Goal: Contribute content

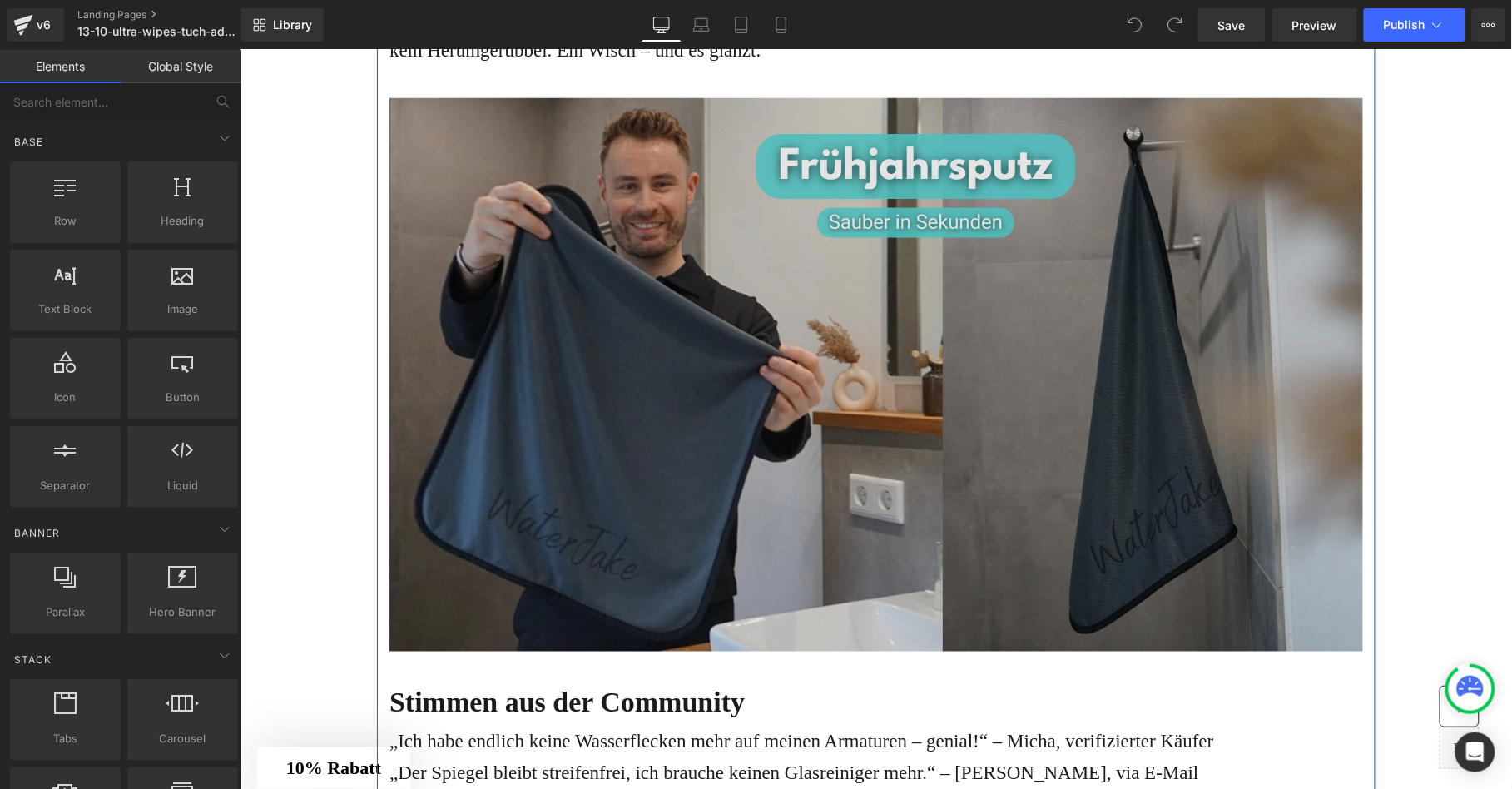
scroll to position [4493, 0]
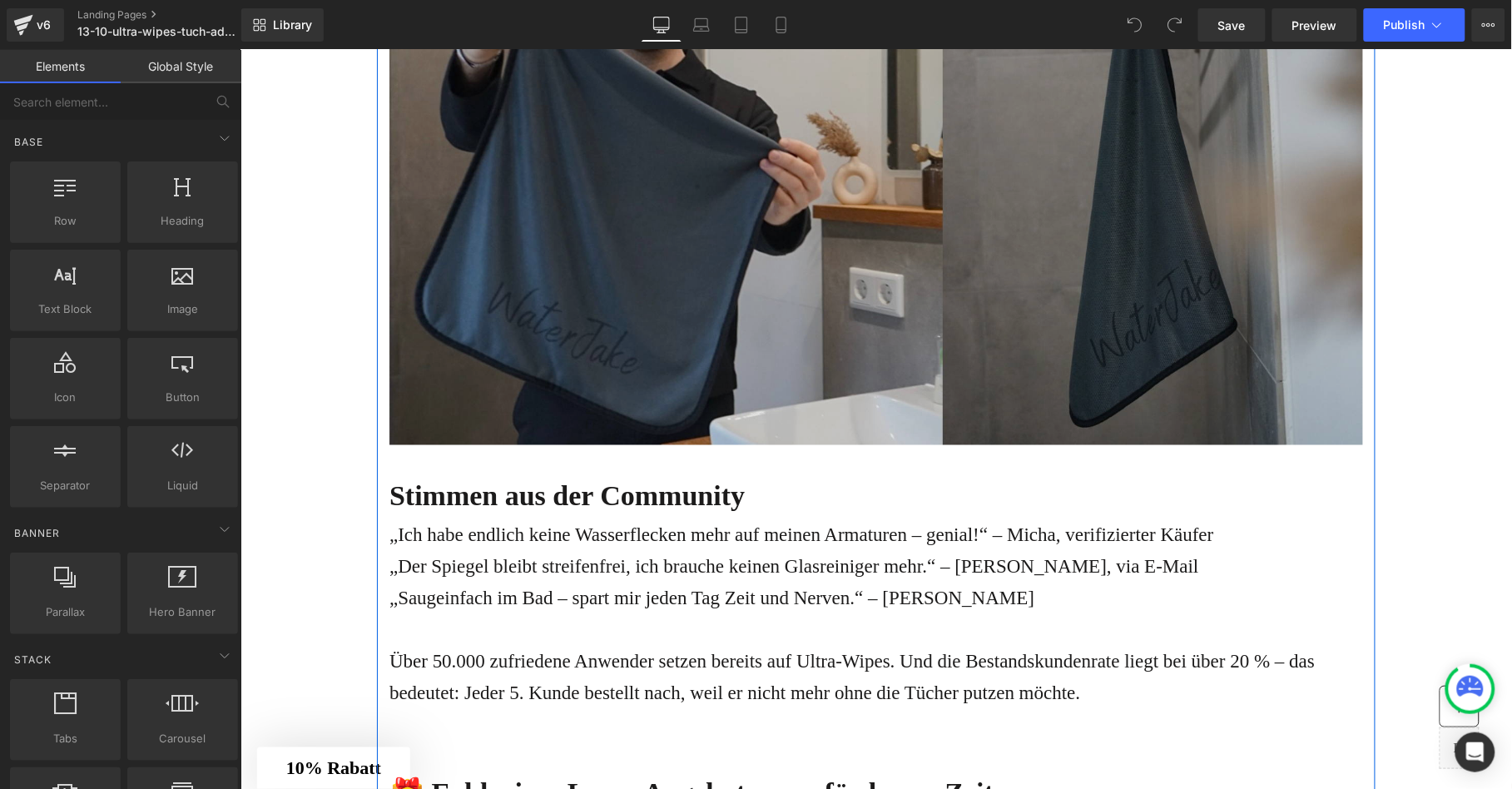
click at [734, 354] on img at bounding box center [874, 167] width 973 height 553
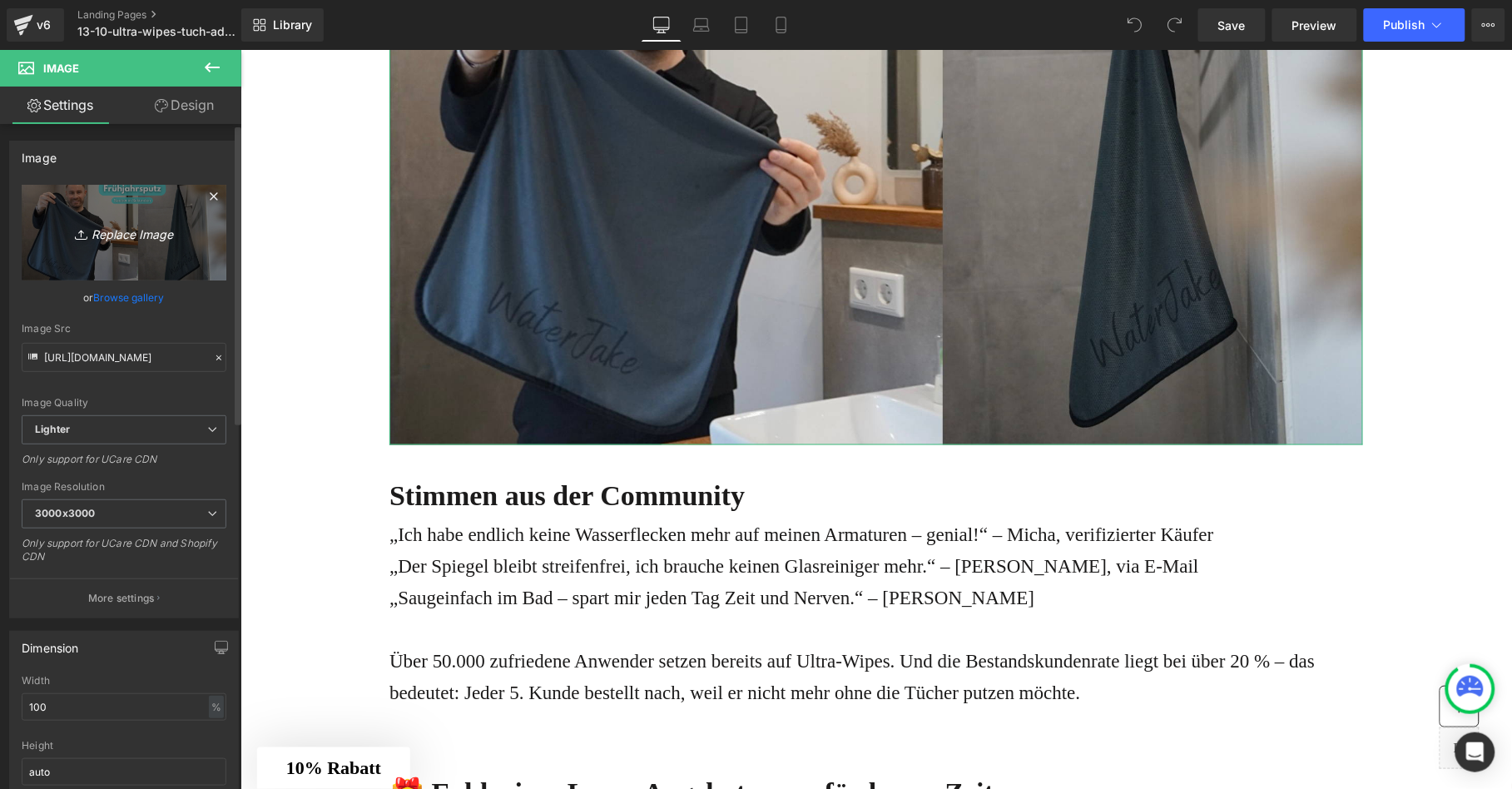
click at [139, 231] on icon "Replace Image" at bounding box center [124, 232] width 133 height 21
type input "C:\fakepath\Design ohne Titel - 2025-10-14T104424.943.png"
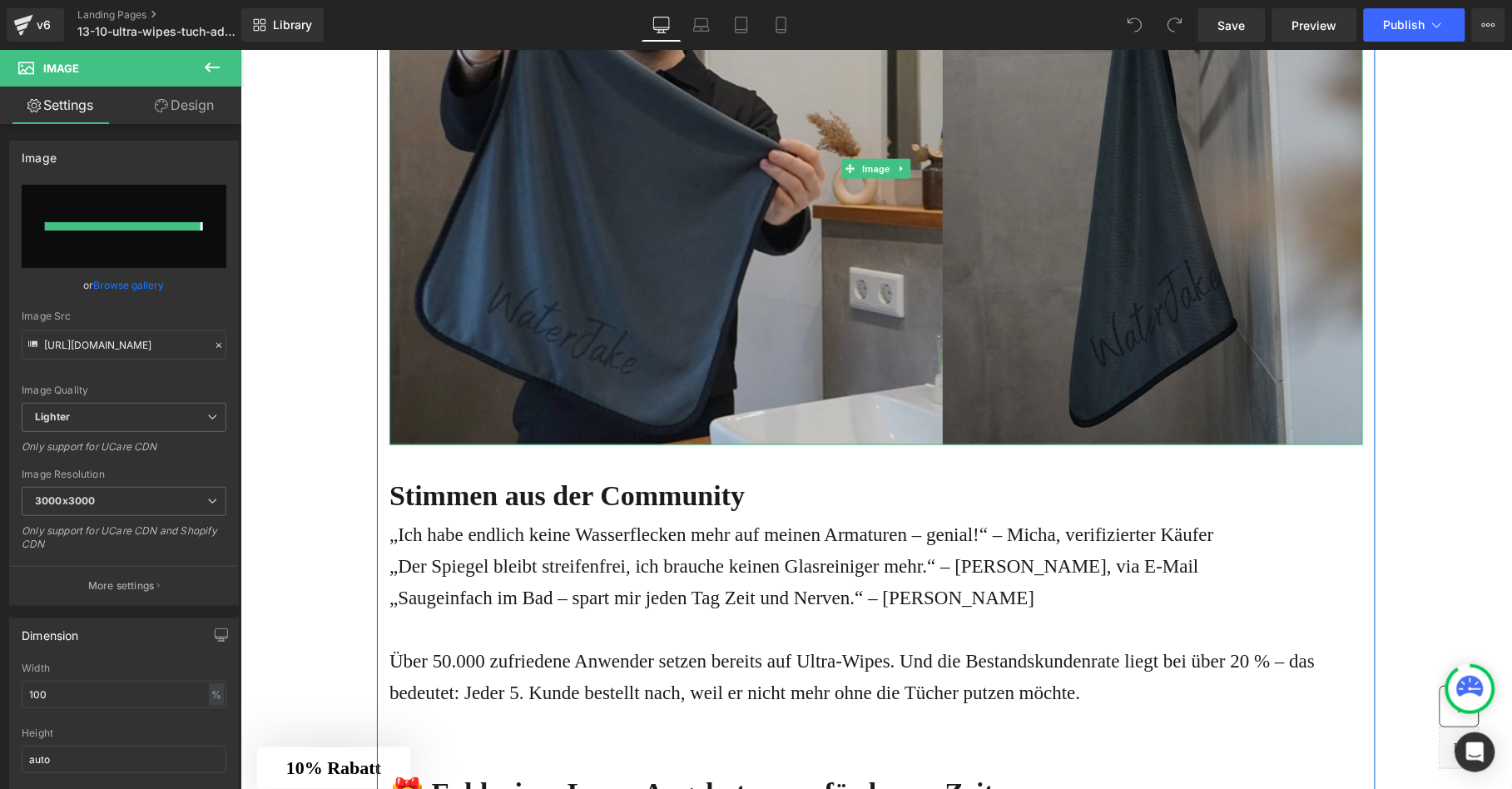
type input "[URL][DOMAIN_NAME]"
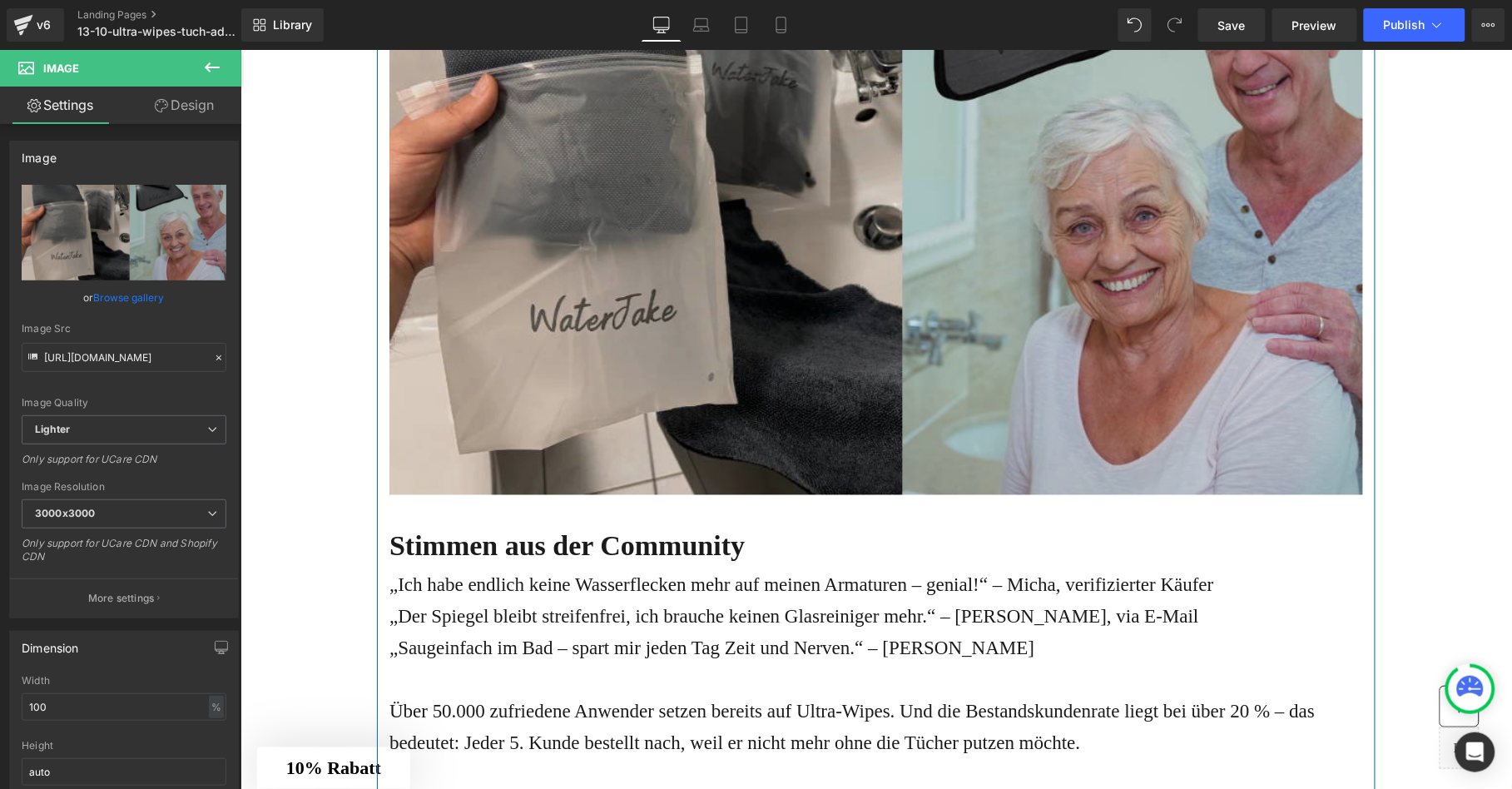
scroll to position [4330, 0]
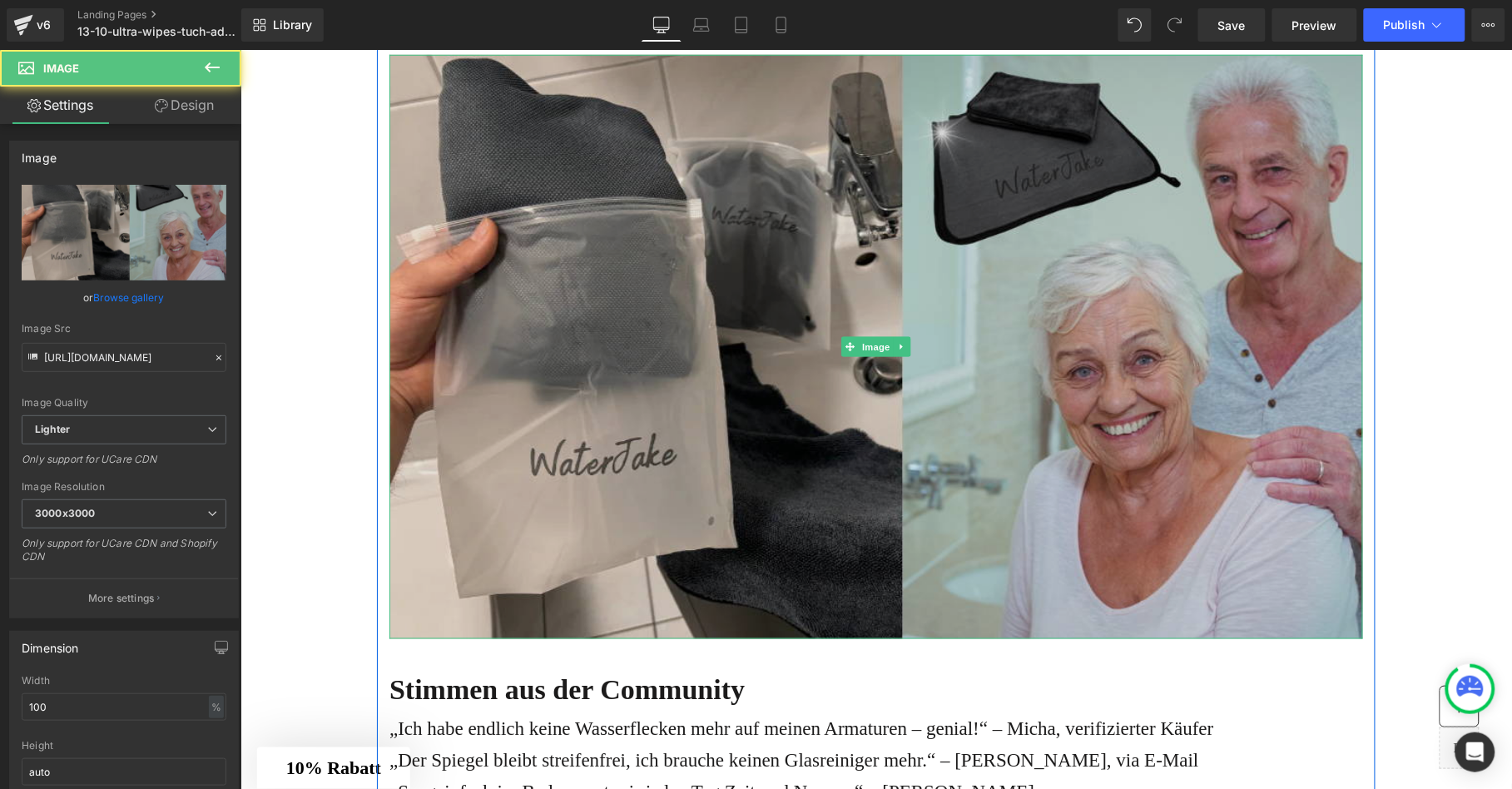
click at [556, 409] on img at bounding box center [874, 346] width 973 height 584
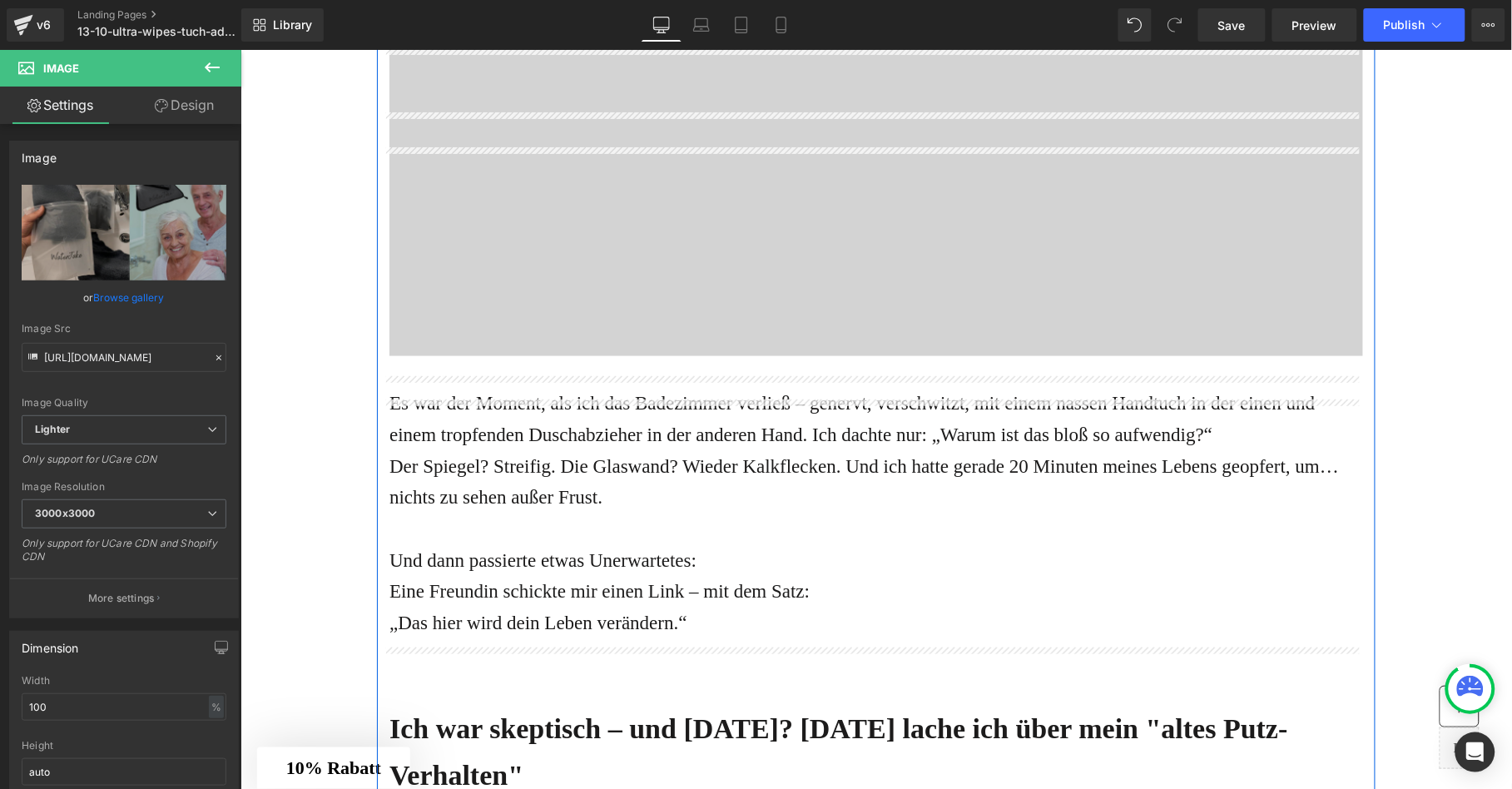
scroll to position [0, 0]
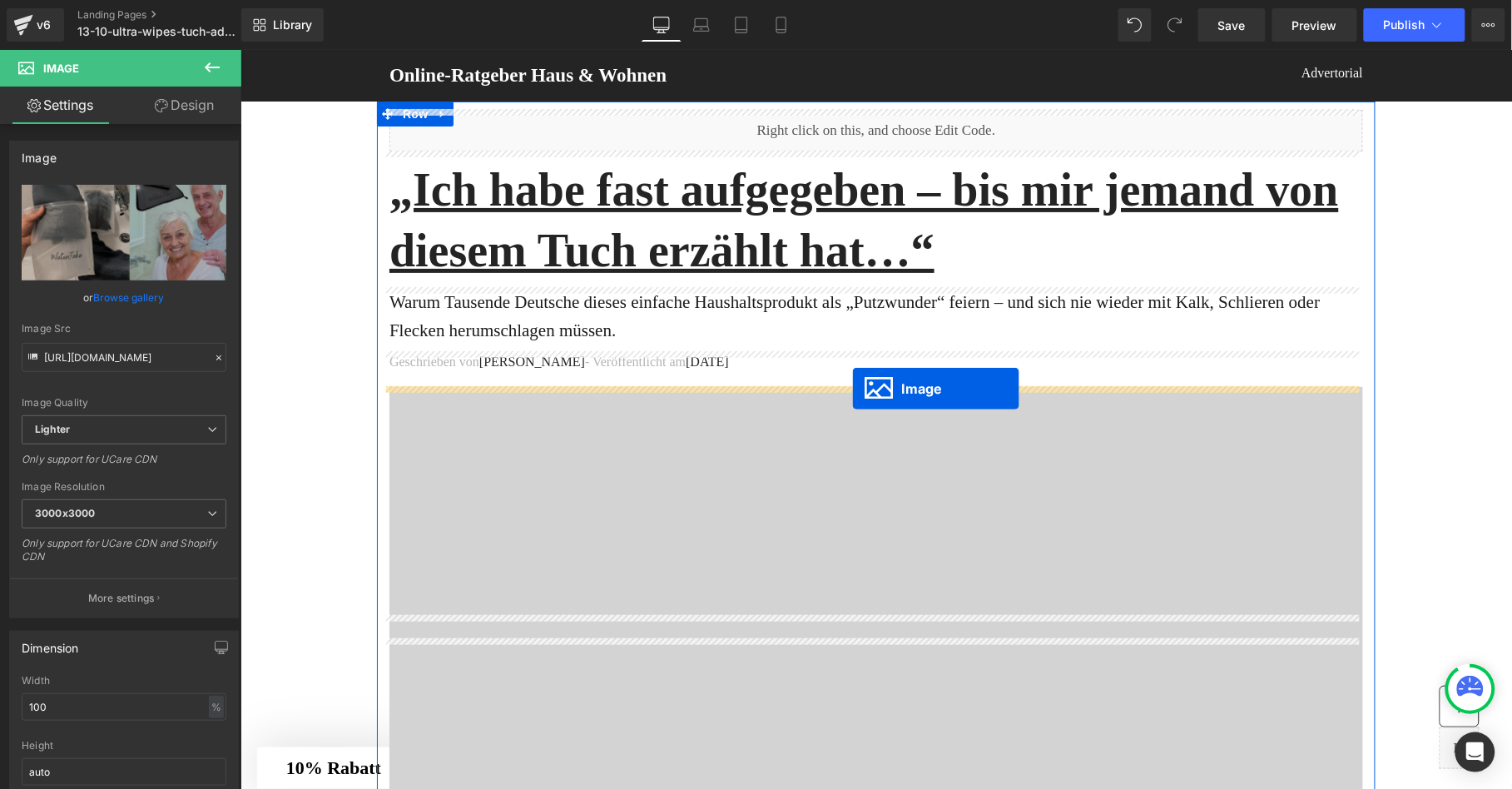
drag, startPoint x: 842, startPoint y: 570, endPoint x: 851, endPoint y: 388, distance: 182.2
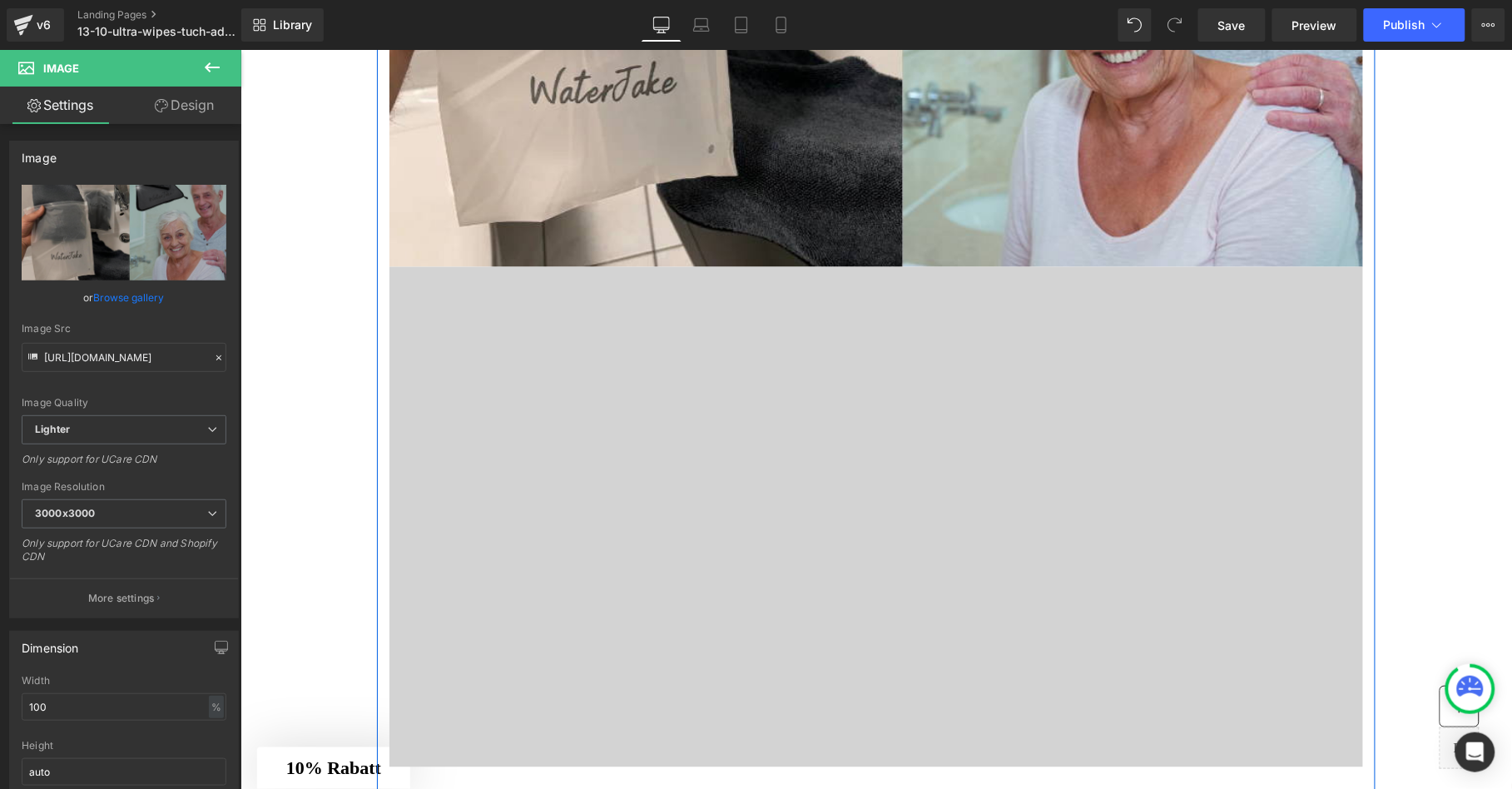
scroll to position [627, 0]
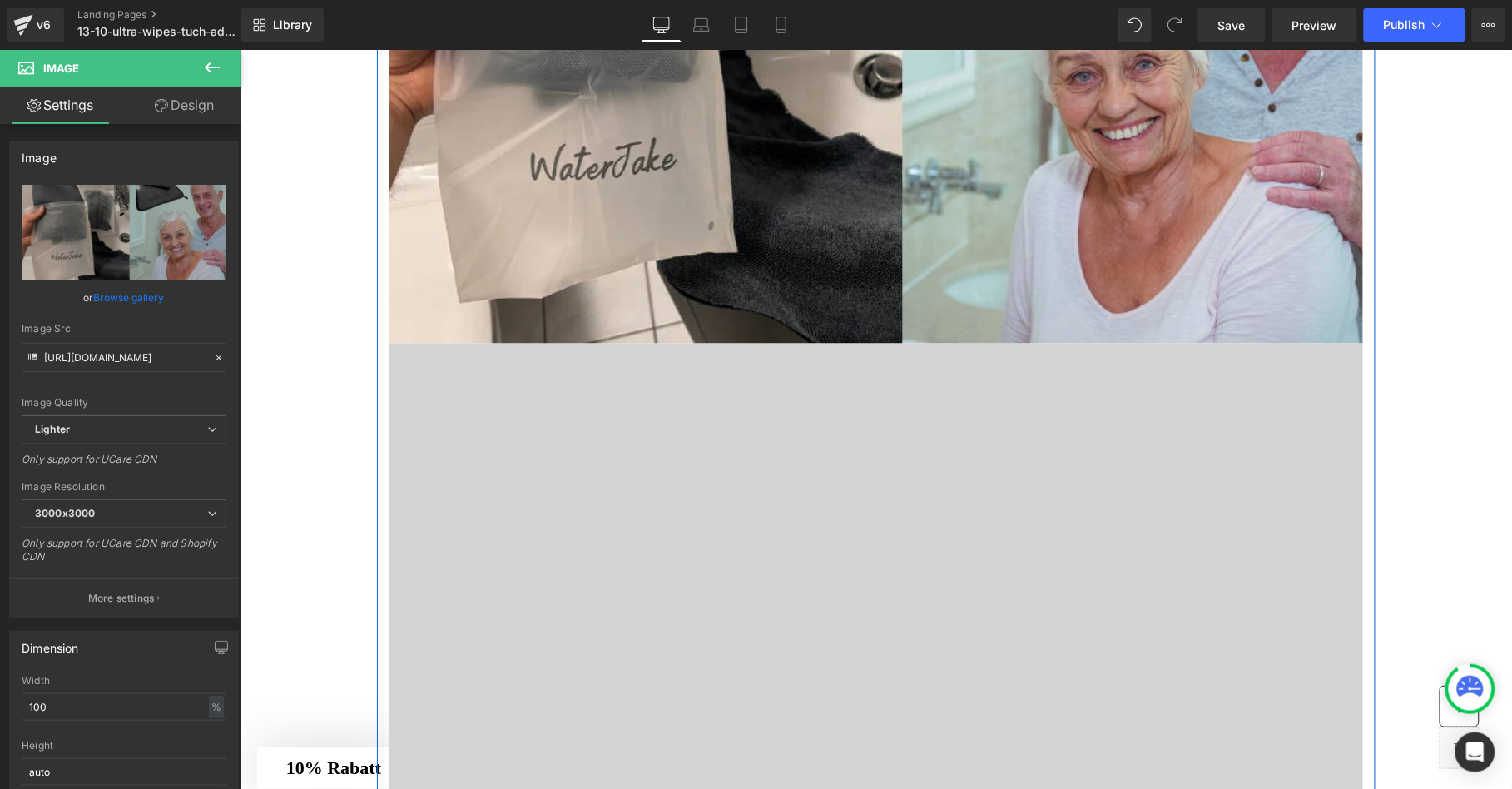
click at [579, 458] on div at bounding box center [874, 592] width 973 height 499
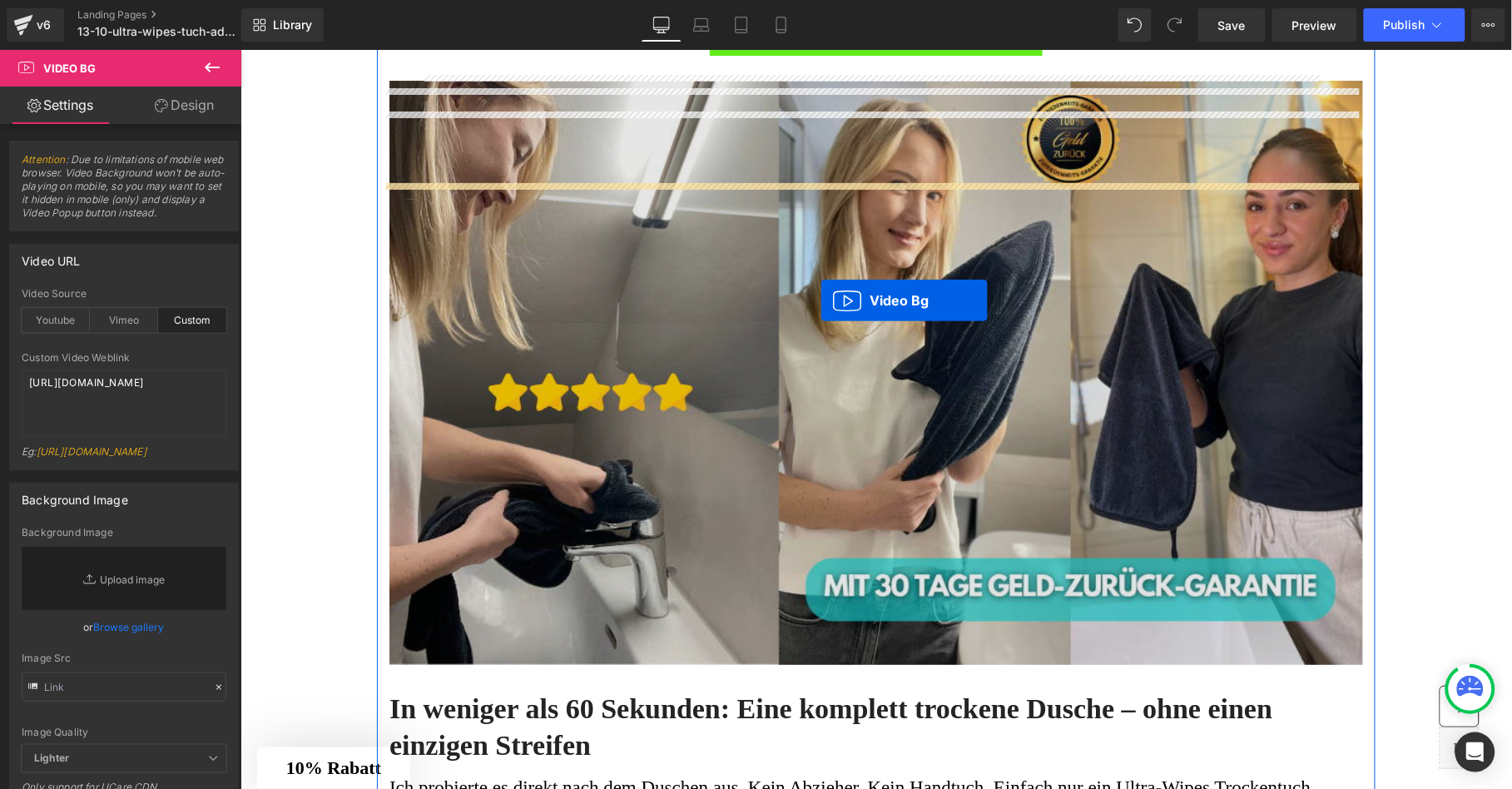
scroll to position [1729, 0]
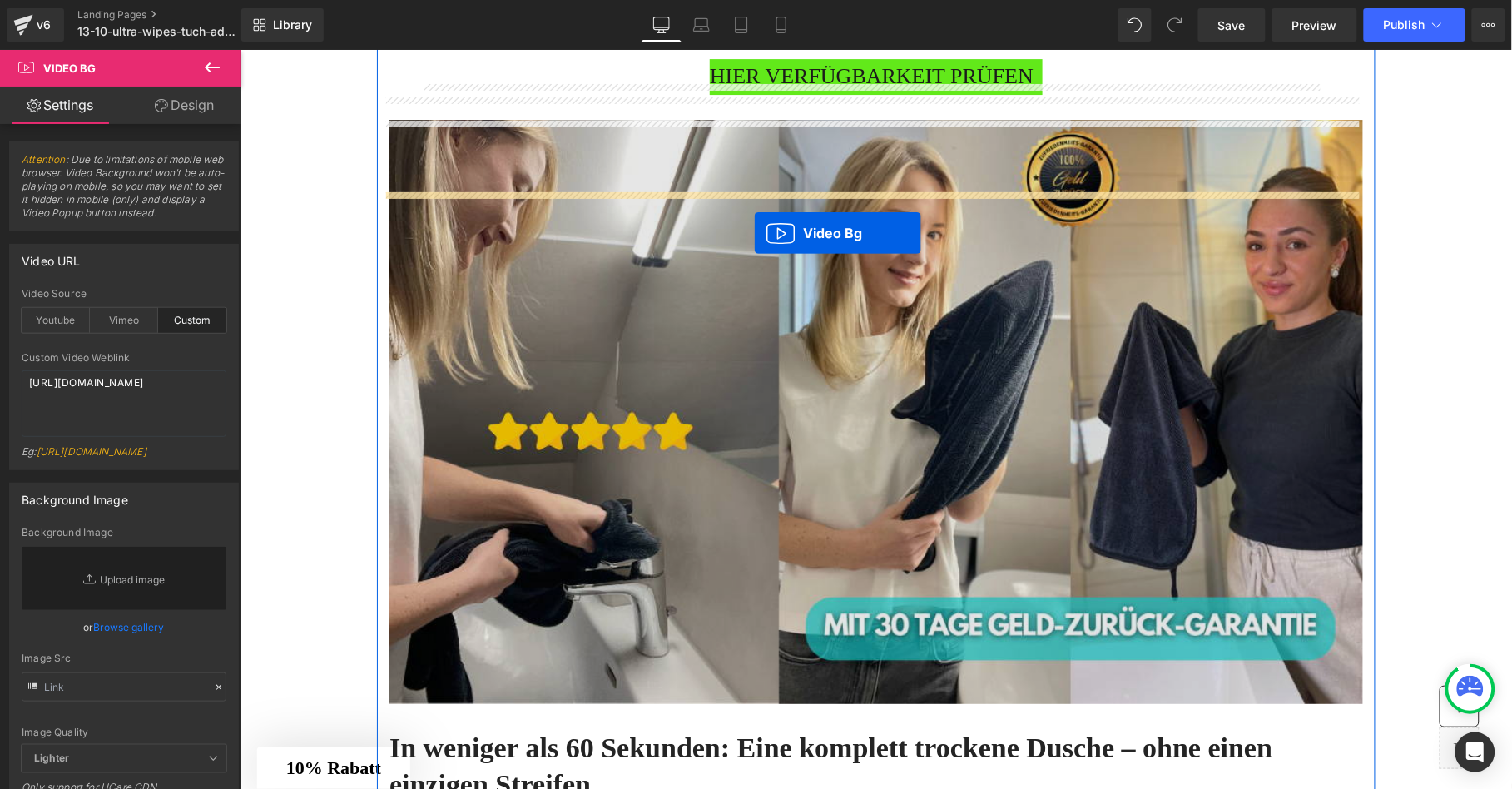
drag, startPoint x: 825, startPoint y: 356, endPoint x: 754, endPoint y: 230, distance: 144.6
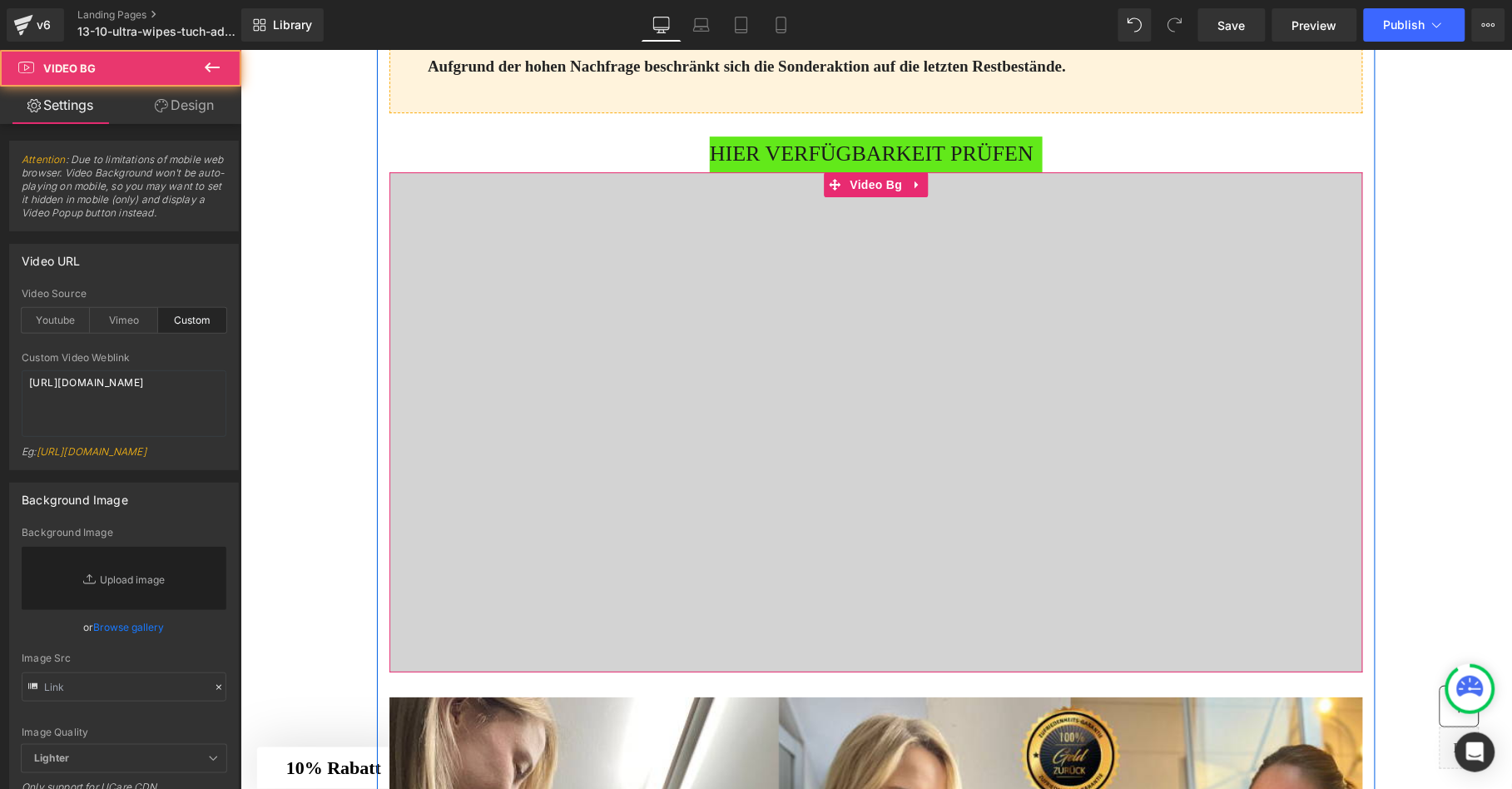
scroll to position [1600, 0]
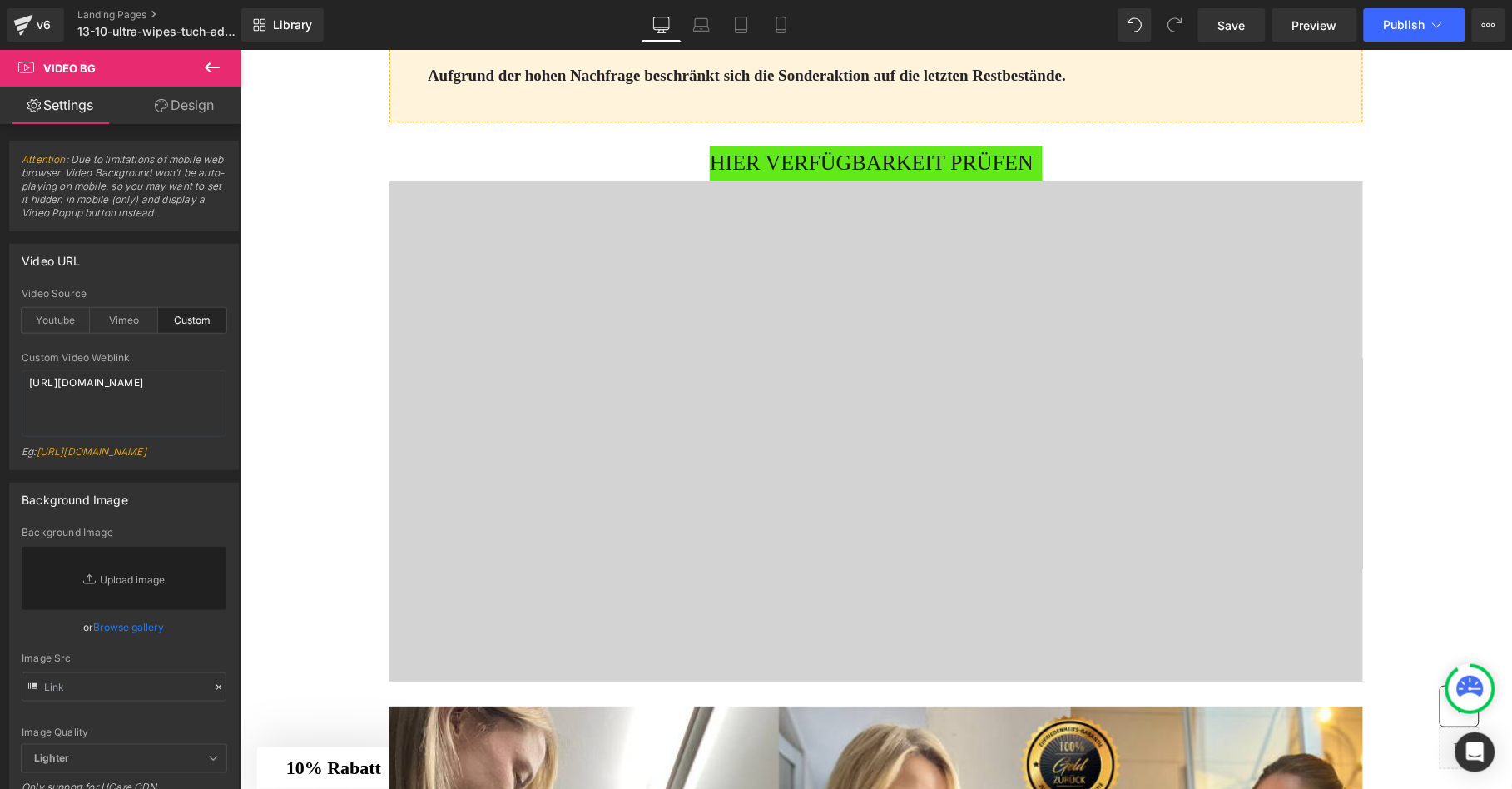
click at [214, 76] on icon at bounding box center [212, 67] width 20 height 20
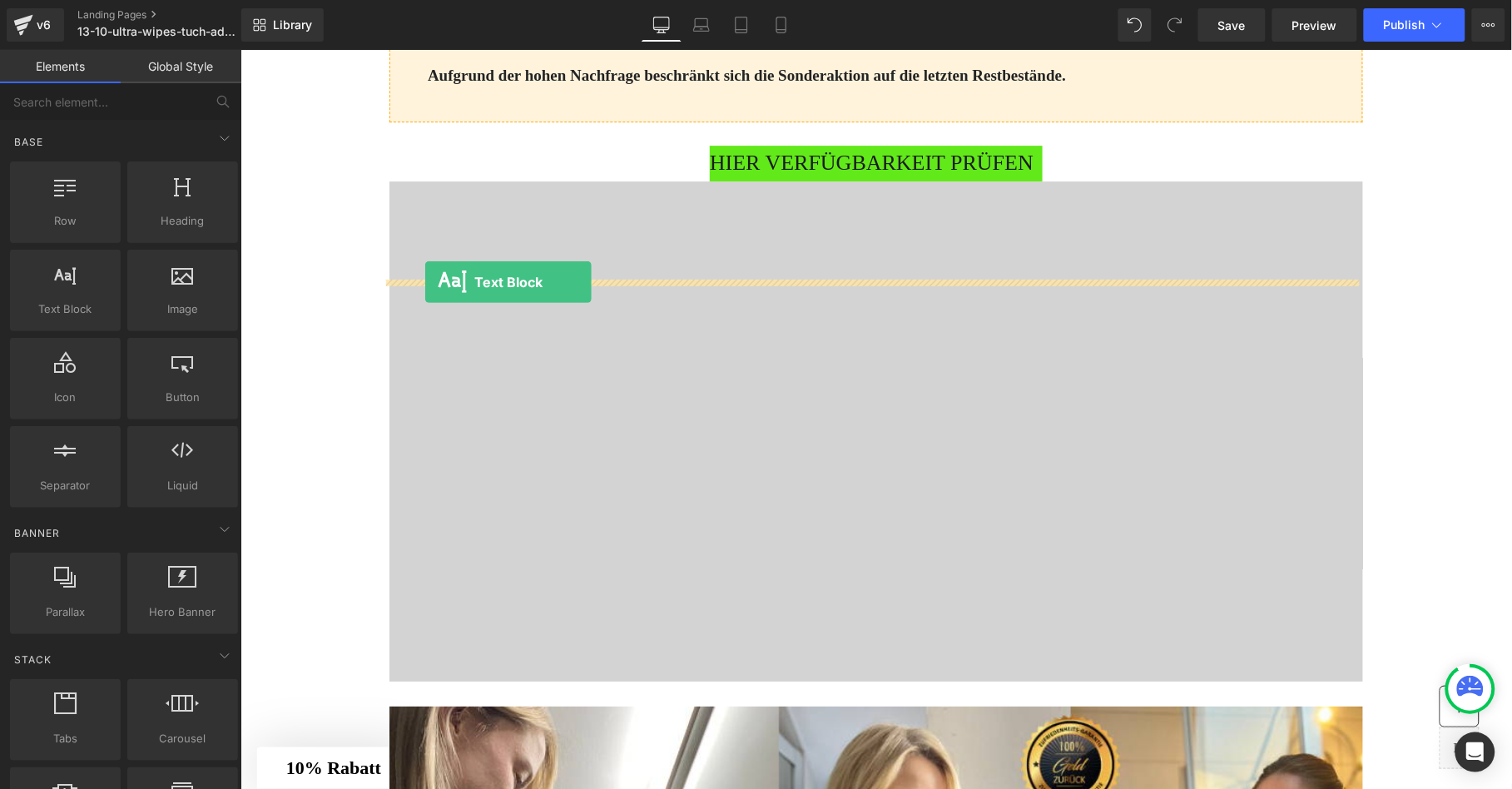
drag, startPoint x: 313, startPoint y: 332, endPoint x: 423, endPoint y: 280, distance: 121.7
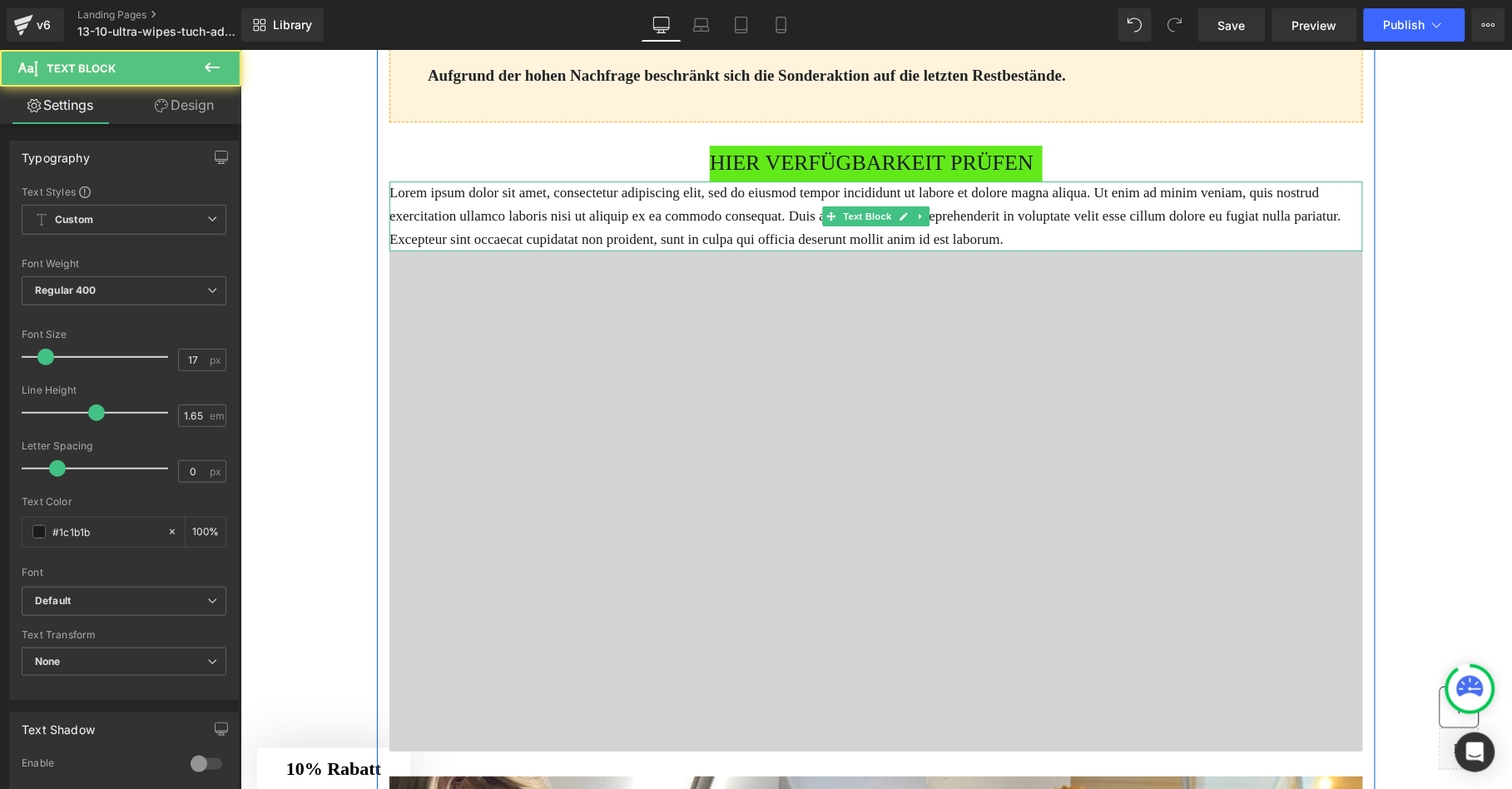
click at [546, 250] on p "Lorem ipsum dolor sit amet, consectetur adipiscing elit, sed do eiusmod tempor …" at bounding box center [874, 215] width 973 height 70
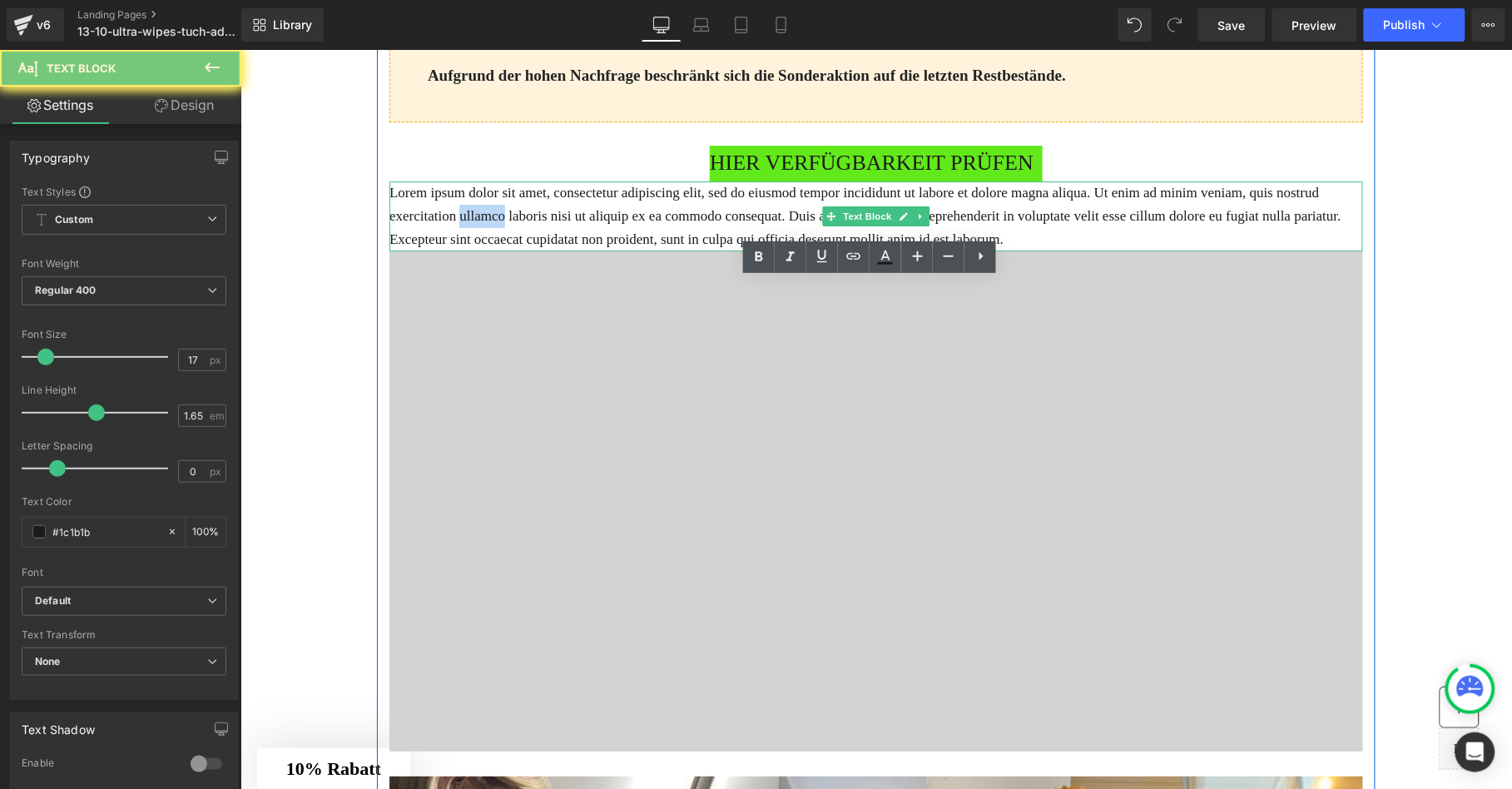
click at [546, 250] on p "Lorem ipsum dolor sit amet, consectetur adipiscing elit, sed do eiusmod tempor …" at bounding box center [874, 215] width 973 height 70
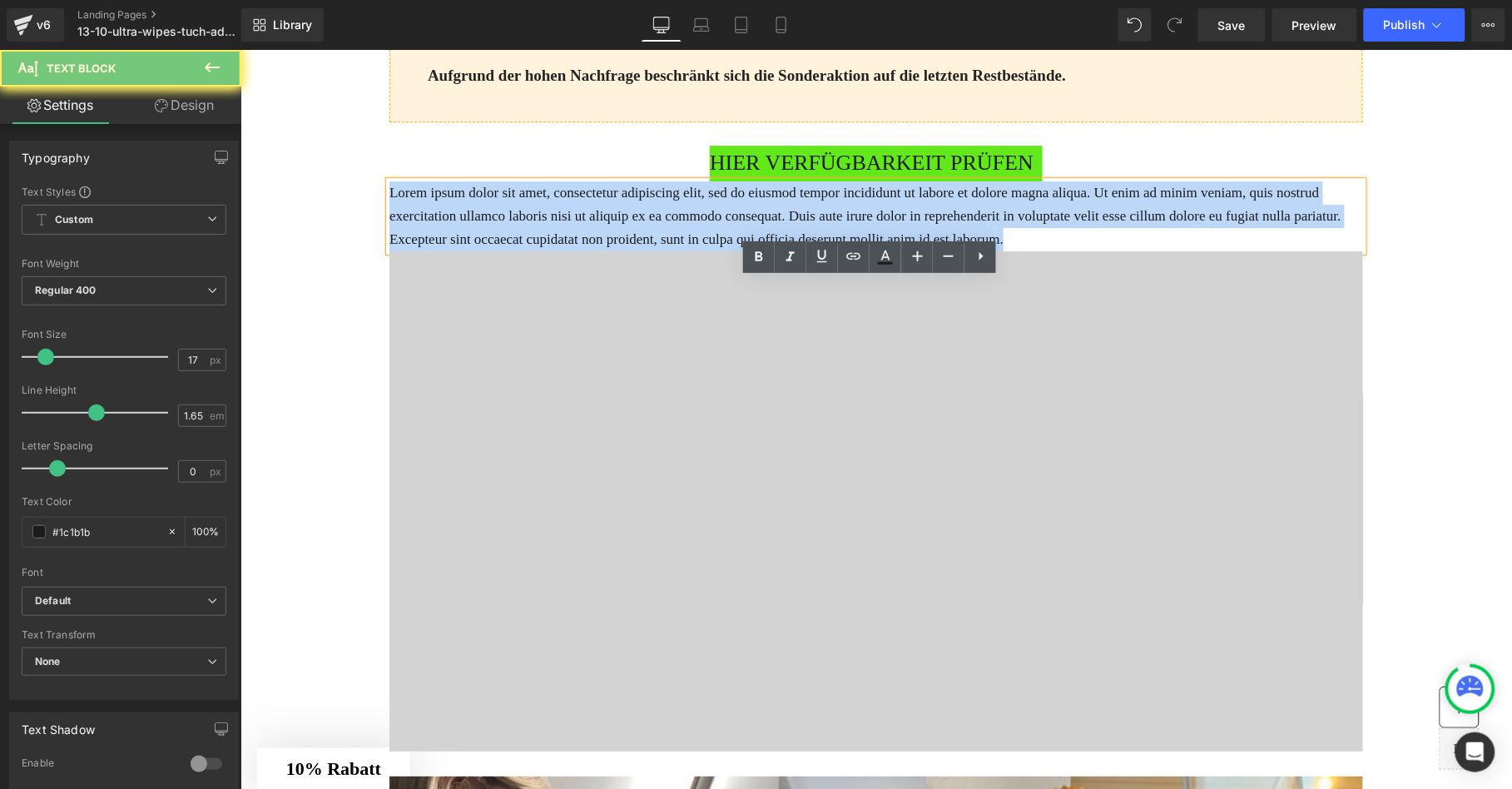
click at [546, 250] on p "Lorem ipsum dolor sit amet, consectetur adipiscing elit, sed do eiusmod tempor …" at bounding box center [874, 215] width 973 height 70
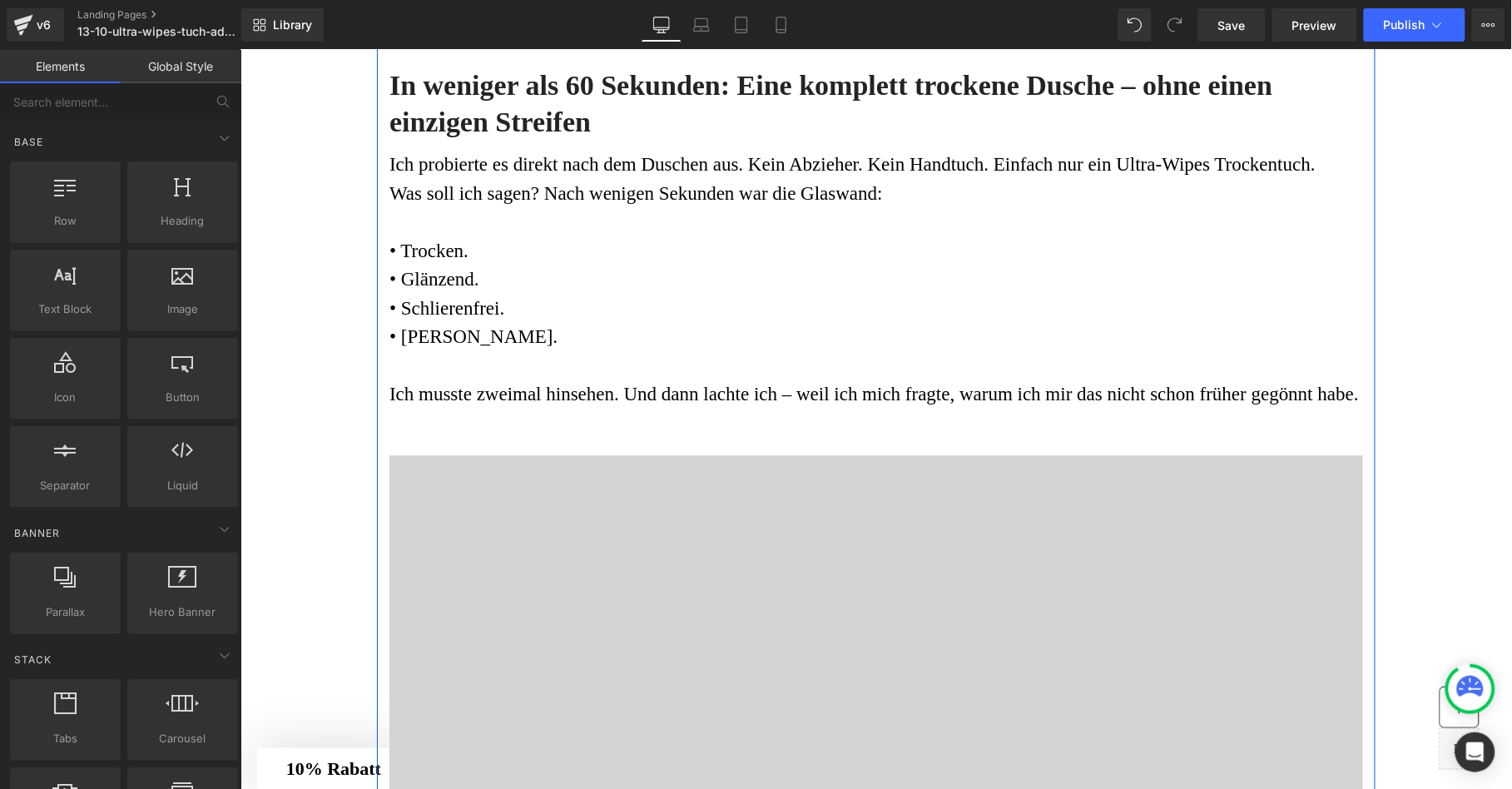
scroll to position [3356, 0]
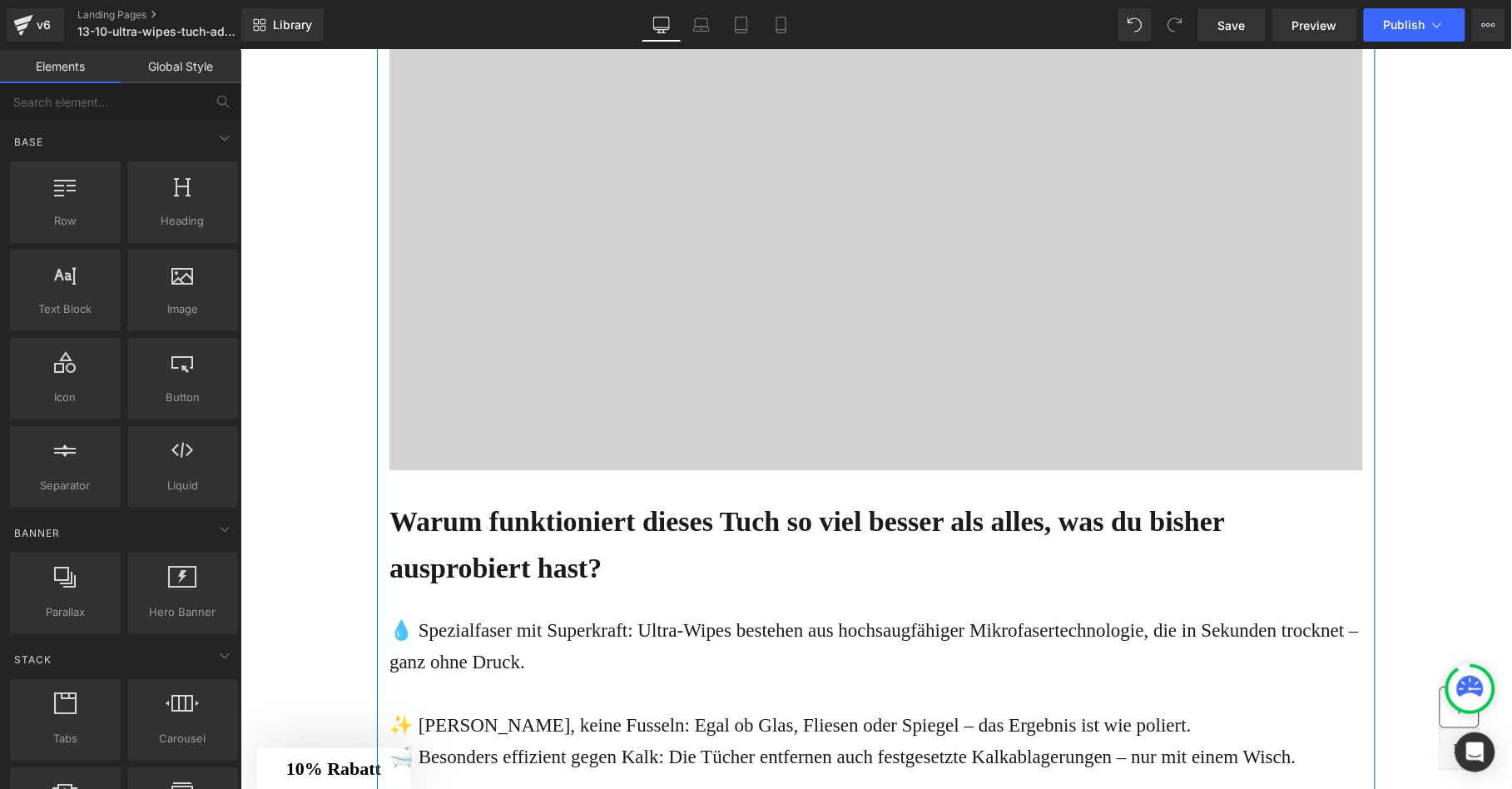
click at [586, 342] on div at bounding box center [874, 219] width 973 height 499
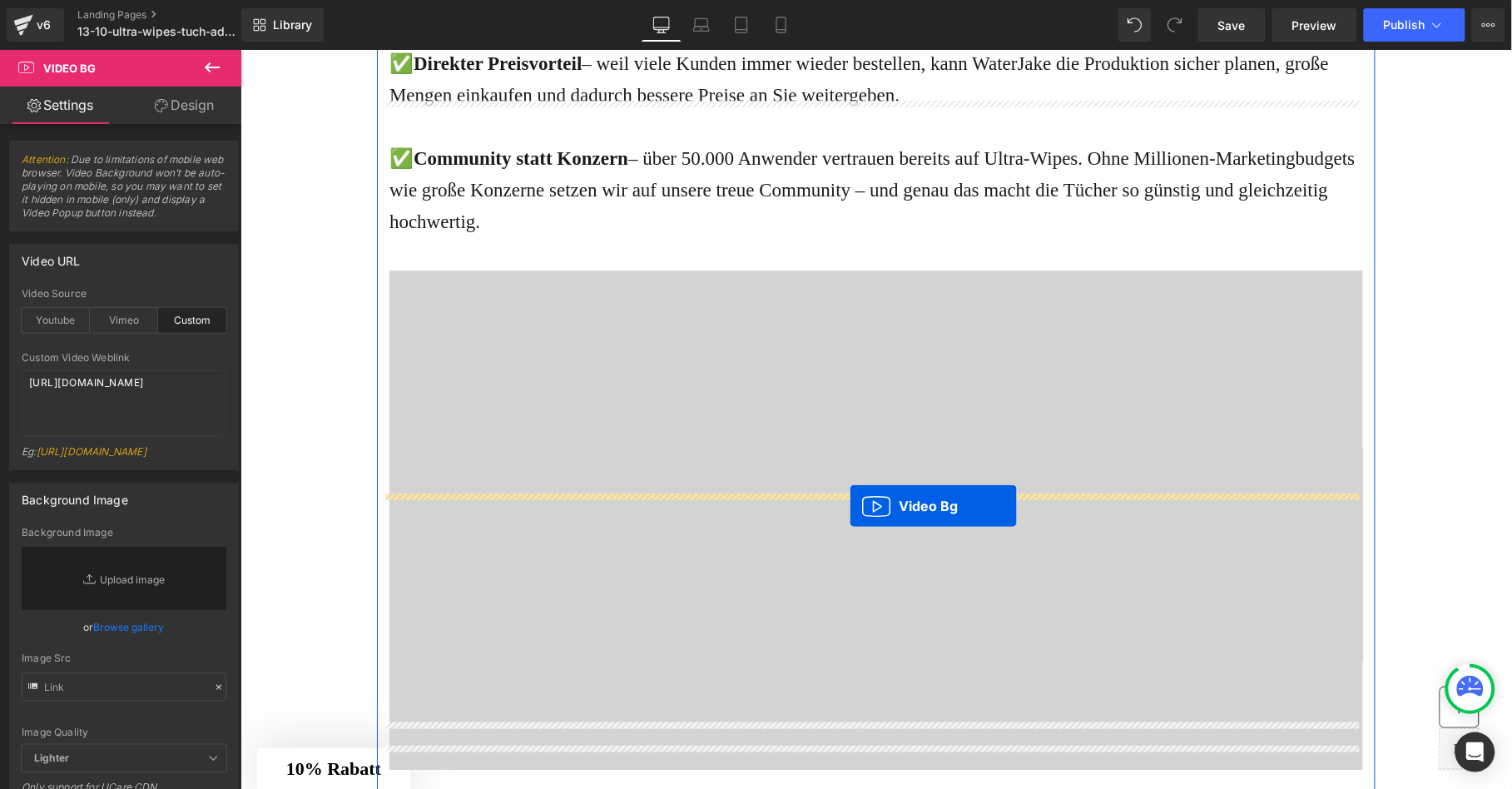
drag, startPoint x: 830, startPoint y: 138, endPoint x: 849, endPoint y: 505, distance: 367.5
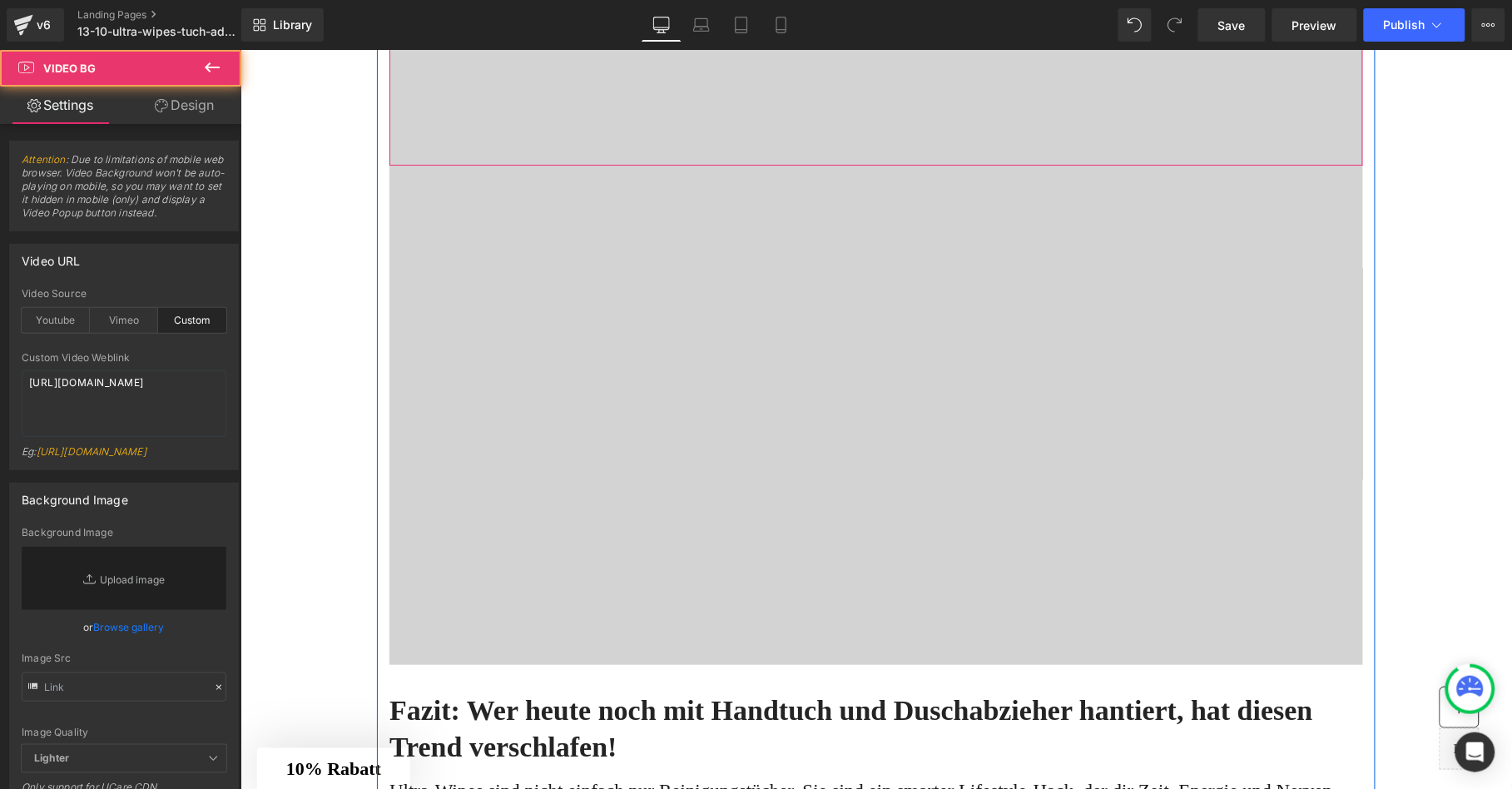
scroll to position [5853, 0]
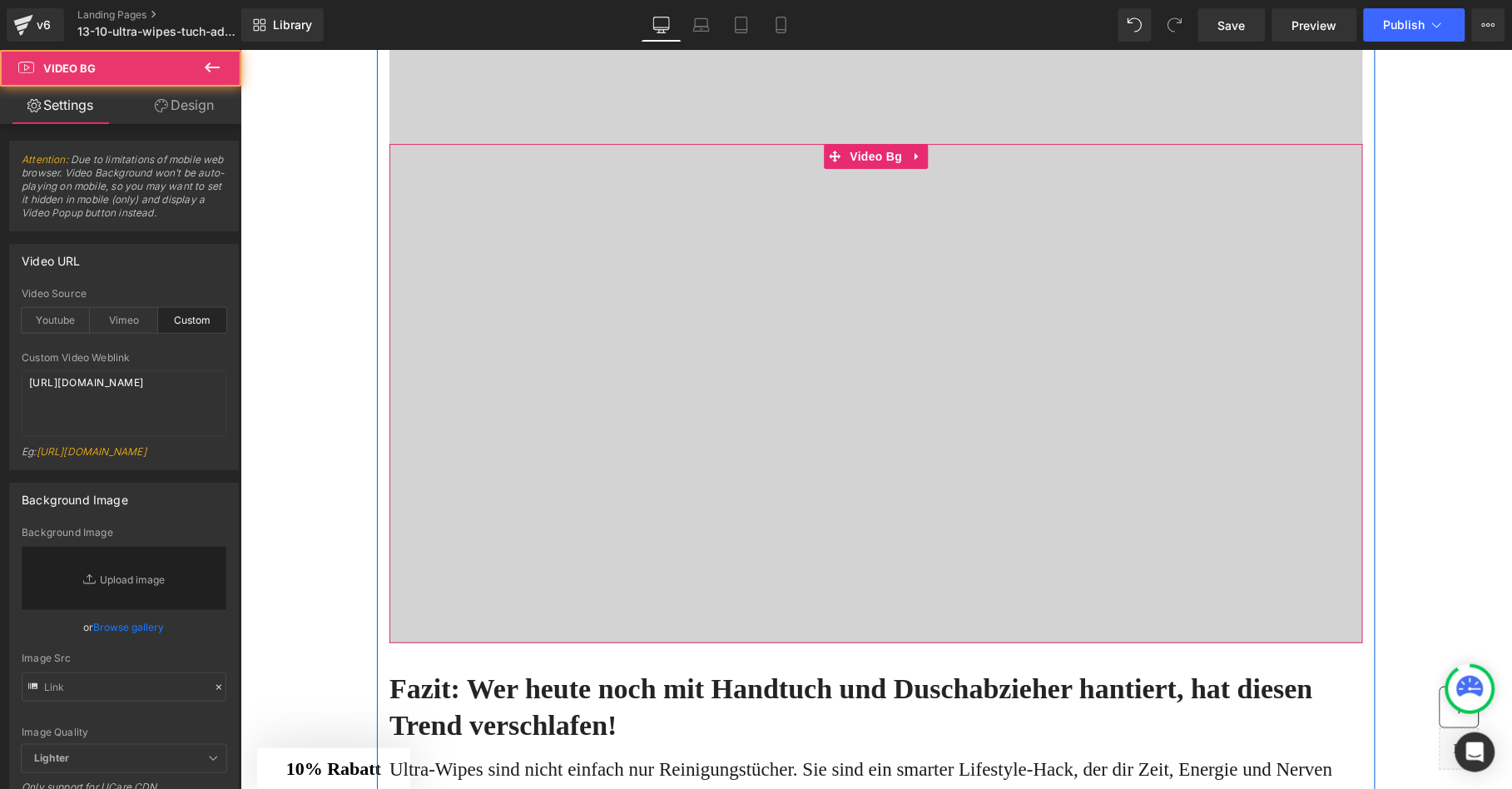
click at [761, 468] on div at bounding box center [874, 392] width 973 height 499
click at [910, 162] on icon at bounding box center [916, 155] width 12 height 13
click at [921, 162] on icon at bounding box center [927, 156] width 12 height 12
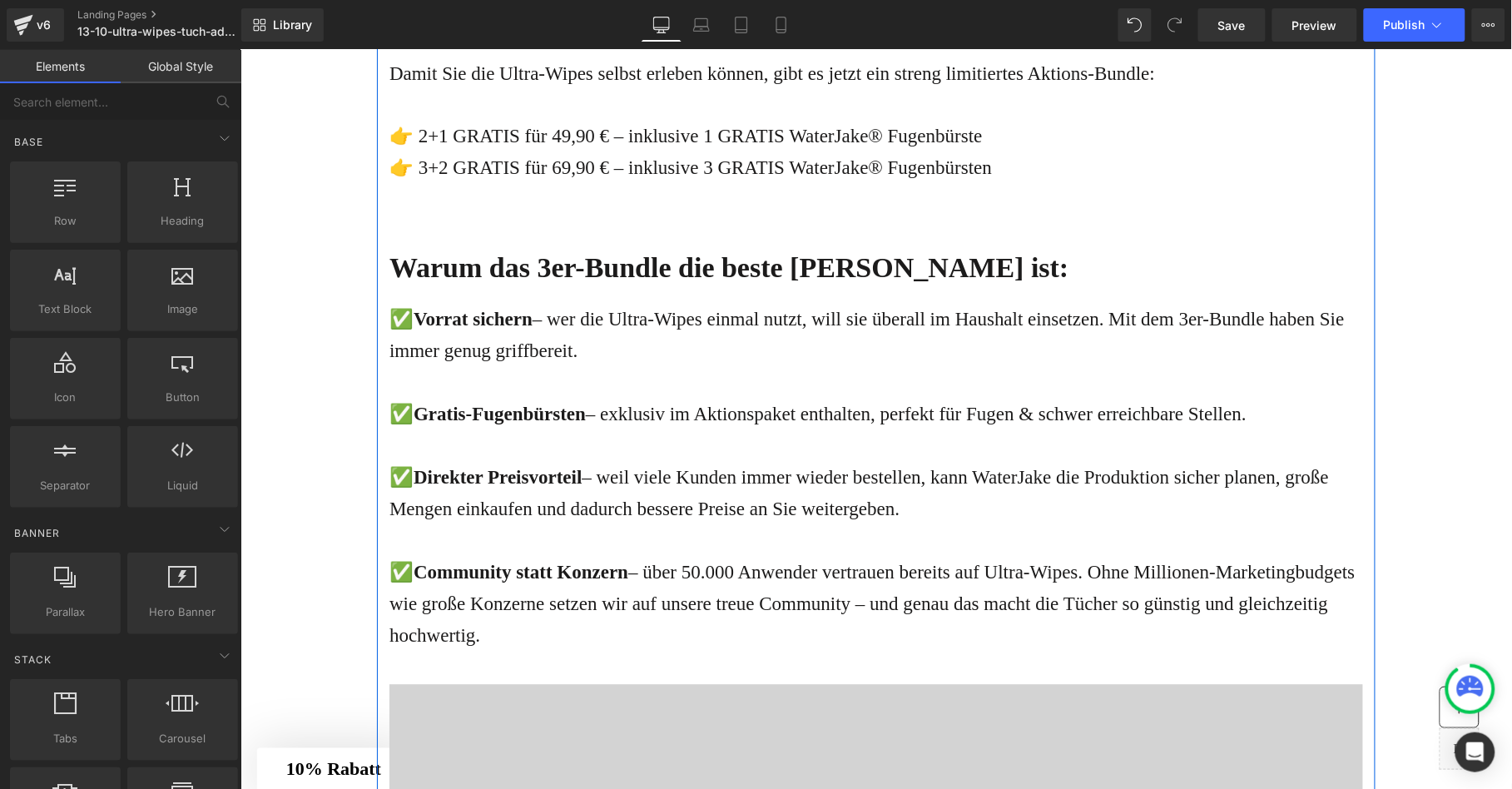
scroll to position [5021, 0]
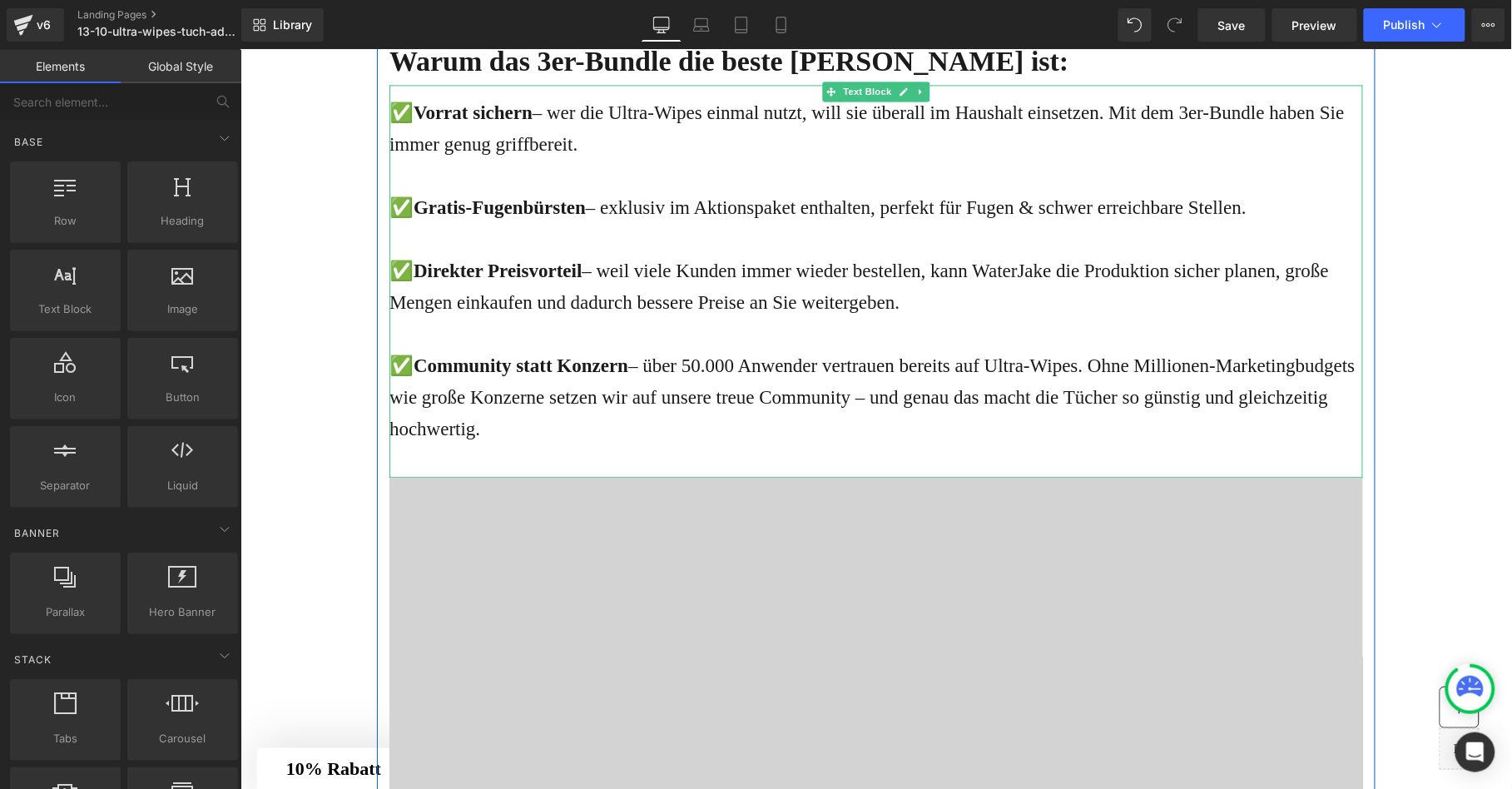
click at [717, 444] on div "✅ Community statt Konzern – über 50.000 Anwender vertrauen bereits auf Ultra-Wi…" at bounding box center [874, 397] width 973 height 95
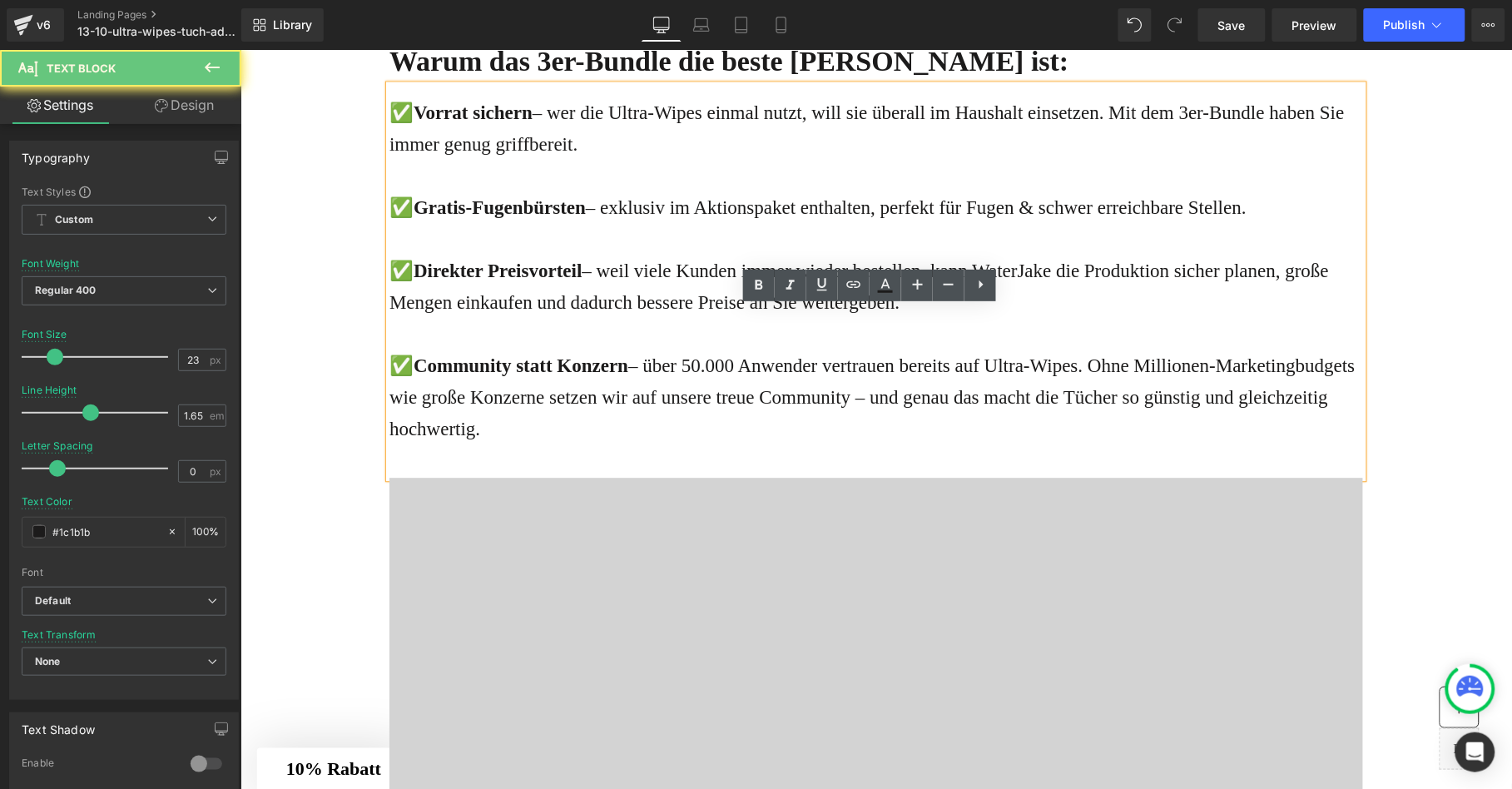
click at [717, 444] on div "✅ Community statt Konzern – über 50.000 Anwender vertrauen bereits auf Ultra-Wi…" at bounding box center [874, 397] width 973 height 95
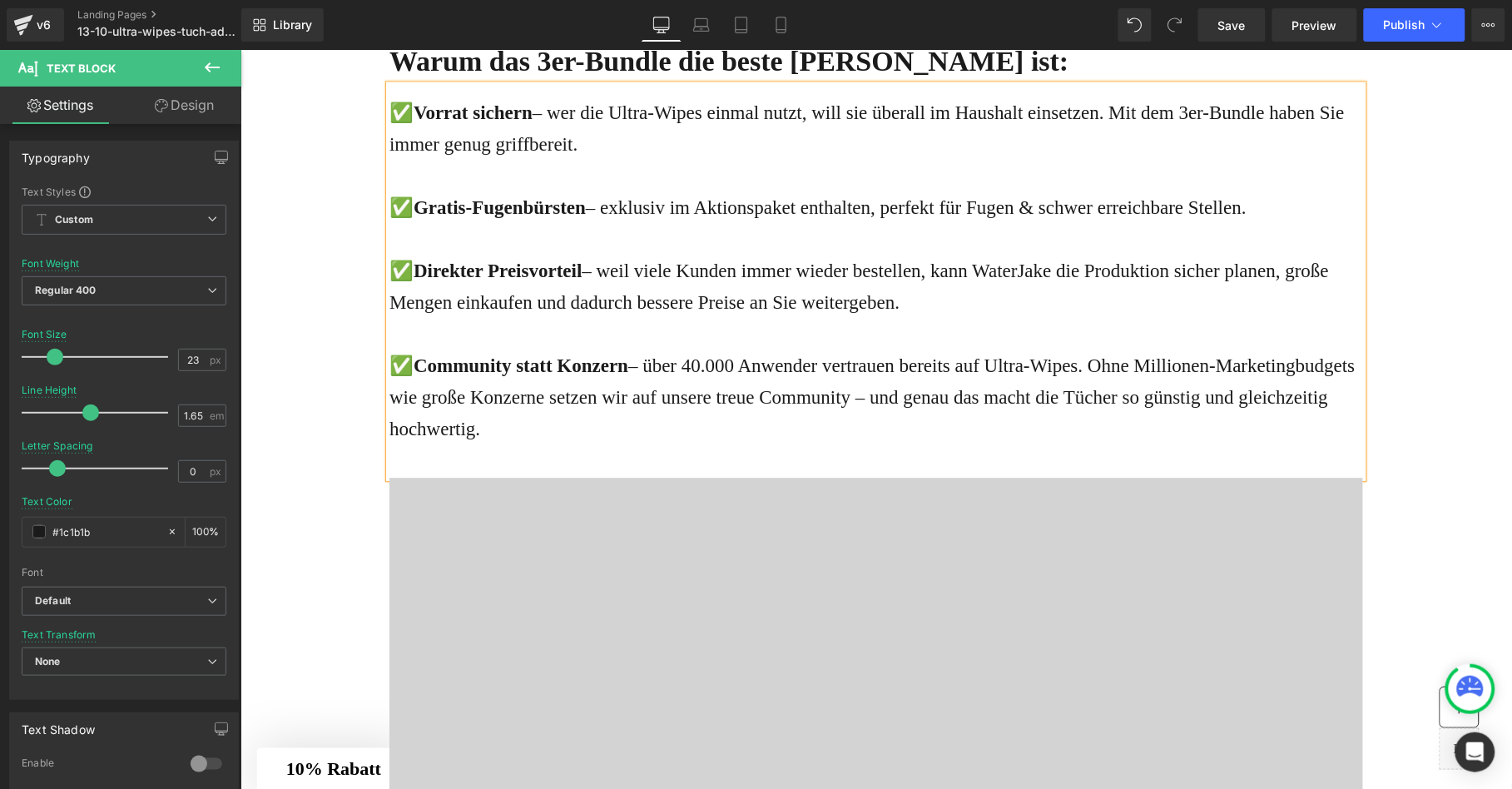
click at [763, 317] on div "✅ Direkter Preisvorteil – weil viele Kunden immer wieder bestellen, kann [PERSO…" at bounding box center [874, 286] width 973 height 63
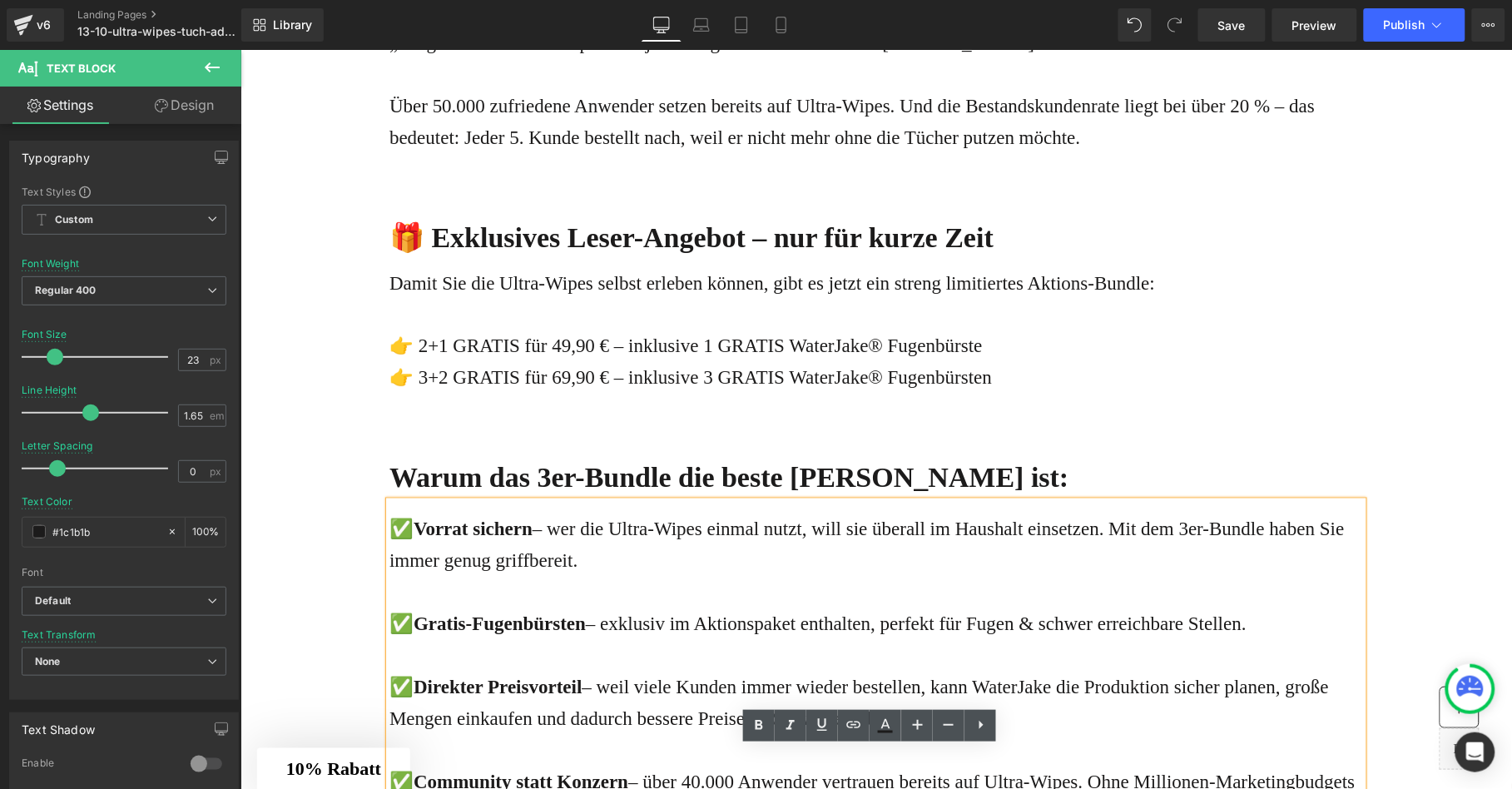
scroll to position [4442, 0]
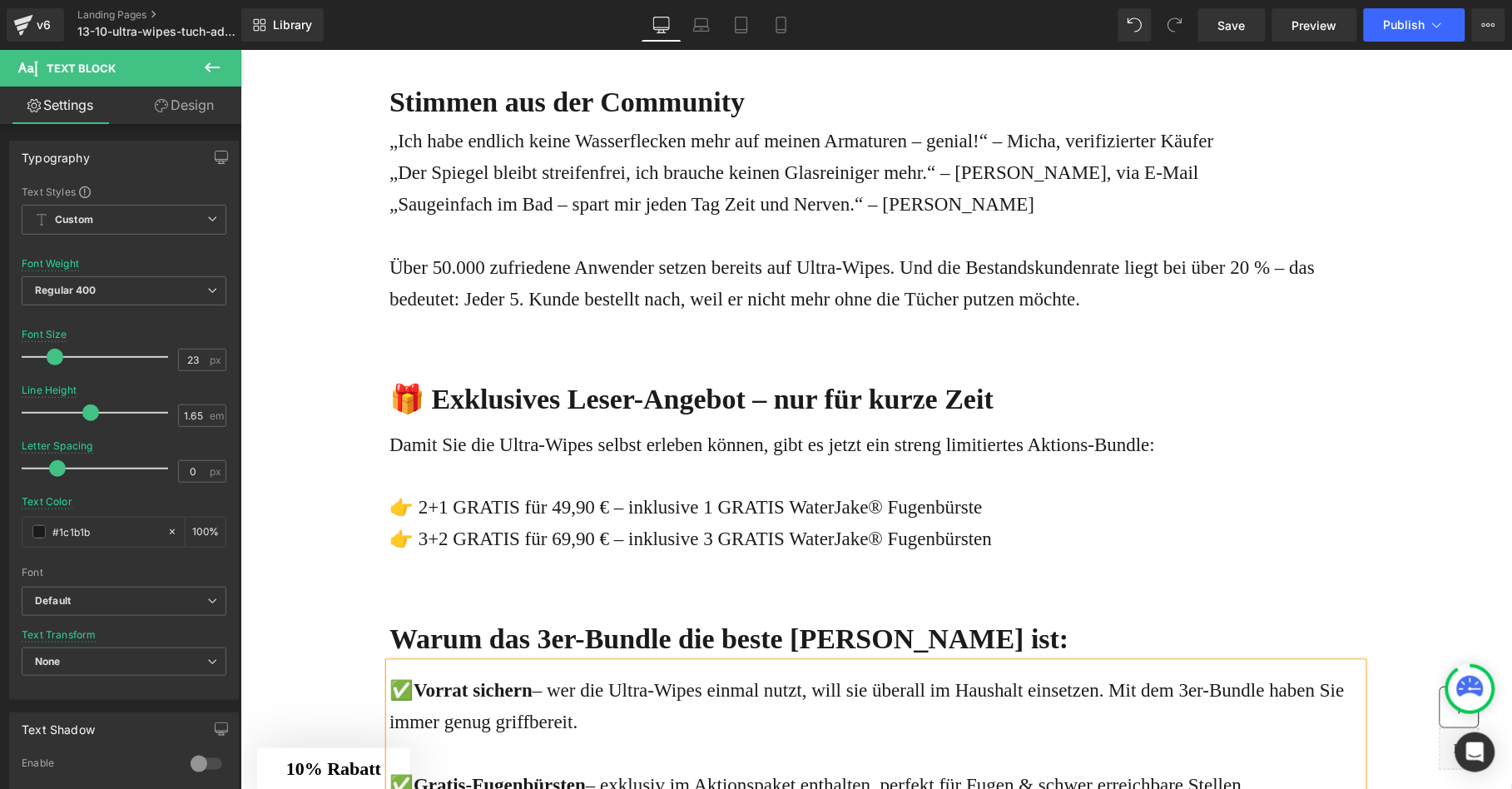
click at [451, 314] on div "Über 50.000 zufriedene Anwender setzen bereits auf Ultra-Wipes. Und die Bestand…" at bounding box center [874, 282] width 973 height 63
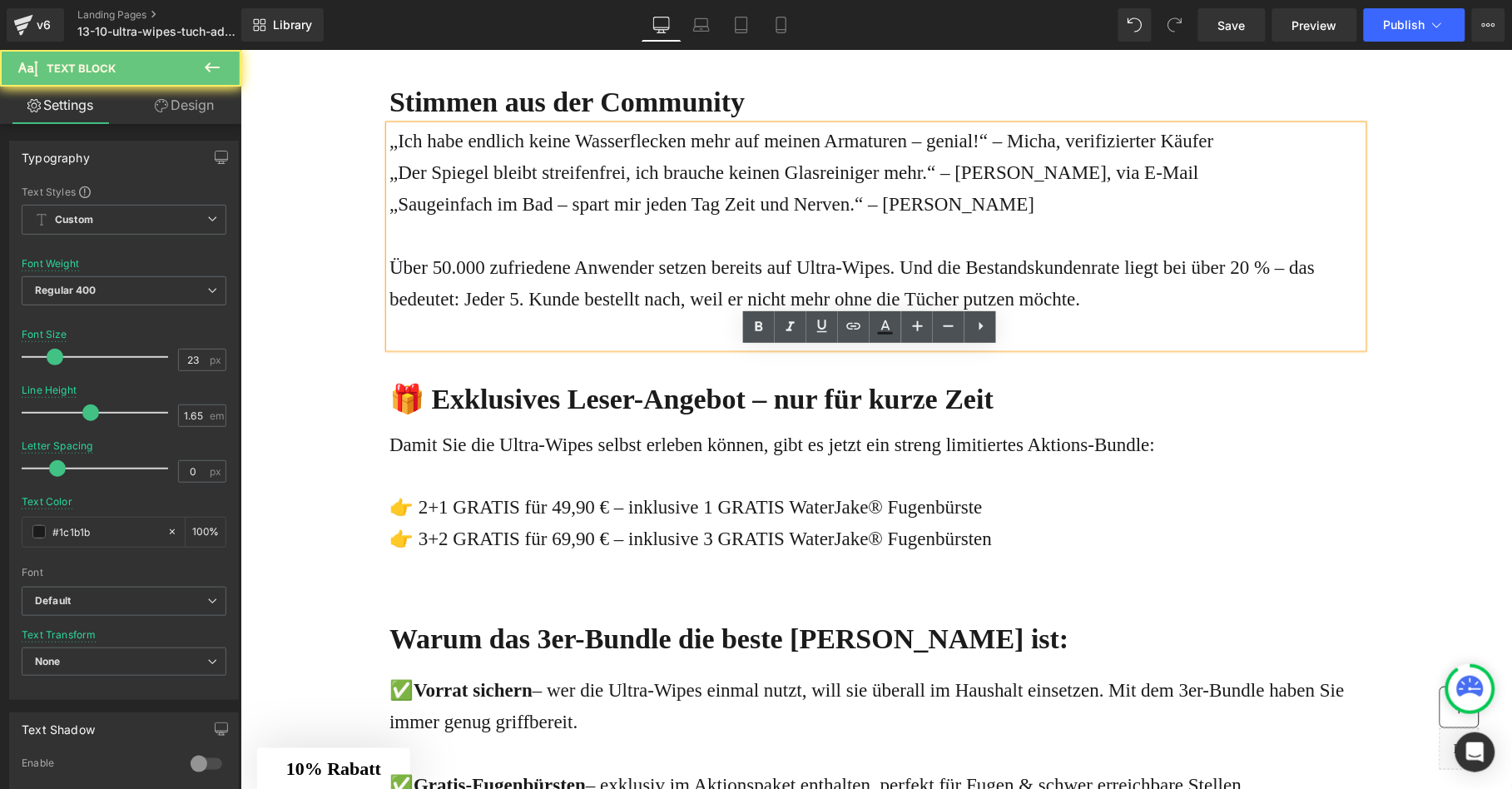
click at [437, 314] on div "Über 50.000 zufriedene Anwender setzen bereits auf Ultra-Wipes. Und die Bestand…" at bounding box center [874, 282] width 973 height 63
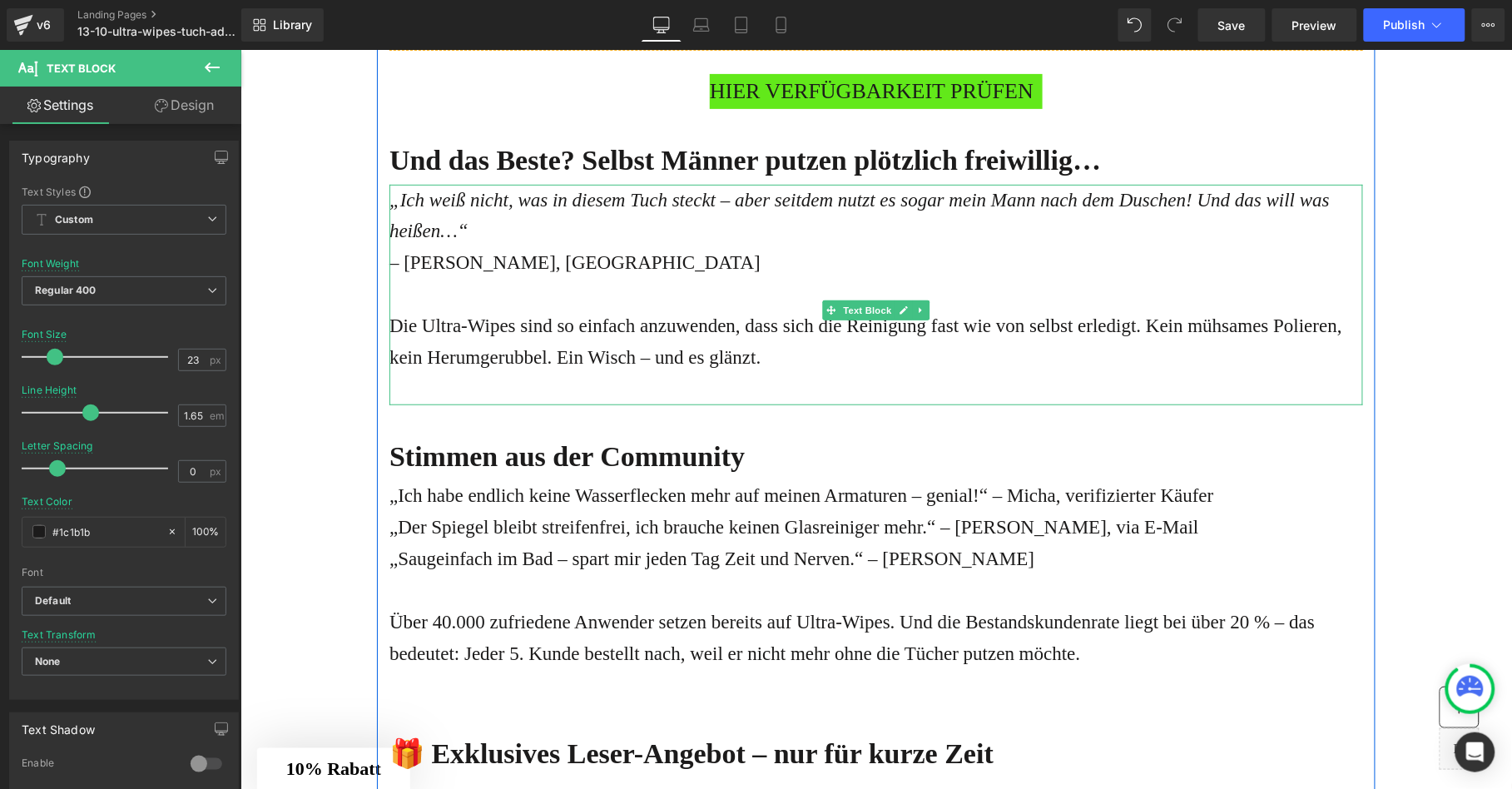
scroll to position [4090, 0]
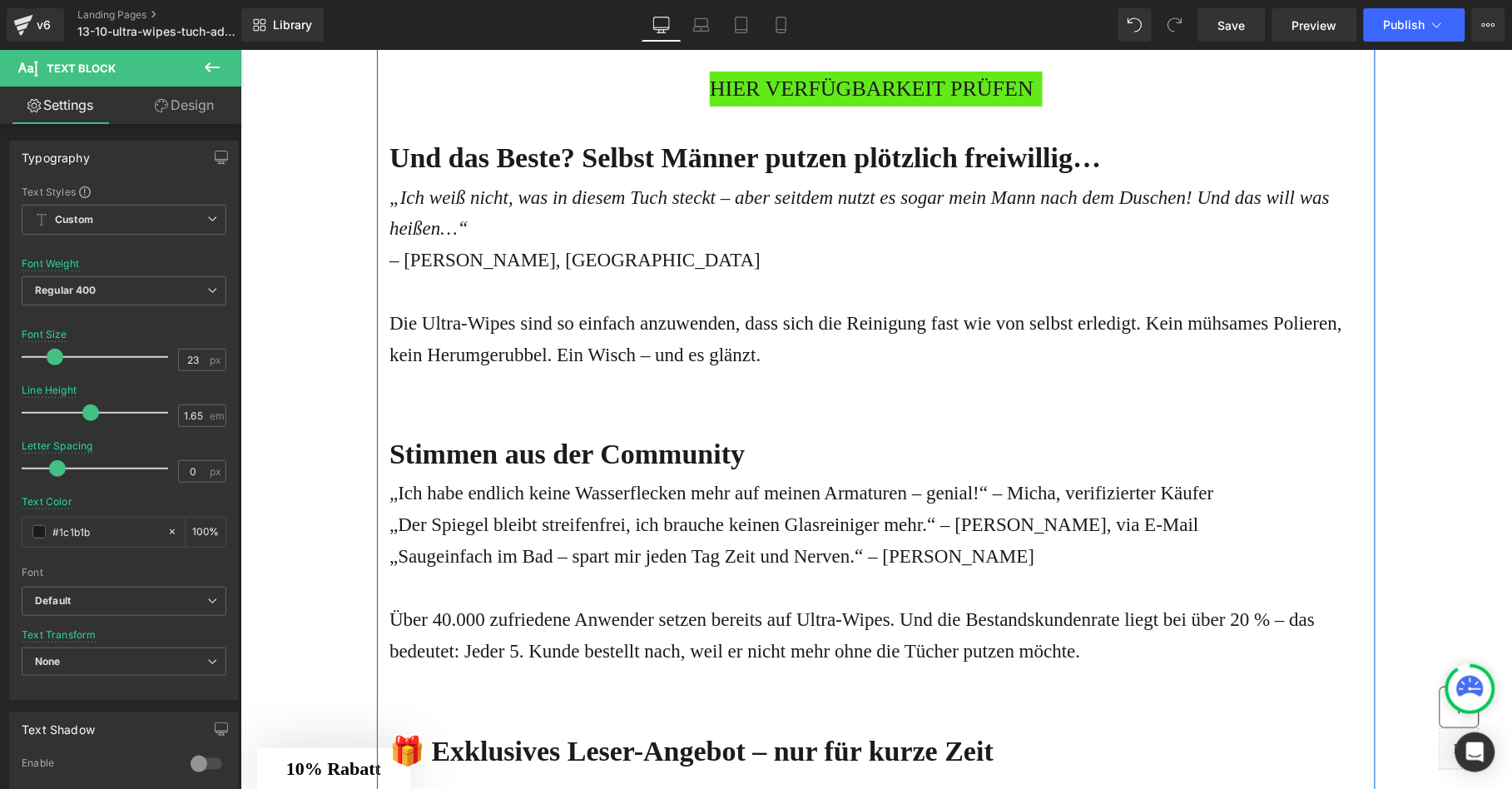
click at [659, 181] on div "Und das Beste? Selbst Männer putzen plötzlich freiwillig…" at bounding box center [874, 143] width 973 height 75
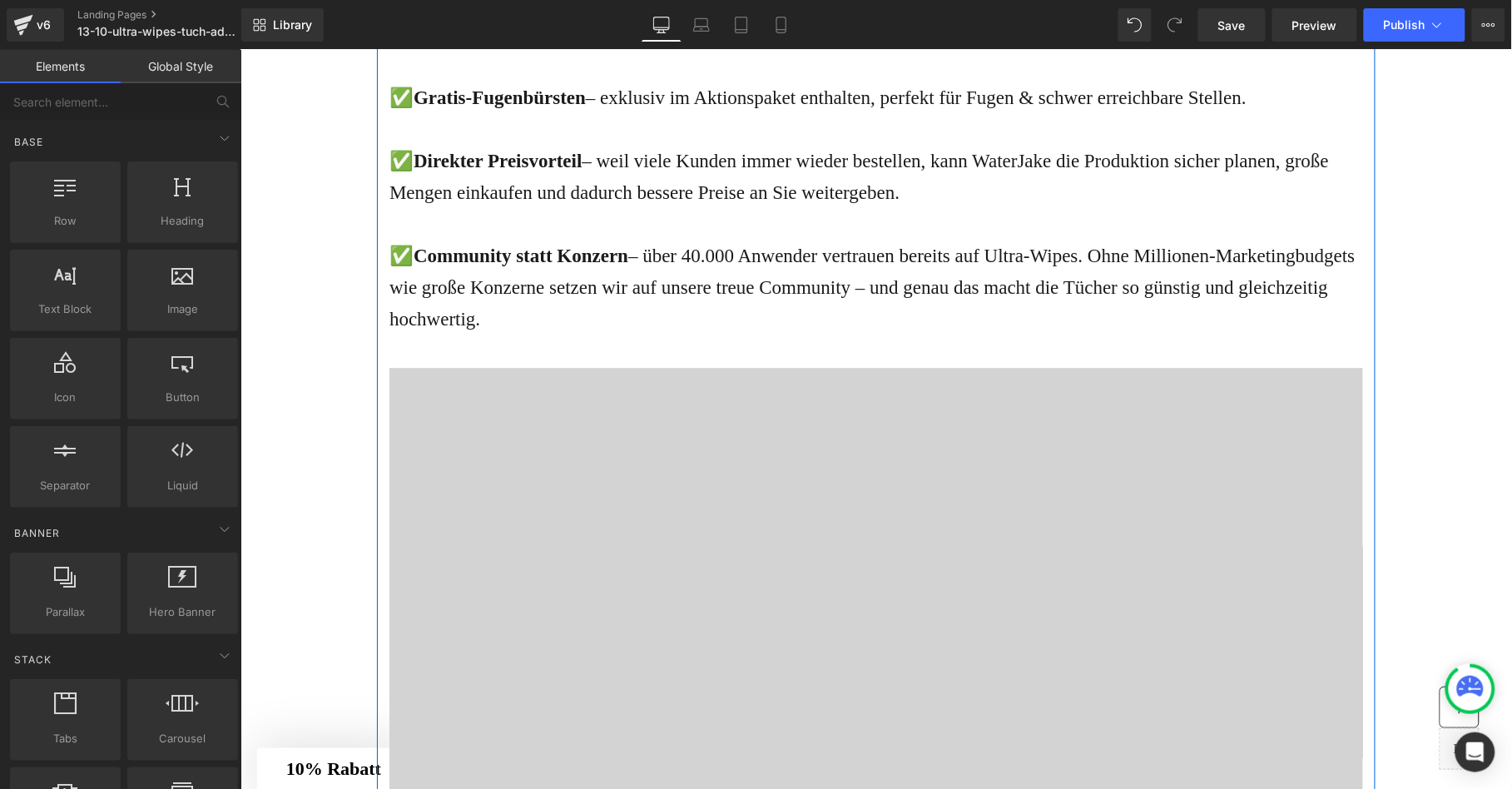
scroll to position [5450, 0]
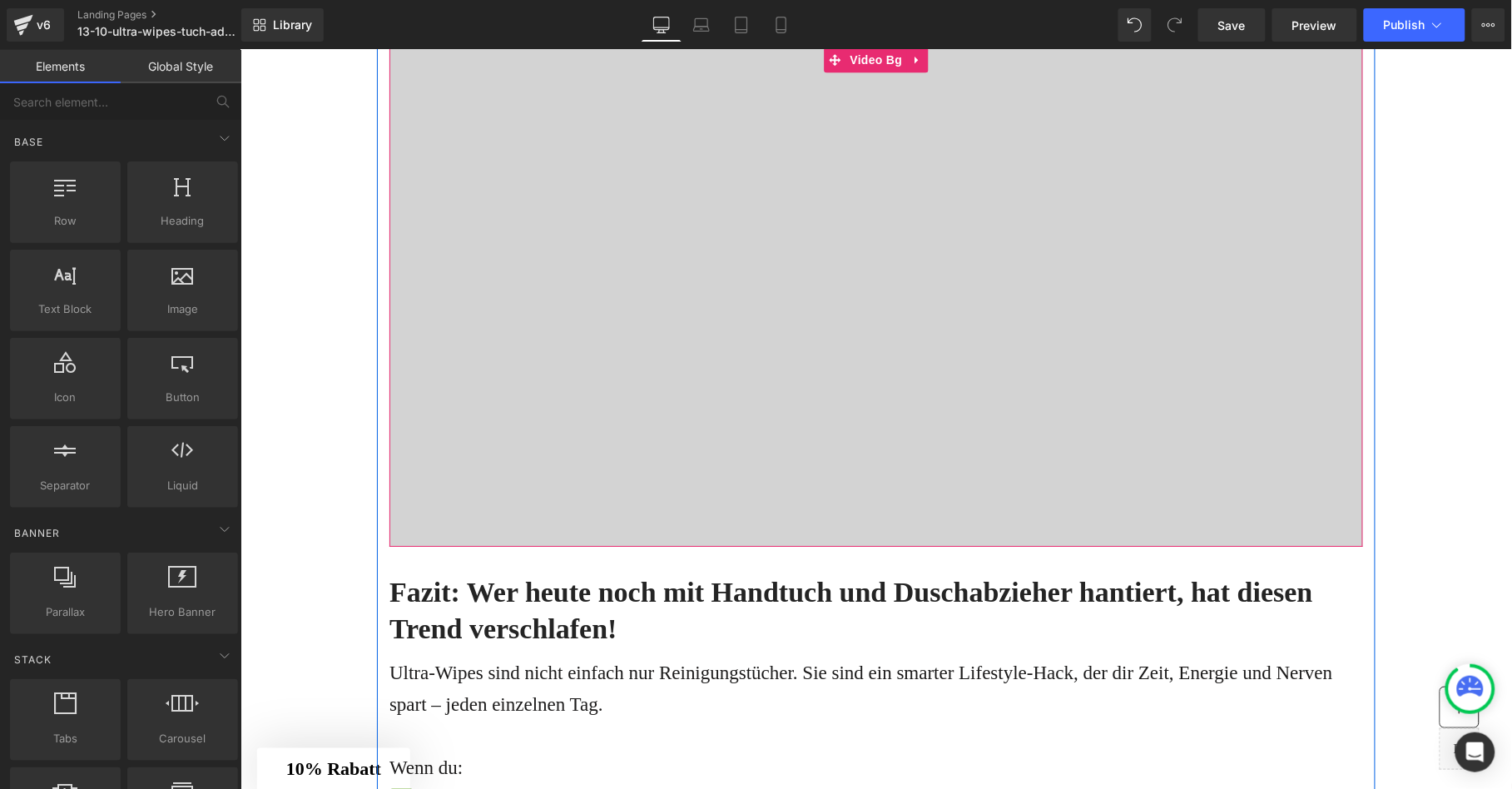
click at [602, 464] on div at bounding box center [874, 296] width 973 height 499
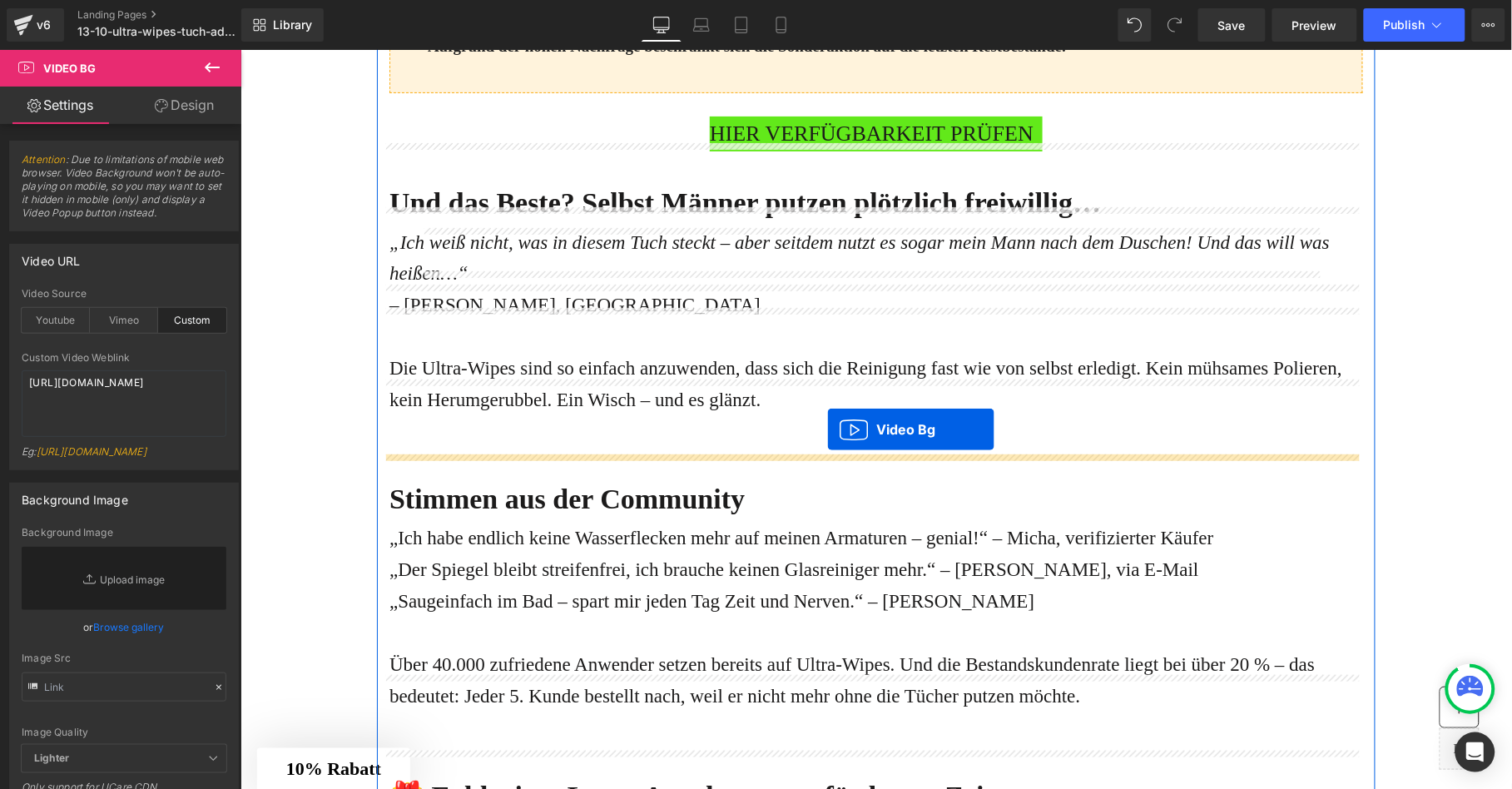
scroll to position [4041, 0]
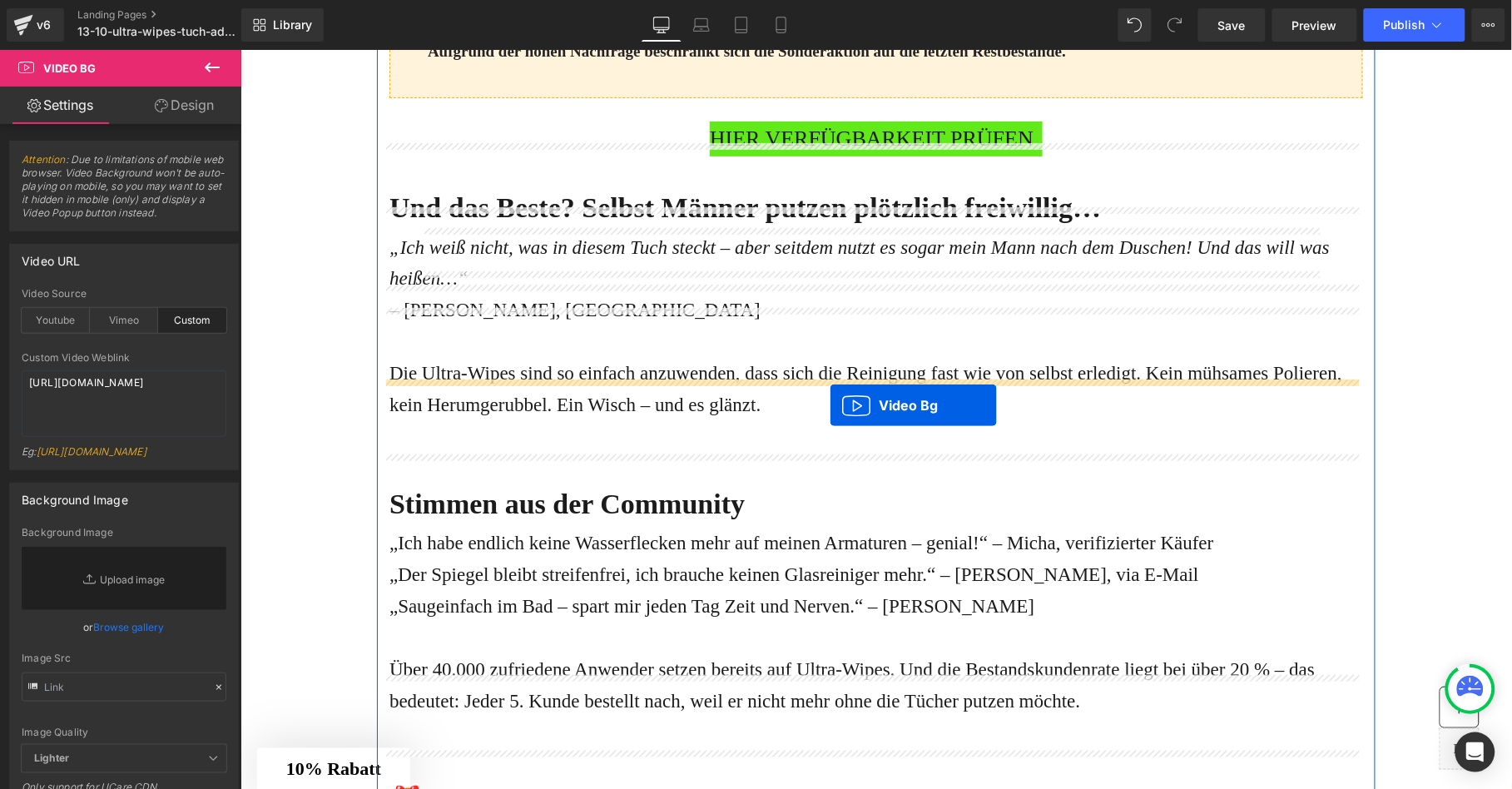
drag, startPoint x: 826, startPoint y: 282, endPoint x: 829, endPoint y: 404, distance: 122.0
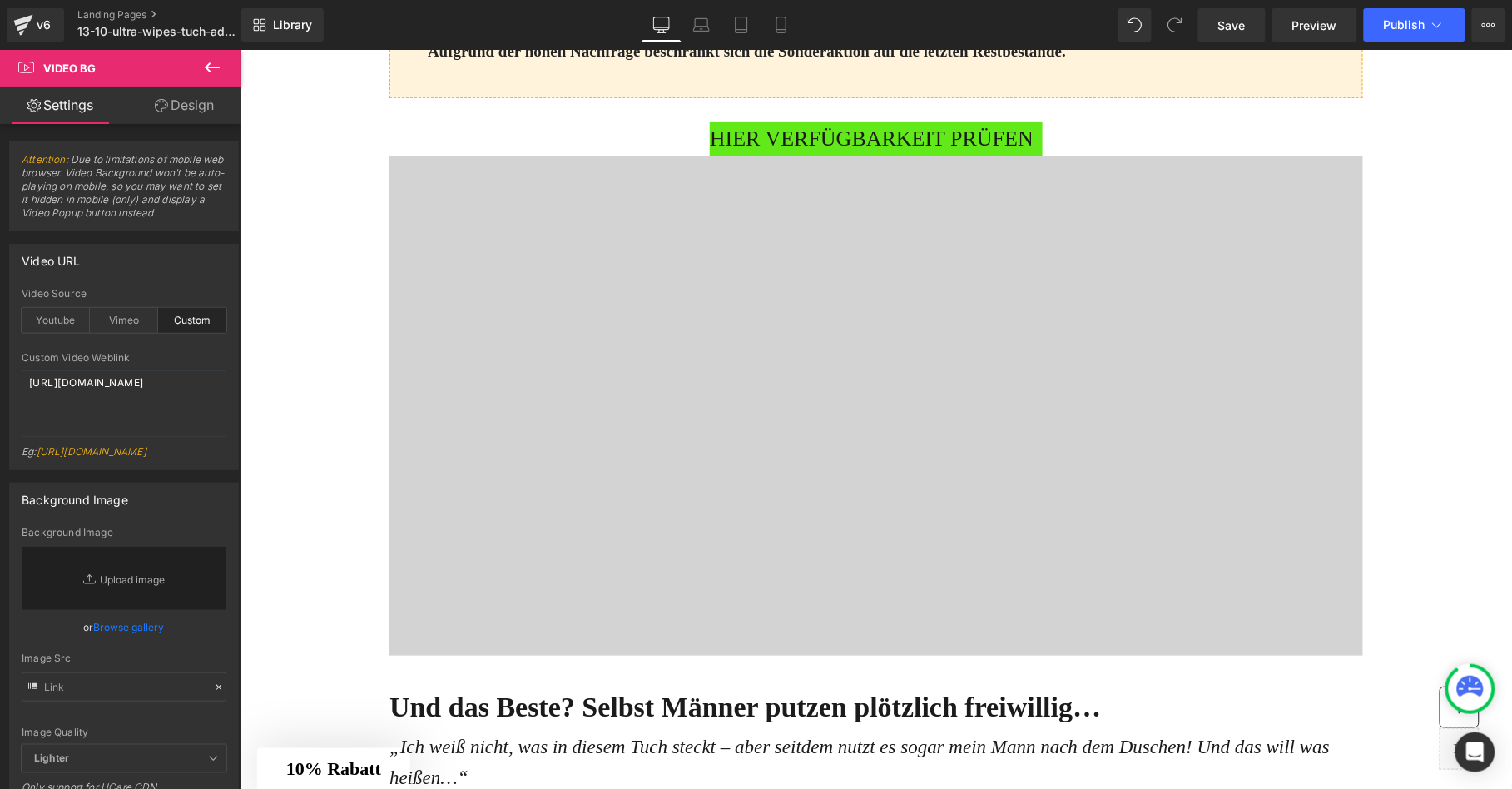
click at [208, 70] on icon at bounding box center [212, 68] width 15 height 10
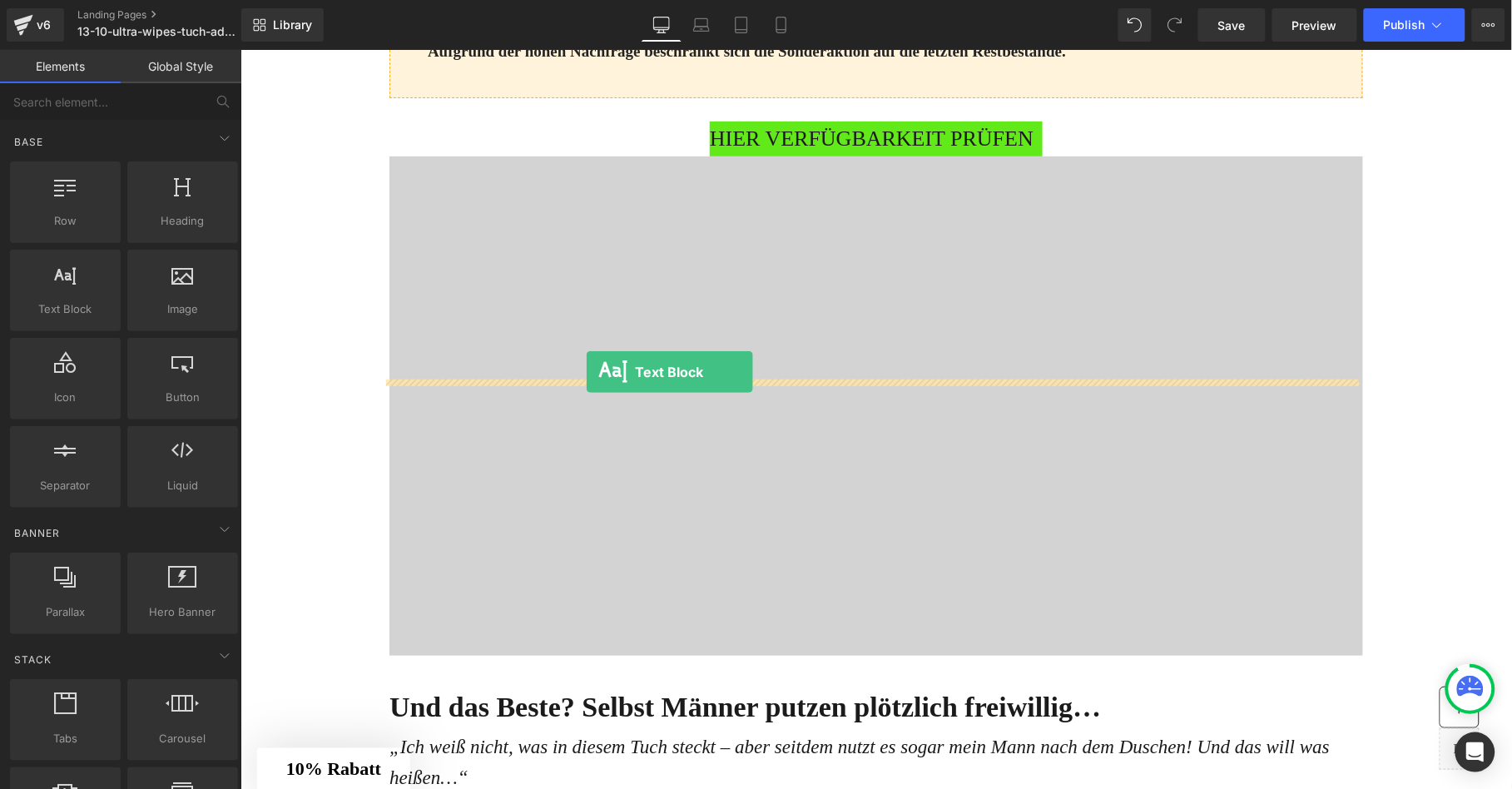
drag, startPoint x: 363, startPoint y: 338, endPoint x: 585, endPoint y: 371, distance: 224.4
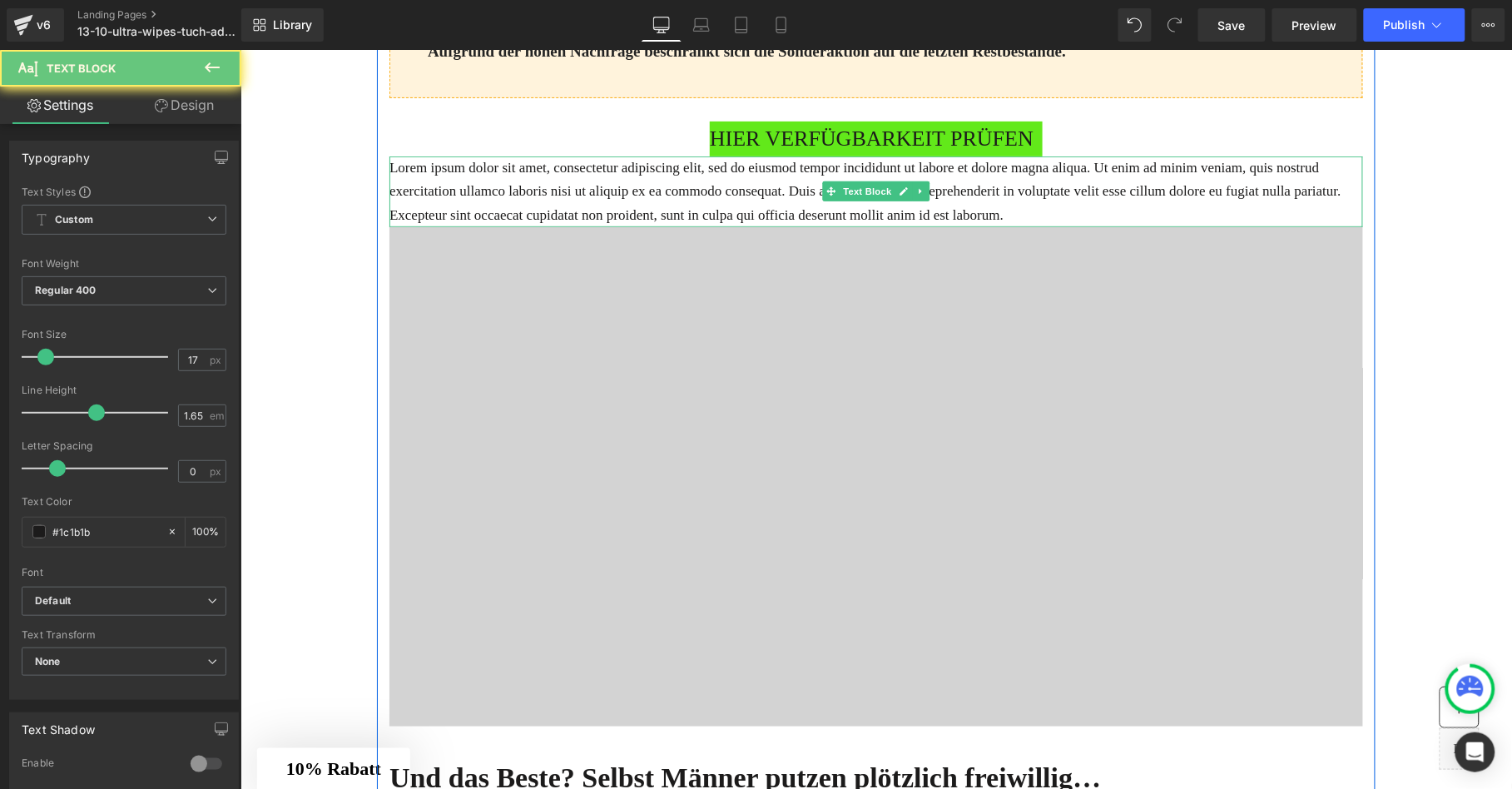
click at [573, 225] on p "Lorem ipsum dolor sit amet, consectetur adipiscing elit, sed do eiusmod tempor …" at bounding box center [874, 190] width 973 height 70
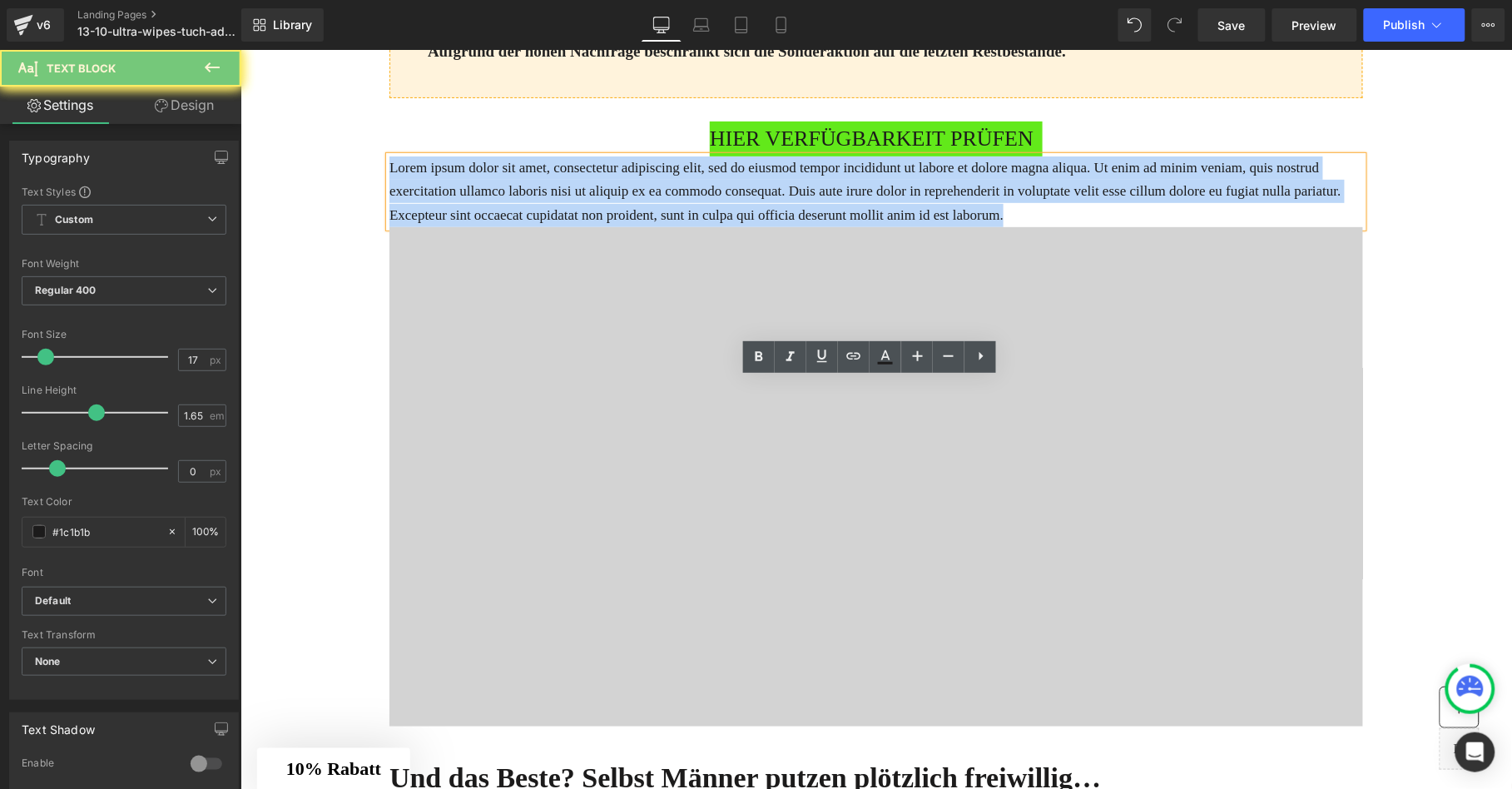
click at [573, 225] on p "Lorem ipsum dolor sit amet, consectetur adipiscing elit, sed do eiusmod tempor …" at bounding box center [874, 190] width 973 height 70
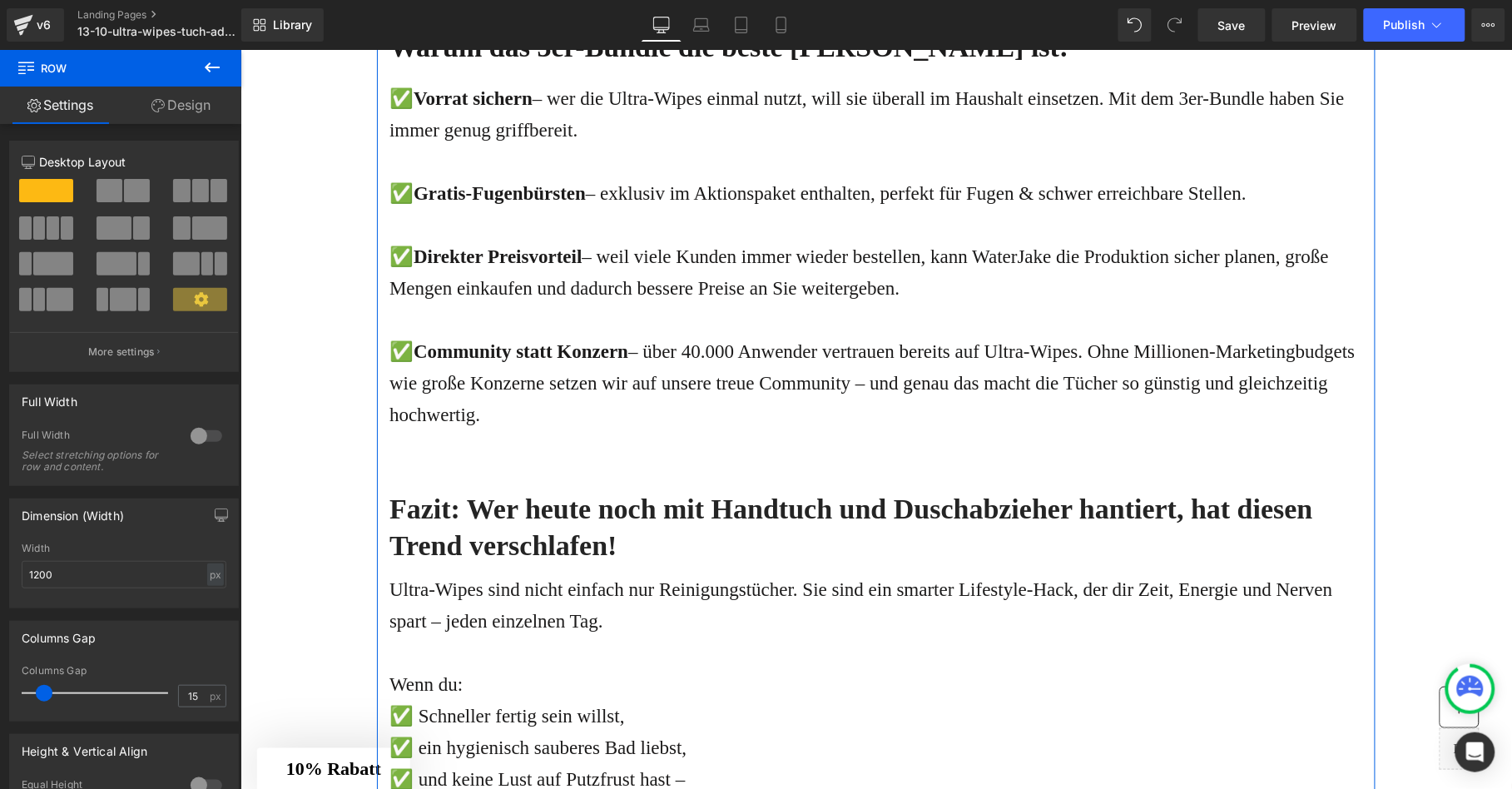
scroll to position [5550, 0]
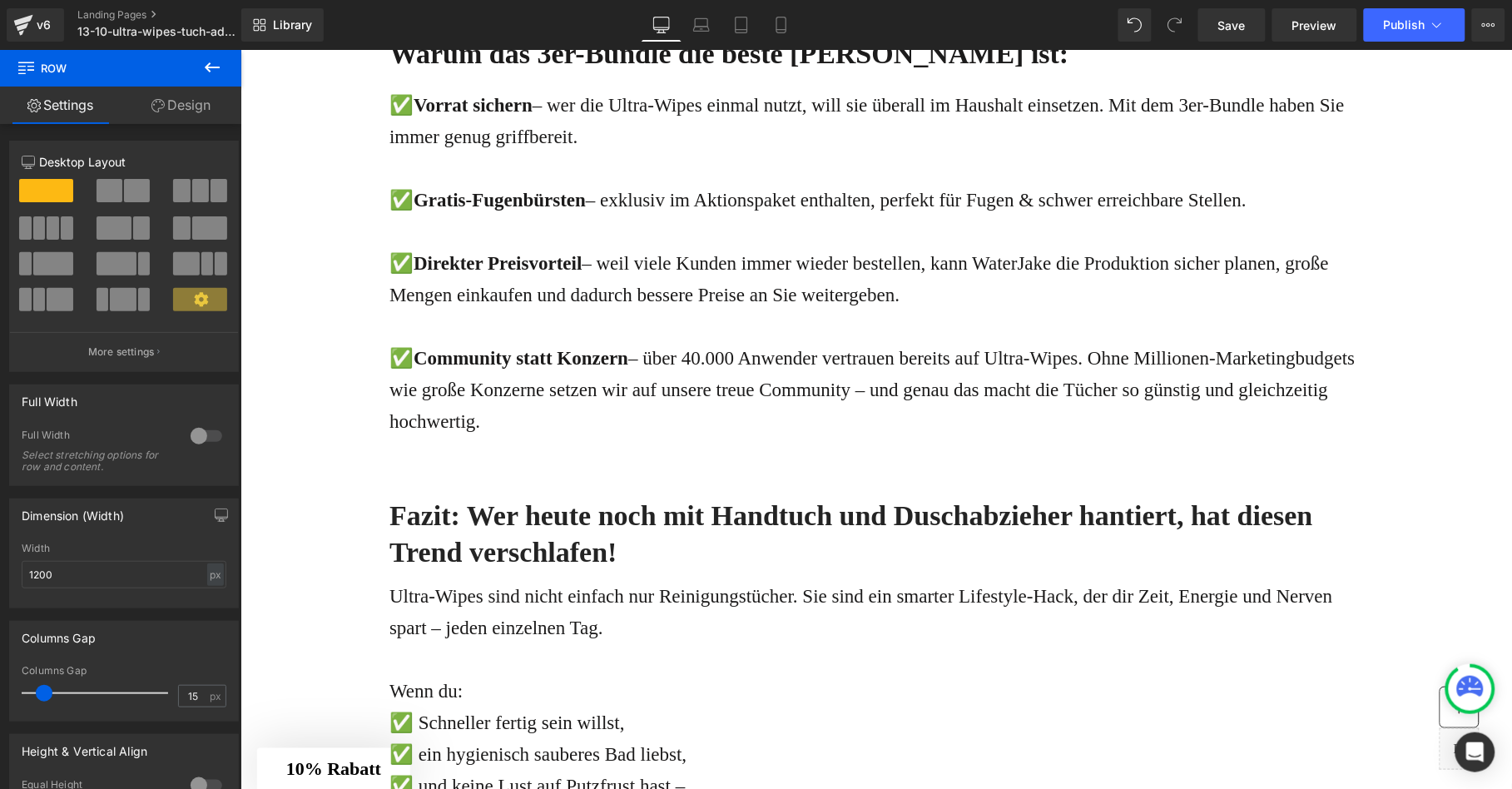
click at [212, 62] on icon at bounding box center [212, 67] width 20 height 20
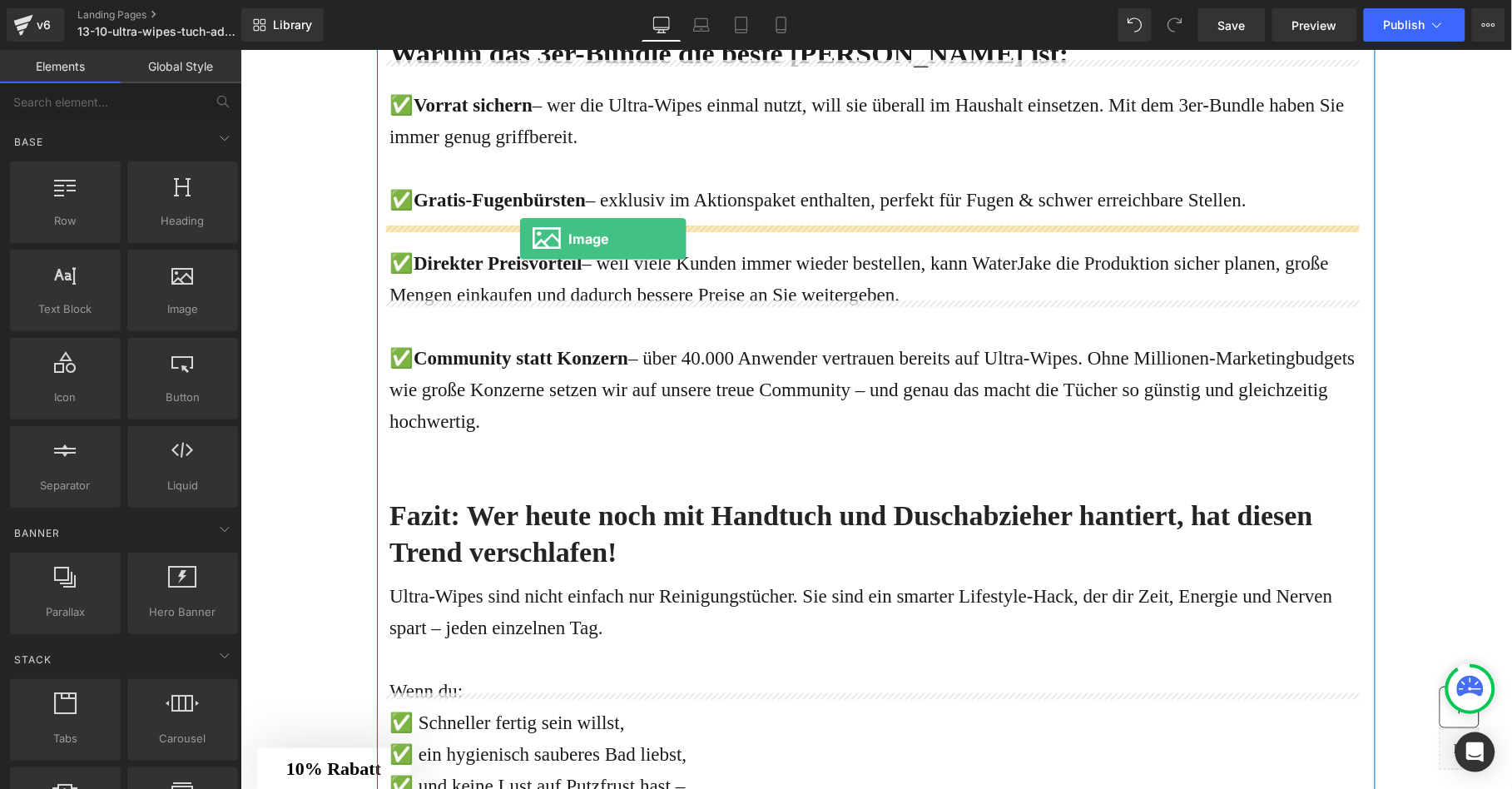
drag, startPoint x: 423, startPoint y: 349, endPoint x: 518, endPoint y: 238, distance: 146.1
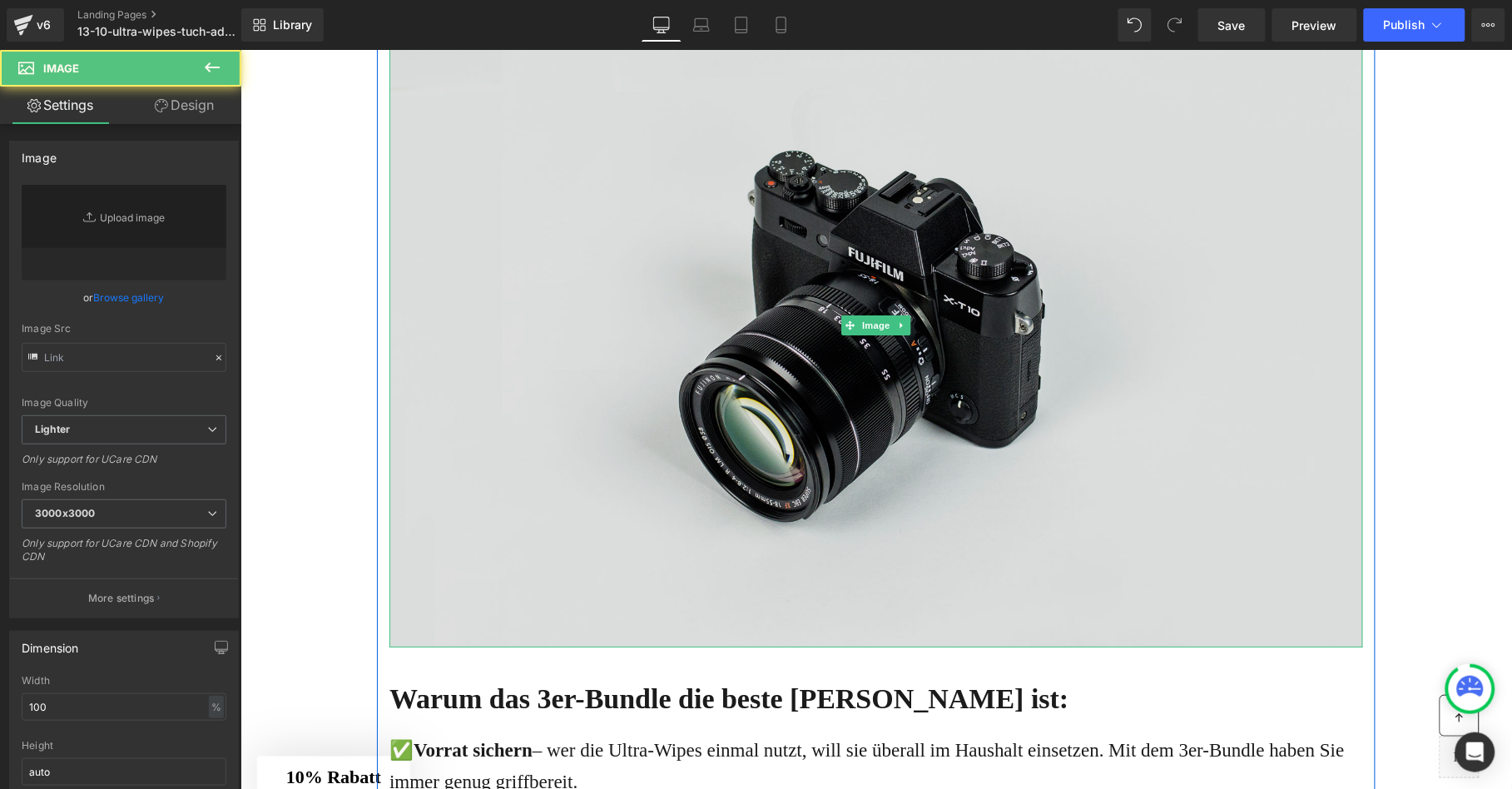
type input "//[DOMAIN_NAME][URL]"
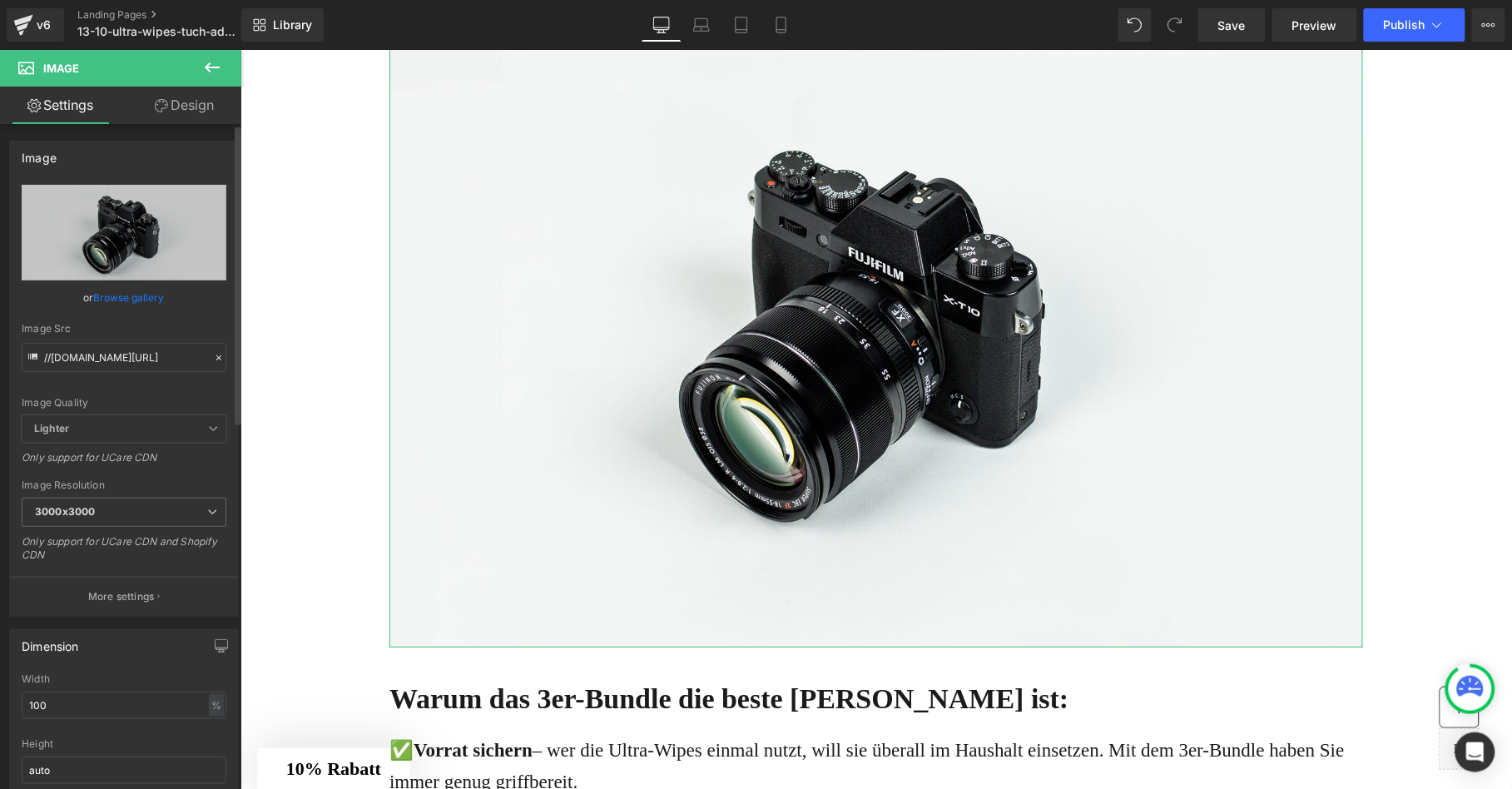
click at [114, 297] on link "Browse gallery" at bounding box center [129, 298] width 71 height 29
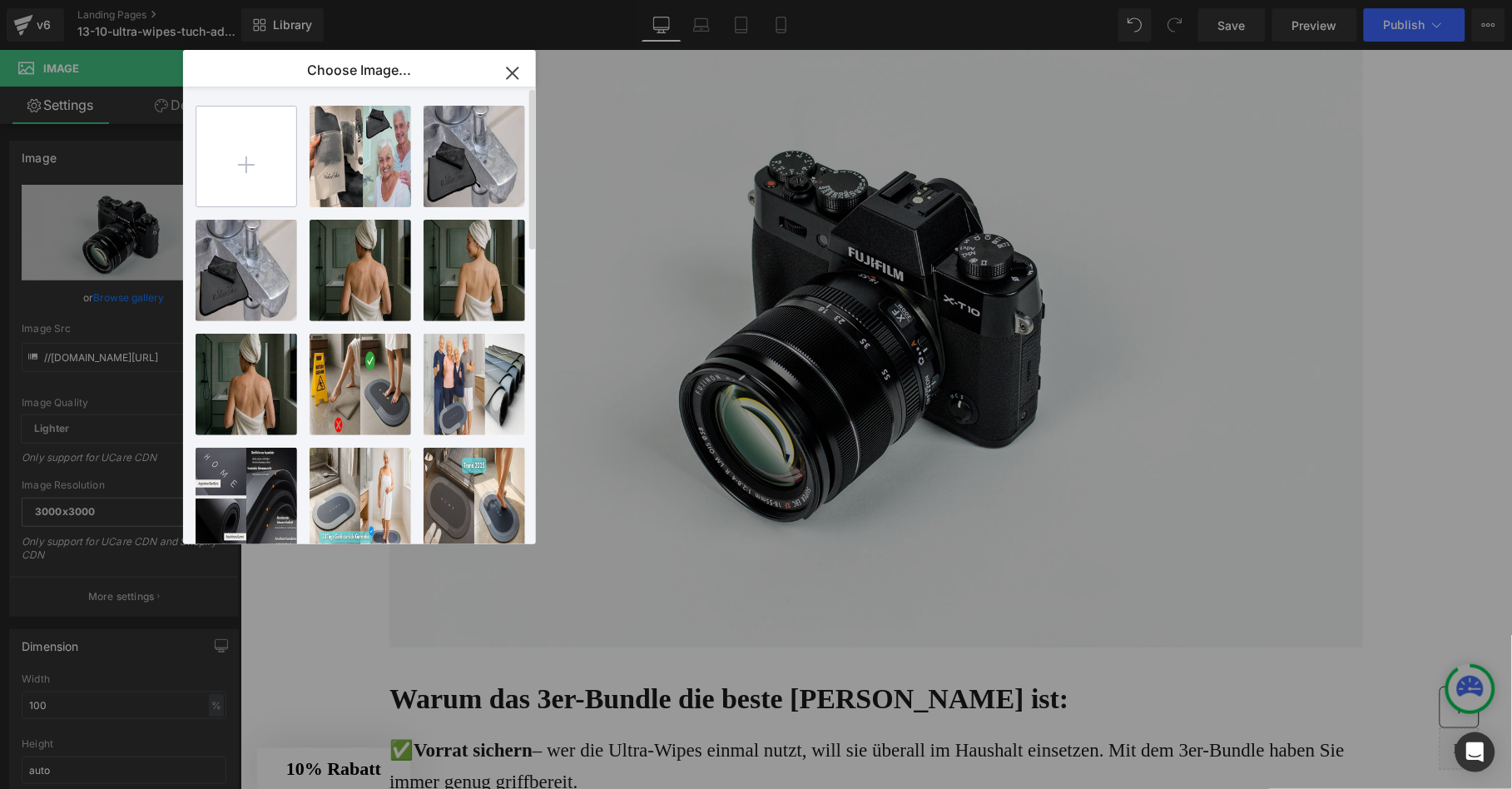
click at [243, 163] on input "file" at bounding box center [246, 157] width 100 height 100
type input "C:\fakepath\BOF48-Bild-Trockentuch-Gratisx3-Rot-11102025..png"
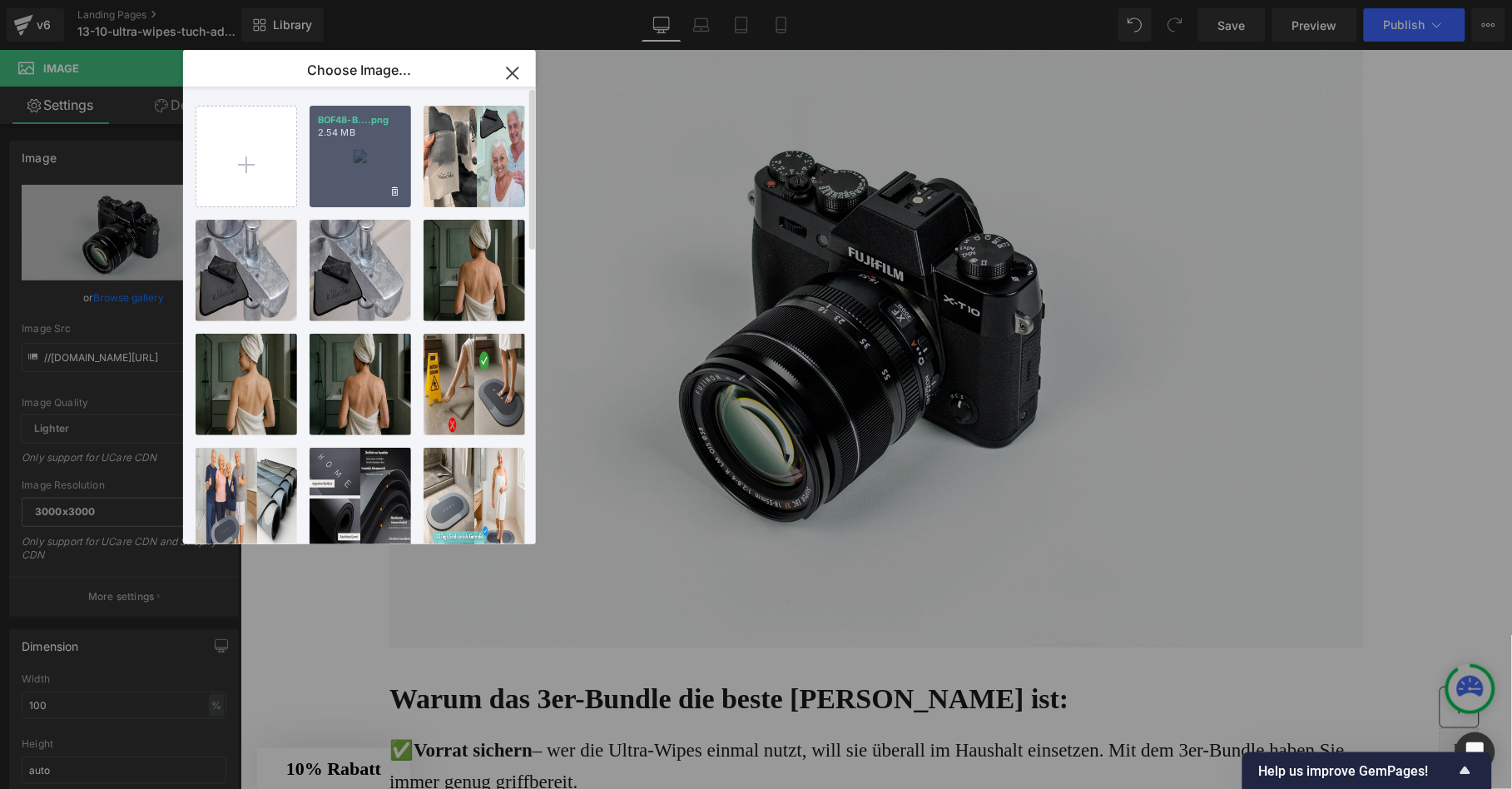
click at [393, 158] on div "BOF48-B....png 2.54 MB" at bounding box center [361, 157] width 102 height 102
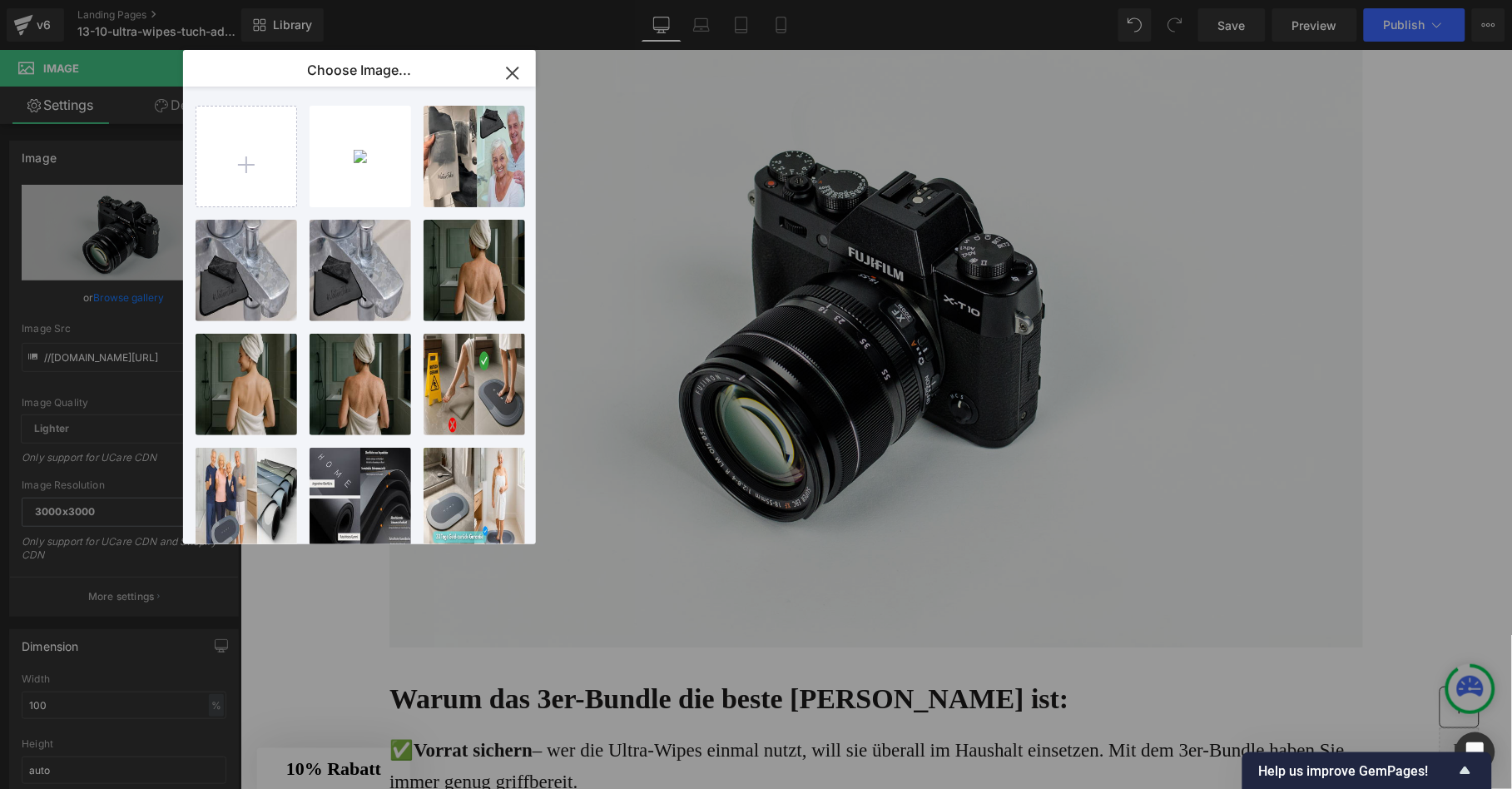
type input "[URL][DOMAIN_NAME]"
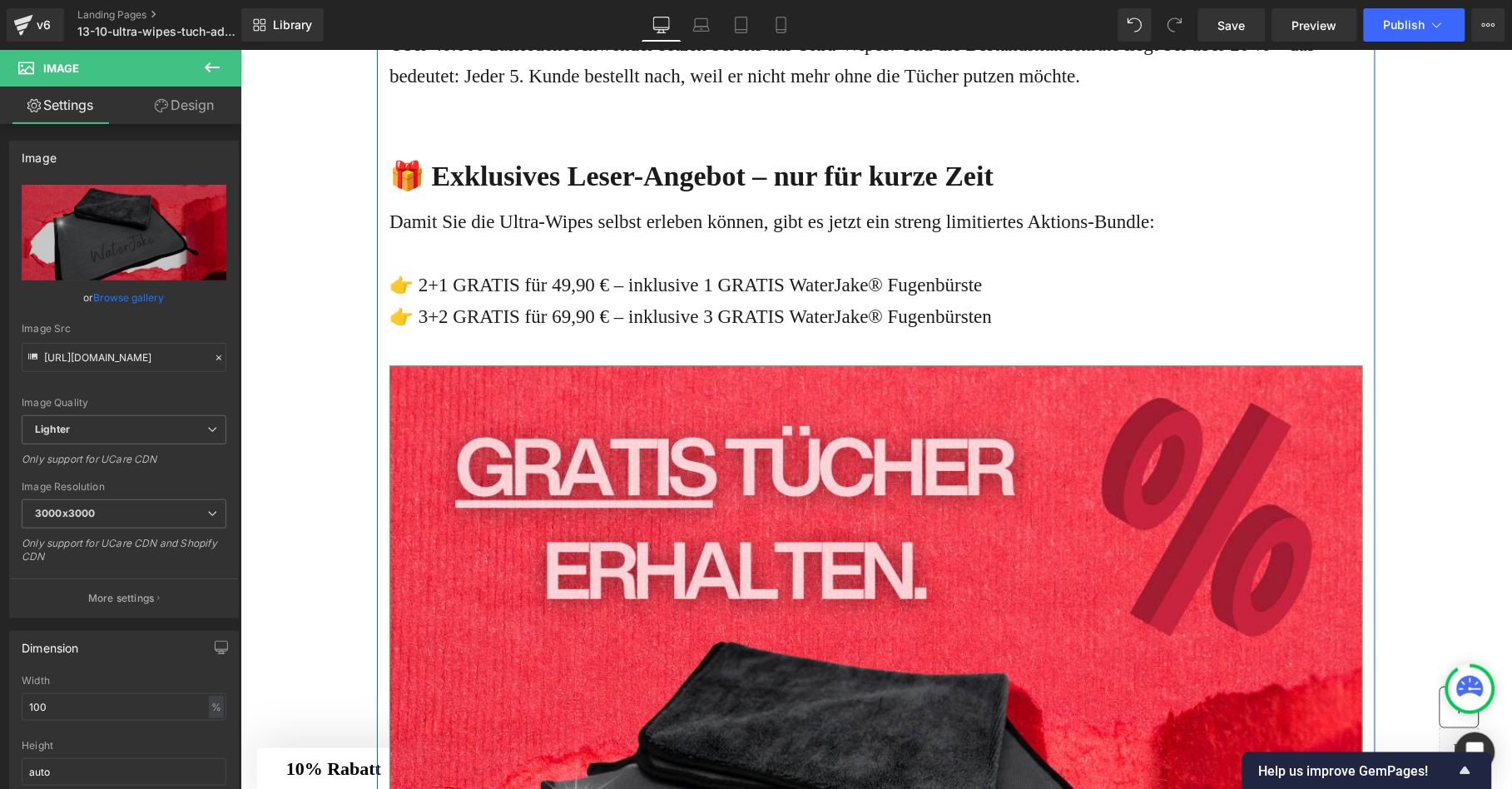
scroll to position [5172, 0]
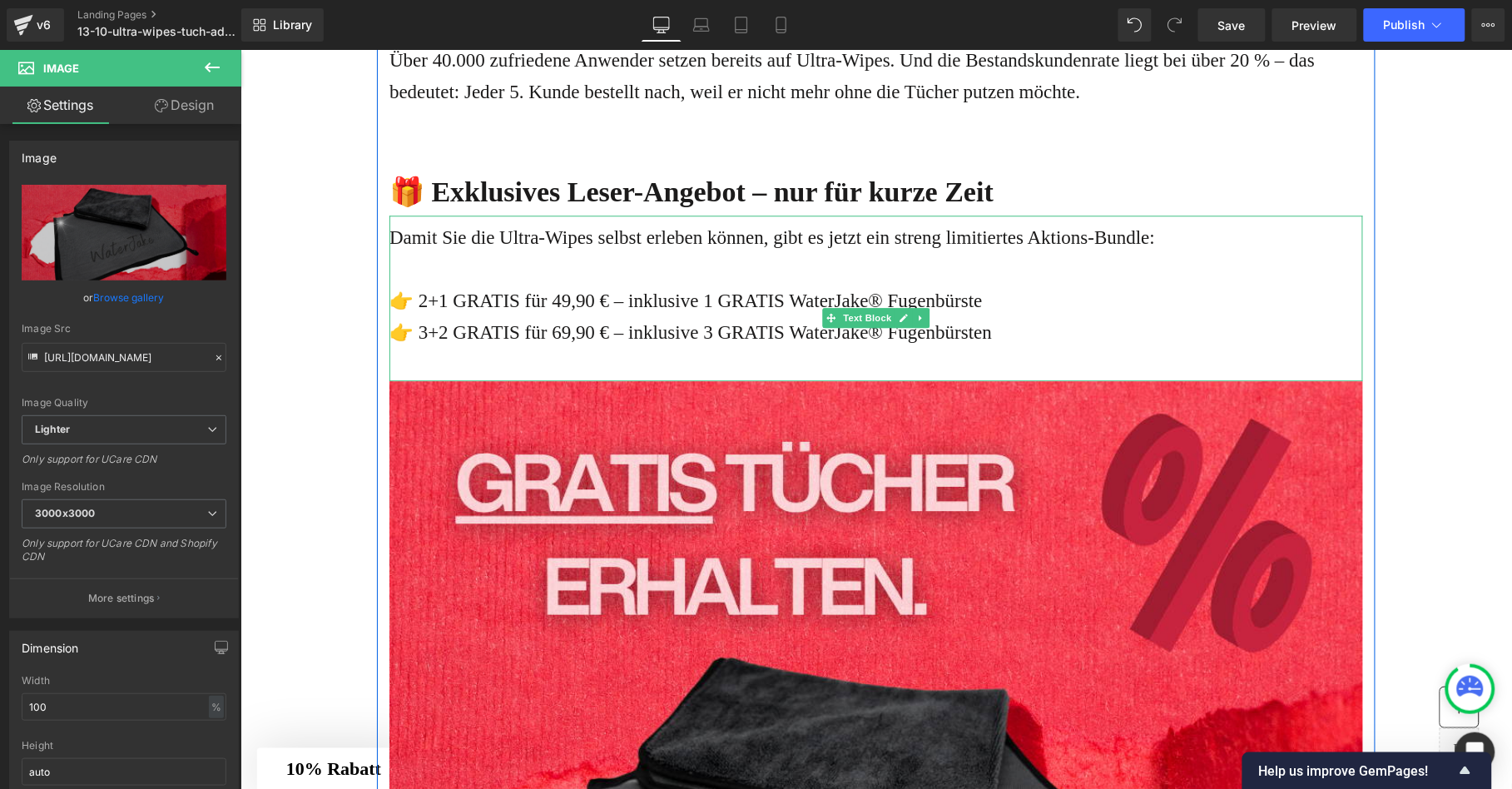
click at [539, 316] on div "👉 2+1 GRATIS für 49,90 € – inklusive 1 GRATIS WaterJake® Fugenbürste" at bounding box center [874, 300] width 973 height 32
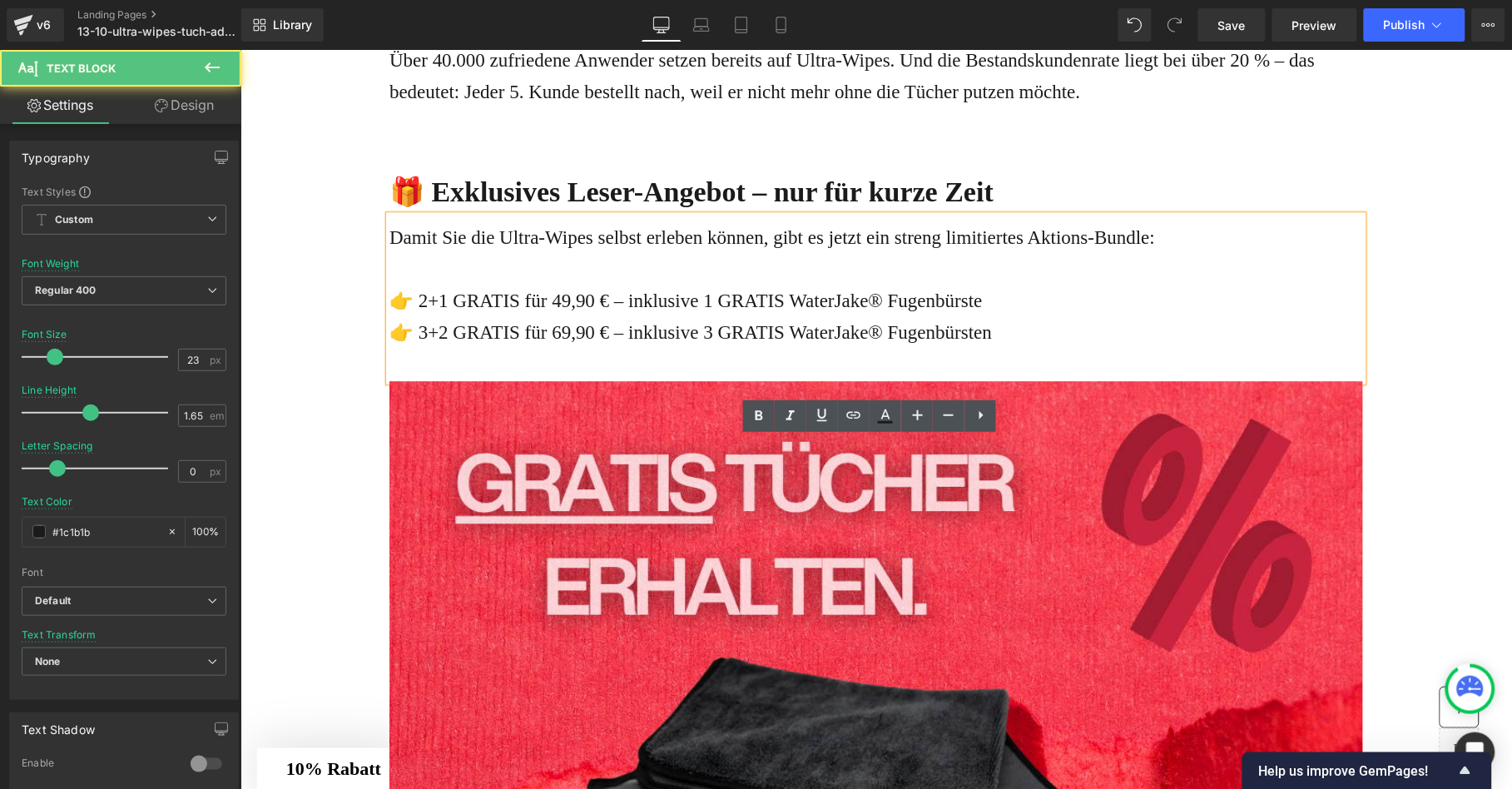
click at [621, 316] on div "👉 2+1 GRATIS für 49,90 € – inklusive 1 GRATIS WaterJake® Fugenbürste" at bounding box center [874, 300] width 973 height 32
drag, startPoint x: 622, startPoint y: 521, endPoint x: 528, endPoint y: 521, distance: 94.0
click at [528, 316] on div "👉 2+1 GRATIS für 49,90 € – inklusive 1 GRATIS WaterJake® Fugenbürste" at bounding box center [874, 300] width 973 height 32
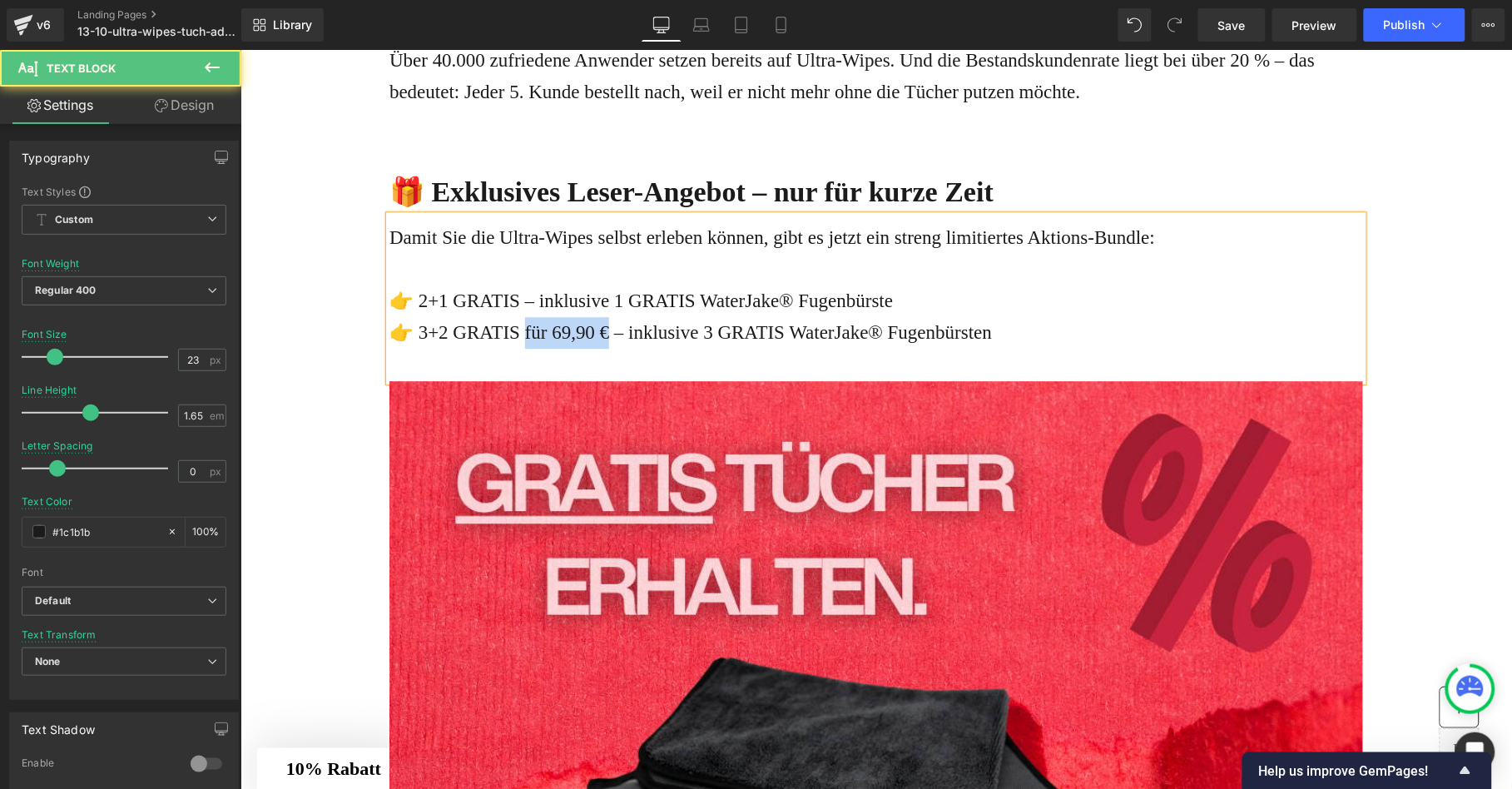
drag, startPoint x: 618, startPoint y: 552, endPoint x: 524, endPoint y: 549, distance: 94.0
click at [524, 348] on div "👉 3+2 GRATIS für 69,90 € – inklusive 3 GRATIS WaterJake® Fugenbürsten" at bounding box center [874, 331] width 973 height 32
click at [439, 348] on div "👉 3+2 GRATIS – inklusive 3 GRATIS WaterJake® Fugenbürsten" at bounding box center [874, 331] width 973 height 32
drag, startPoint x: 633, startPoint y: 555, endPoint x: 625, endPoint y: 556, distance: 8.1
click at [625, 348] on div "👉 3+3 GRATIS – inklusive 3 GRATIS WaterJake® Fugenbürsten" at bounding box center [874, 331] width 973 height 32
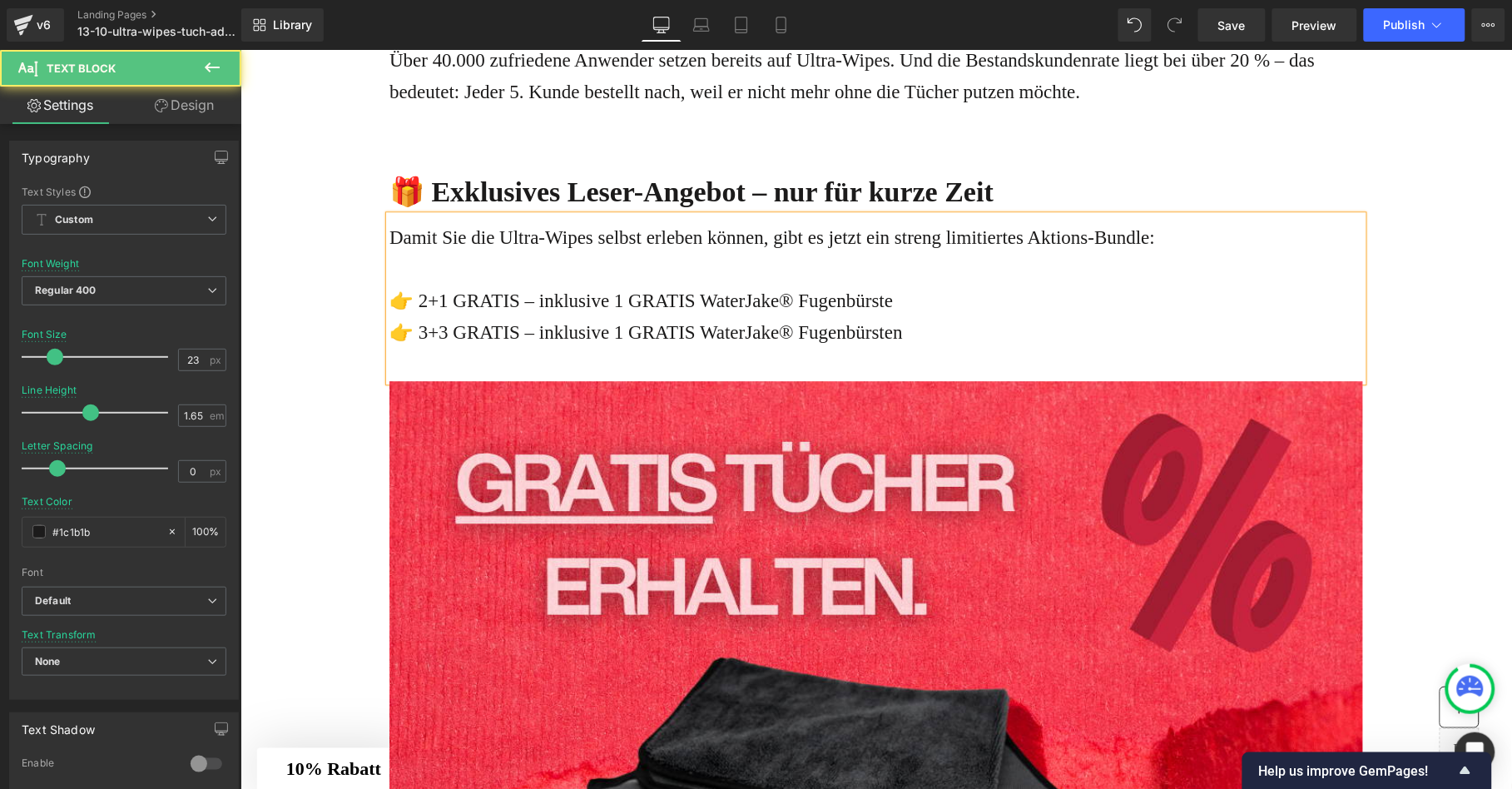
click at [942, 348] on div "👉 3+3 GRATIS – inklusive 1 GRATIS WaterJake® Fugenbürsten" at bounding box center [874, 331] width 973 height 32
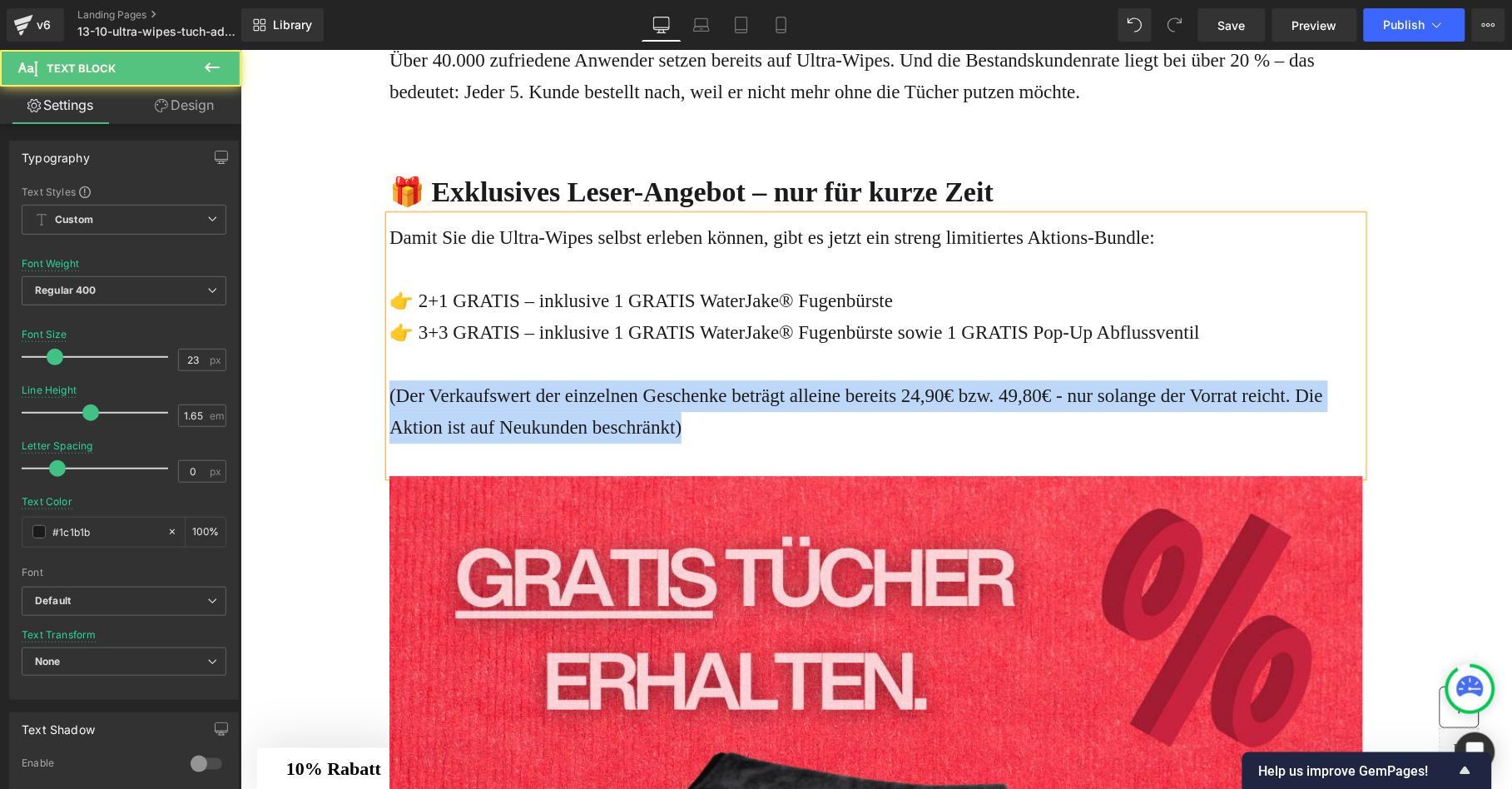
drag, startPoint x: 712, startPoint y: 650, endPoint x: 369, endPoint y: 626, distance: 343.8
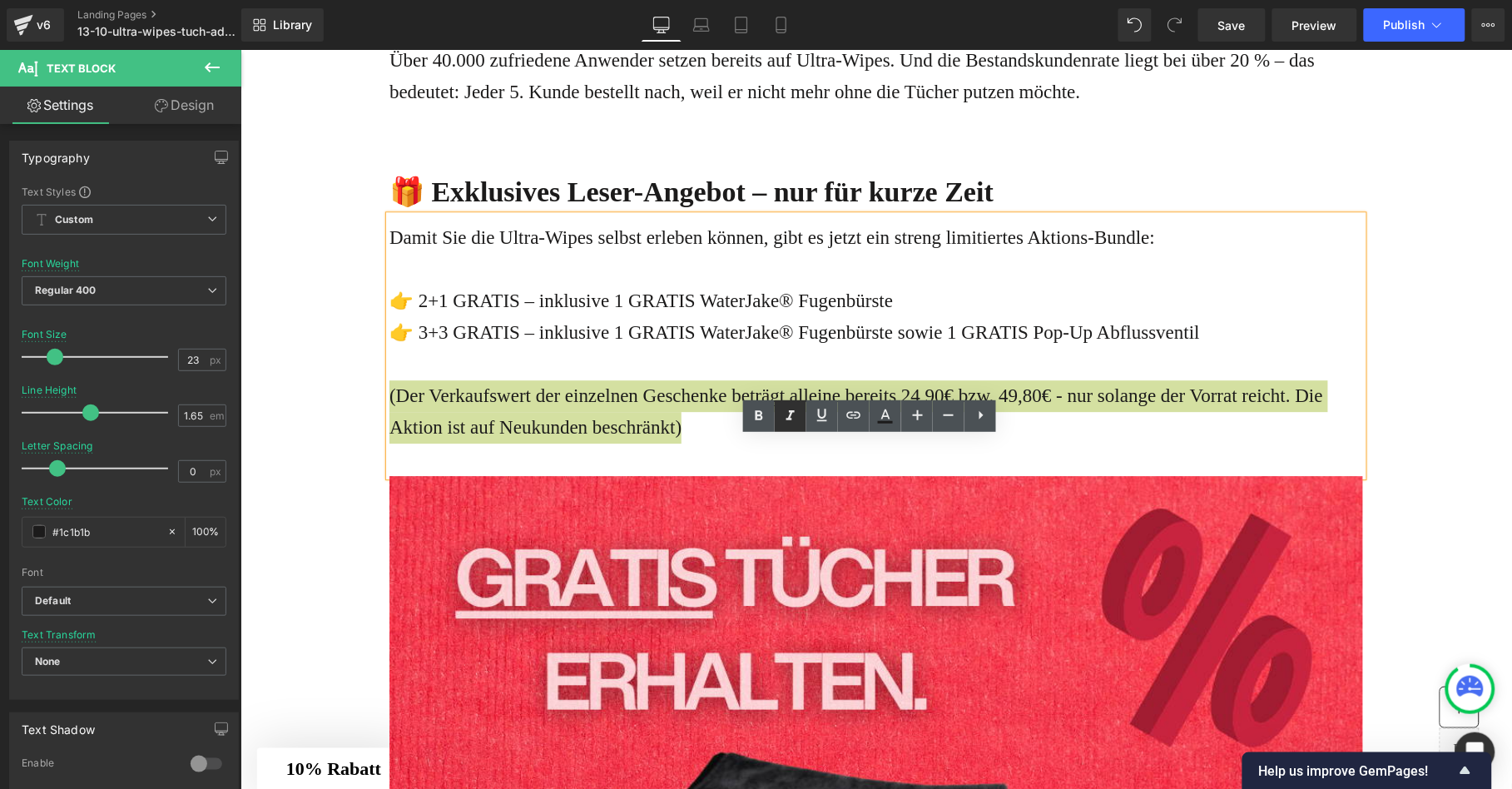
click at [788, 416] on icon at bounding box center [790, 416] width 20 height 20
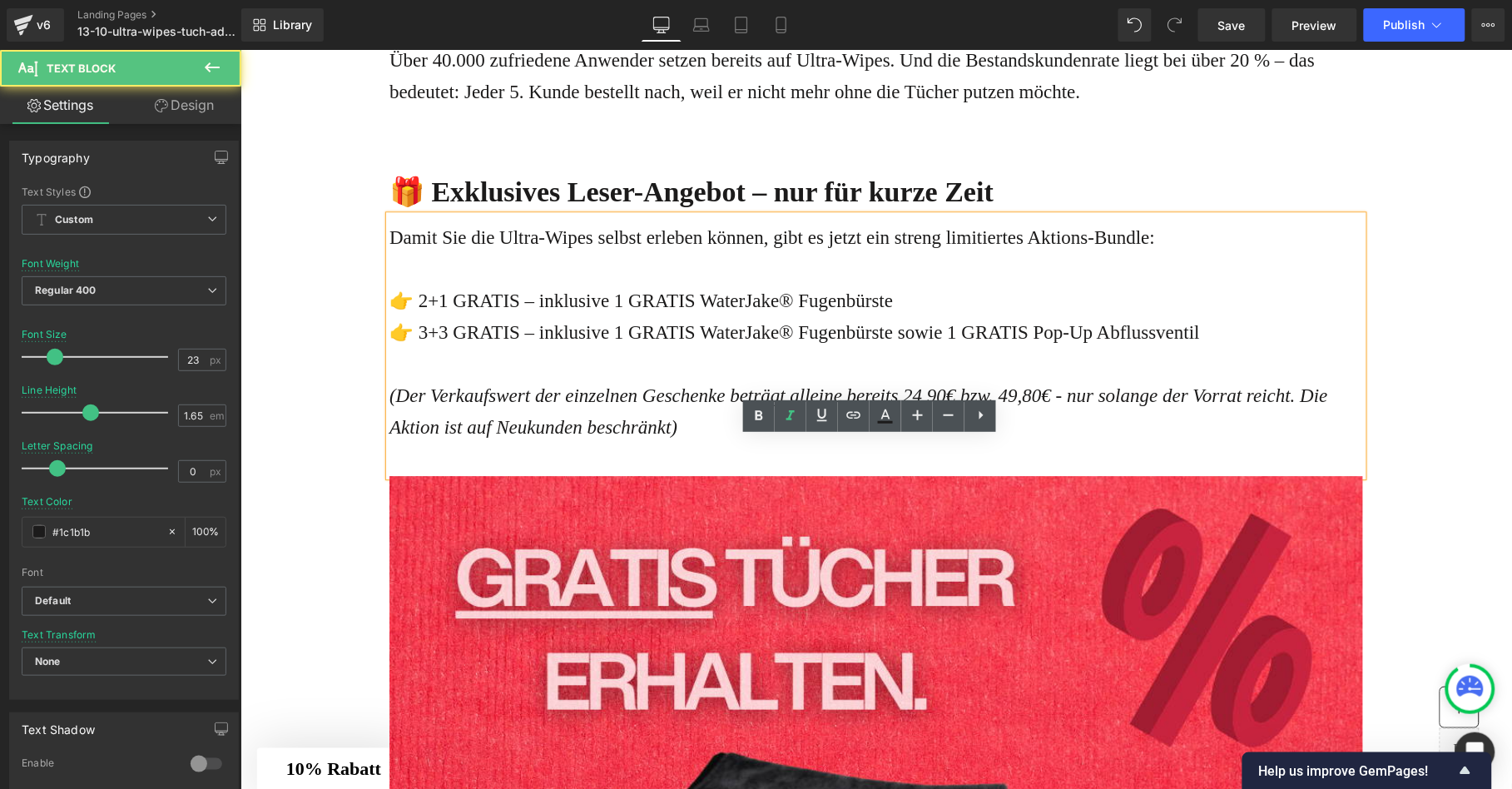
click at [768, 348] on div "👉 3+3 GRATIS – inklusive 1 GRATIS WaterJake® Fugenbürste sowie 1 GRATIS Pop-Up …" at bounding box center [874, 331] width 973 height 32
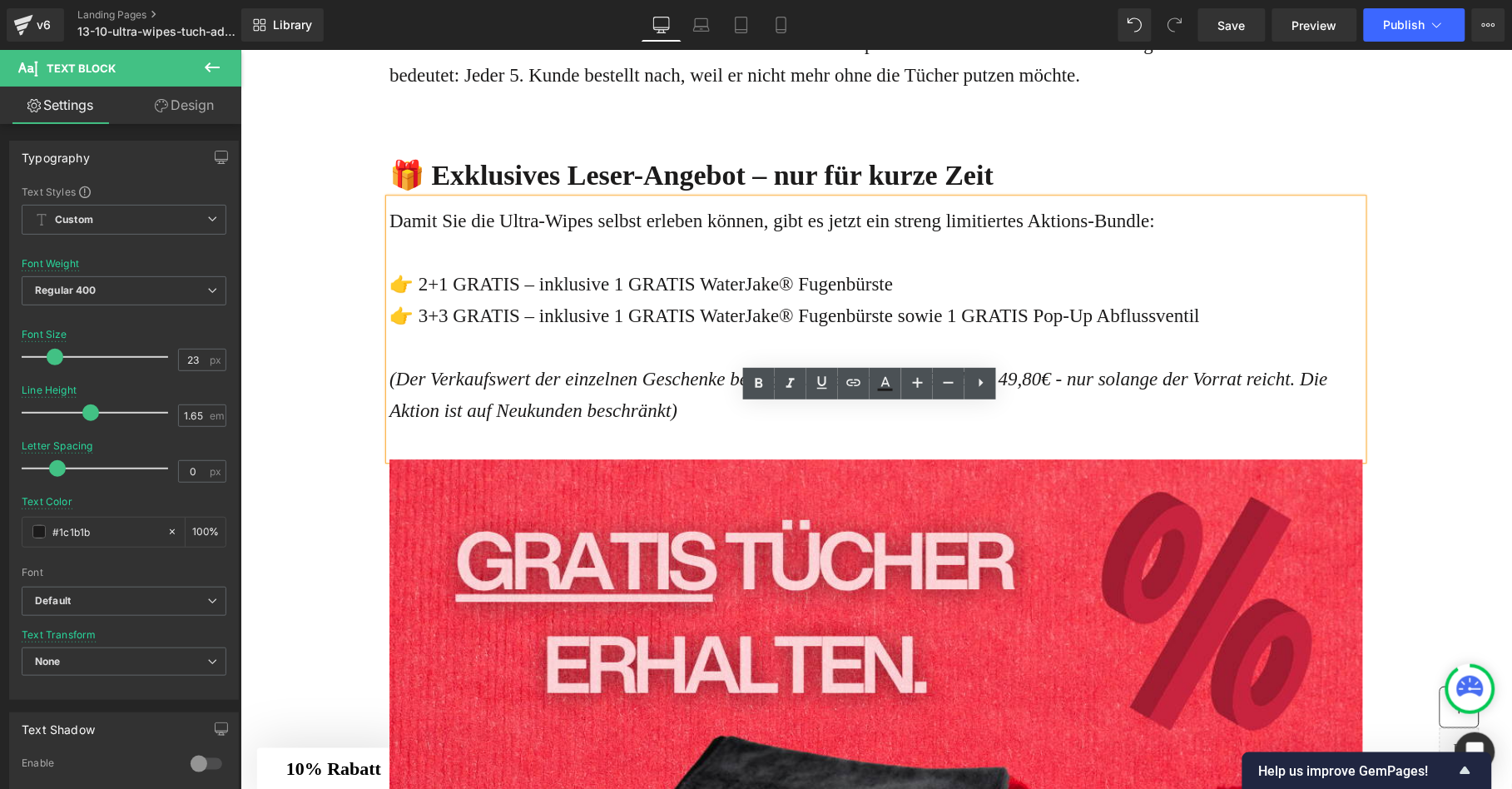
scroll to position [5220, 0]
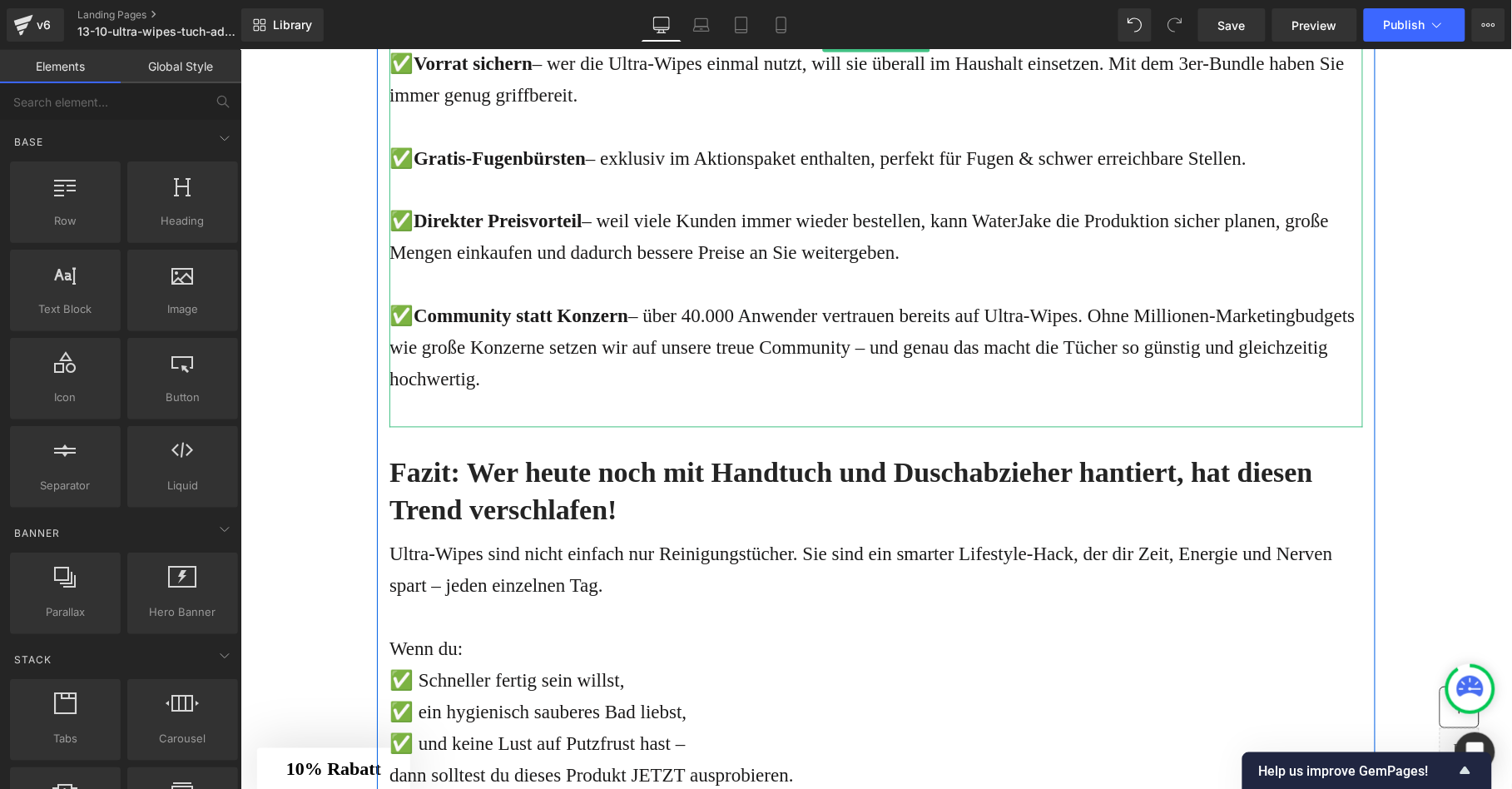
scroll to position [6676, 0]
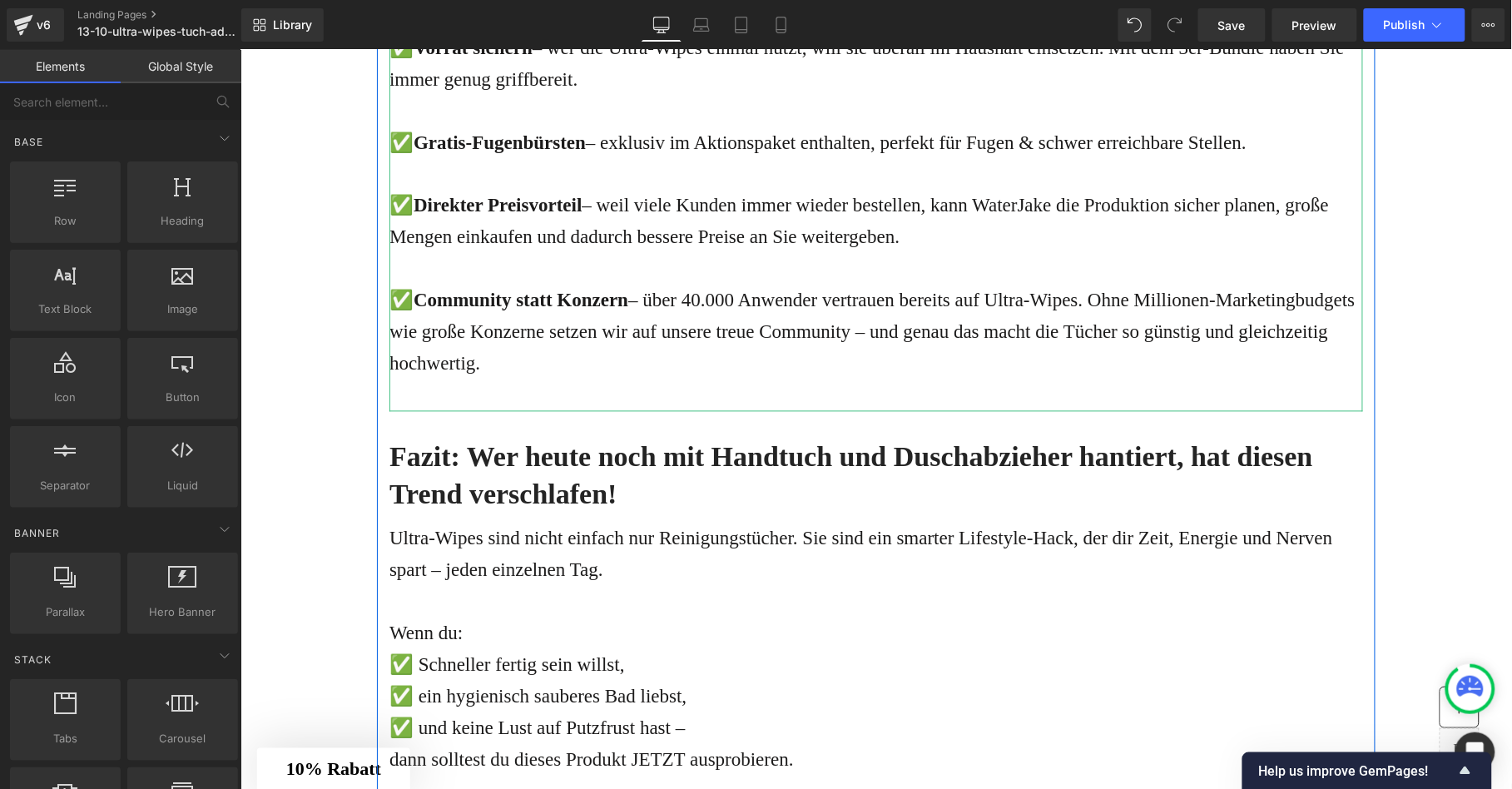
click at [1093, 253] on div "✅ Direkter Preisvorteil – weil viele Kunden immer wieder bestellen, kann [PERSO…" at bounding box center [874, 220] width 973 height 63
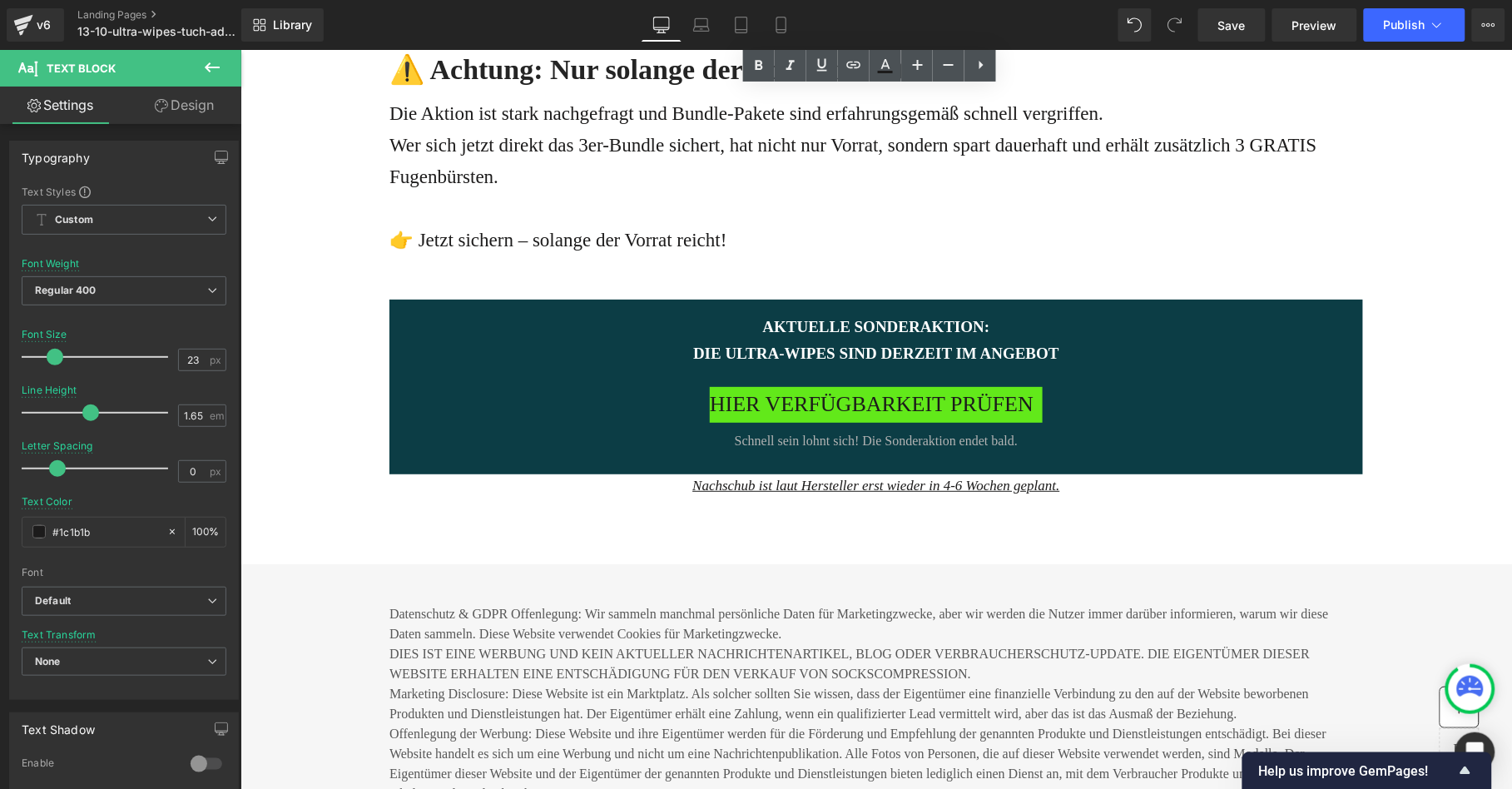
scroll to position [7782, 0]
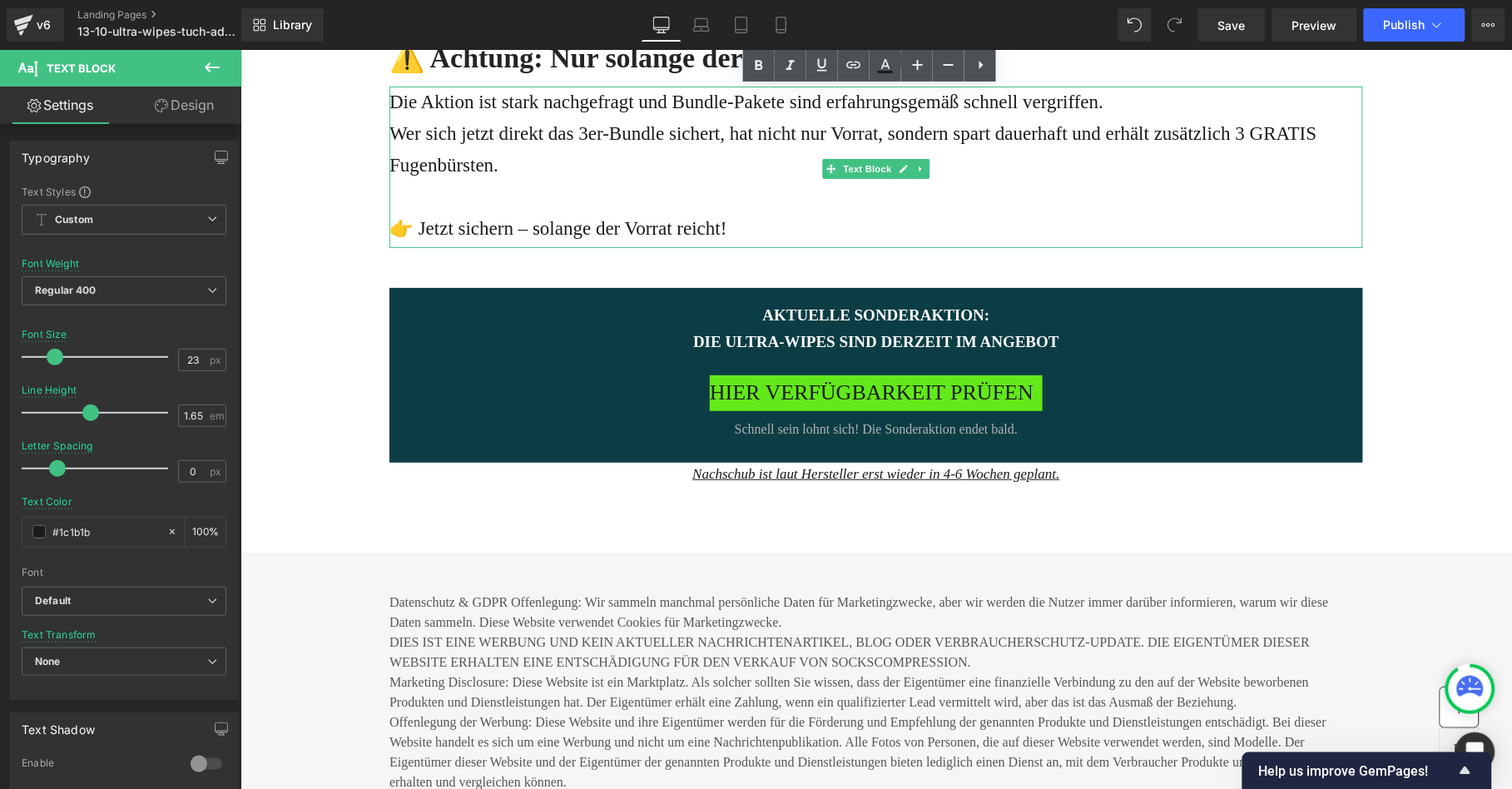
click at [1324, 181] on p "Wer sich jetzt direkt das 3er-Bundle sichert, hat nicht nur Vorrat, sondern spa…" at bounding box center [874, 148] width 973 height 63
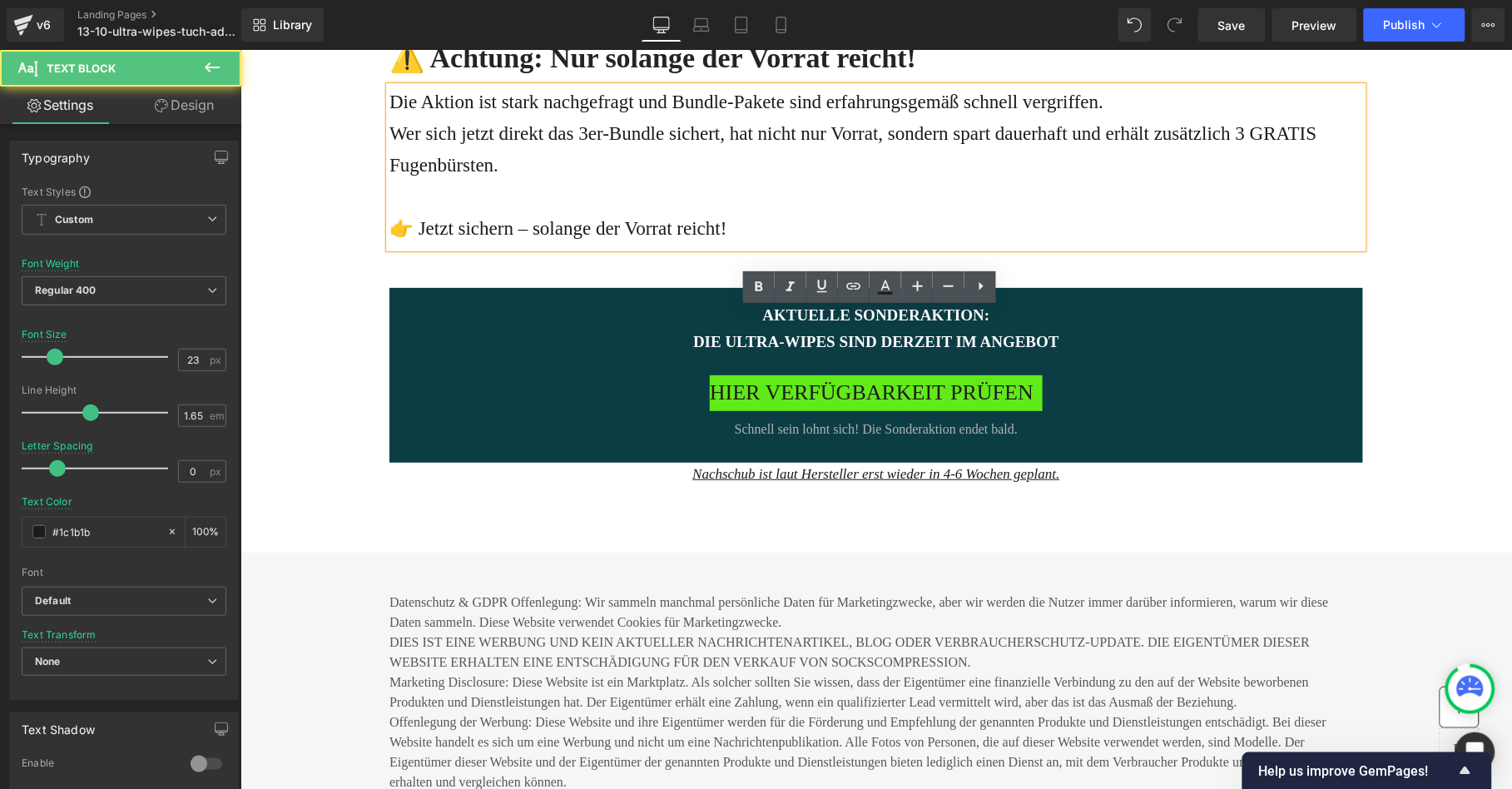
click at [1336, 181] on p "Wer sich jetzt direkt das 3er-Bundle sichert, hat nicht nur Vorrat, sondern spa…" at bounding box center [874, 148] width 973 height 63
click at [546, 181] on p "Wer sich jetzt direkt das 3er-Bundle sichert, hat nicht nur Vorrat, sondern spa…" at bounding box center [874, 148] width 973 height 63
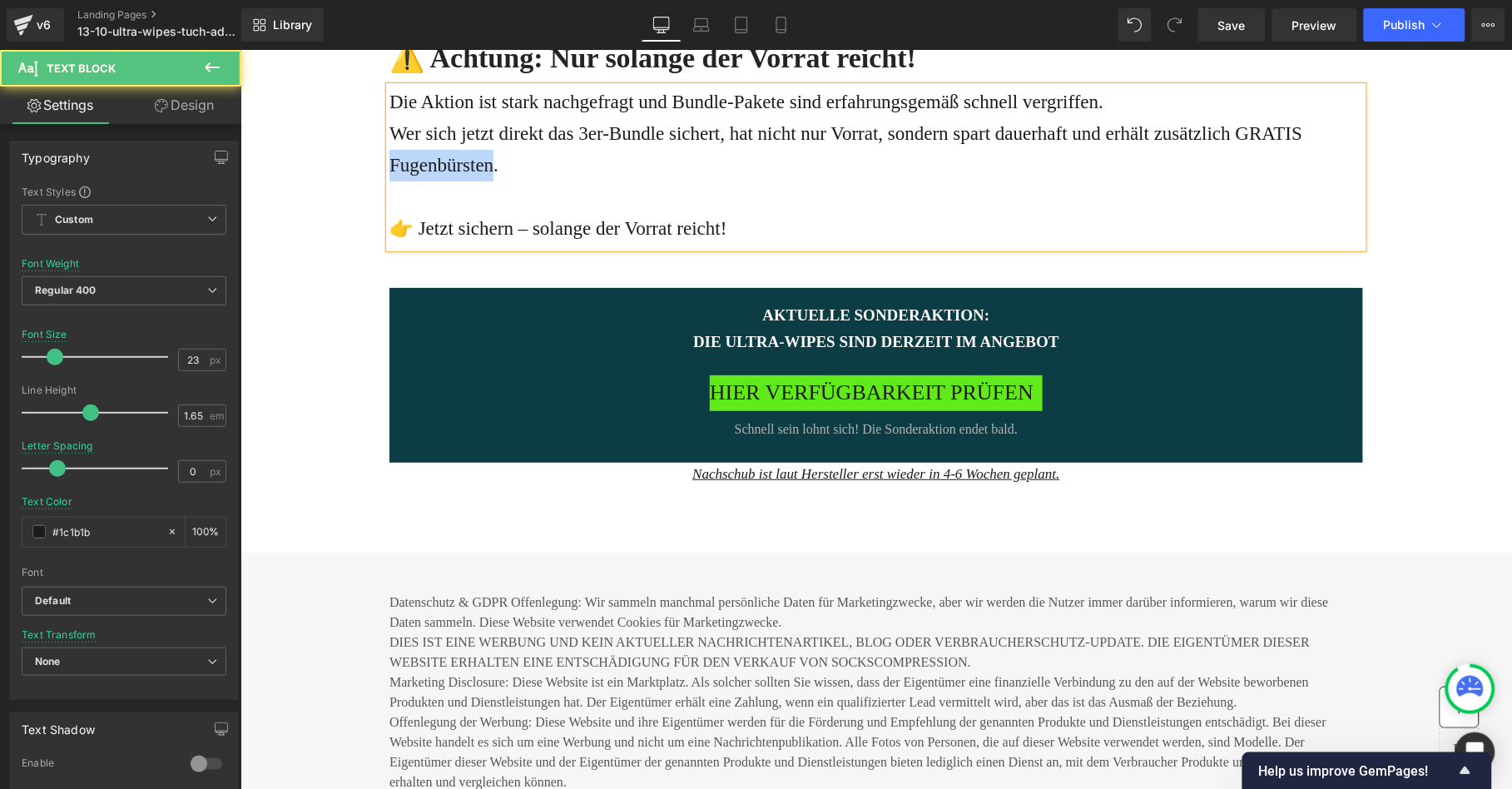
click at [546, 181] on p "Wer sich jetzt direkt das 3er-Bundle sichert, hat nicht nur Vorrat, sondern spa…" at bounding box center [874, 148] width 973 height 63
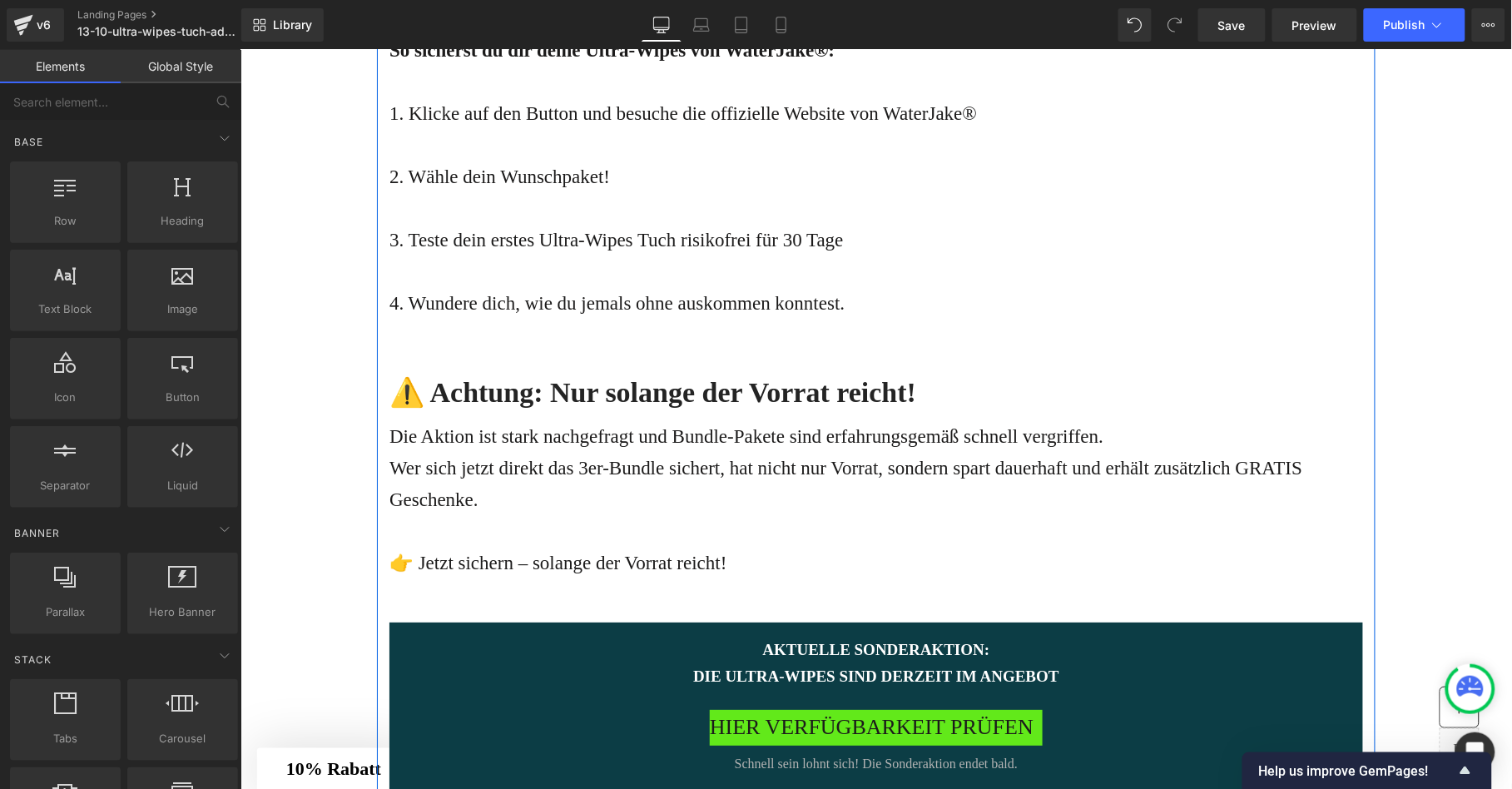
scroll to position [7443, 0]
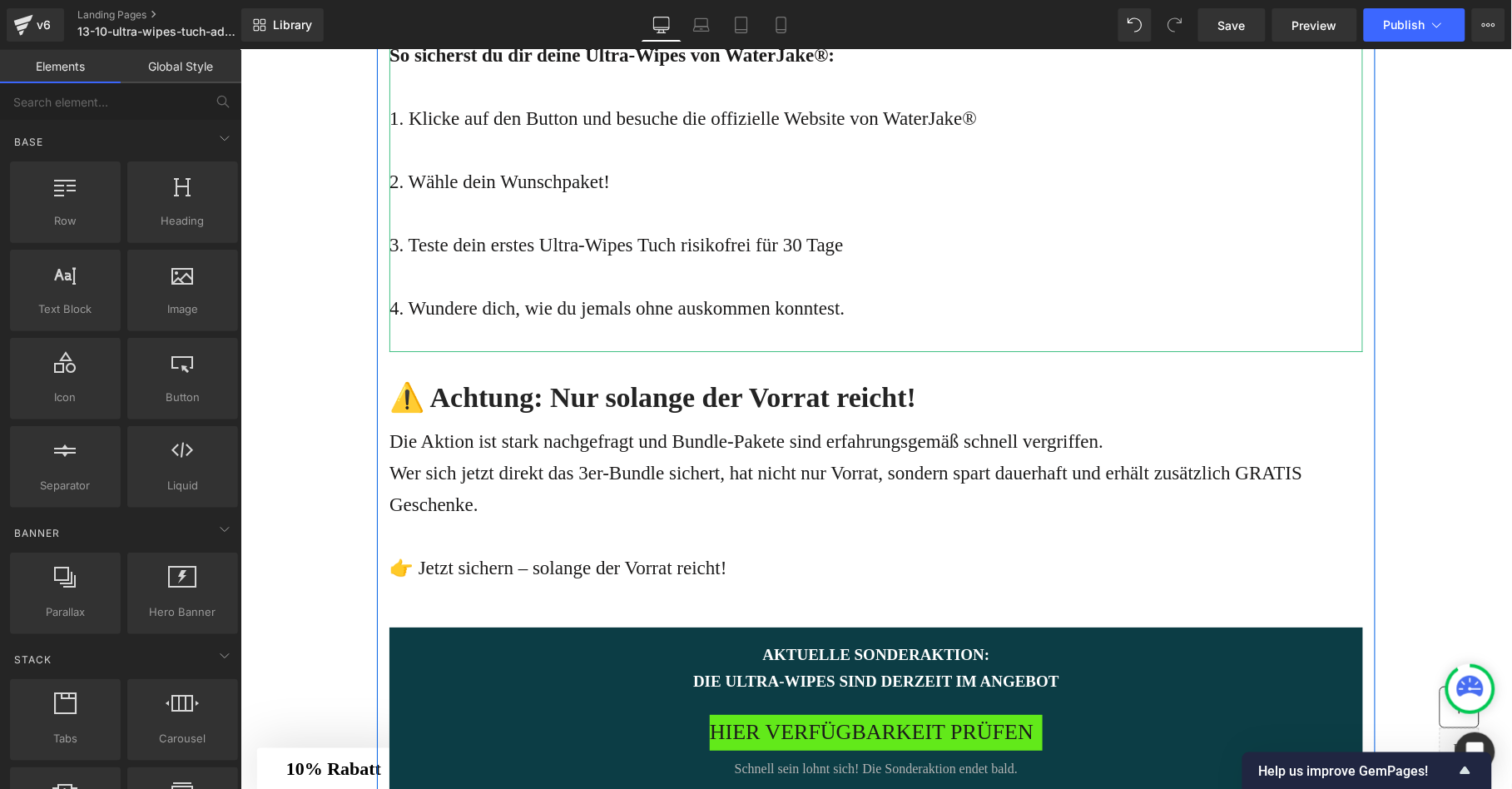
click at [506, 324] on p "4. Wundere dich, wie du jemals ohne auskommen konntest." at bounding box center [874, 307] width 973 height 32
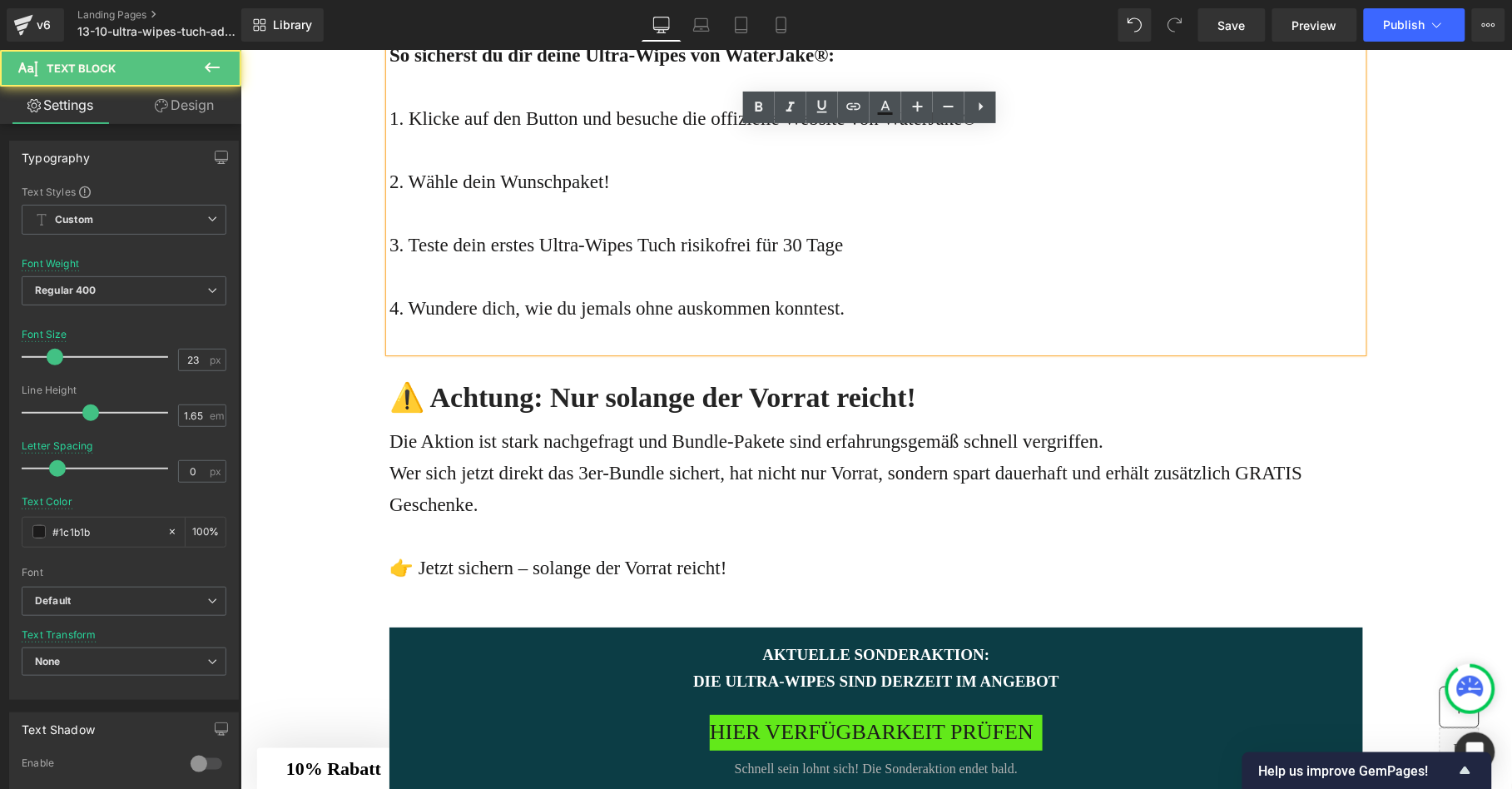
click at [493, 324] on p "4. Wundere dich, wie du jemals ohne auskommen konntest." at bounding box center [874, 307] width 973 height 32
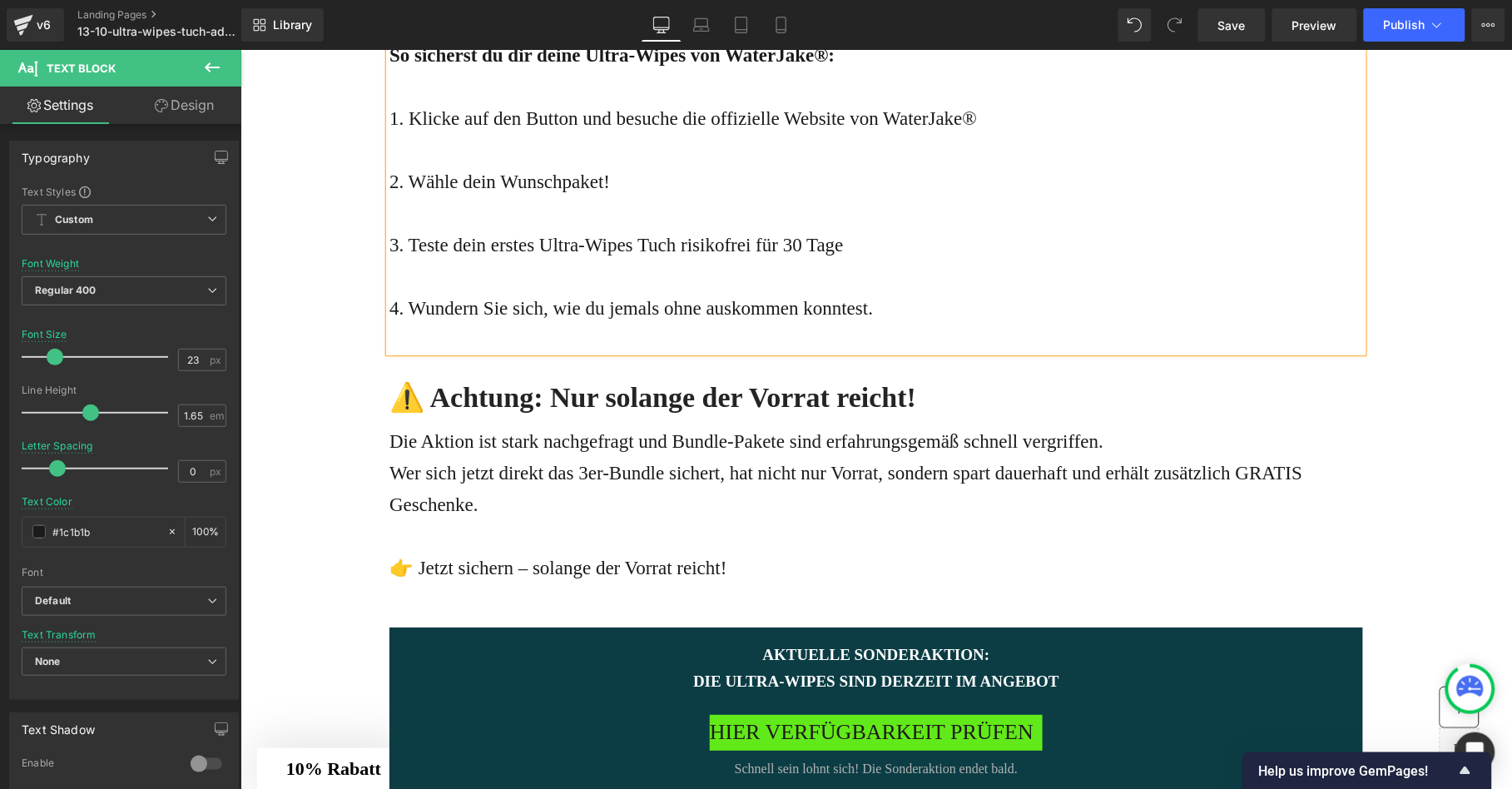
click at [598, 324] on p "4. Wundern Sie sich, wie du jemals ohne auskommen konntest." at bounding box center [874, 307] width 973 height 32
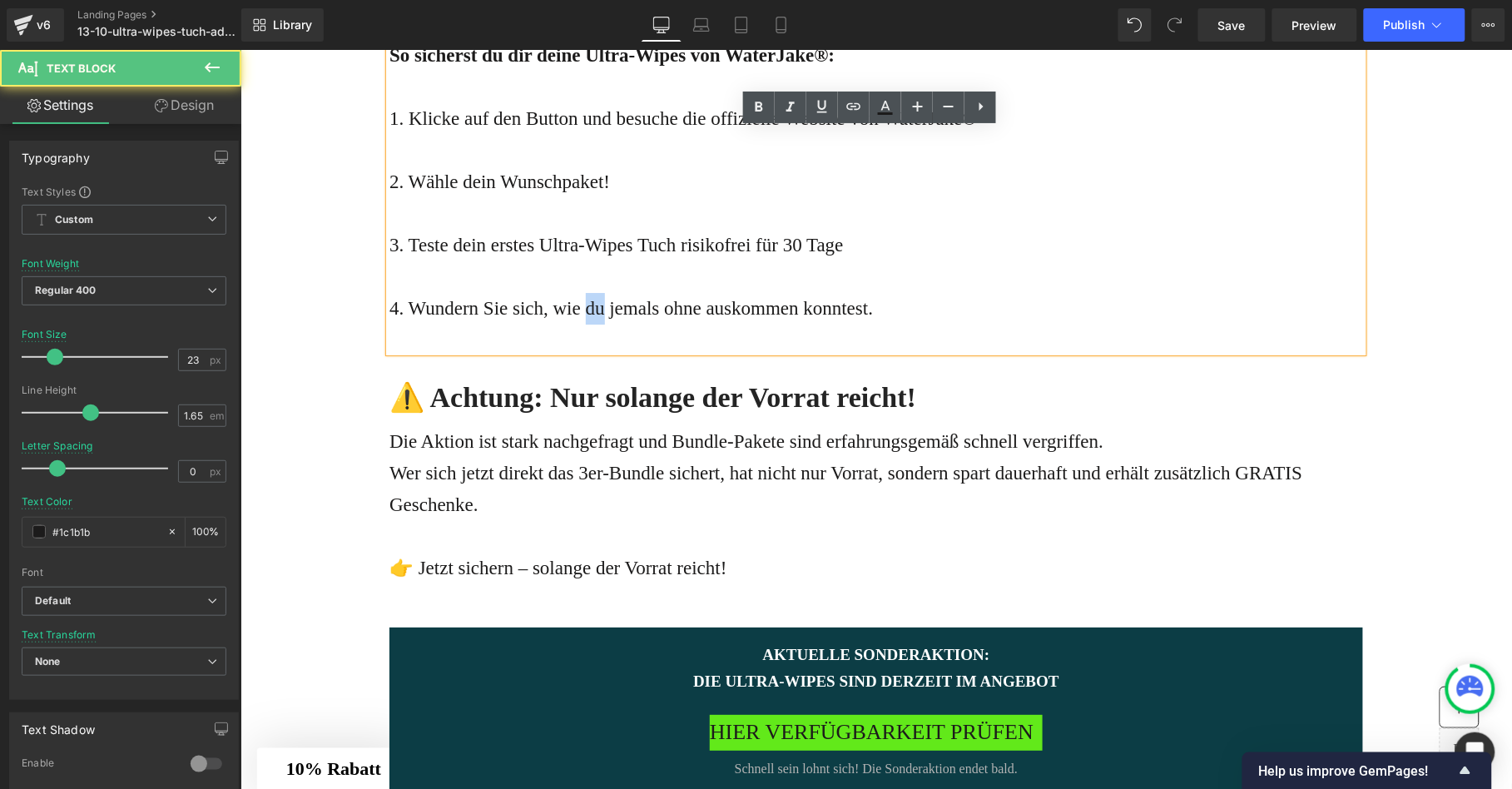
click at [598, 324] on p "4. Wundern Sie sich, wie du jemals ohne auskommen konntest." at bounding box center [874, 307] width 973 height 32
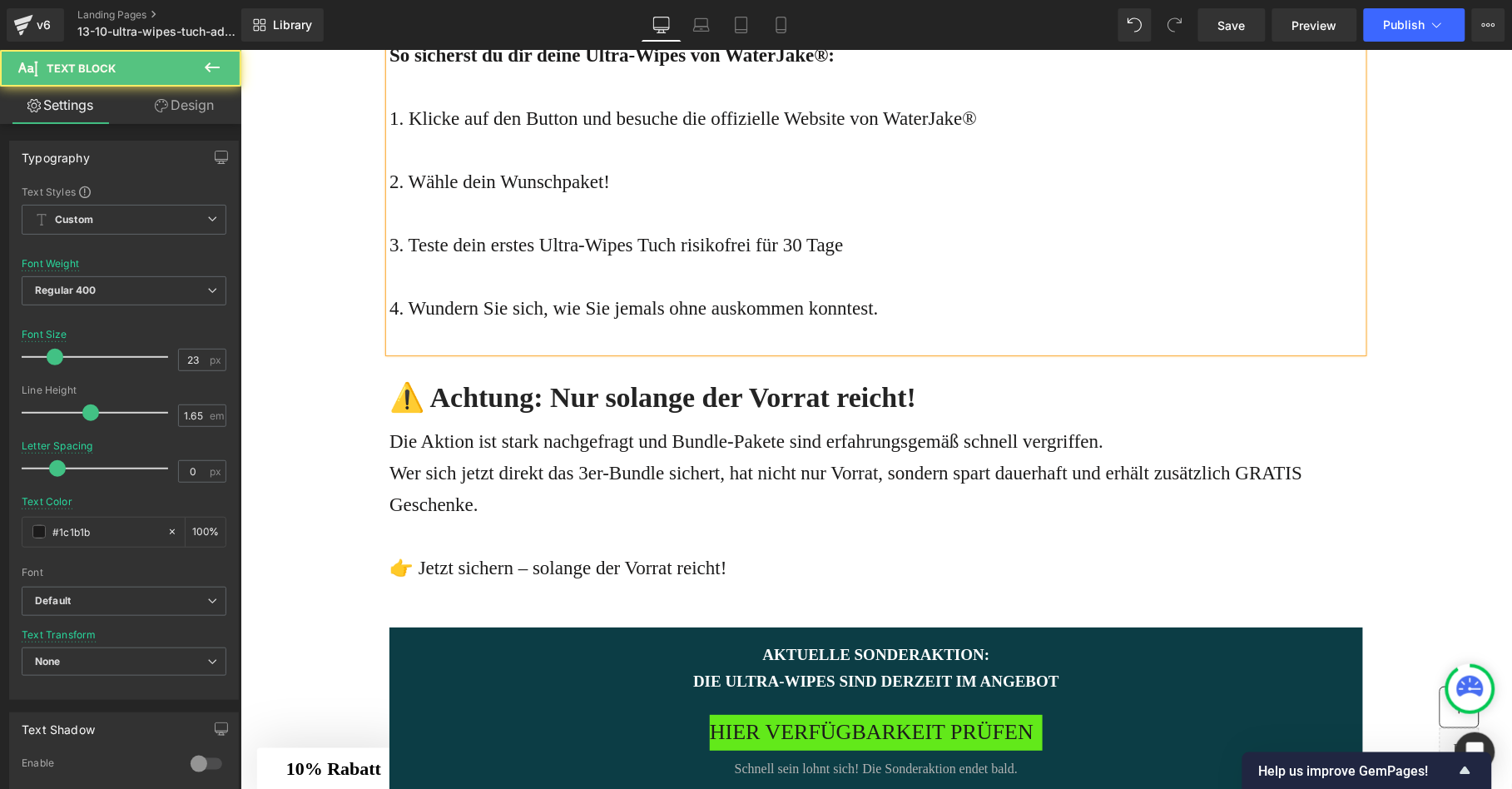
click at [854, 324] on p "4. Wundern Sie sich, wie Sie jemals ohne auskommen konntest." at bounding box center [874, 307] width 973 height 32
click at [469, 261] on p "3. Teste dein erstes Ultra-Wipes Tuch risikofrei für 30 Tage" at bounding box center [874, 244] width 973 height 32
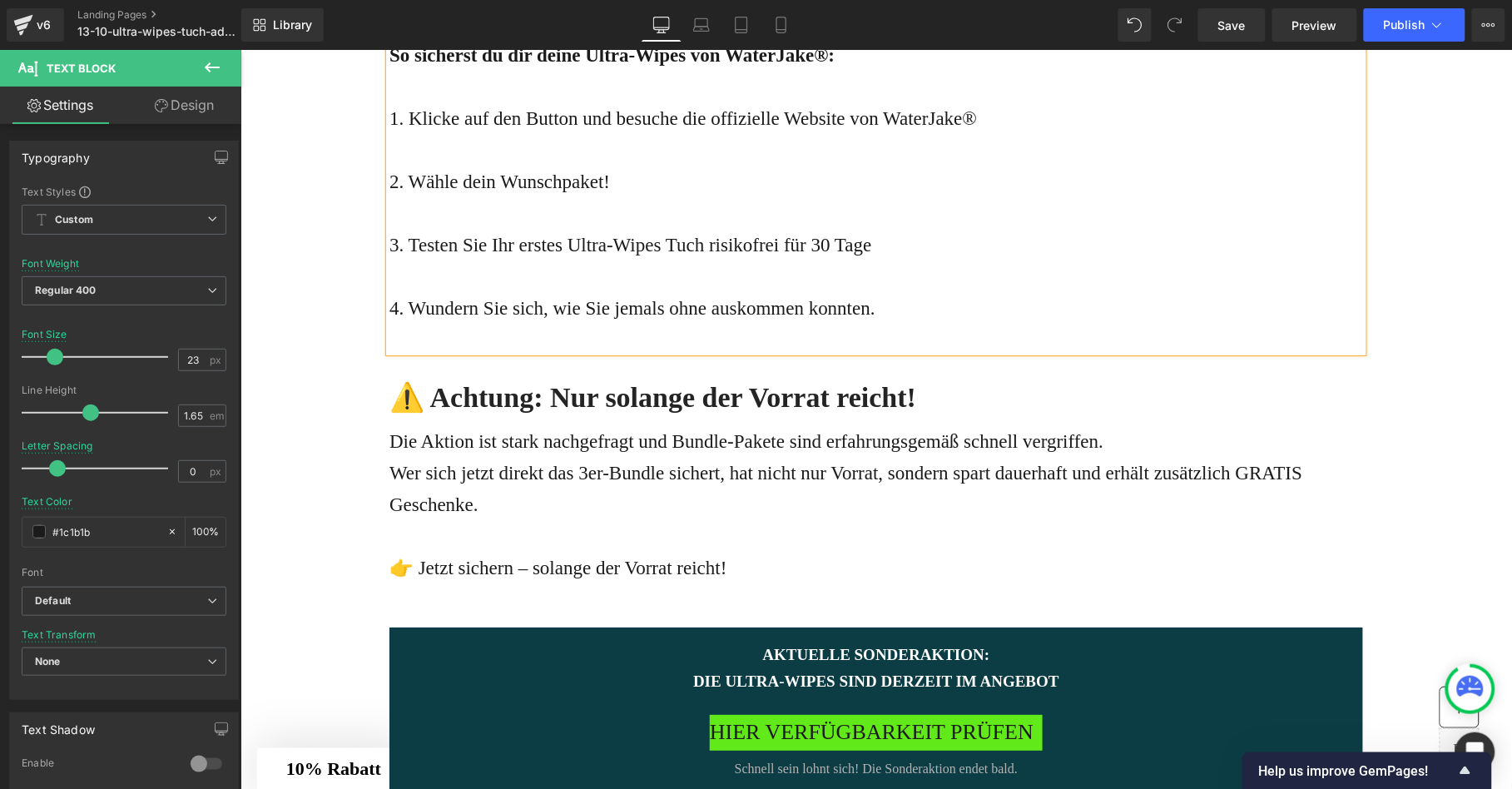
click at [492, 197] on p "2. Wähle dein Wunschpaket!" at bounding box center [874, 181] width 973 height 32
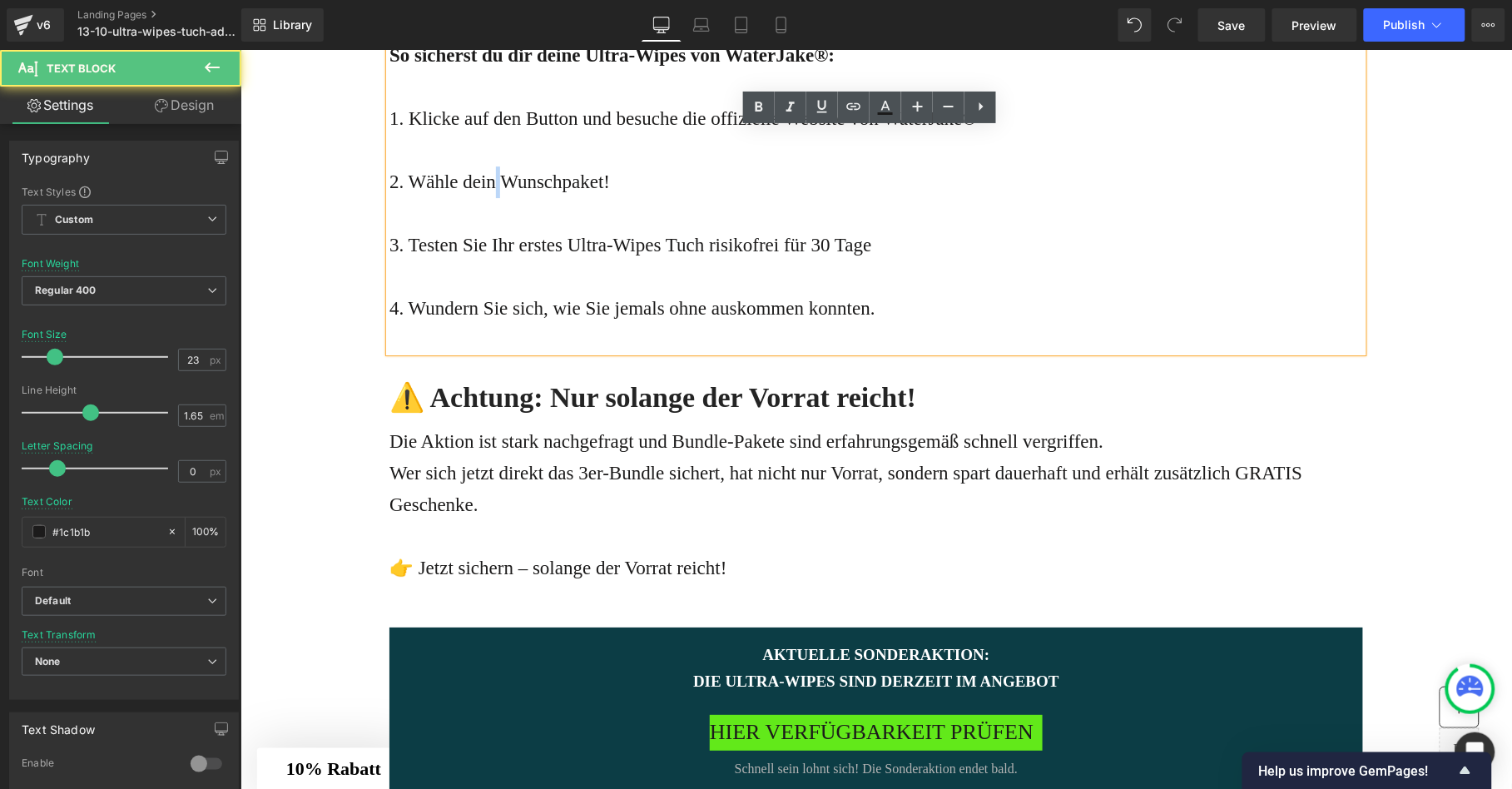
click at [492, 197] on p "2. Wähle dein Wunschpaket!" at bounding box center [874, 181] width 973 height 32
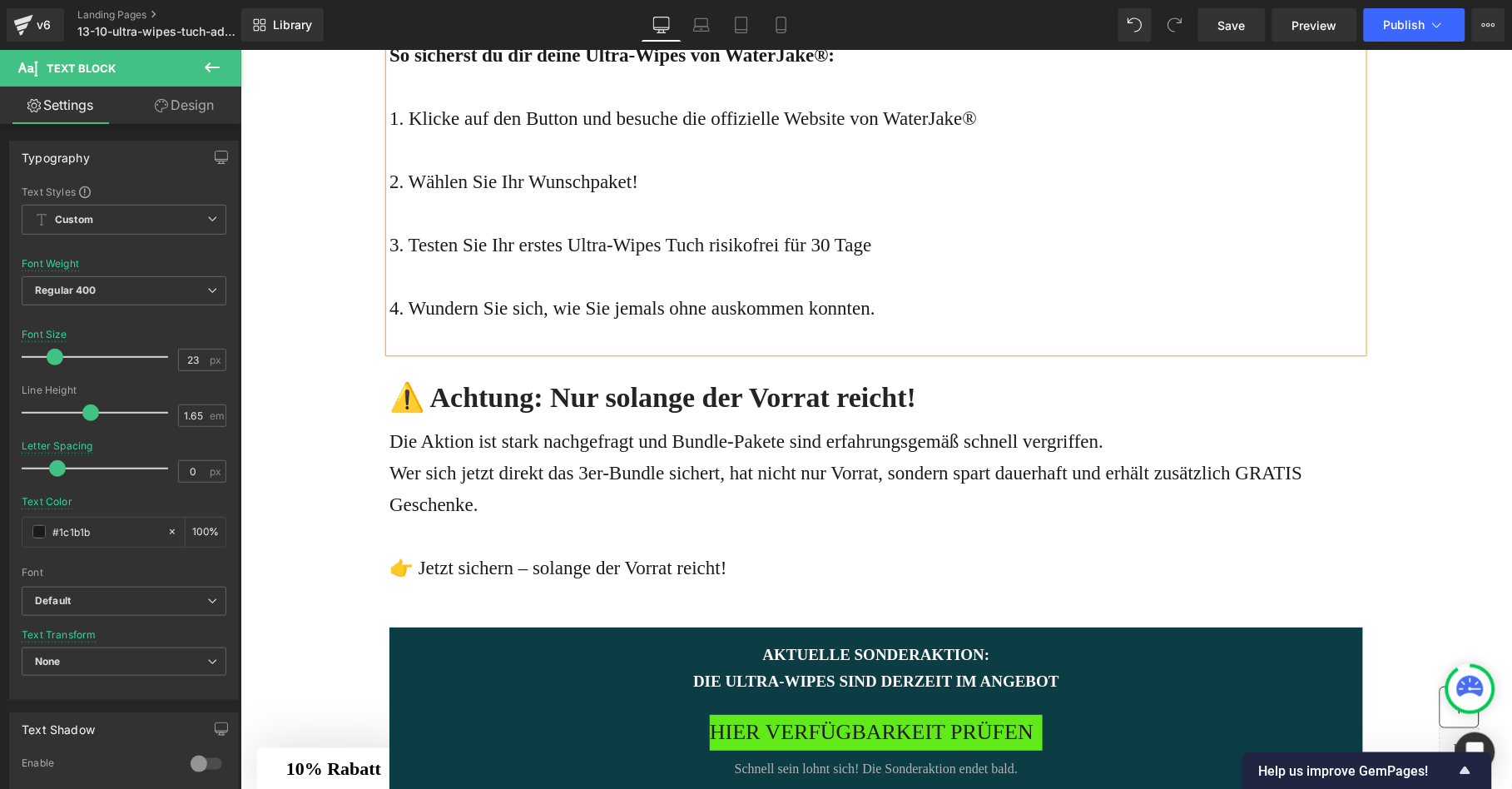
click at [645, 197] on p "2. Wählen Sie Ihr Wunschpaket!" at bounding box center [874, 181] width 973 height 32
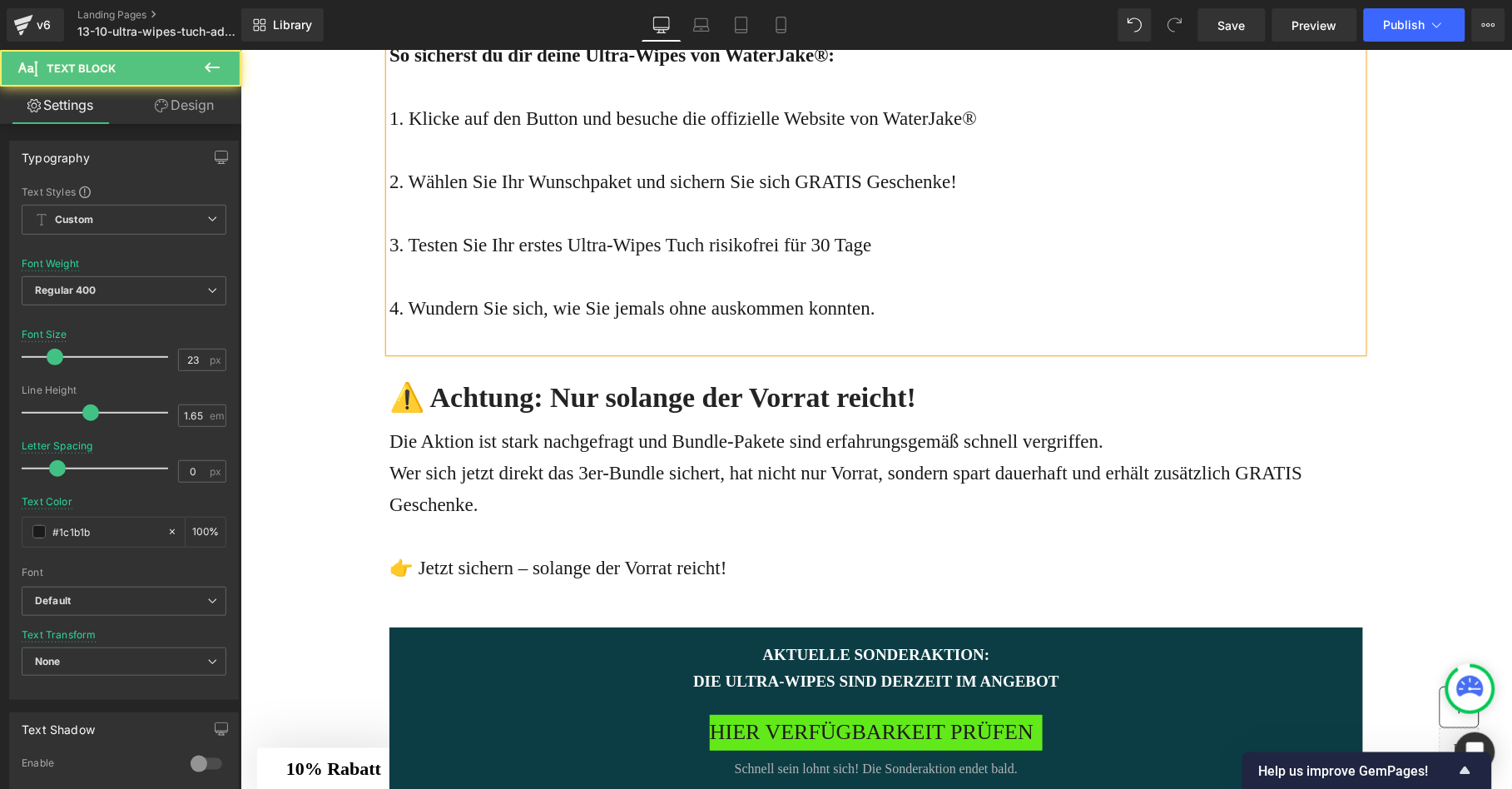
click at [456, 134] on p "1. Klicke auf den Button und besuche die offizielle Website von WaterJake®" at bounding box center [874, 118] width 973 height 32
click at [876, 165] on p at bounding box center [874, 150] width 973 height 32
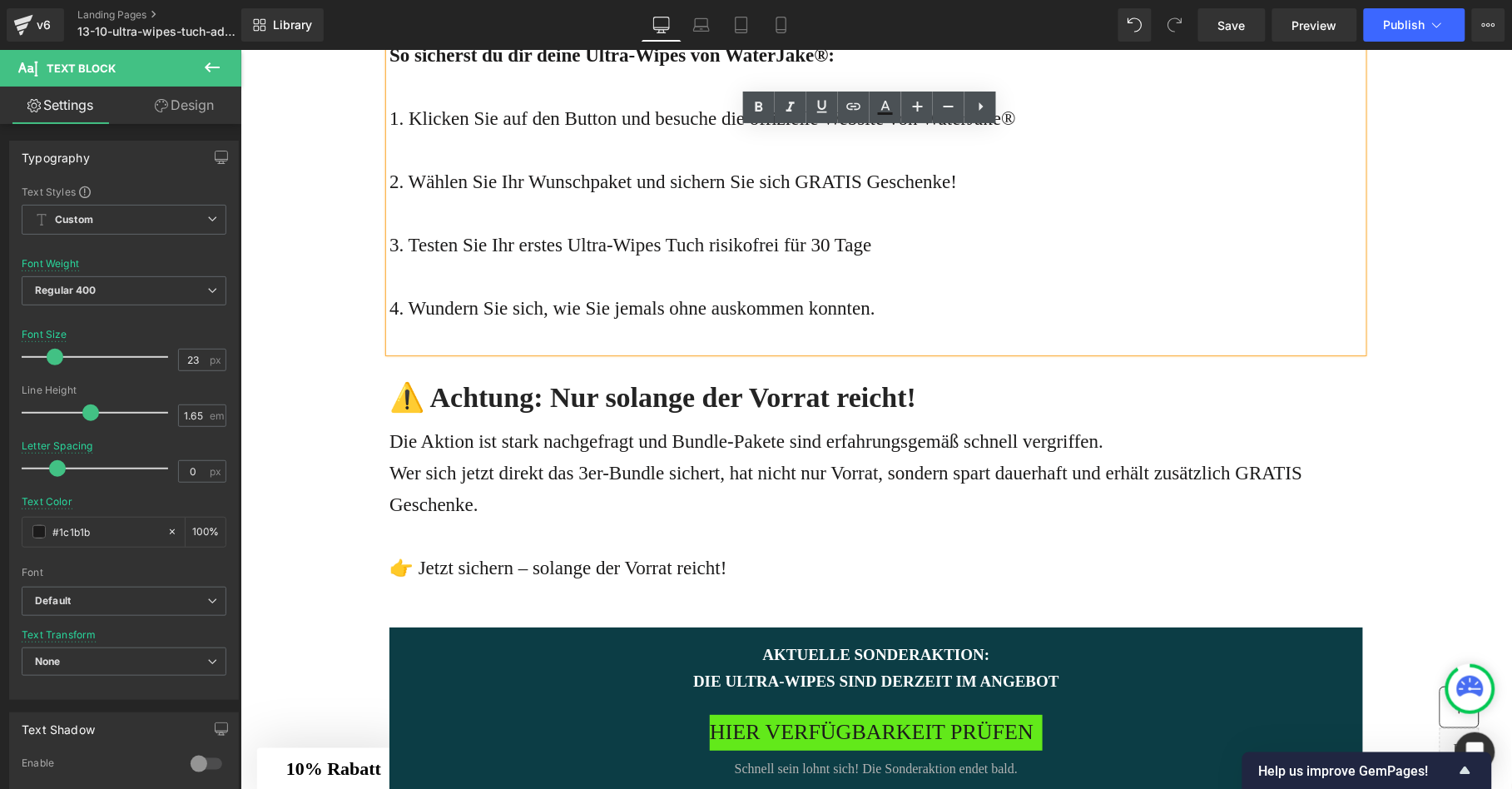
click at [522, 65] on strong "So sicherst du dir deine Ultra-Wipes von WaterJake®:" at bounding box center [610, 54] width 445 height 21
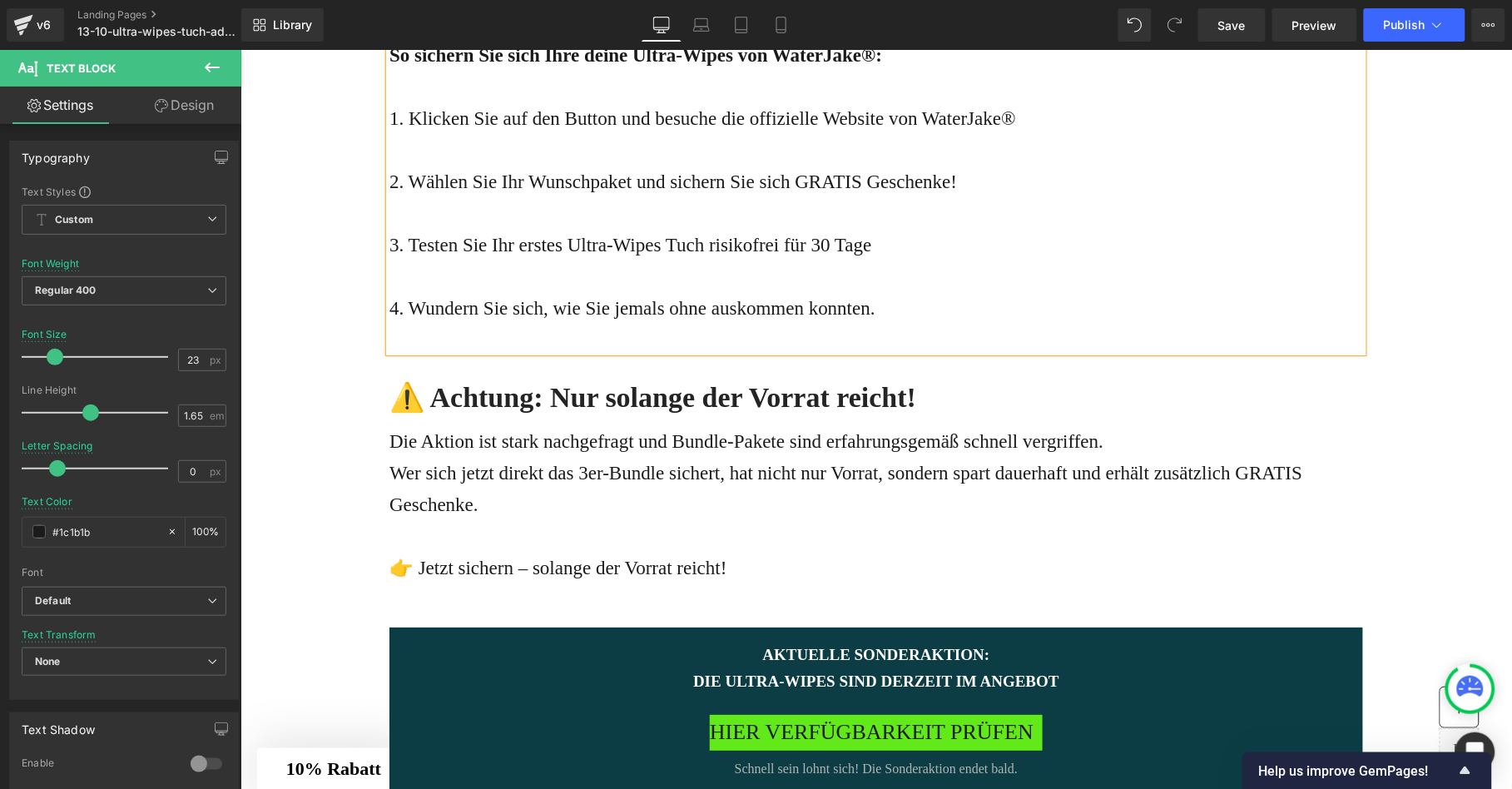
click at [623, 65] on strong "So sichern Sie sich Ihre deine Ultra-Wipes von WaterJake®:" at bounding box center [634, 54] width 492 height 21
click at [652, 102] on p at bounding box center [874, 86] width 973 height 32
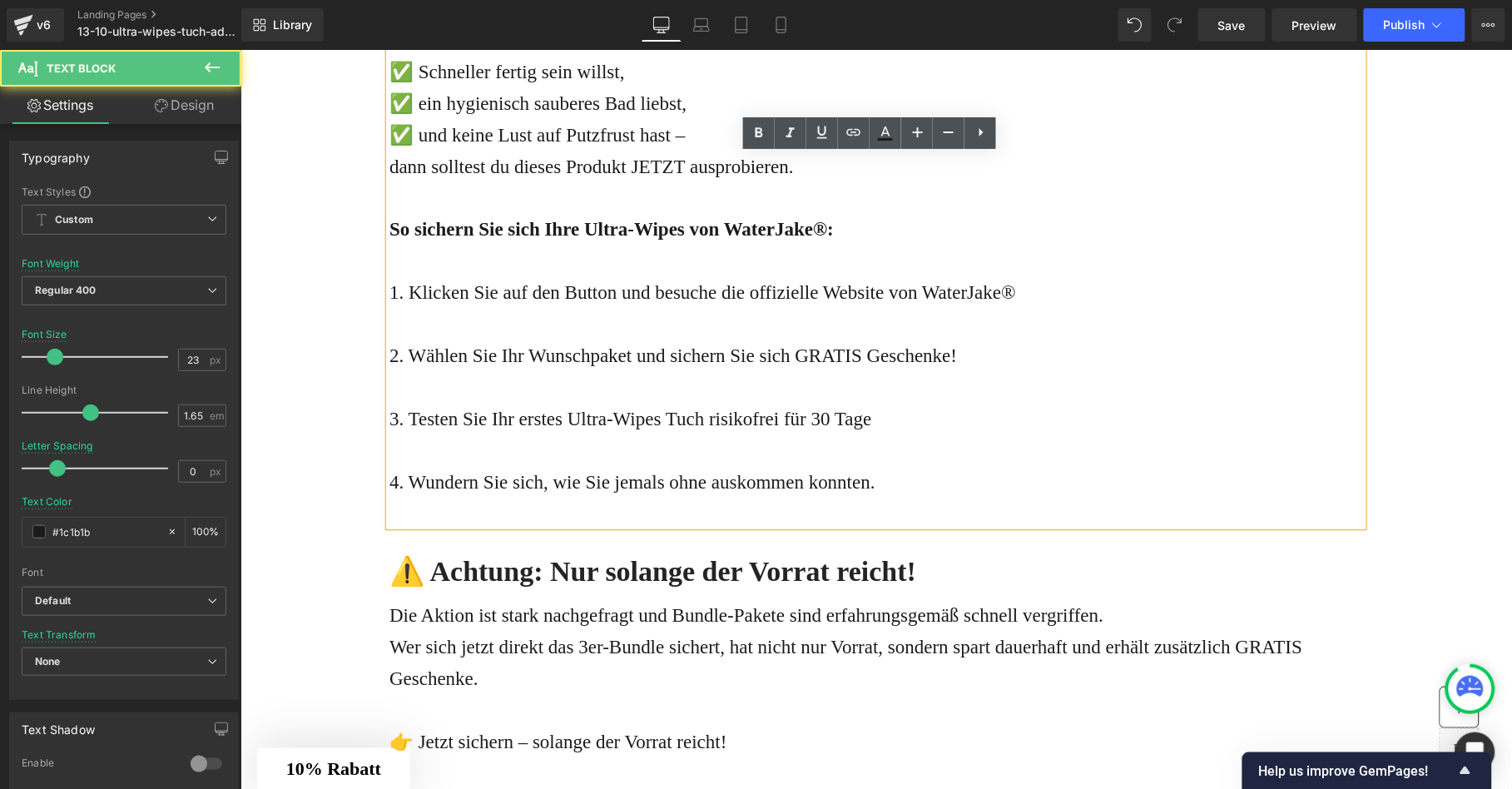
scroll to position [7252, 0]
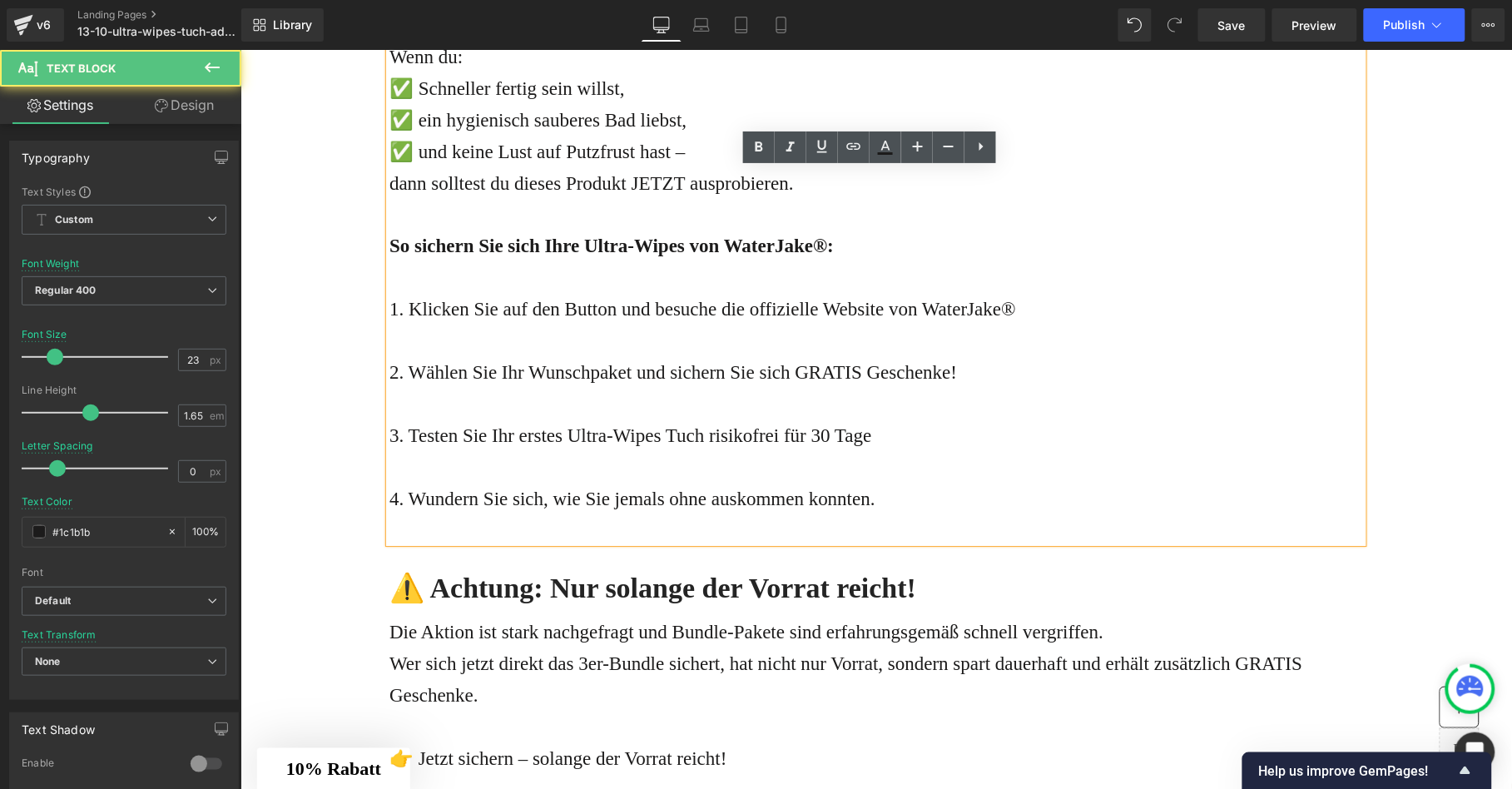
click at [444, 72] on p "Wenn du:" at bounding box center [874, 56] width 973 height 32
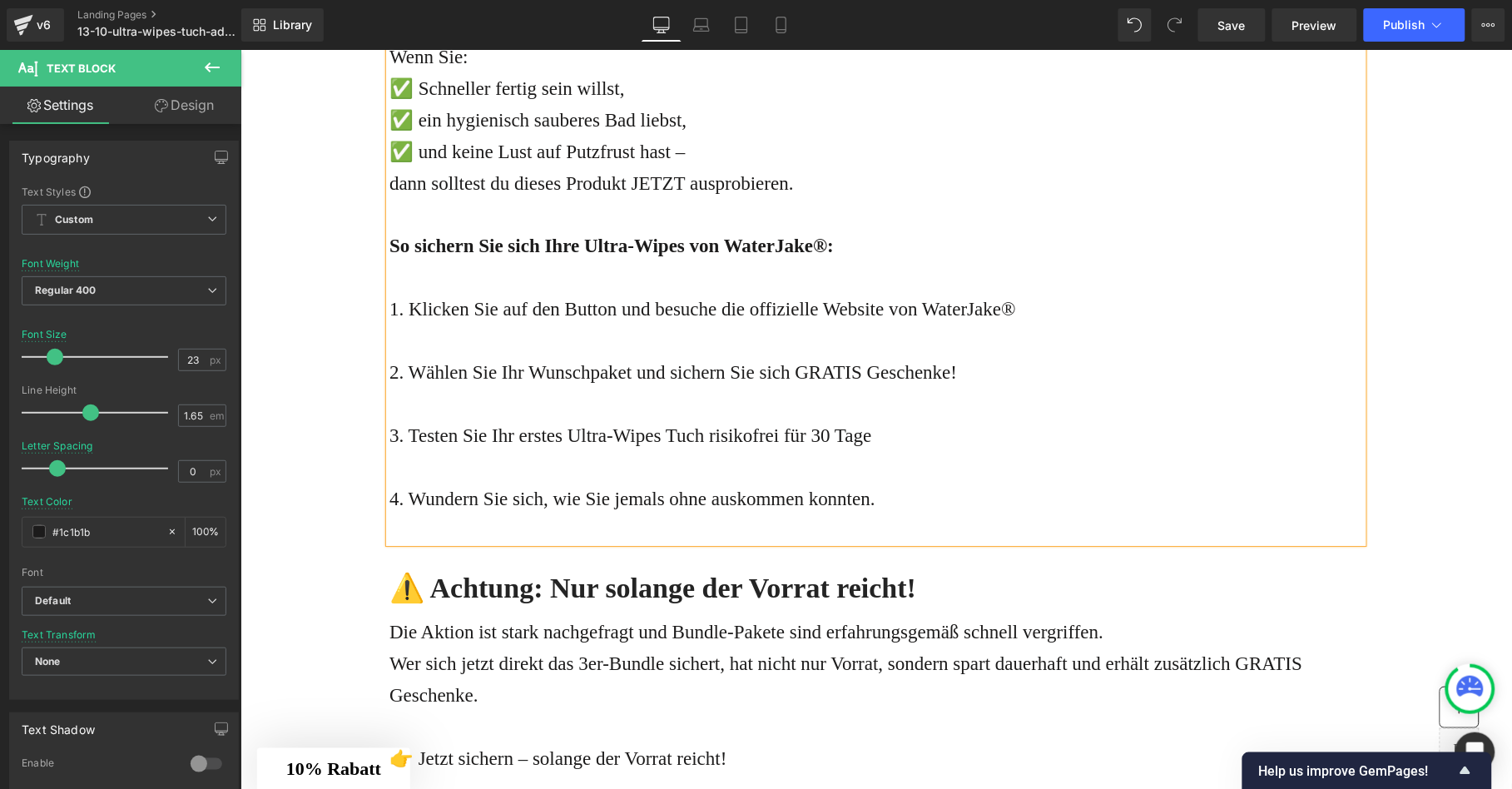
click at [590, 104] on p "✅ Schneller fertig sein willst," at bounding box center [874, 88] width 973 height 32
click at [655, 136] on p "✅ ein hygienisch sauberes Bad liebst," at bounding box center [874, 120] width 973 height 32
click at [659, 167] on p "✅ und keine Lust auf Putzfrust hast –" at bounding box center [874, 151] width 973 height 32
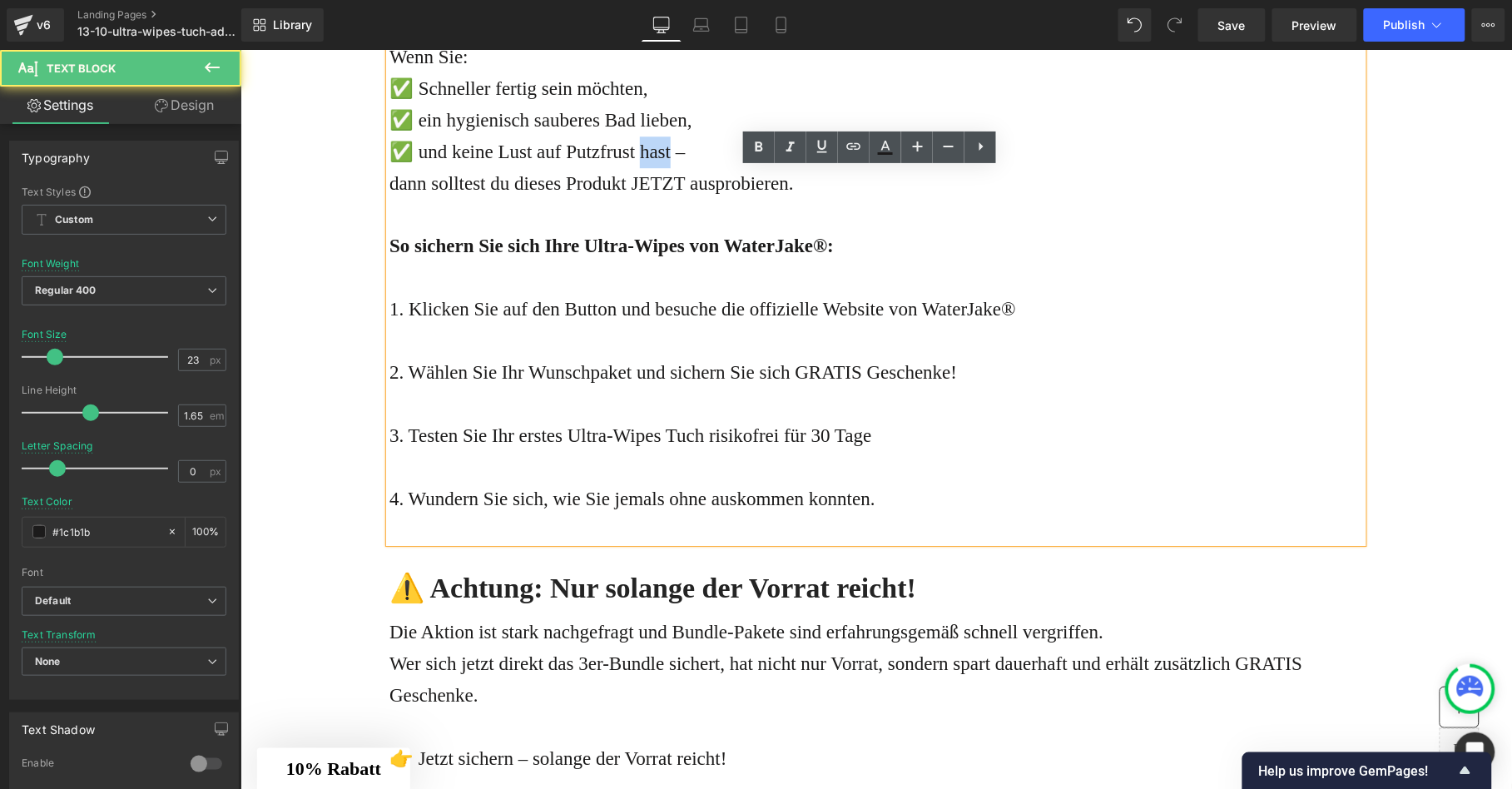
click at [659, 167] on p "✅ und keine Lust auf Putzfrust hast –" at bounding box center [874, 151] width 973 height 32
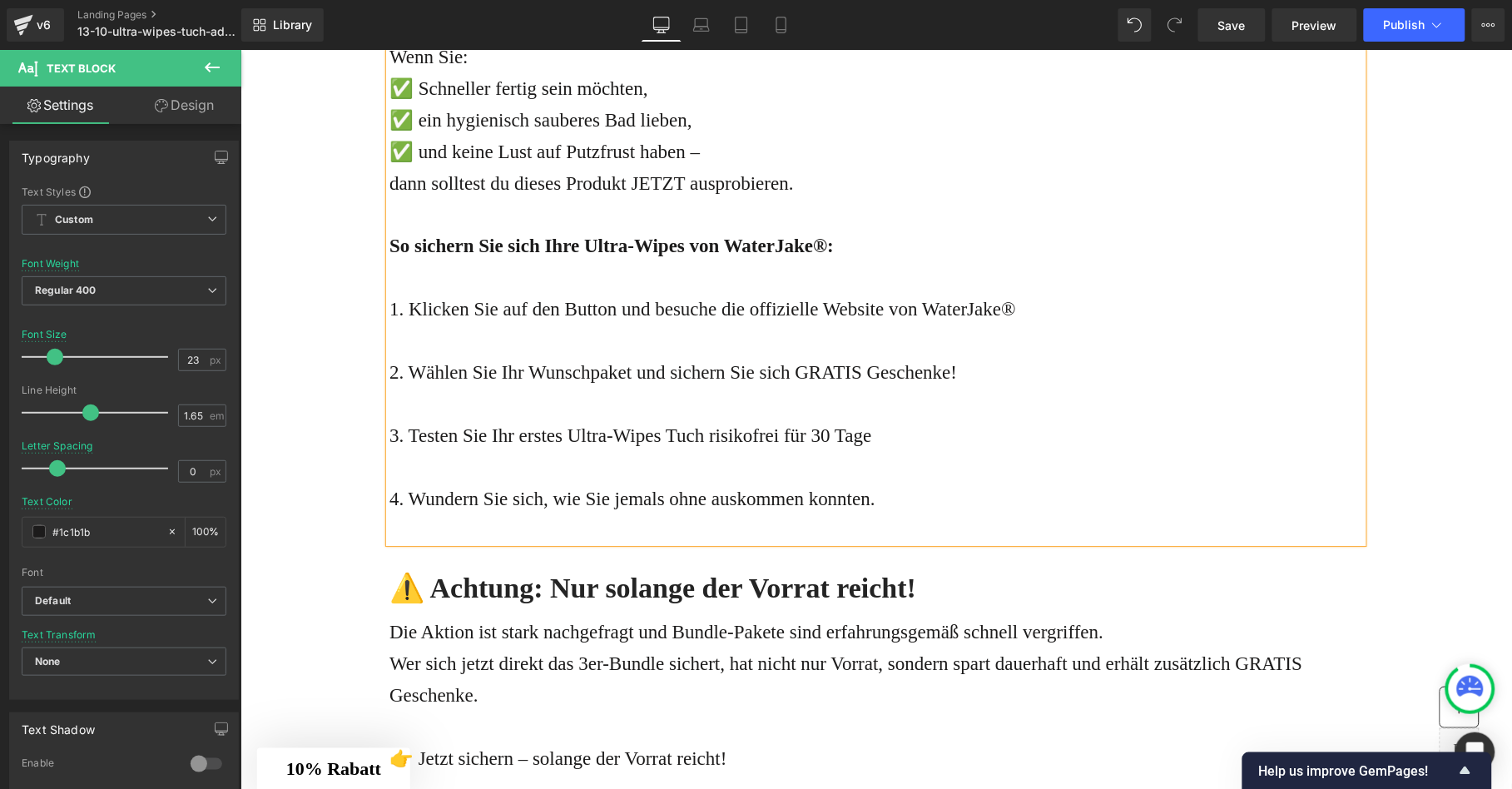
click at [502, 199] on p "dann solltest du dieses Produkt JETZT ausprobieren." at bounding box center [874, 182] width 973 height 32
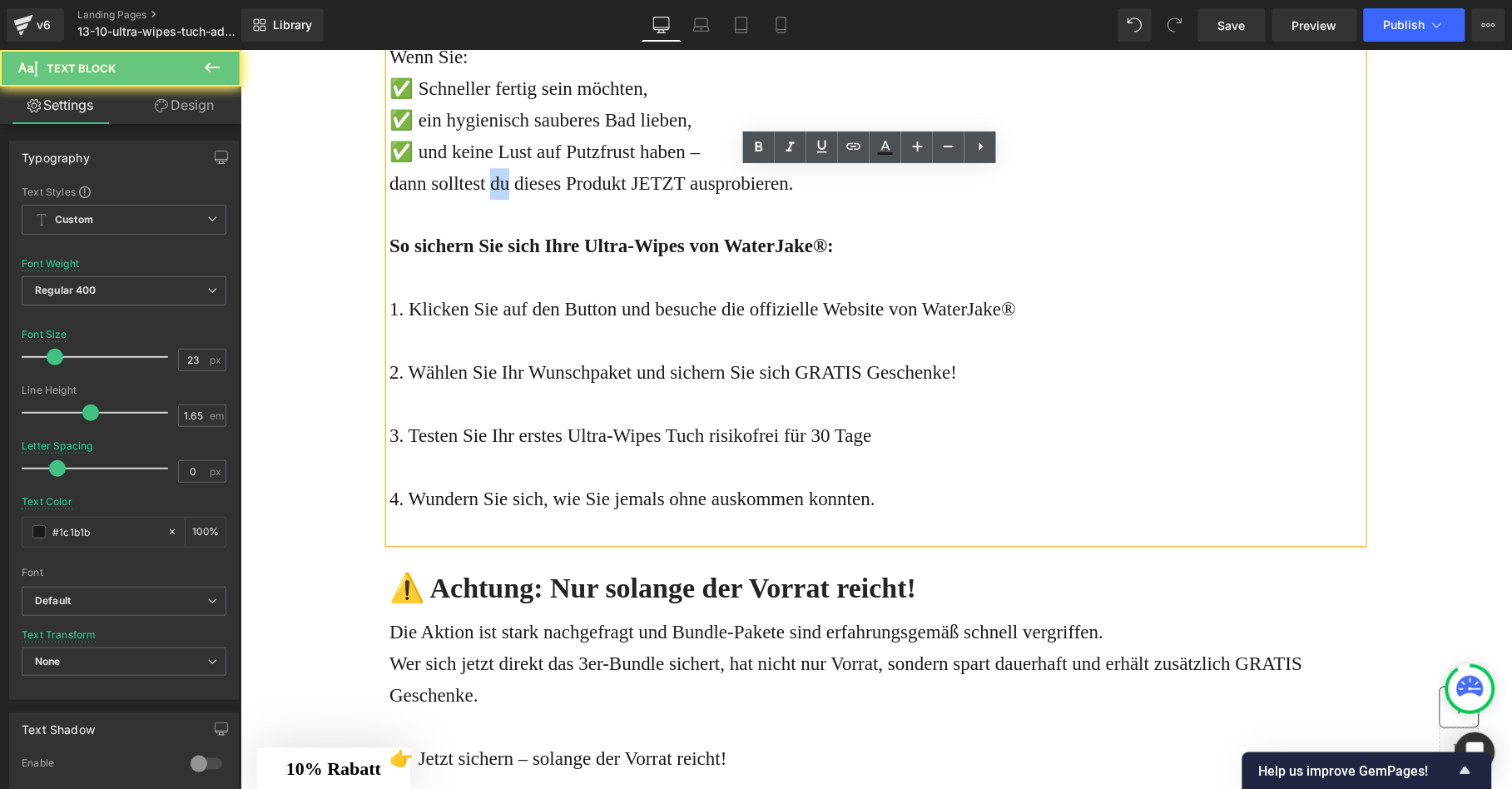
click at [502, 199] on p "dann solltest du dieses Produkt JETZT ausprobieren." at bounding box center [874, 182] width 973 height 32
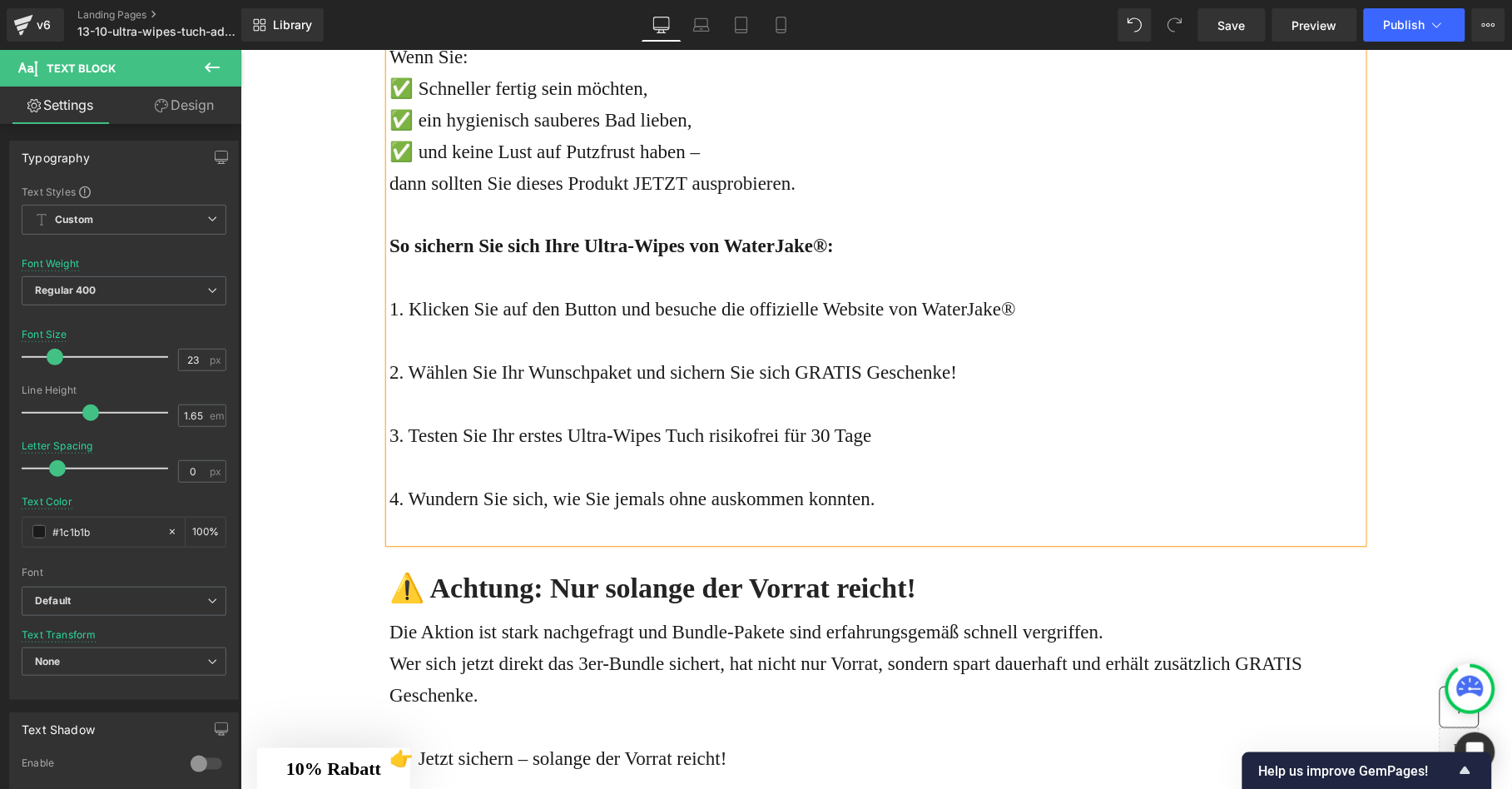
click at [686, 199] on p "dann sollten Sie dieses Produkt JETZT ausprobieren." at bounding box center [874, 182] width 973 height 32
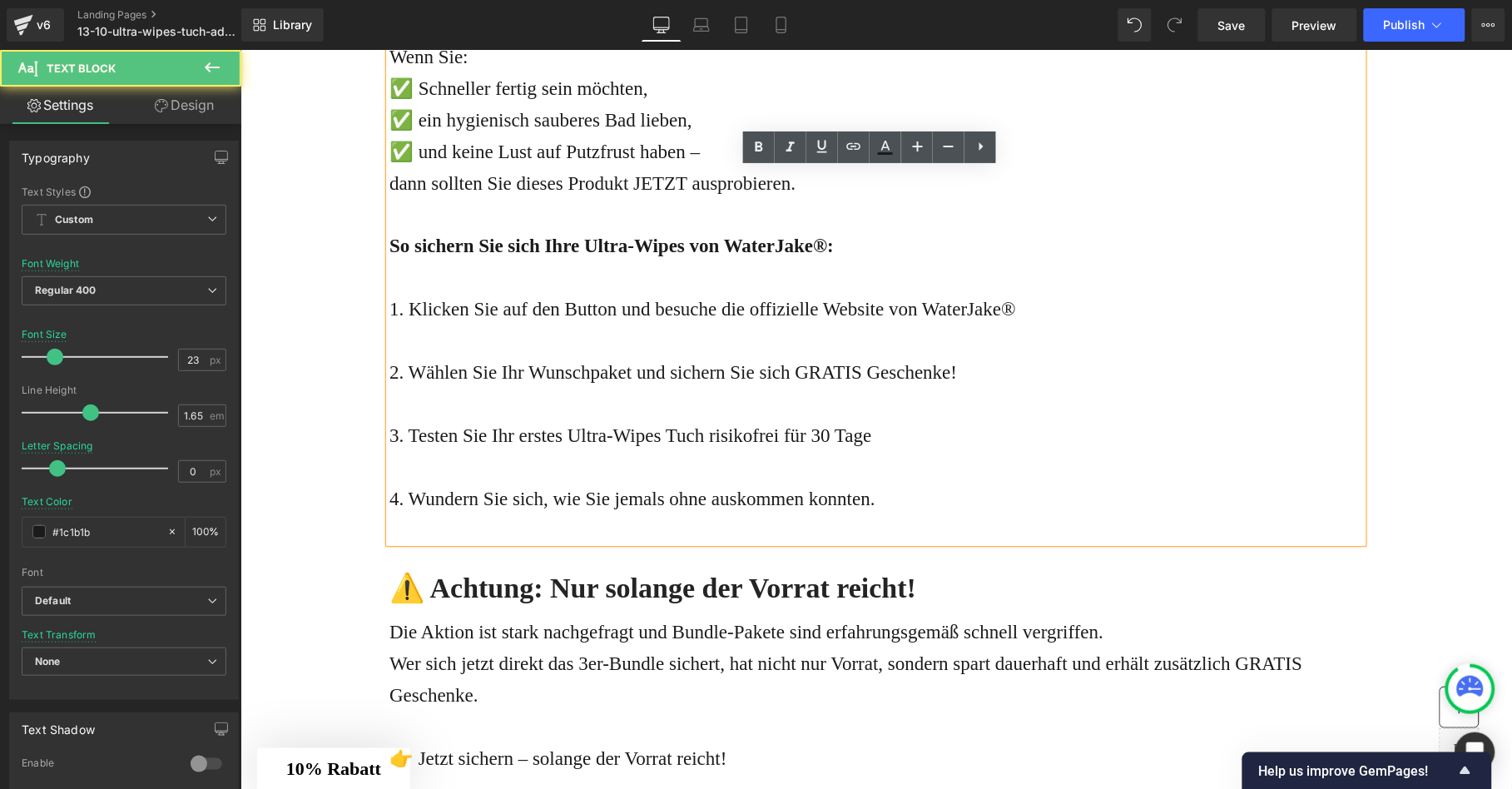
click at [860, 136] on p "✅ ein hygienisch sauberes Bad lieben," at bounding box center [874, 120] width 973 height 32
click at [843, 40] on p at bounding box center [874, 25] width 973 height 32
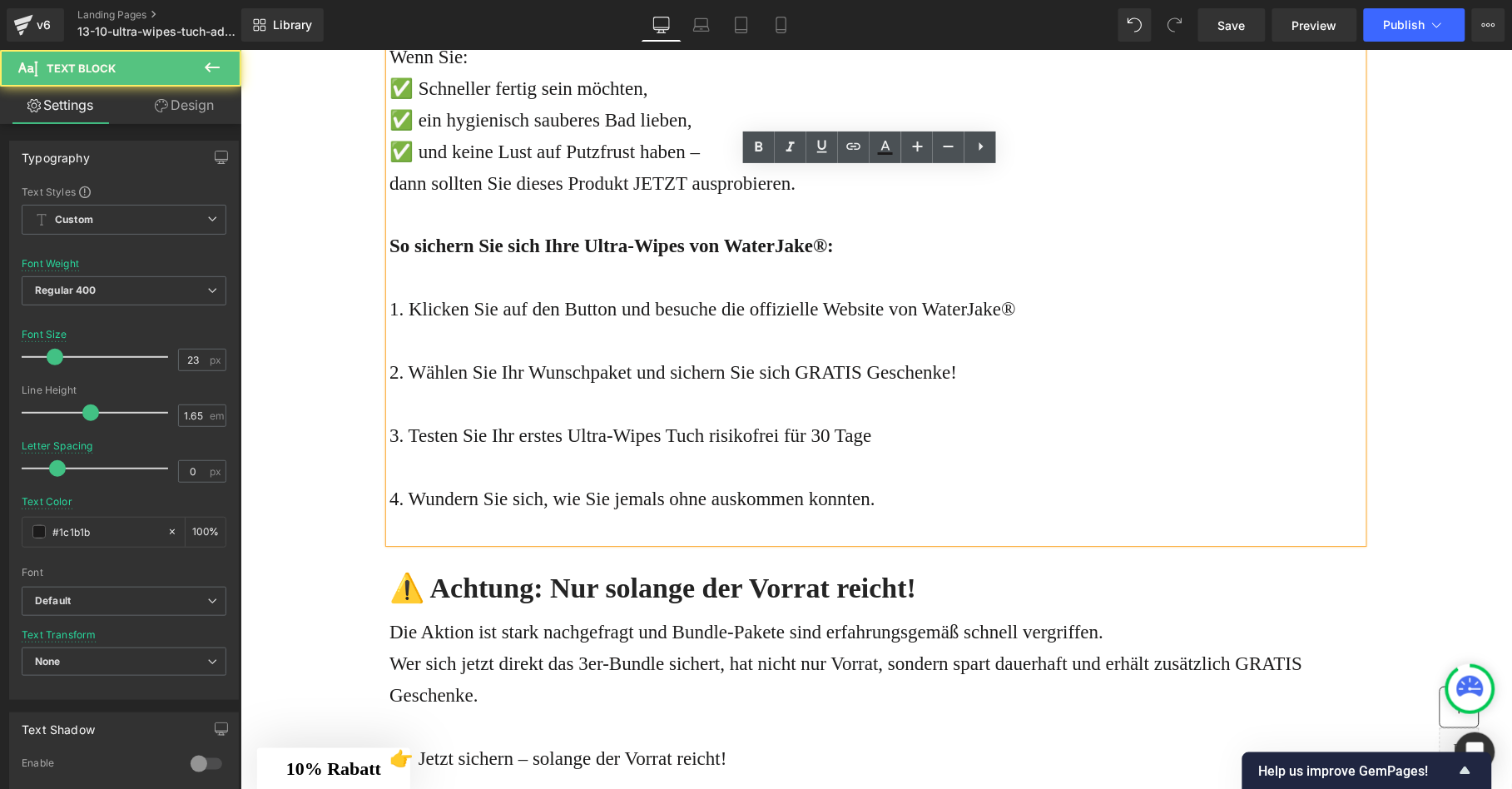
click at [825, 72] on p "Wenn Sie:" at bounding box center [874, 56] width 973 height 32
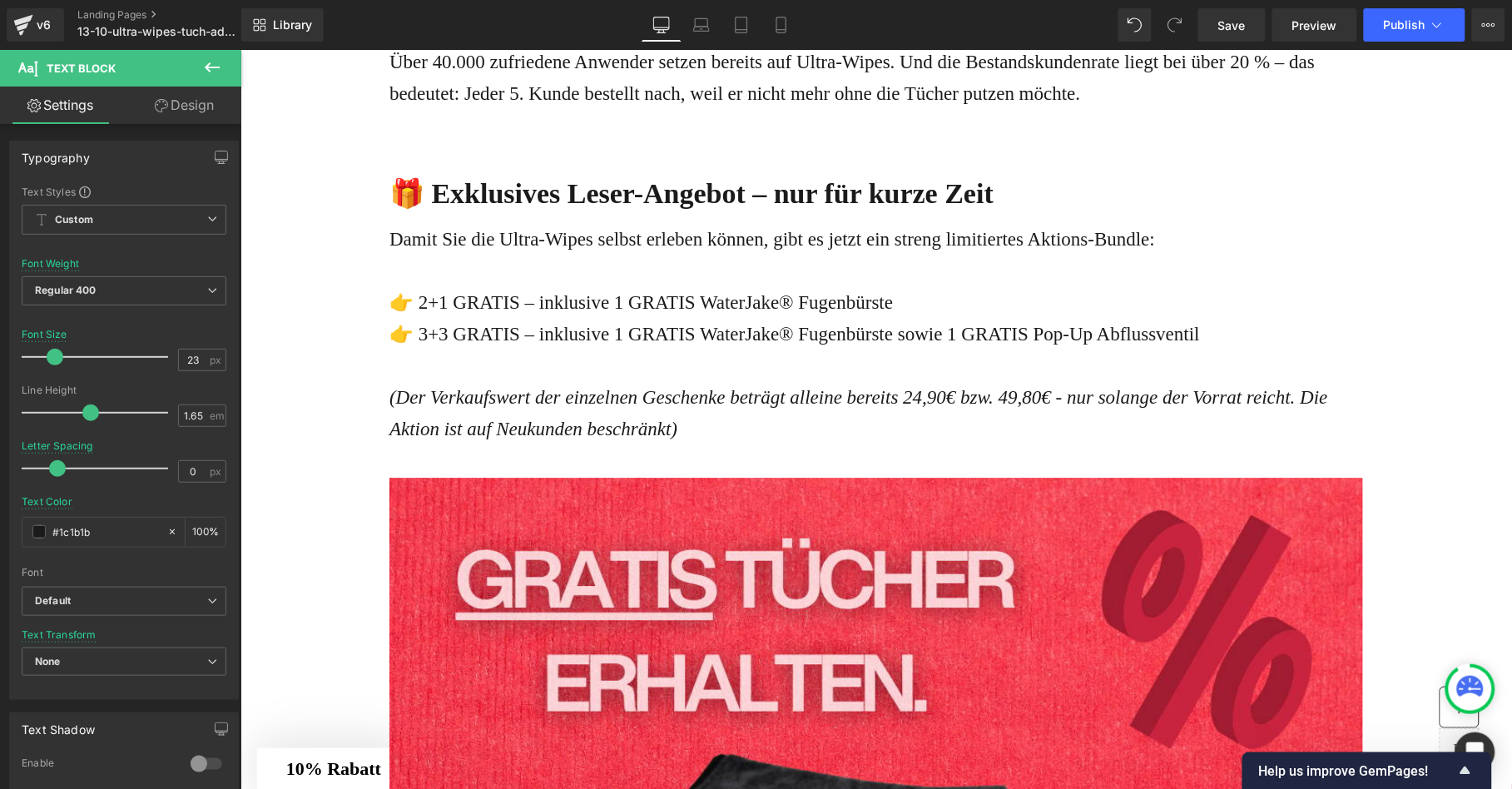
scroll to position [5197, 0]
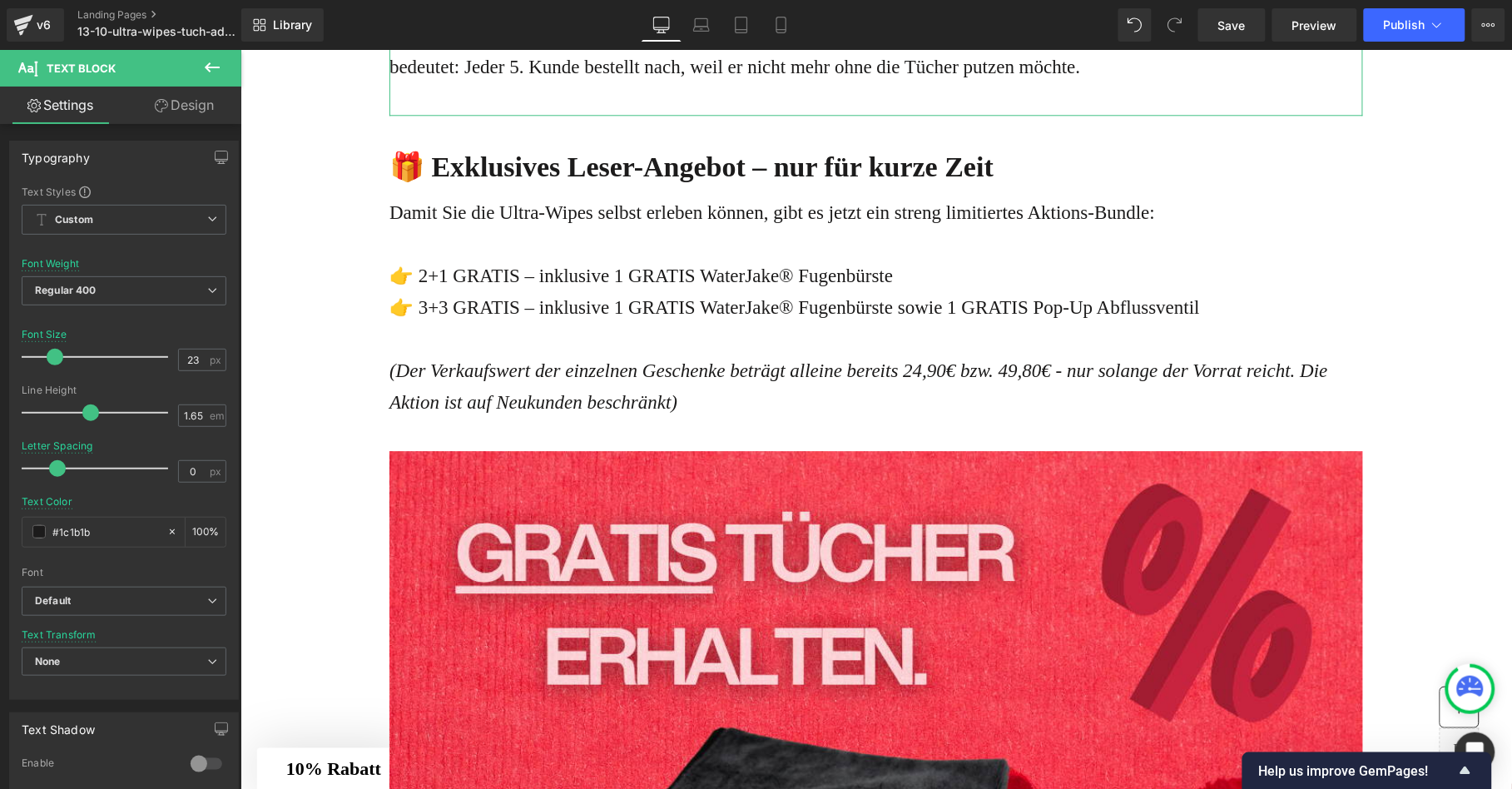
click at [1265, 83] on div "Über 40.000 zufriedene Anwender setzen bereits auf Ultra-Wipes. Und die Bestand…" at bounding box center [874, 50] width 973 height 63
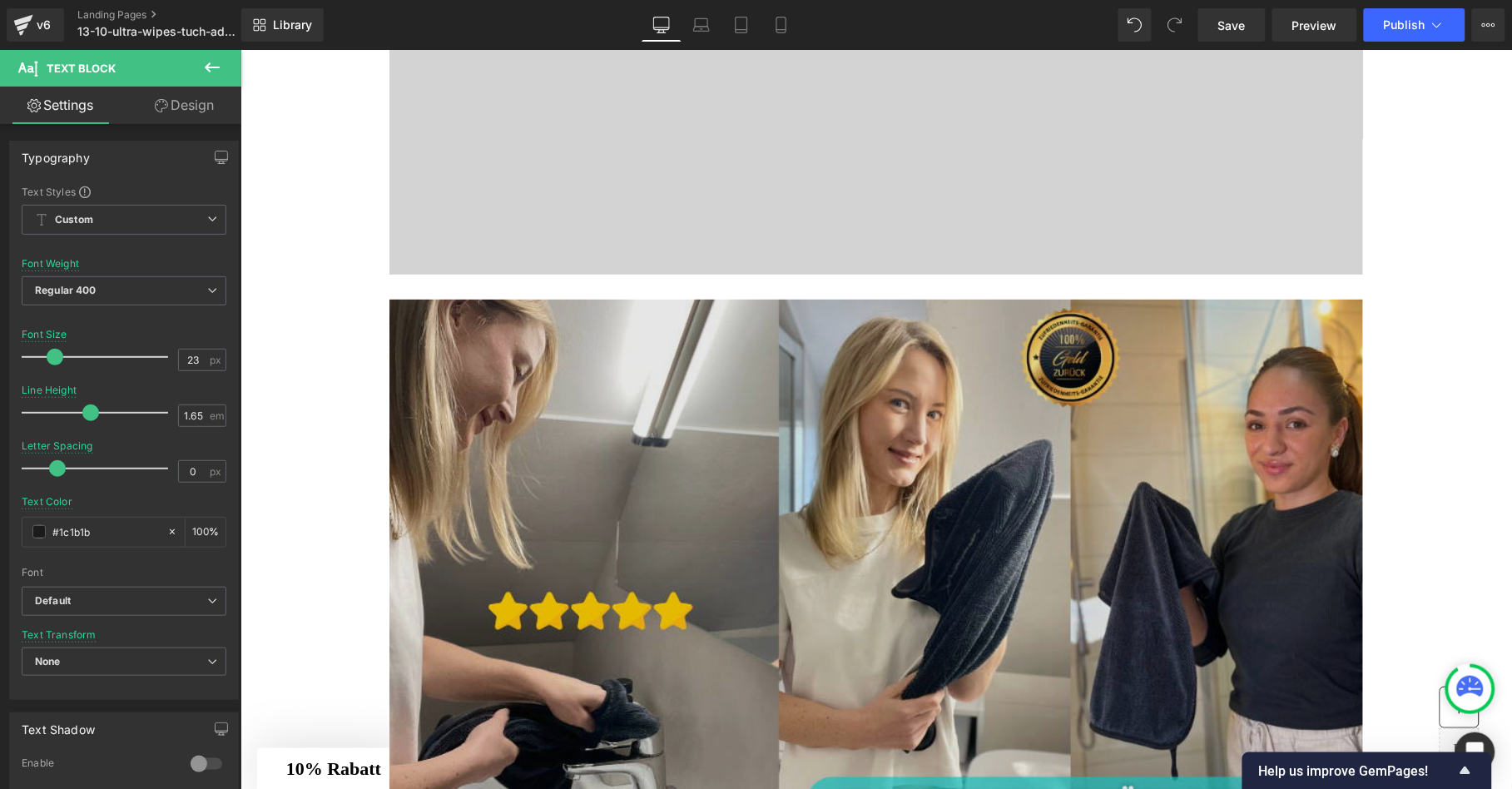
scroll to position [2346, 0]
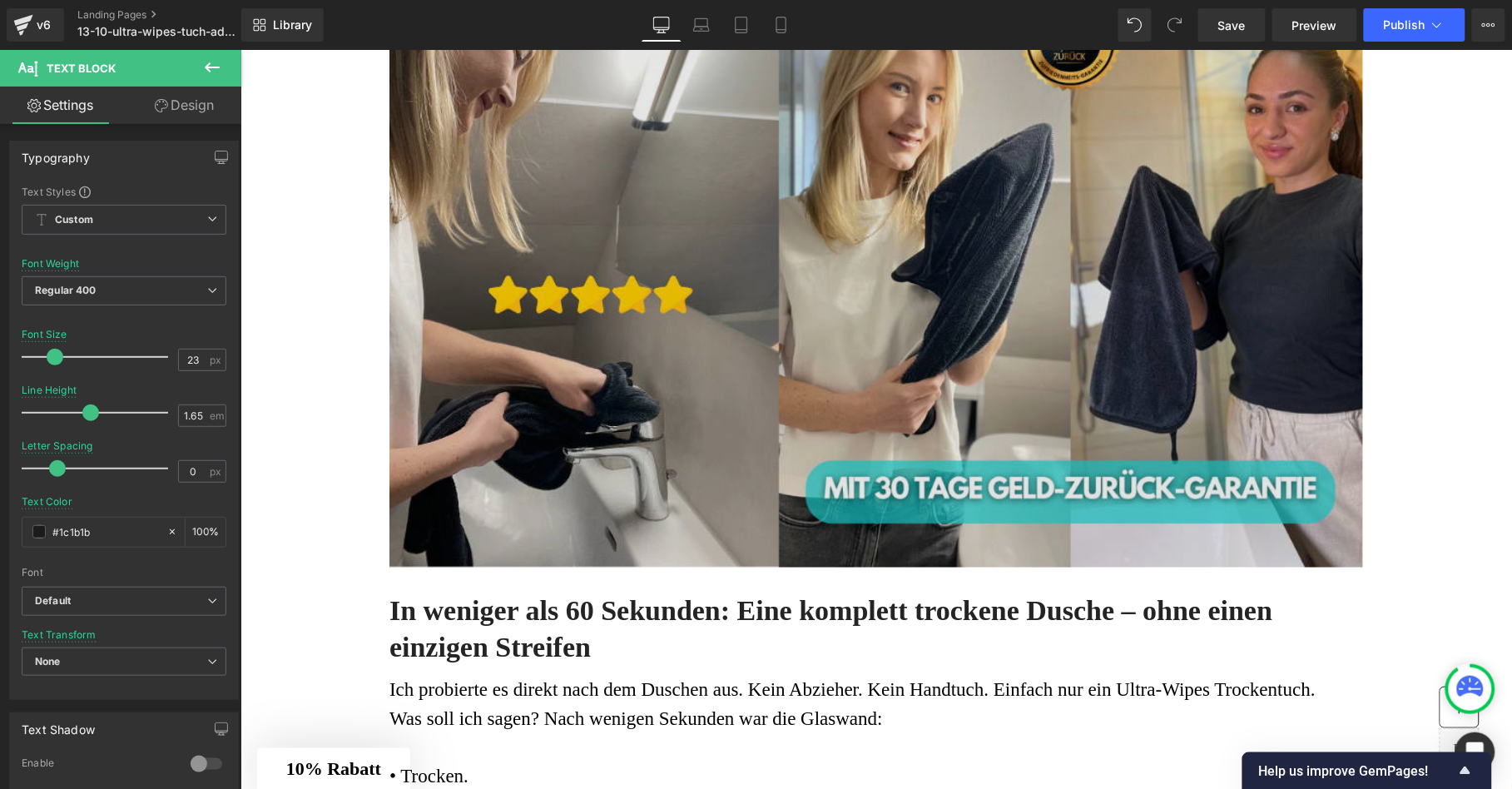
click at [590, 376] on img at bounding box center [874, 263] width 973 height 612
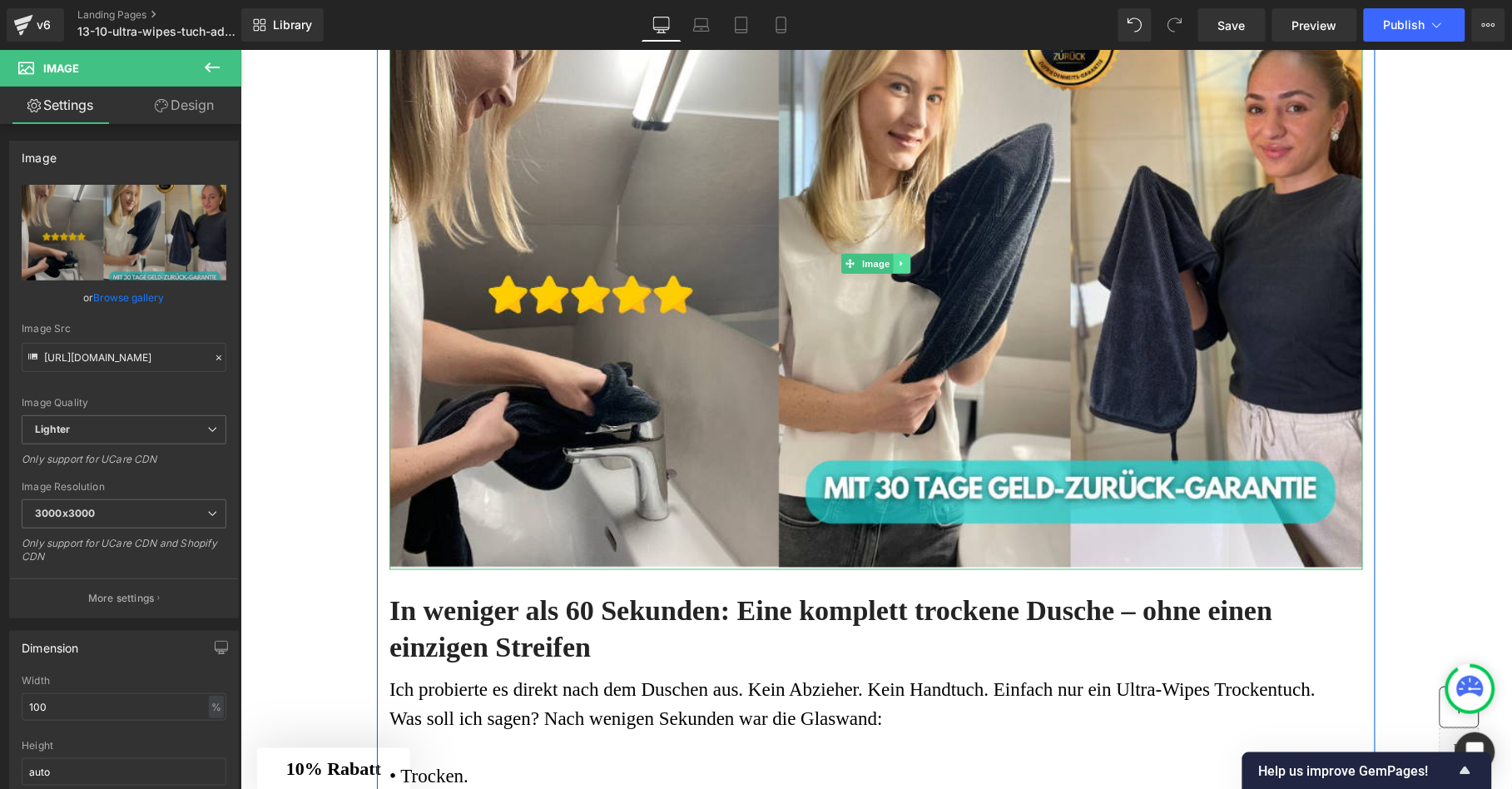
click at [901, 273] on link at bounding box center [901, 262] width 17 height 20
click at [905, 268] on icon at bounding box center [910, 263] width 9 height 10
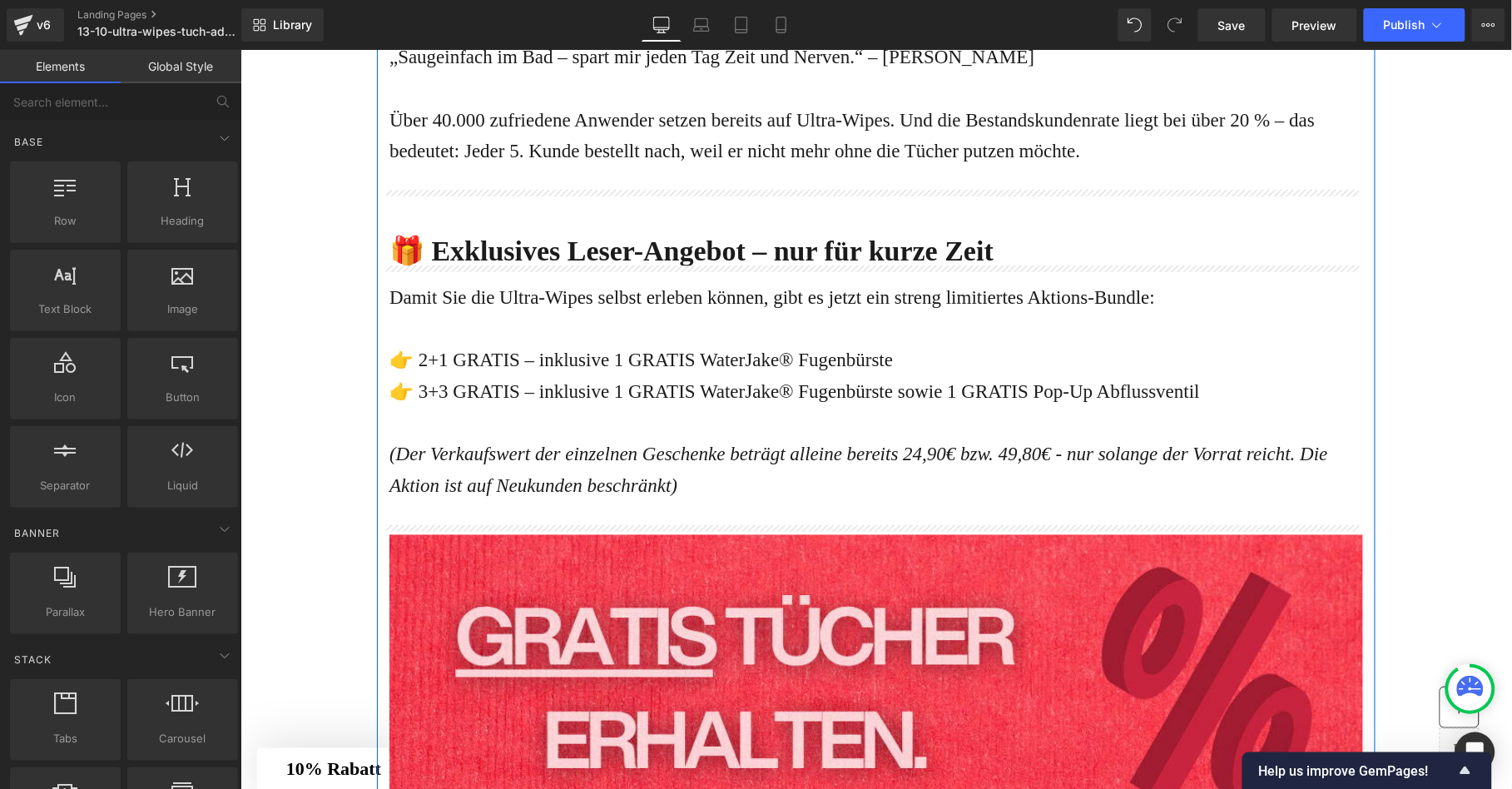
scroll to position [4790, 0]
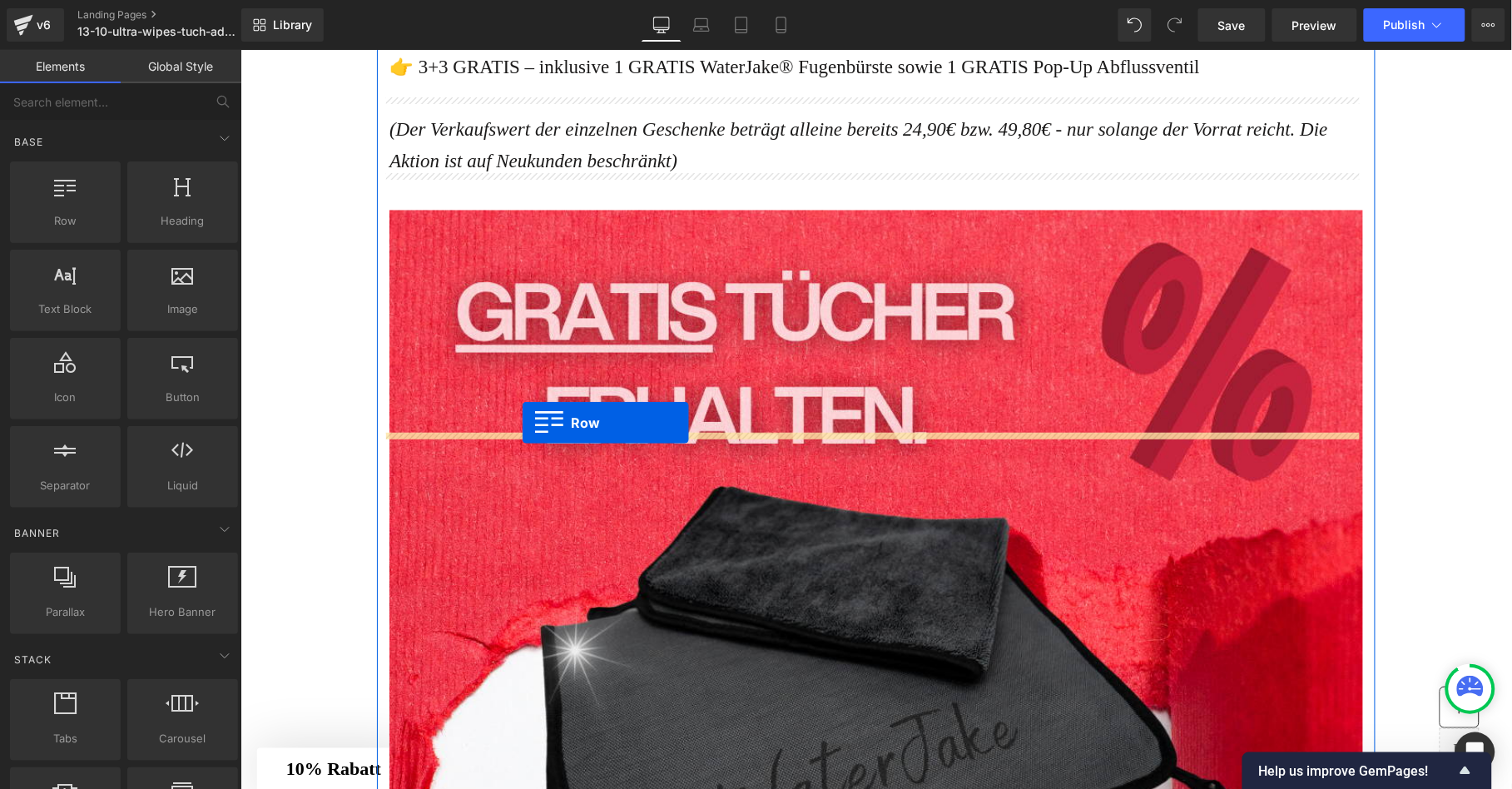
drag, startPoint x: 389, startPoint y: 315, endPoint x: 521, endPoint y: 422, distance: 169.9
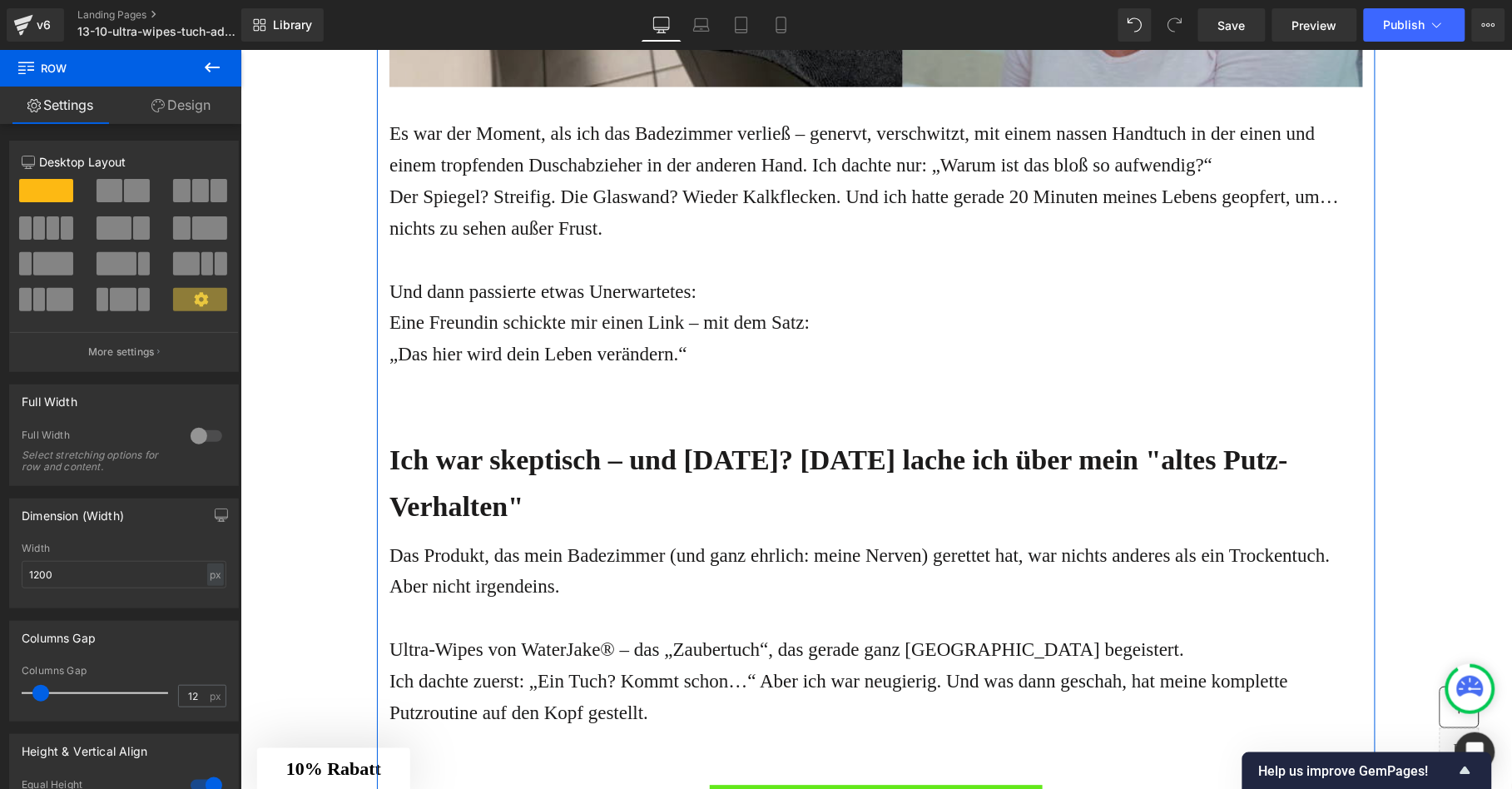
scroll to position [1243, 0]
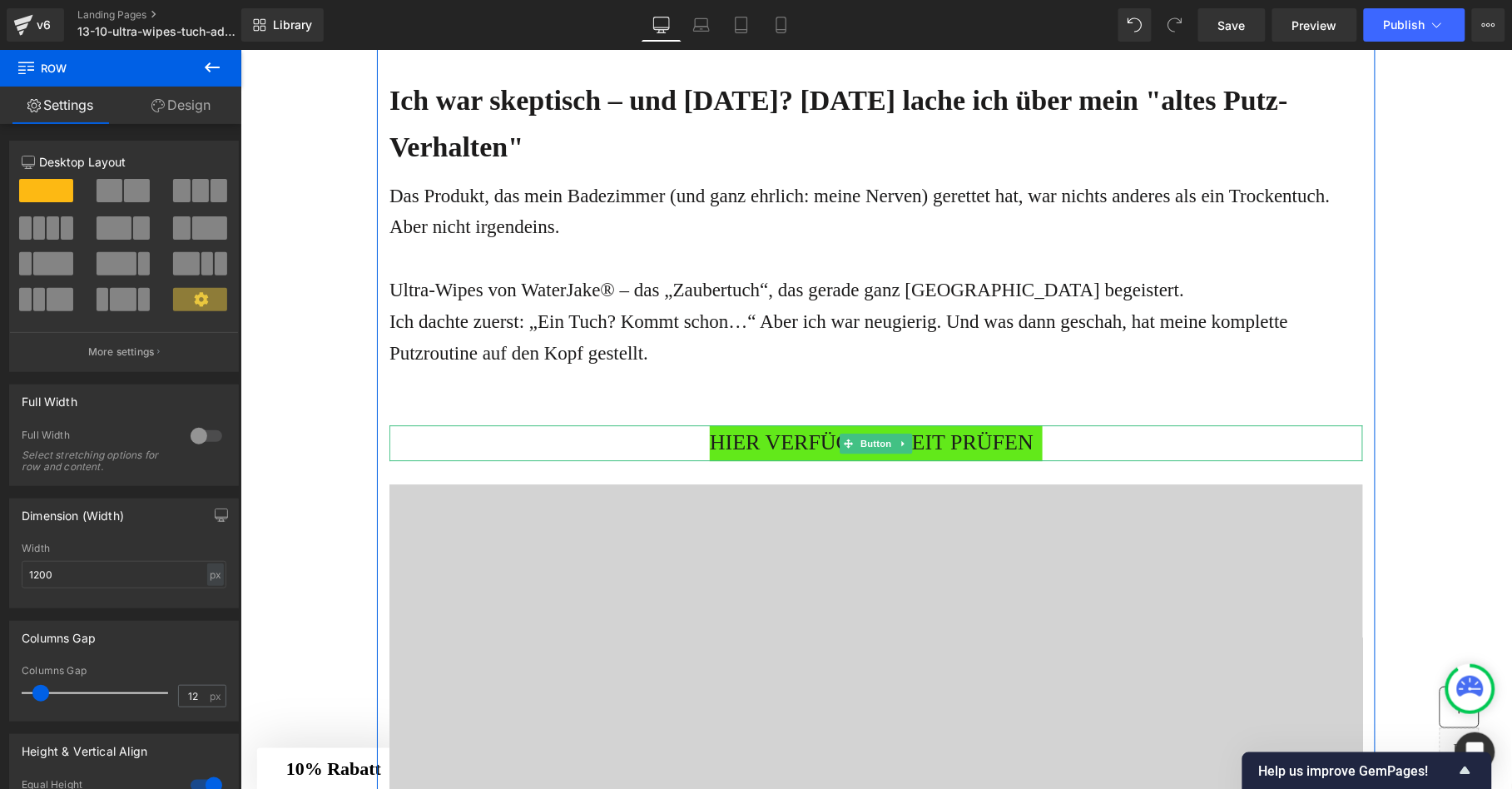
click at [774, 460] on span "HIER VERFÜGBARKEIT PRÜFEN" at bounding box center [871, 442] width 324 height 36
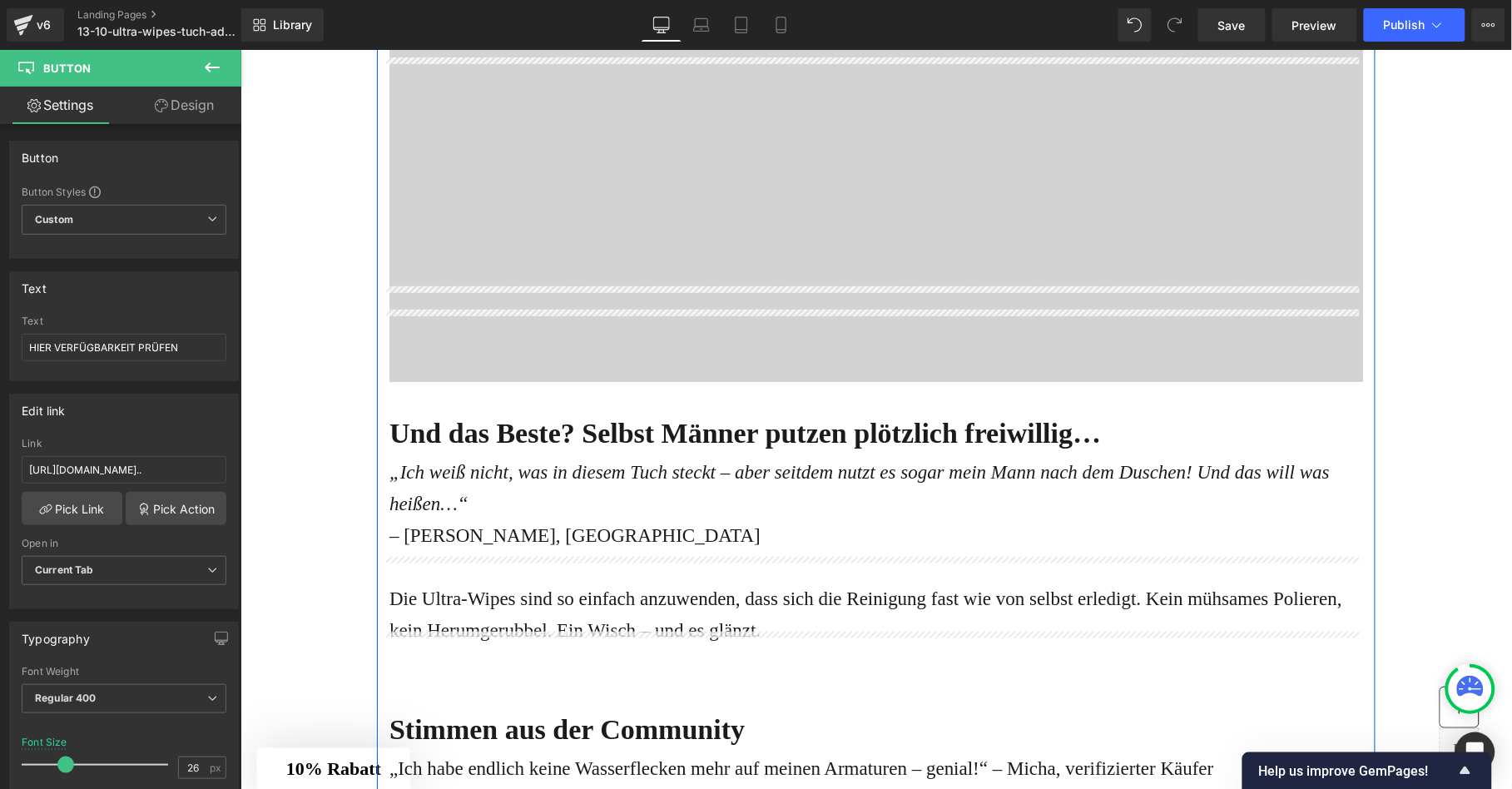
scroll to position [4592, 0]
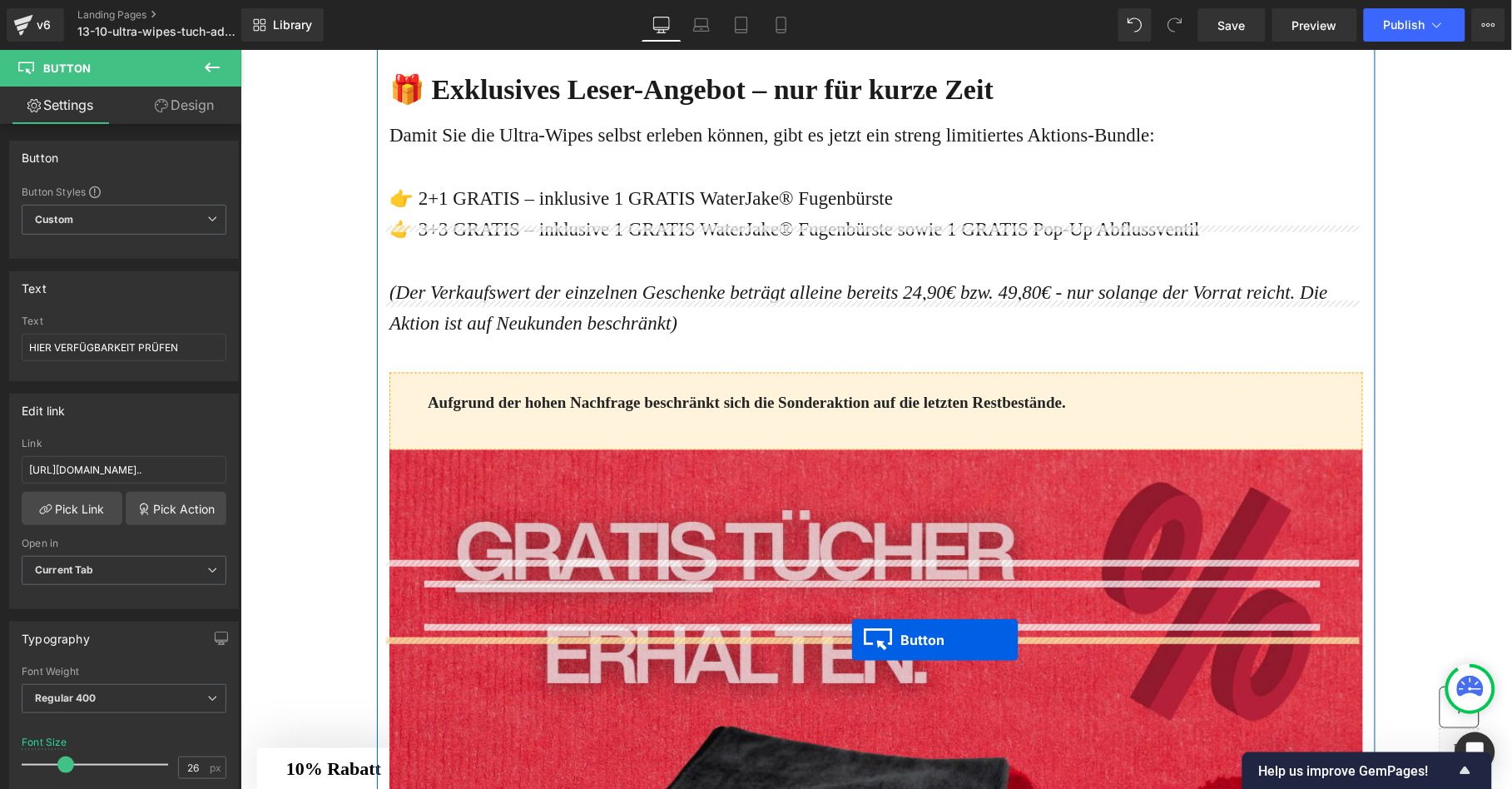
drag, startPoint x: 843, startPoint y: 519, endPoint x: 850, endPoint y: 638, distance: 119.2
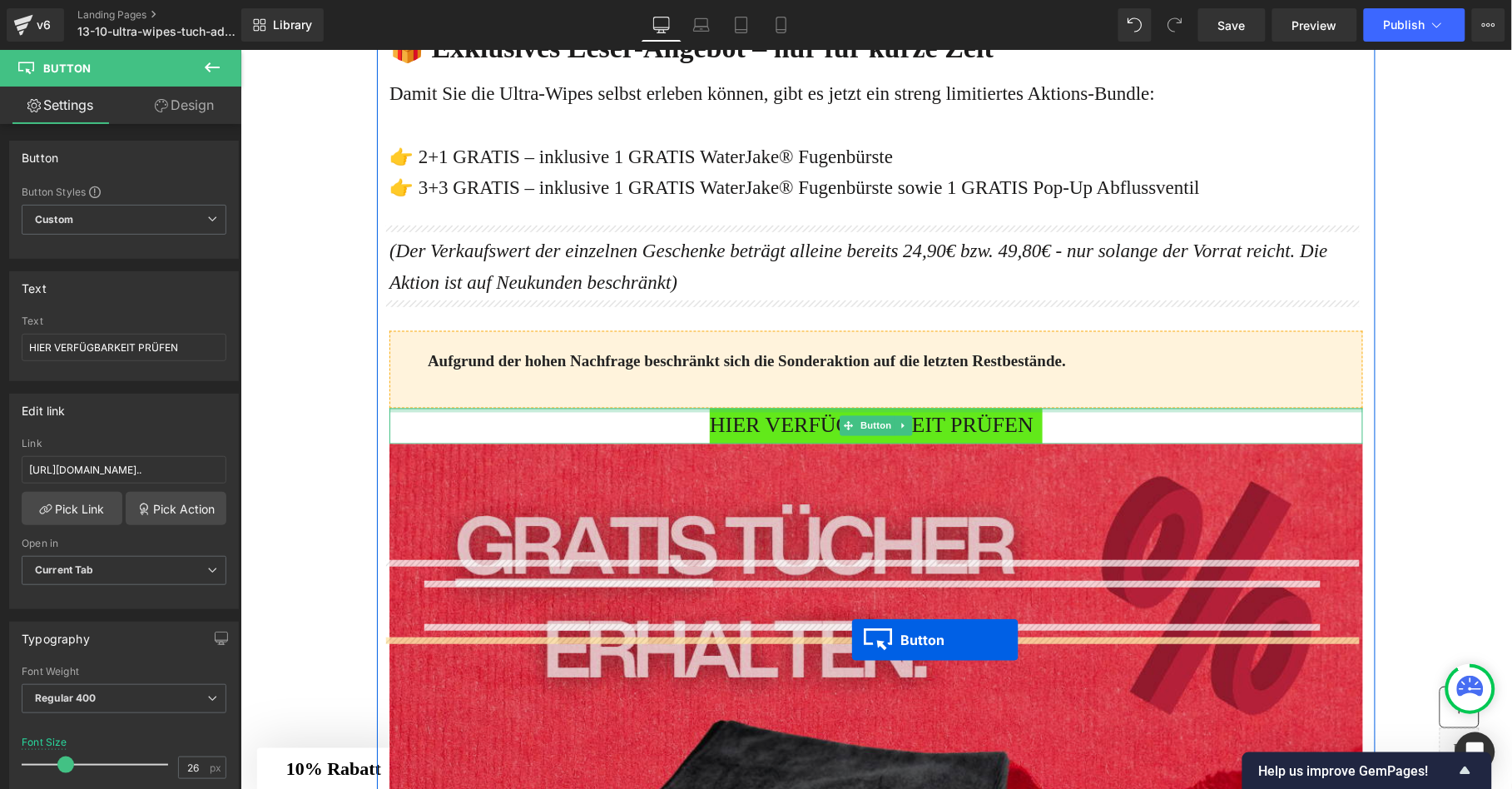
scroll to position [4550, 0]
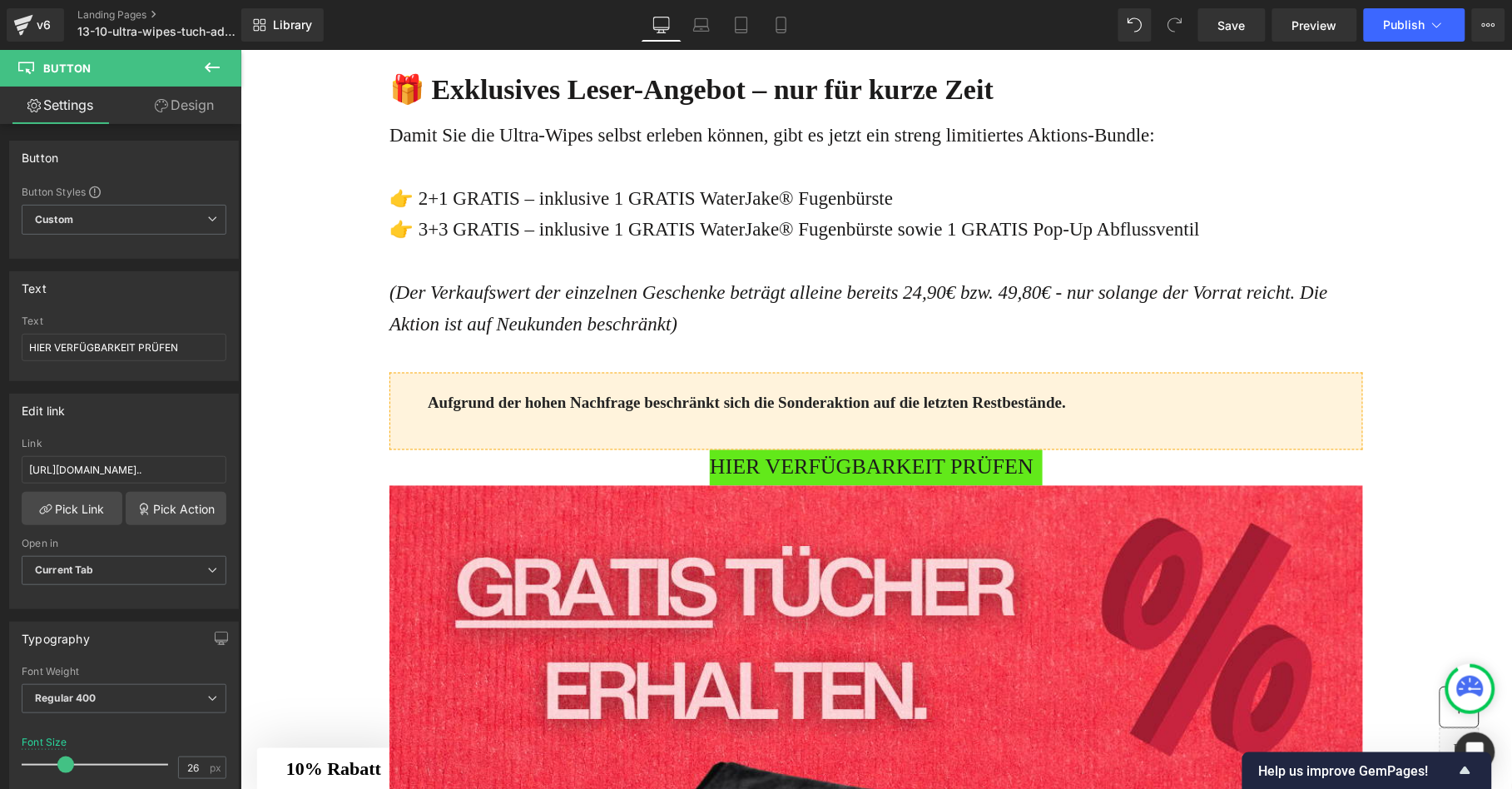
click at [200, 61] on button at bounding box center [213, 68] width 59 height 37
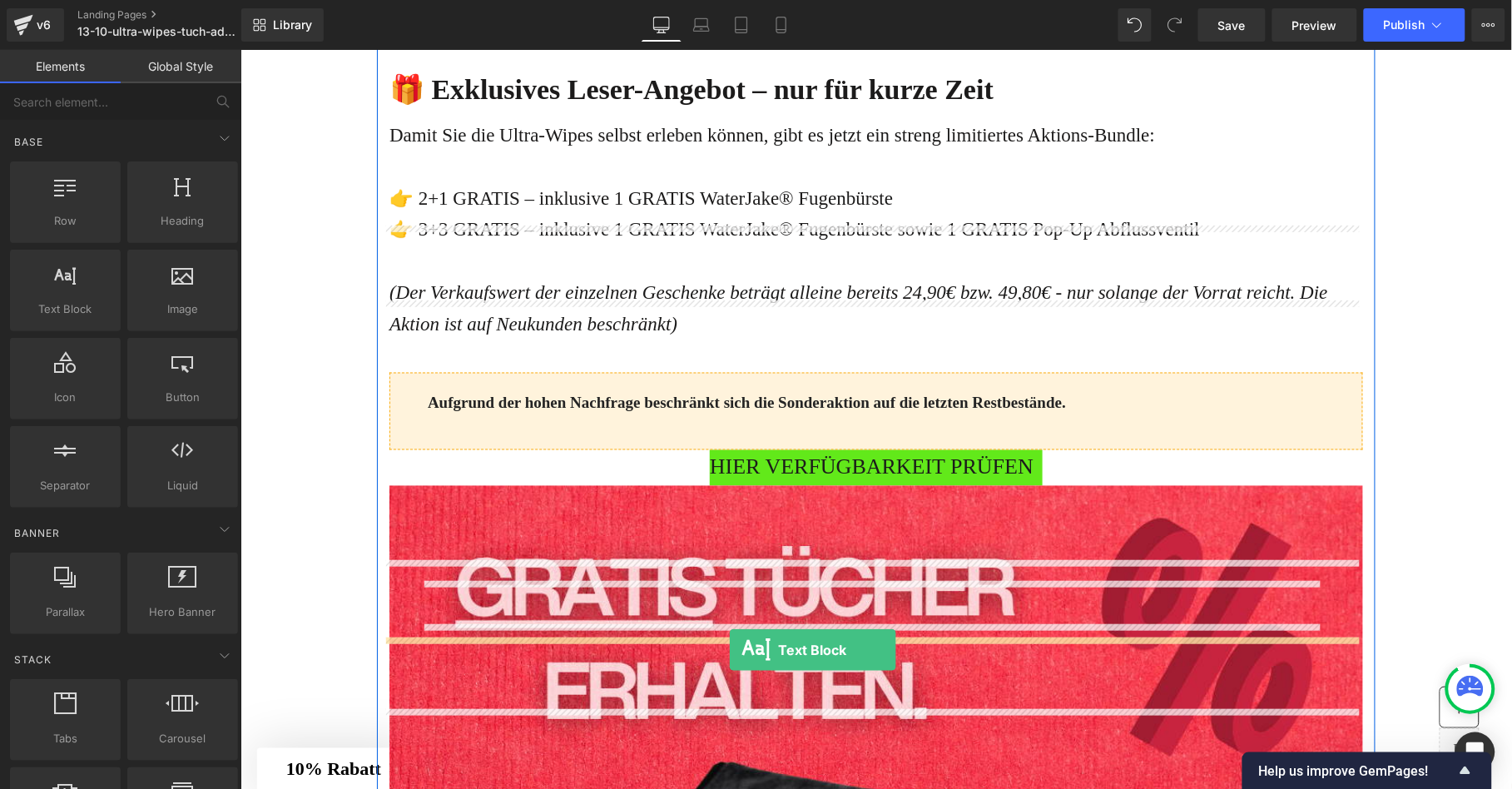
drag, startPoint x: 305, startPoint y: 348, endPoint x: 728, endPoint y: 649, distance: 519.2
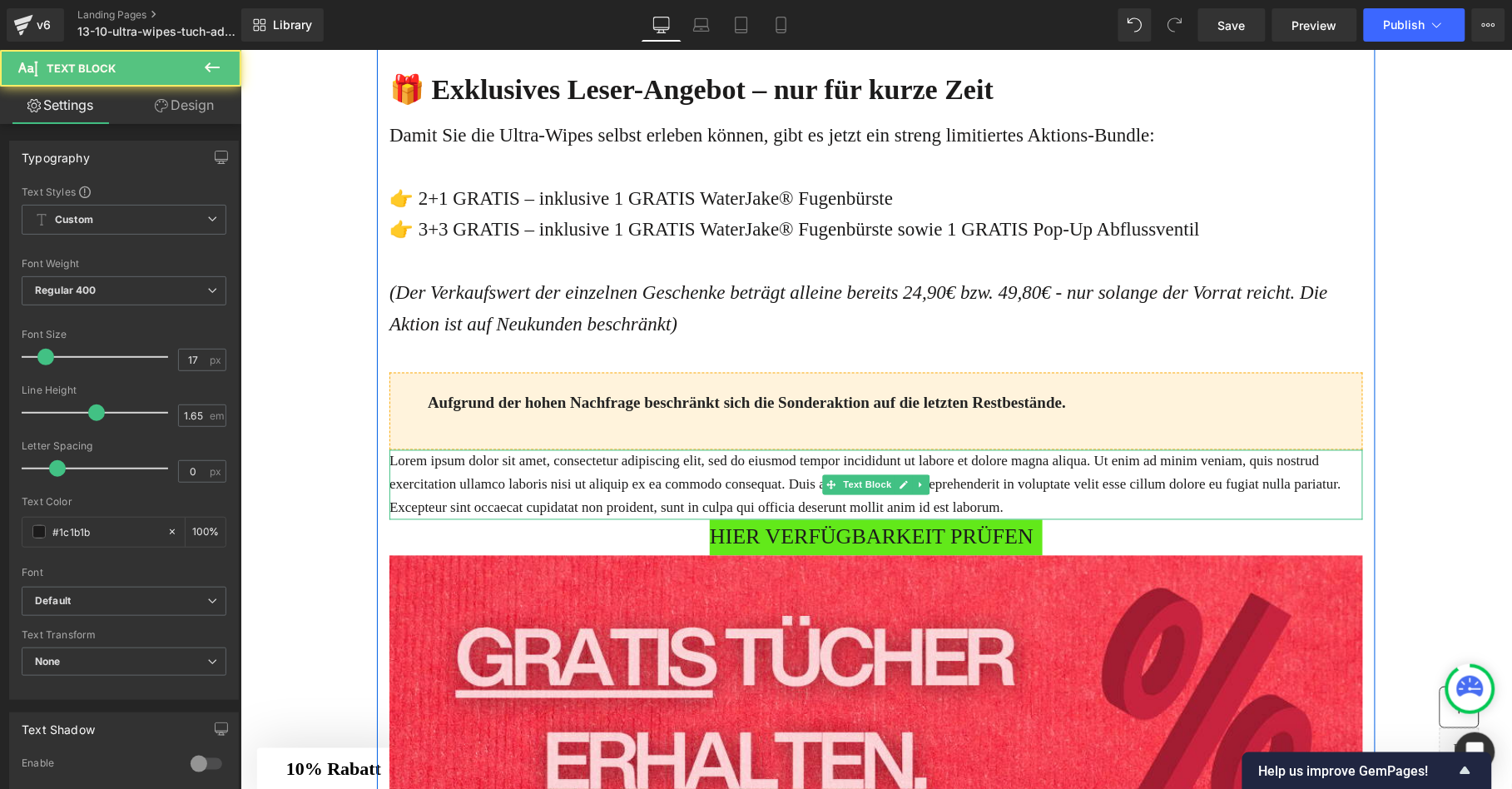
click at [722, 519] on p "Lorem ipsum dolor sit amet, consectetur adipiscing elit, sed do eiusmod tempor …" at bounding box center [874, 484] width 973 height 70
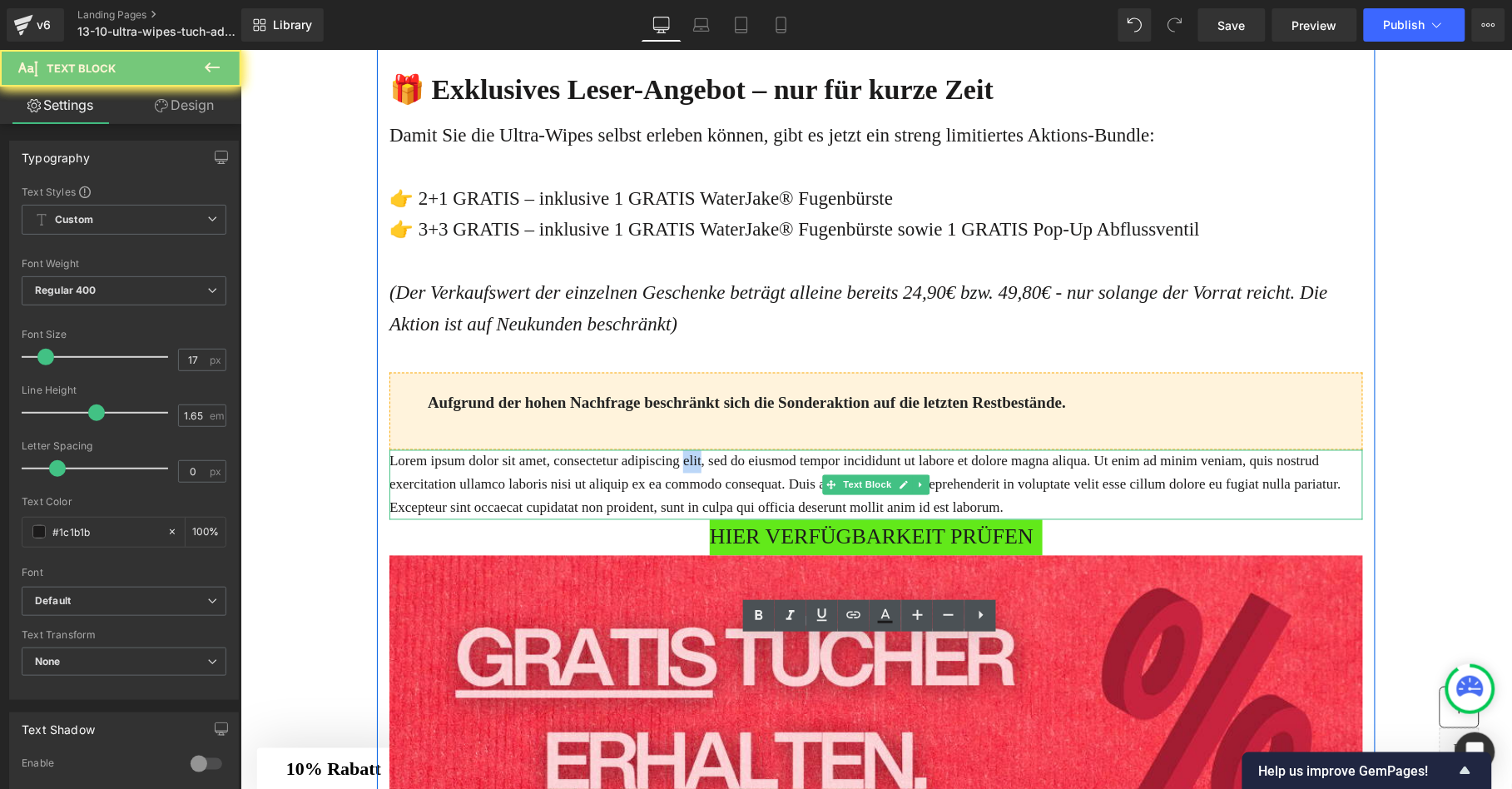
click at [722, 519] on p "Lorem ipsum dolor sit amet, consectetur adipiscing elit, sed do eiusmod tempor …" at bounding box center [874, 484] width 973 height 70
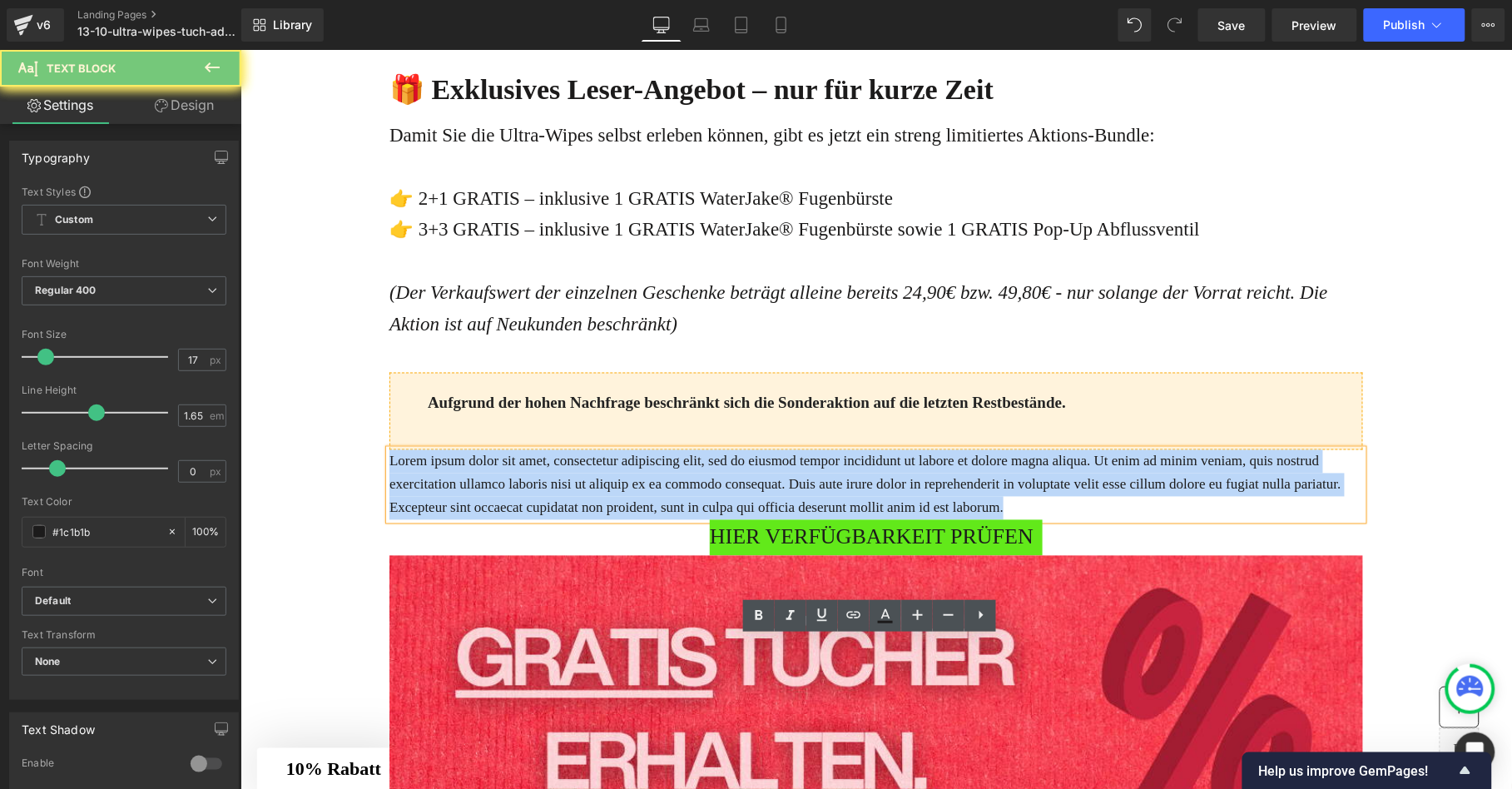
click at [722, 519] on p "Lorem ipsum dolor sit amet, consectetur adipiscing elit, sed do eiusmod tempor …" at bounding box center [874, 484] width 973 height 70
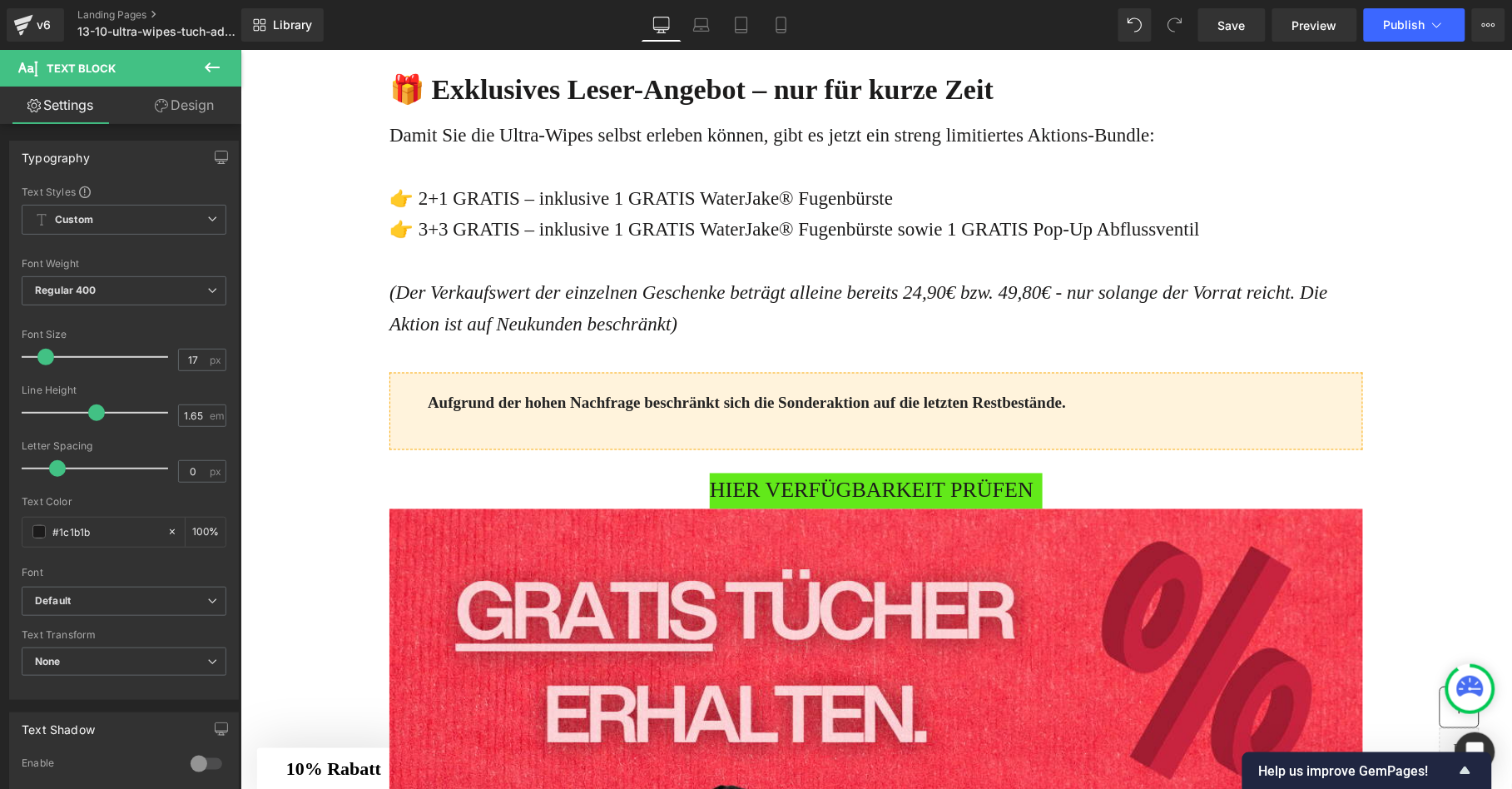
click at [216, 63] on icon at bounding box center [212, 67] width 20 height 20
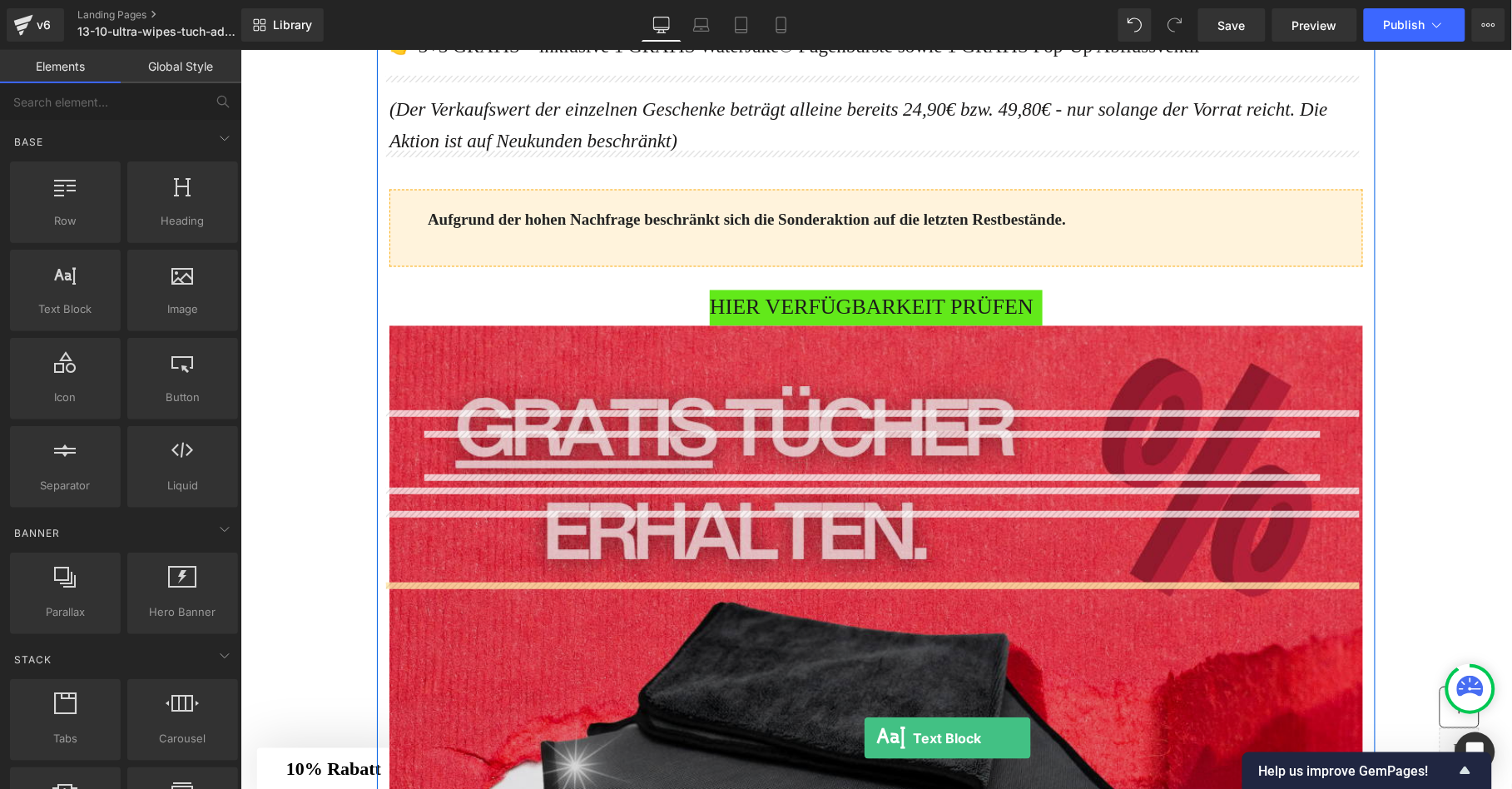
scroll to position [4749, 0]
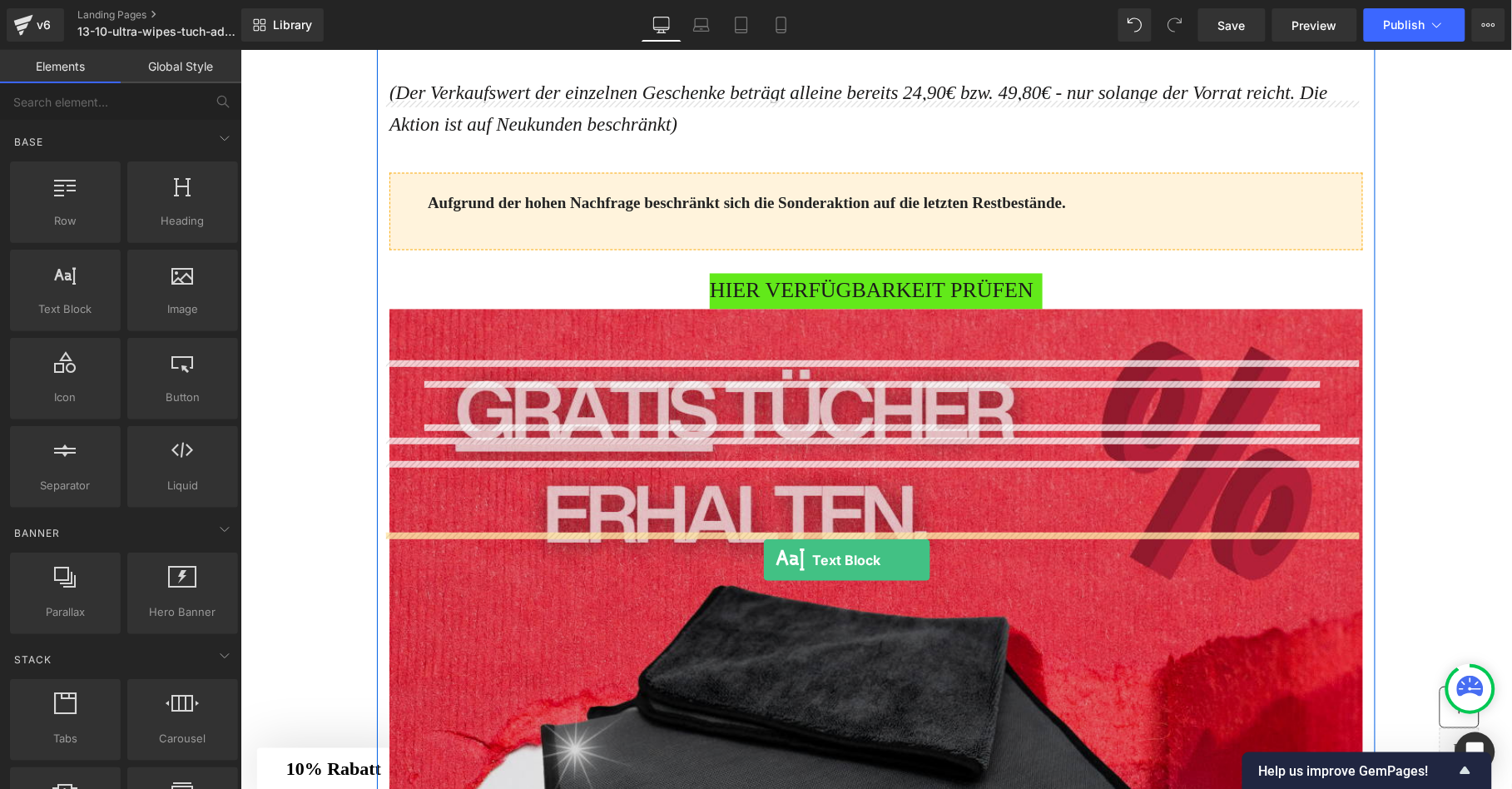
drag, startPoint x: 295, startPoint y: 355, endPoint x: 762, endPoint y: 556, distance: 508.4
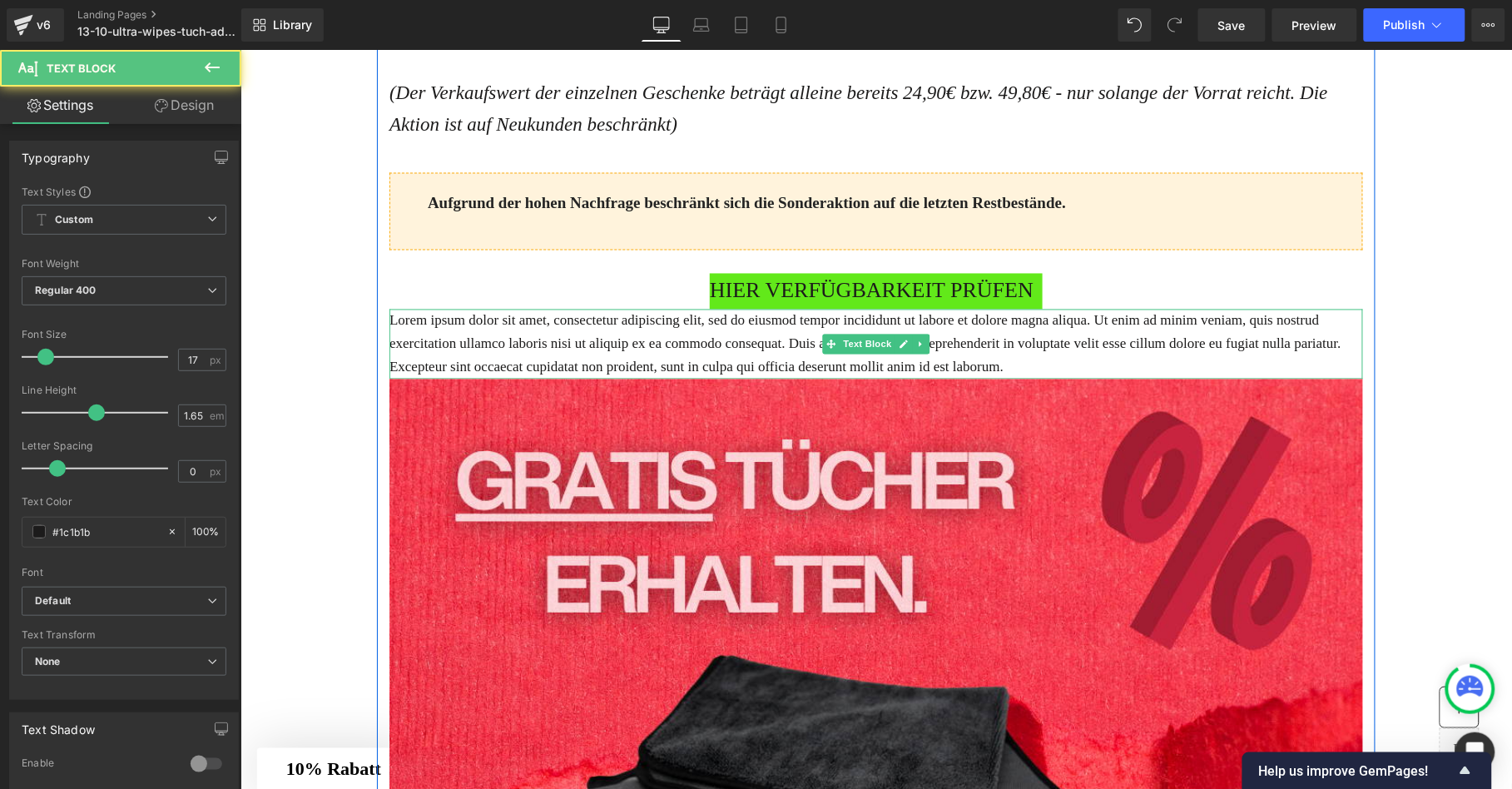
click at [743, 379] on p "Lorem ipsum dolor sit amet, consectetur adipiscing elit, sed do eiusmod tempor …" at bounding box center [874, 343] width 973 height 70
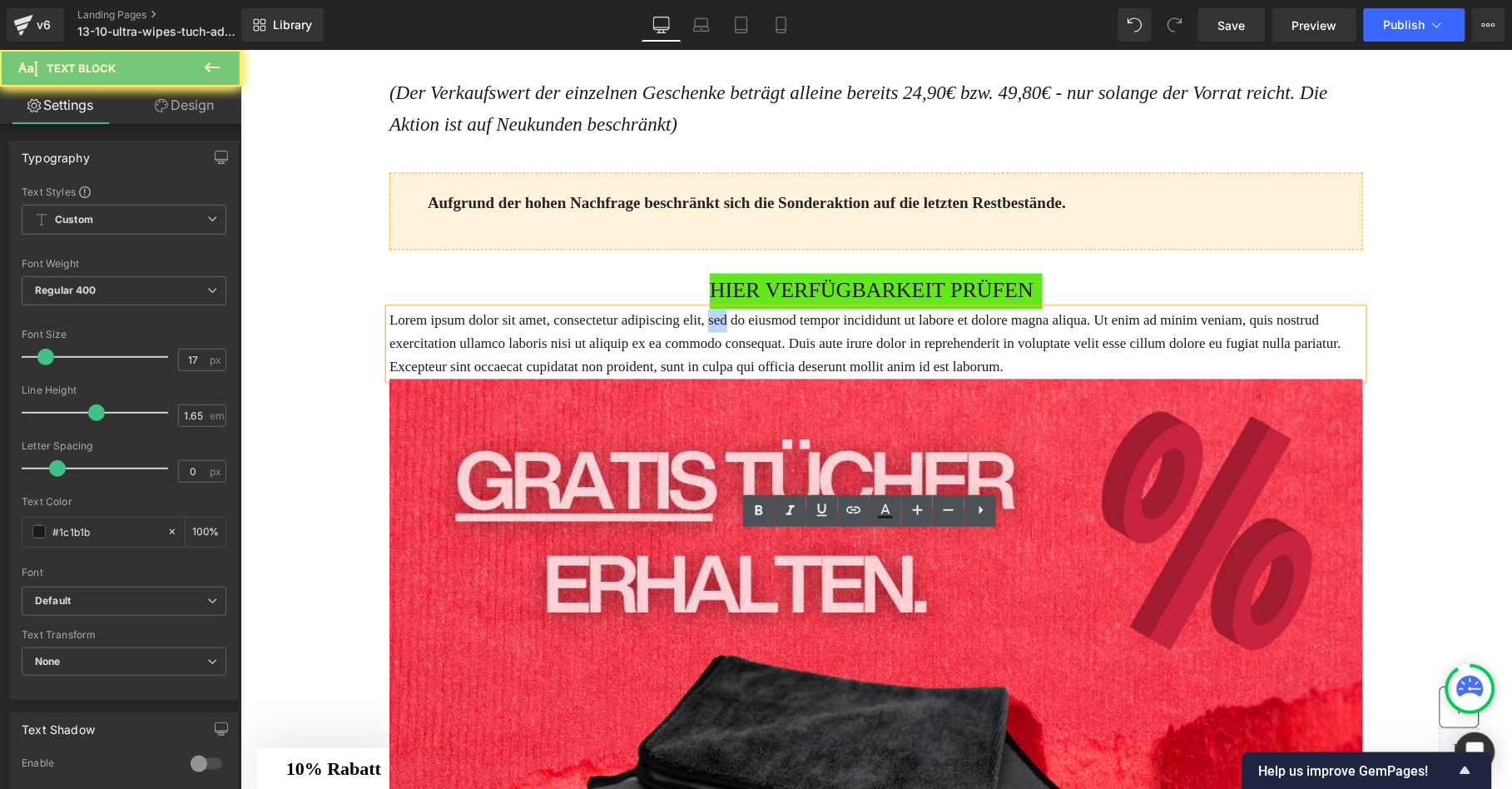
click at [743, 379] on p "Lorem ipsum dolor sit amet, consectetur adipiscing elit, sed do eiusmod tempor …" at bounding box center [874, 343] width 973 height 70
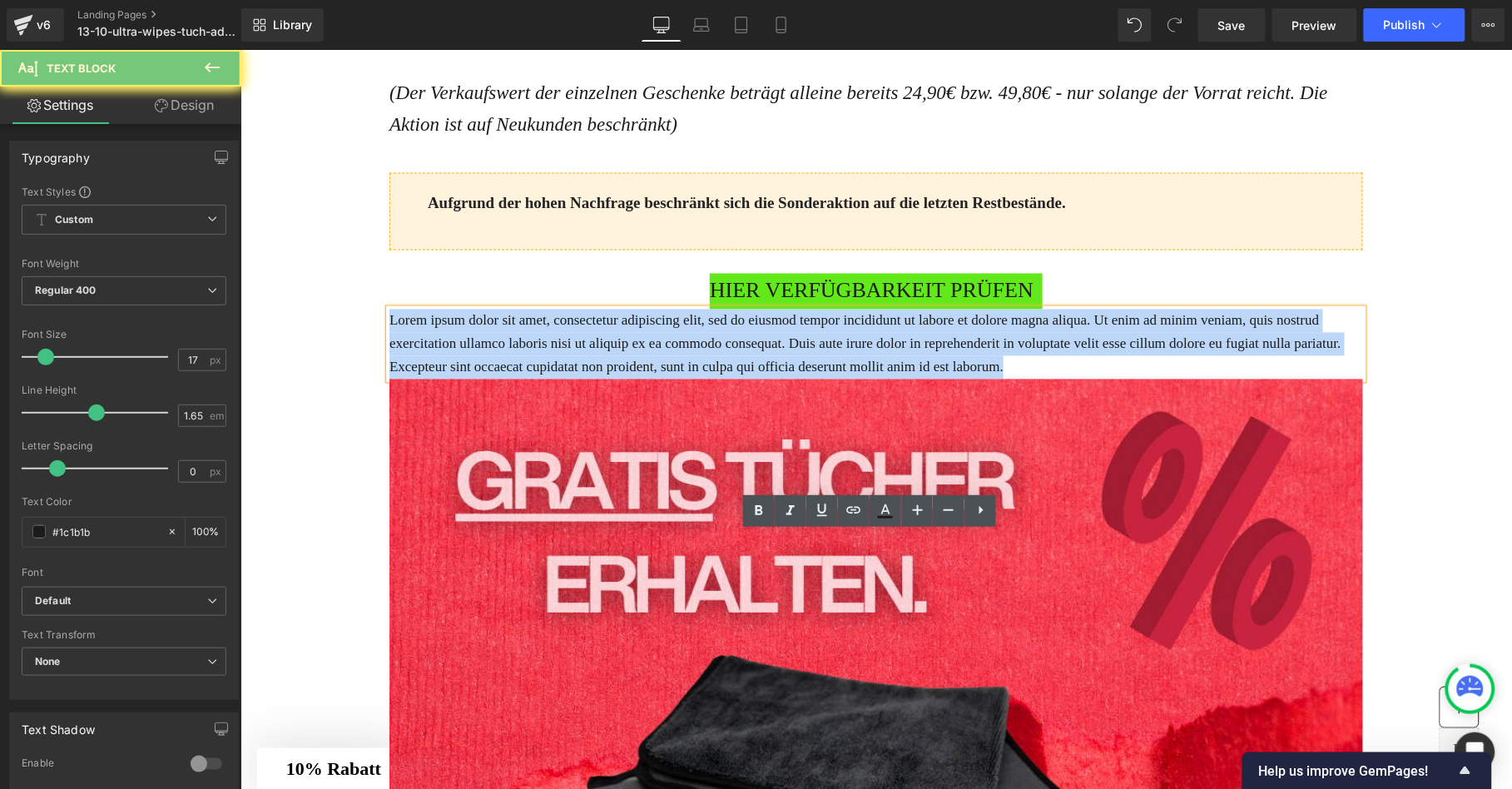
click at [743, 379] on p "Lorem ipsum dolor sit amet, consectetur adipiscing elit, sed do eiusmod tempor …" at bounding box center [874, 343] width 973 height 70
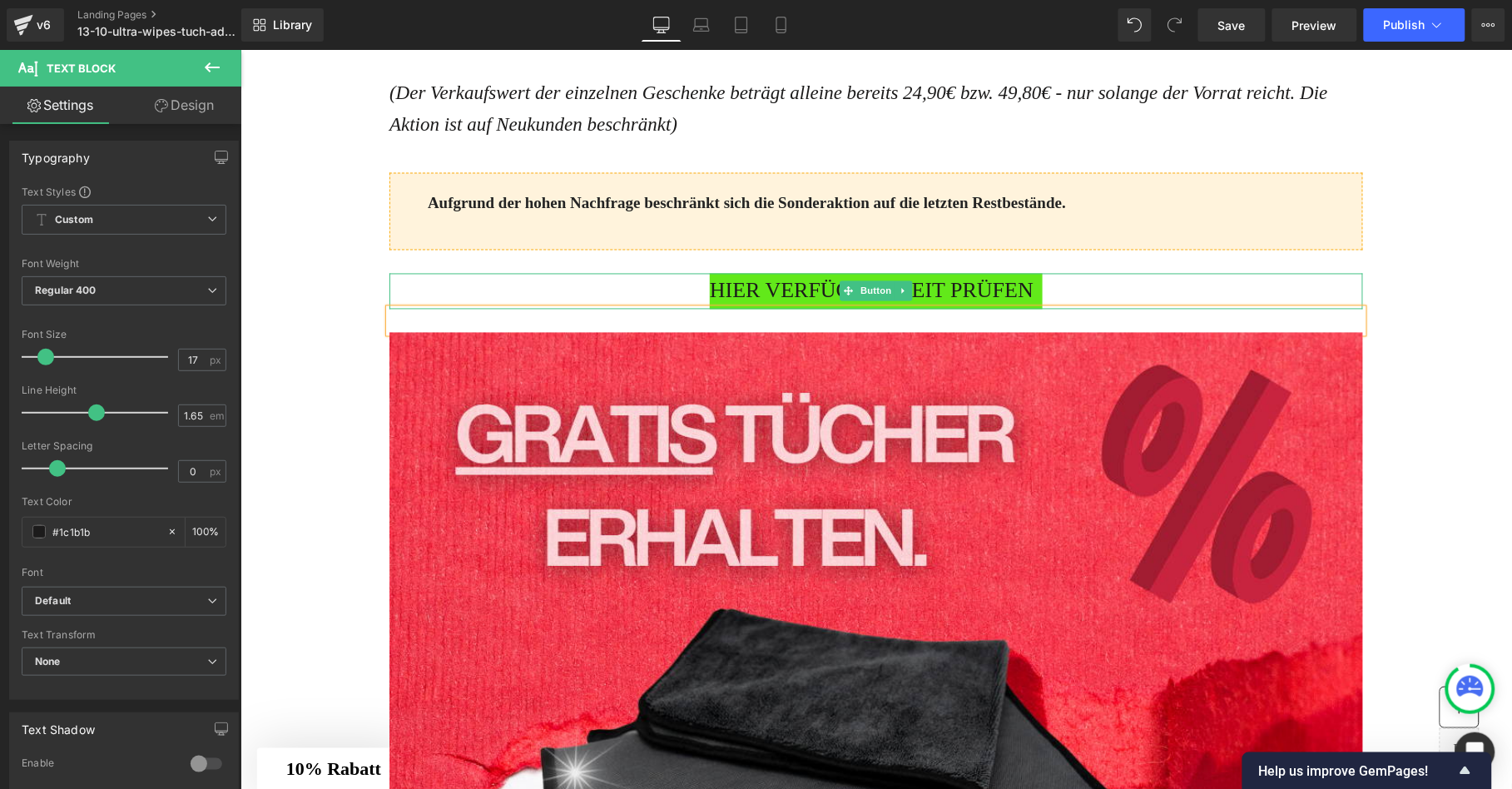
click at [392, 309] on div "HIER VERFÜGBARKEIT PRÜFEN" at bounding box center [874, 291] width 973 height 36
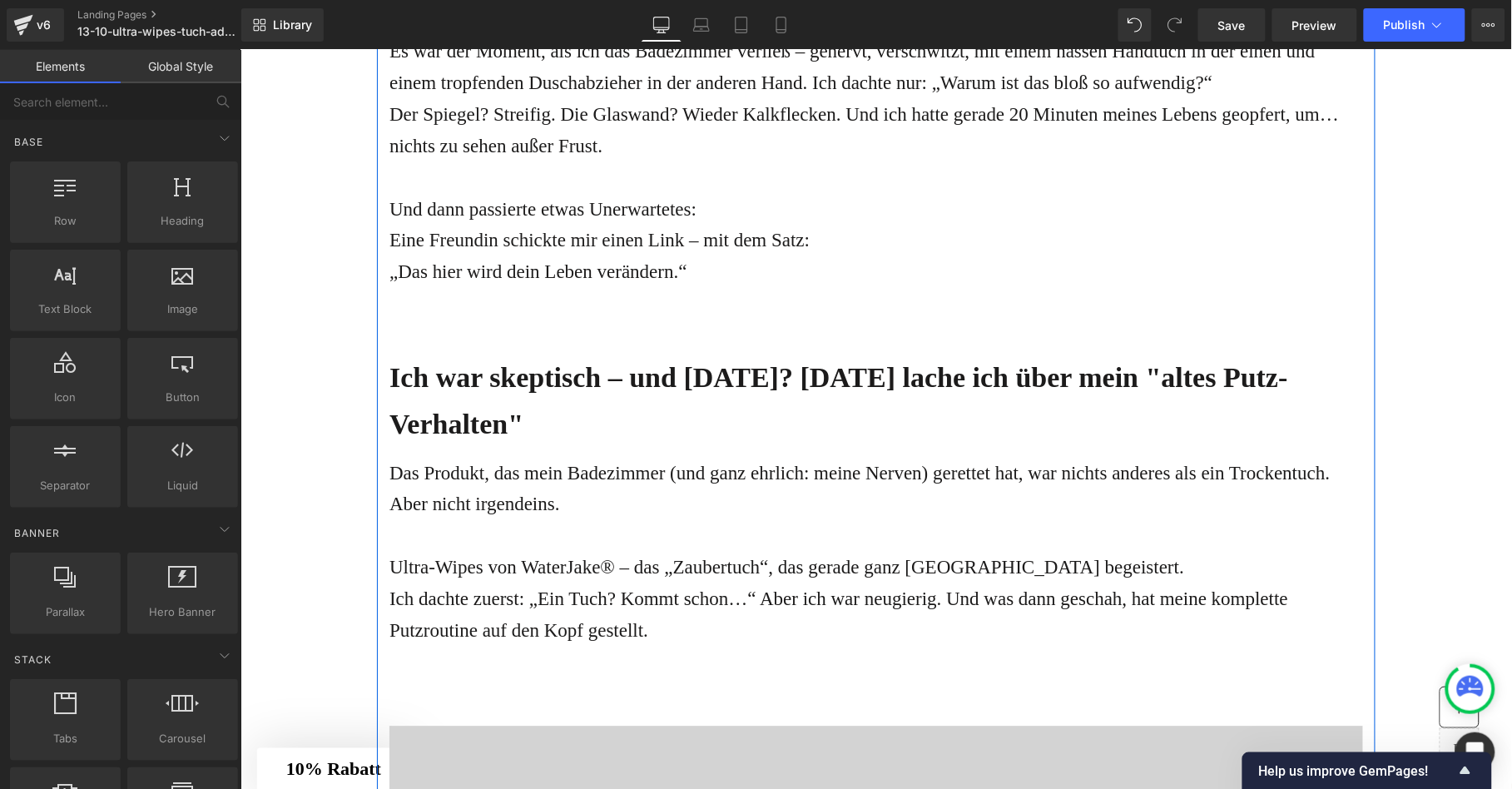
scroll to position [1259, 0]
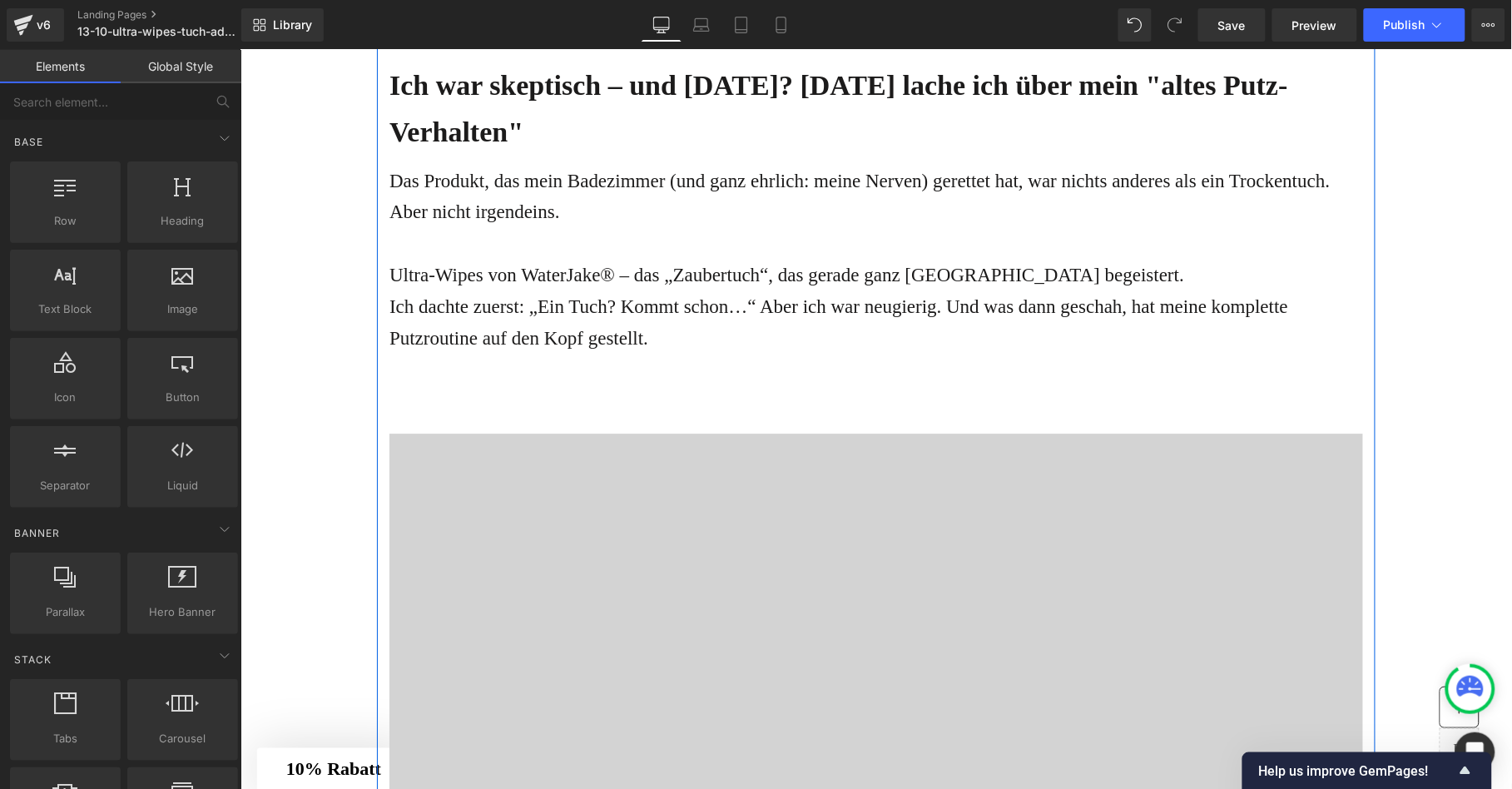
click at [509, 410] on p at bounding box center [874, 398] width 973 height 23
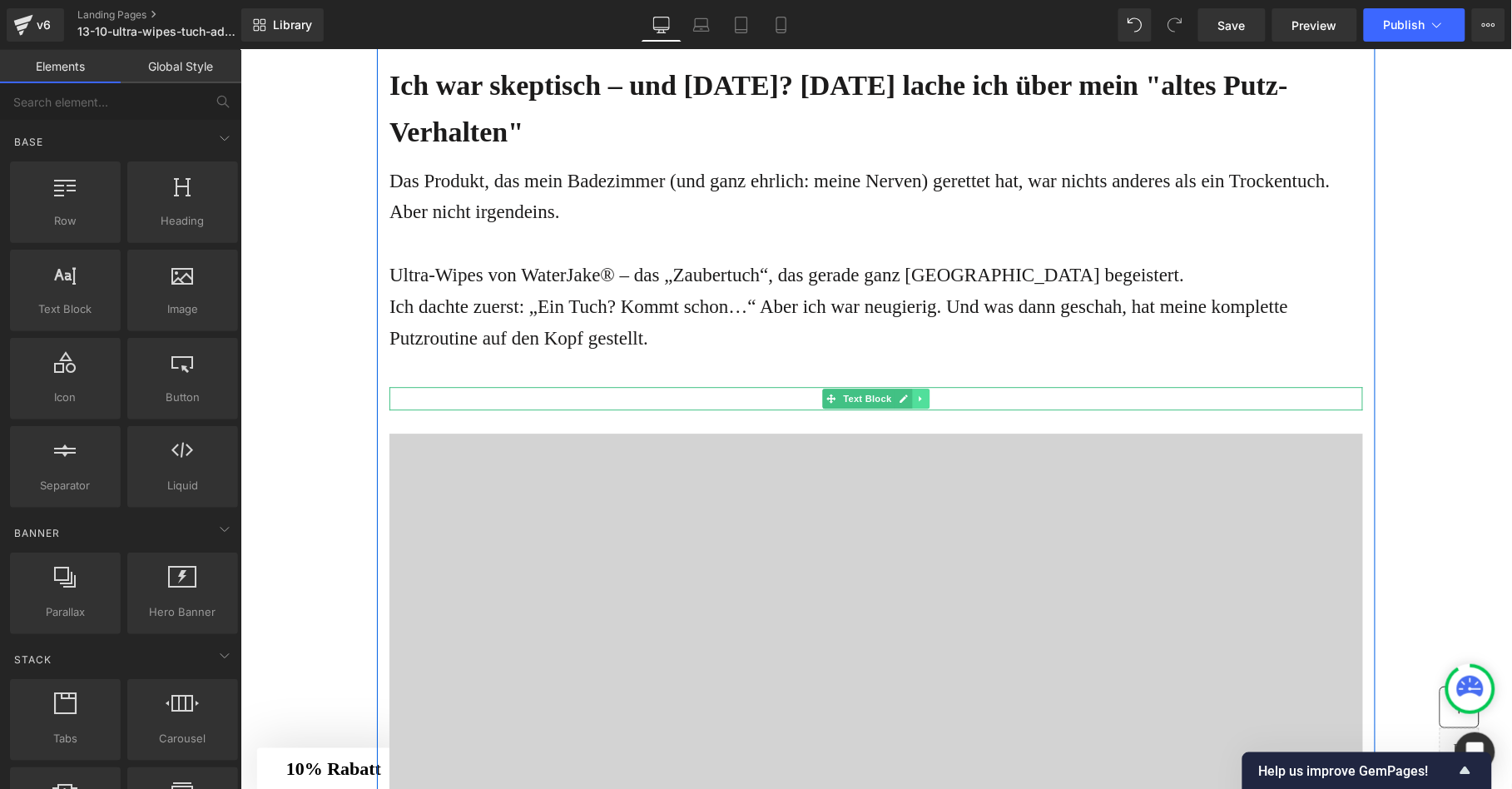
click at [917, 408] on link at bounding box center [921, 398] width 17 height 20
click at [920, 408] on link at bounding box center [929, 398] width 17 height 20
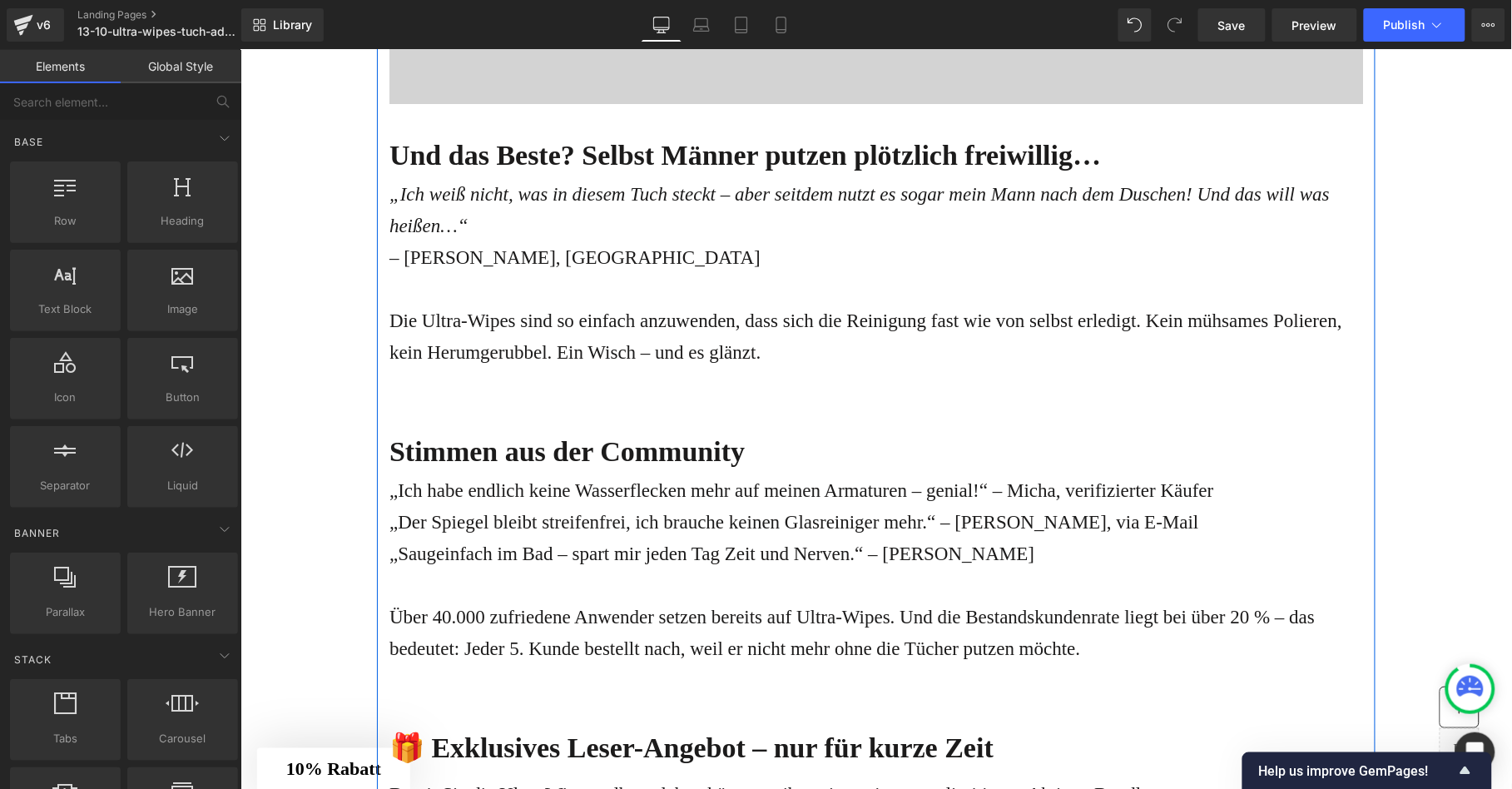
scroll to position [3300, 0]
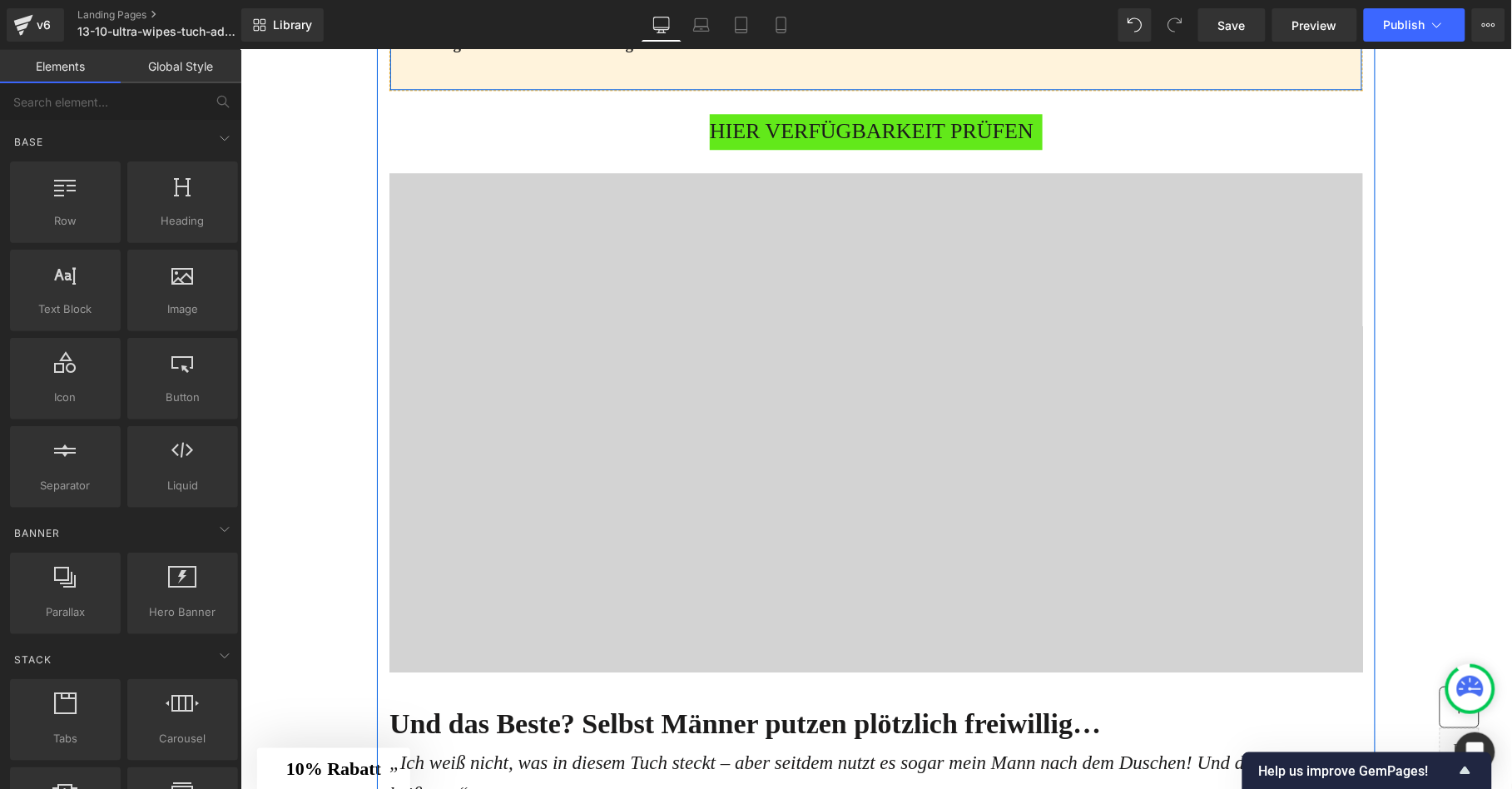
click at [453, 33] on icon at bounding box center [455, 26] width 12 height 13
click at [493, 32] on icon at bounding box center [498, 26] width 12 height 12
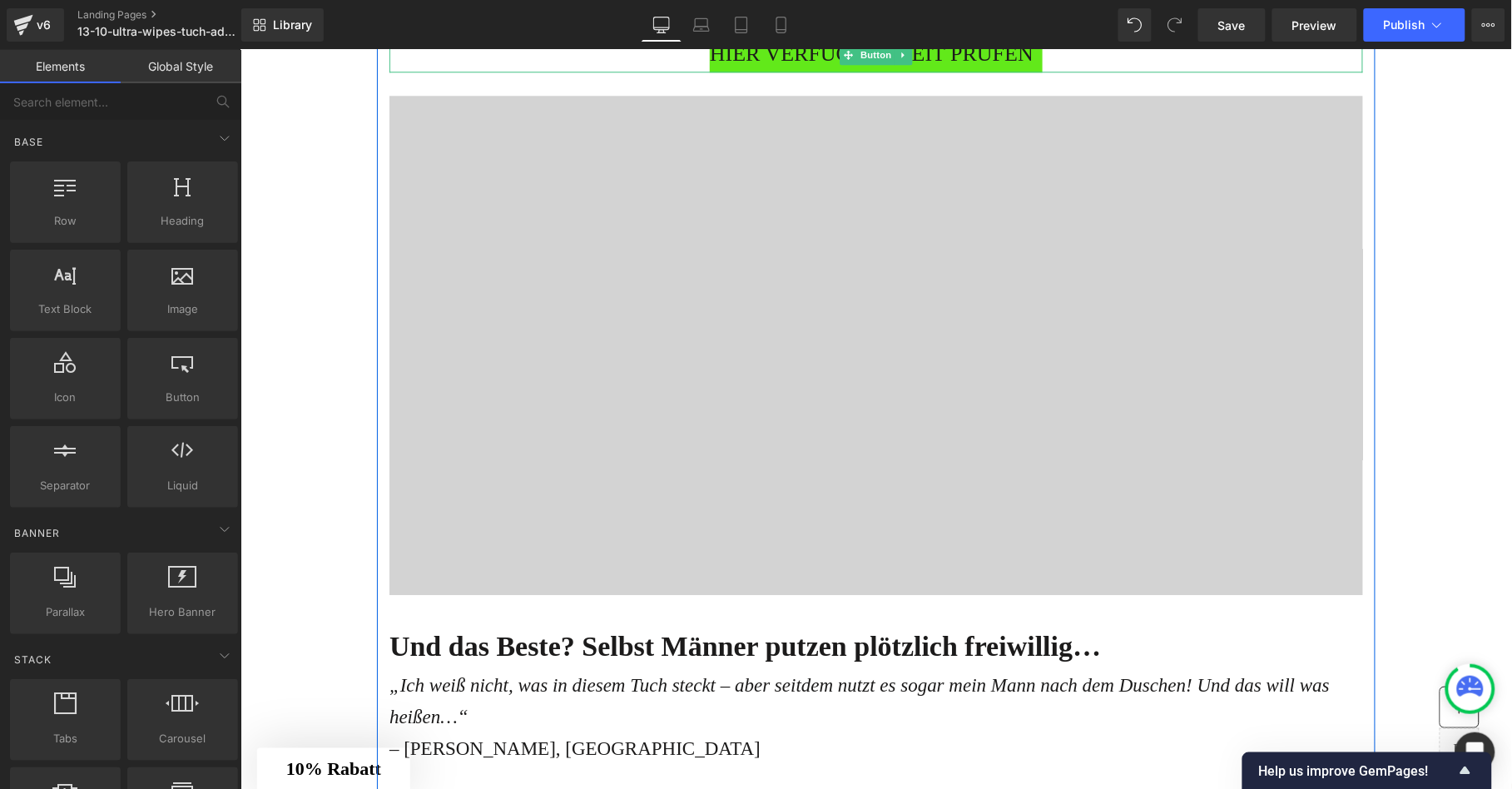
click at [768, 71] on span "HIER VERFÜGBARKEIT PRÜFEN" at bounding box center [871, 54] width 324 height 36
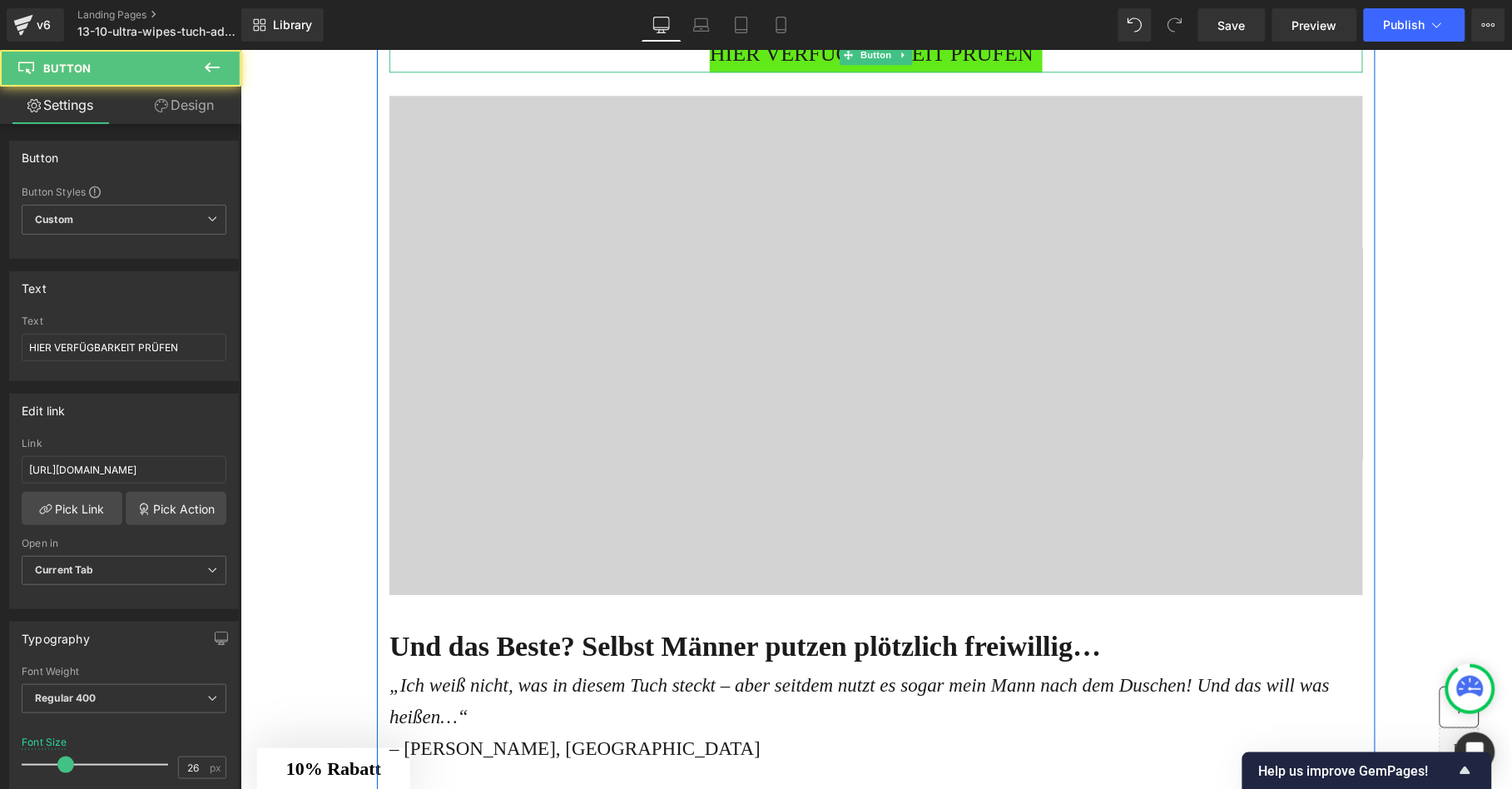
click at [901, 64] on link at bounding box center [903, 53] width 17 height 20
click at [907, 59] on icon at bounding box center [911, 53] width 9 height 9
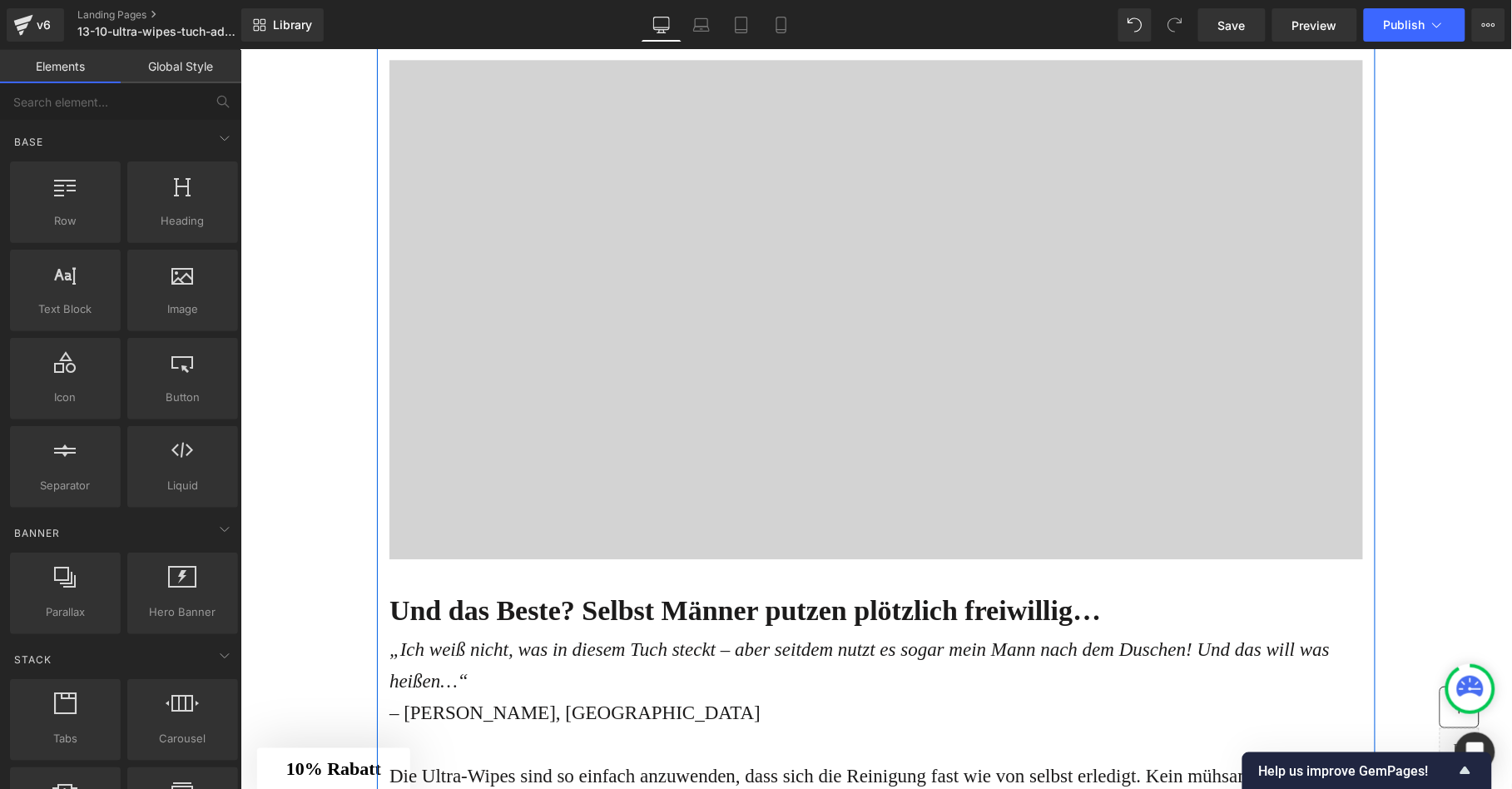
click at [916, 29] on icon at bounding box center [919, 24] width 9 height 10
click at [924, 29] on icon at bounding box center [929, 24] width 9 height 9
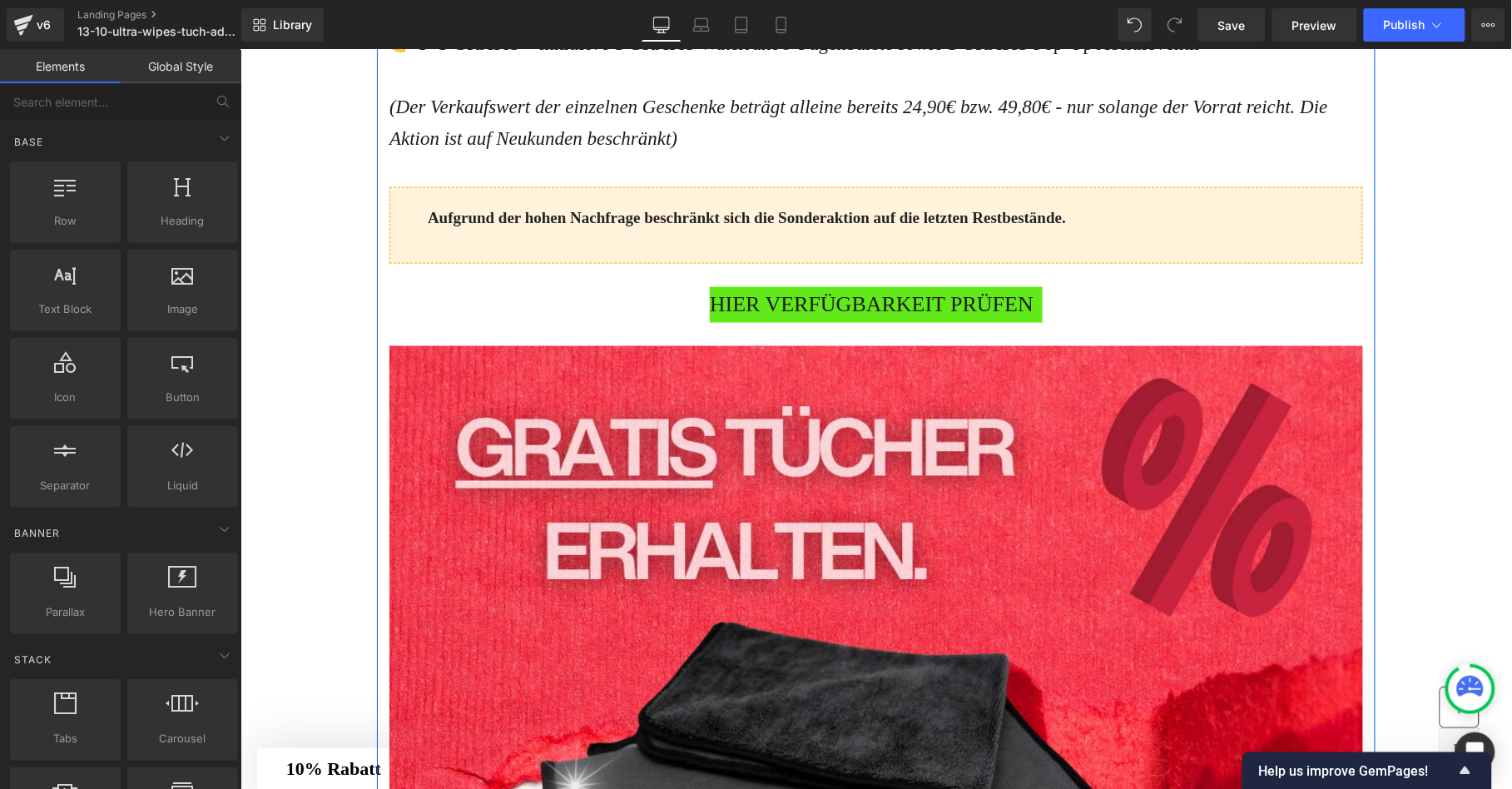
scroll to position [4751, 0]
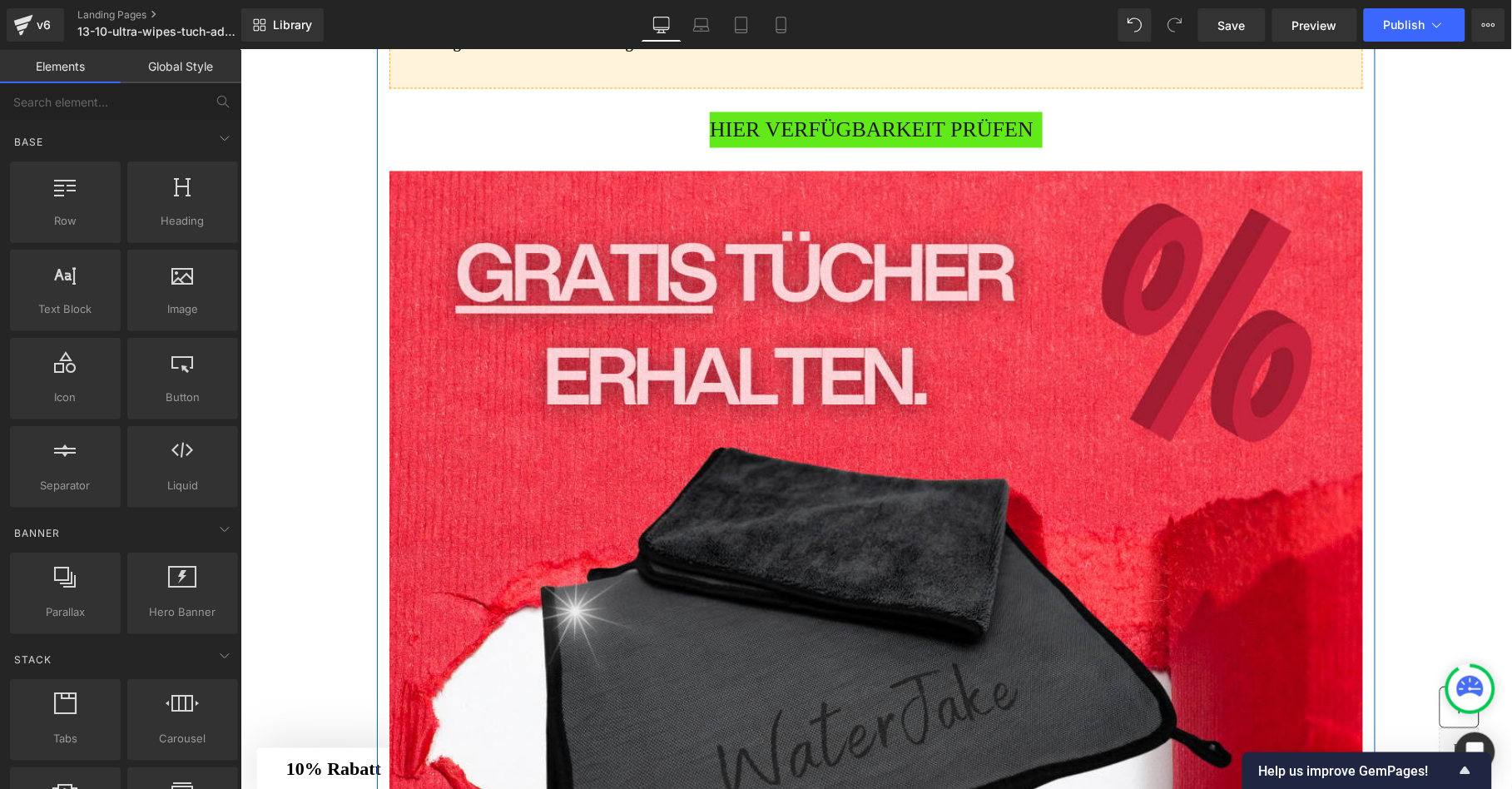
click at [755, 147] on span "HIER VERFÜGBARKEIT PRÜFEN" at bounding box center [871, 130] width 324 height 36
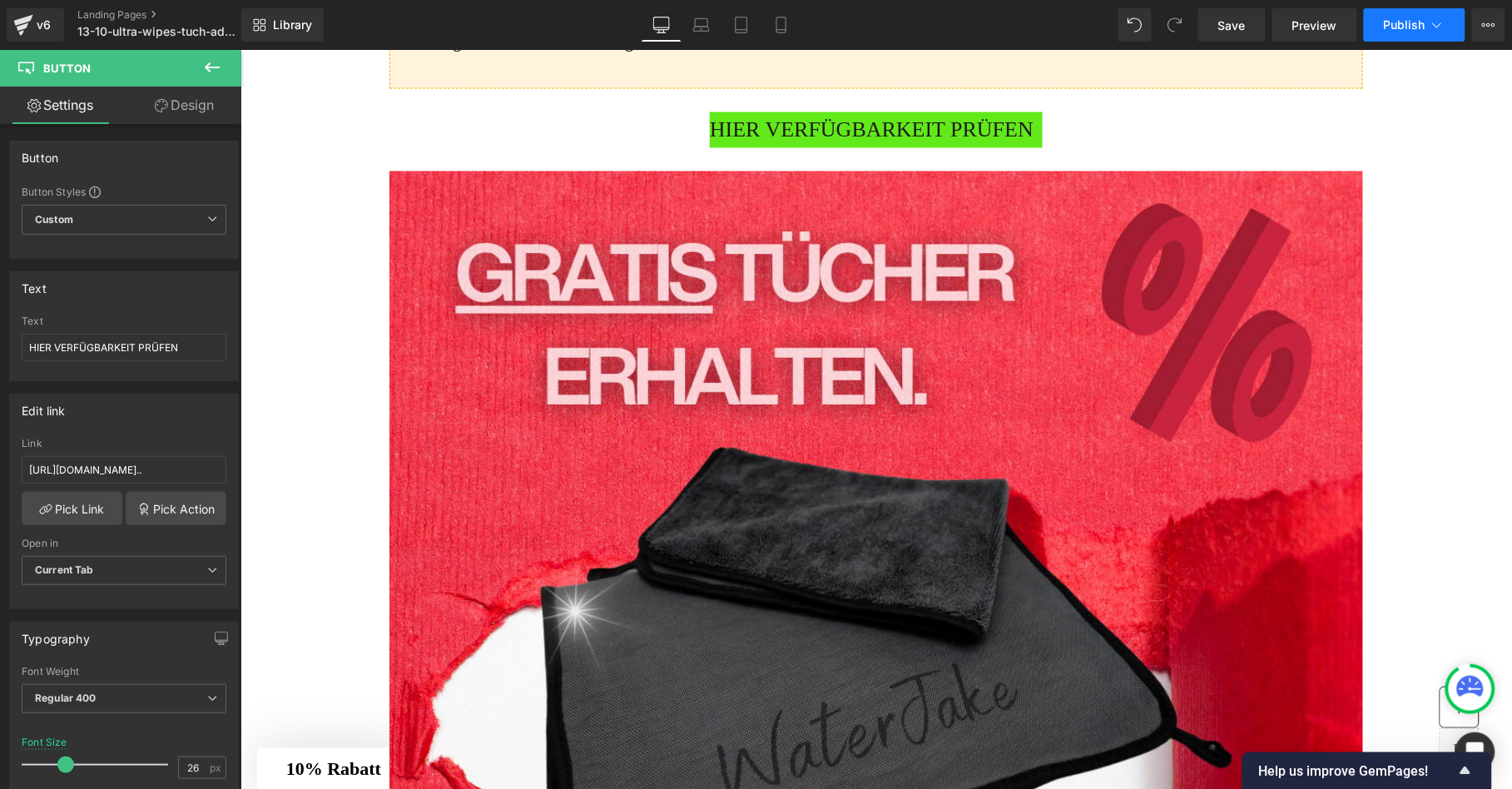
click at [1418, 20] on span "Publish" at bounding box center [1404, 24] width 41 height 13
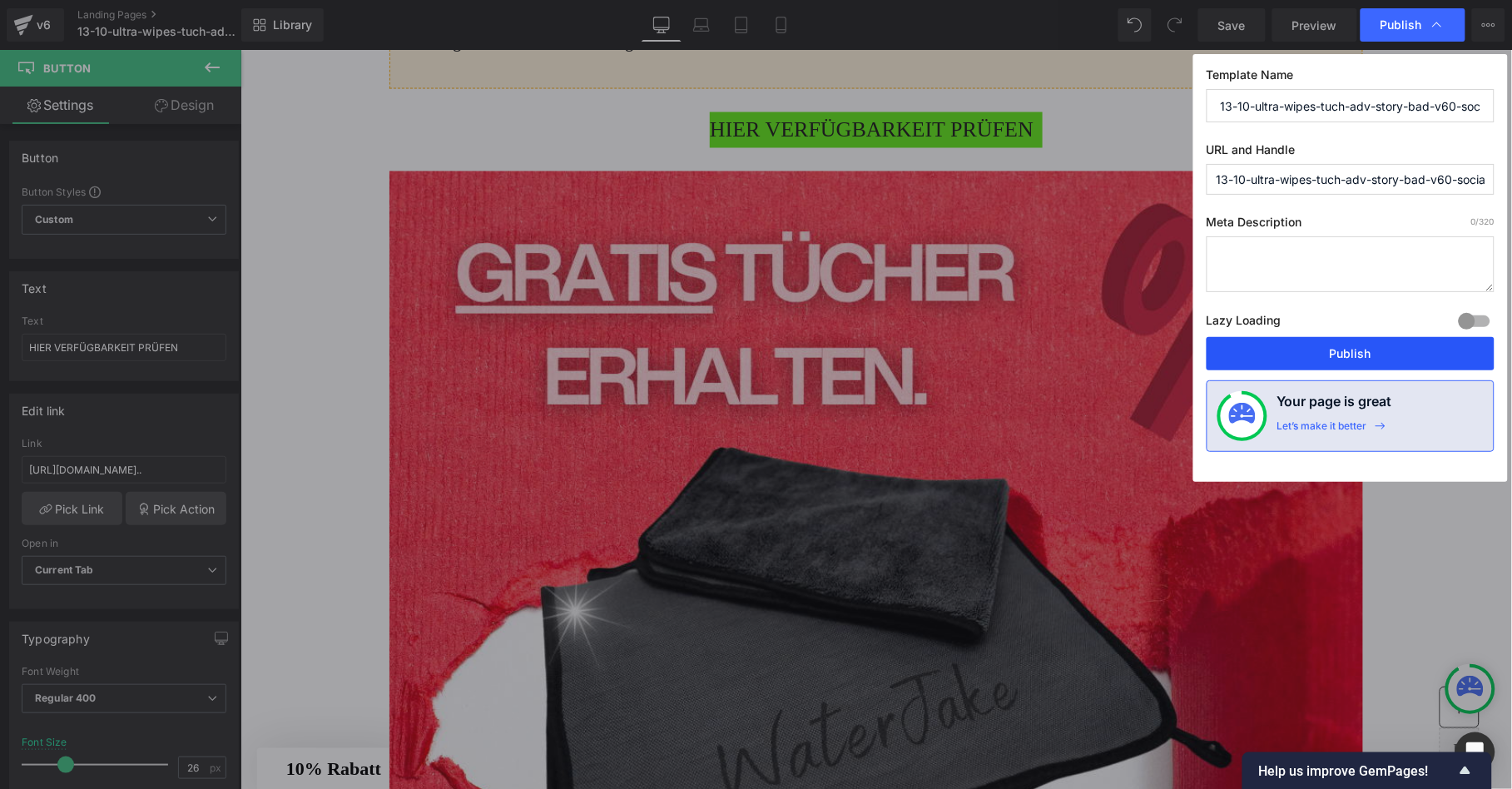
drag, startPoint x: 1382, startPoint y: 350, endPoint x: 1141, endPoint y: 300, distance: 246.1
click at [1382, 350] on button "Publish" at bounding box center [1350, 354] width 288 height 34
